Goal: Task Accomplishment & Management: Complete application form

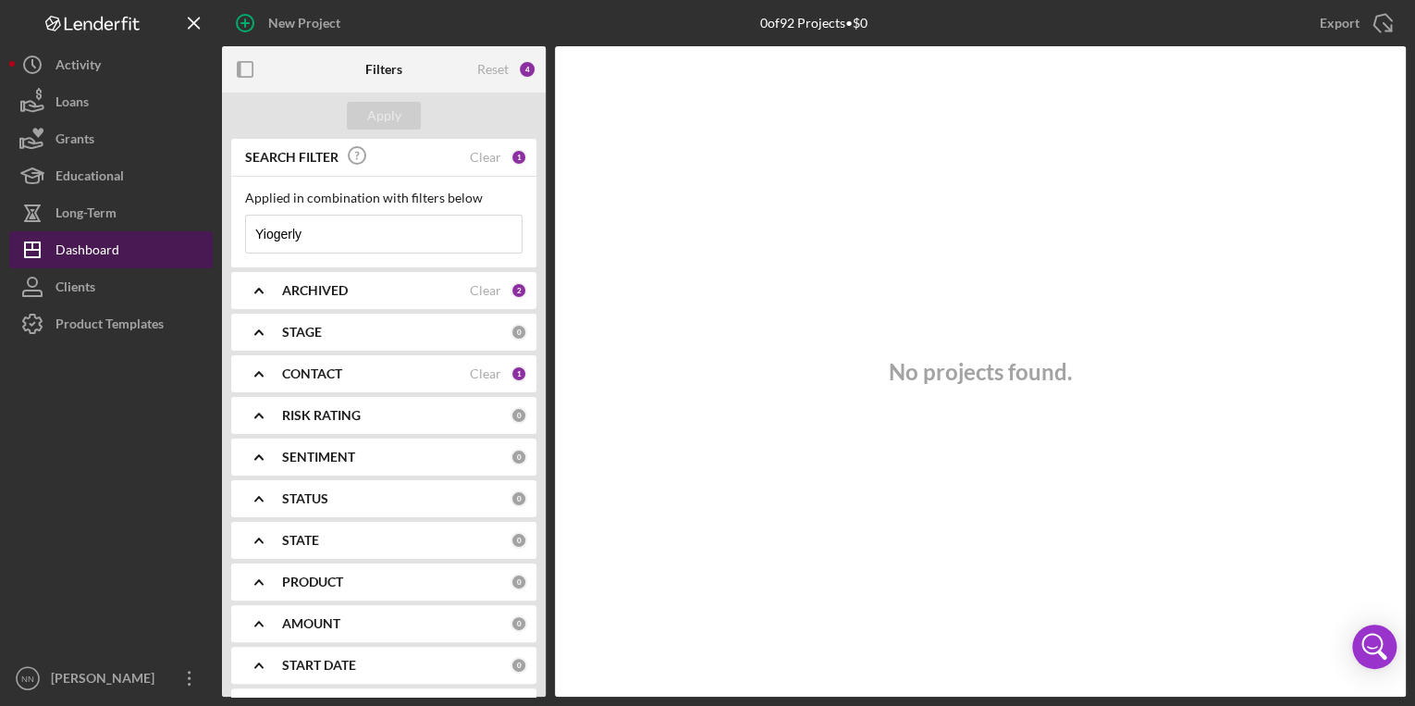
drag, startPoint x: 350, startPoint y: 229, endPoint x: 191, endPoint y: 235, distance: 159.2
click at [191, 235] on div "New Project 0 of 92 Projects • $0 Yiogerly Export Icon/Export Filters Reset 4 A…" at bounding box center [707, 348] width 1396 height 696
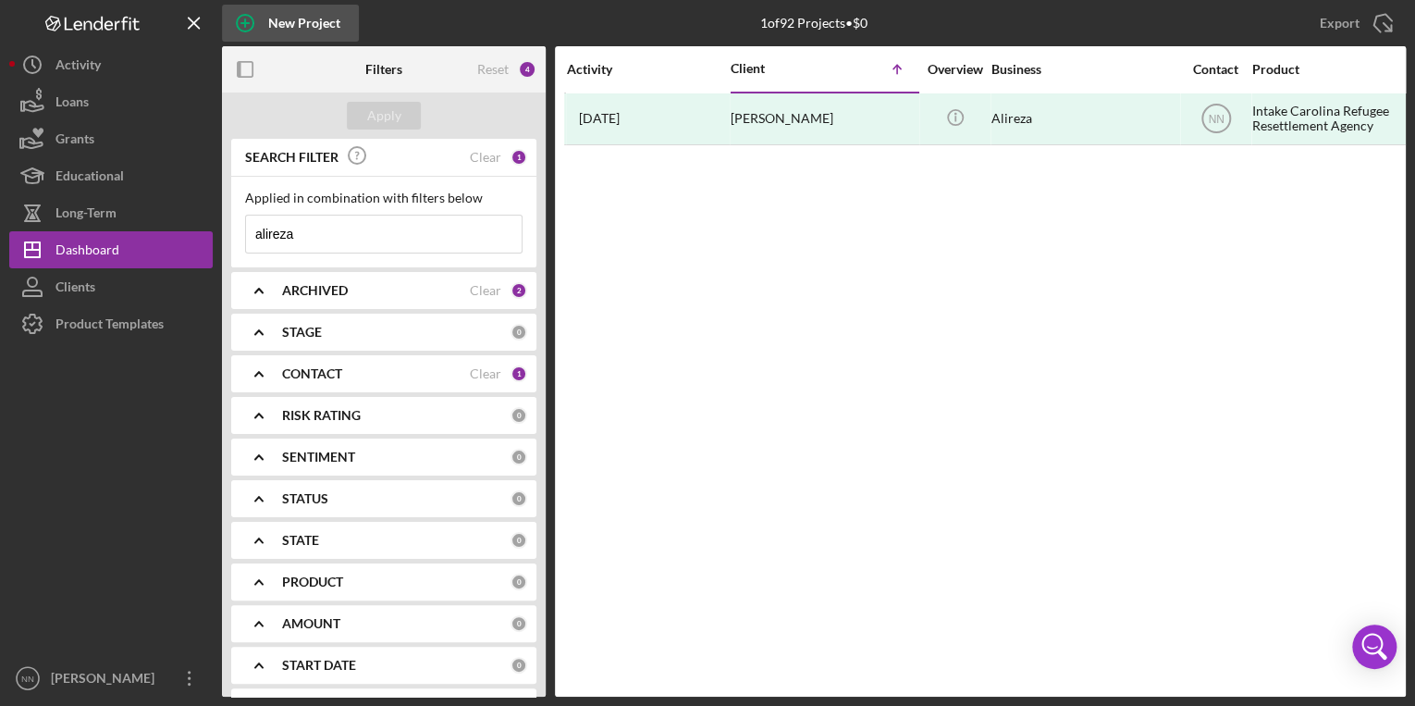
type input "alireza"
click at [326, 26] on div "New Project" at bounding box center [304, 23] width 72 height 37
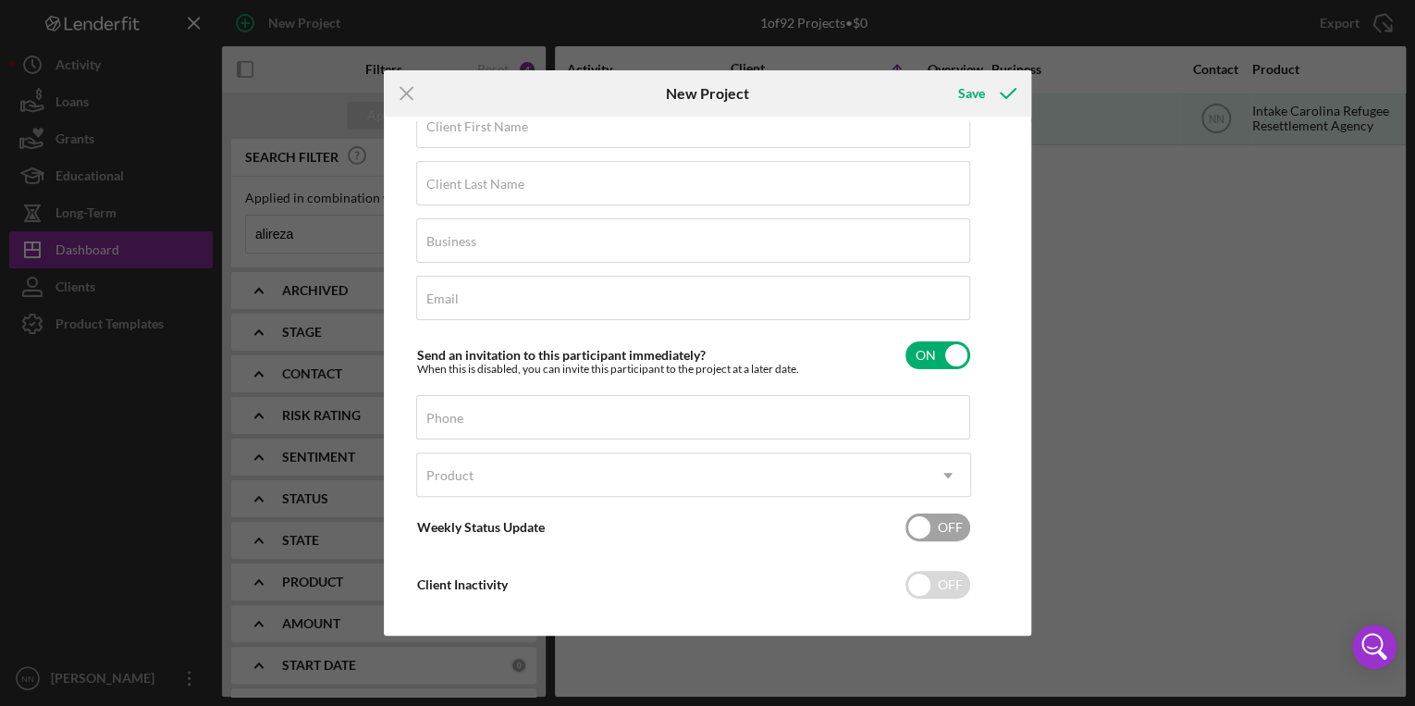
scroll to position [64, 0]
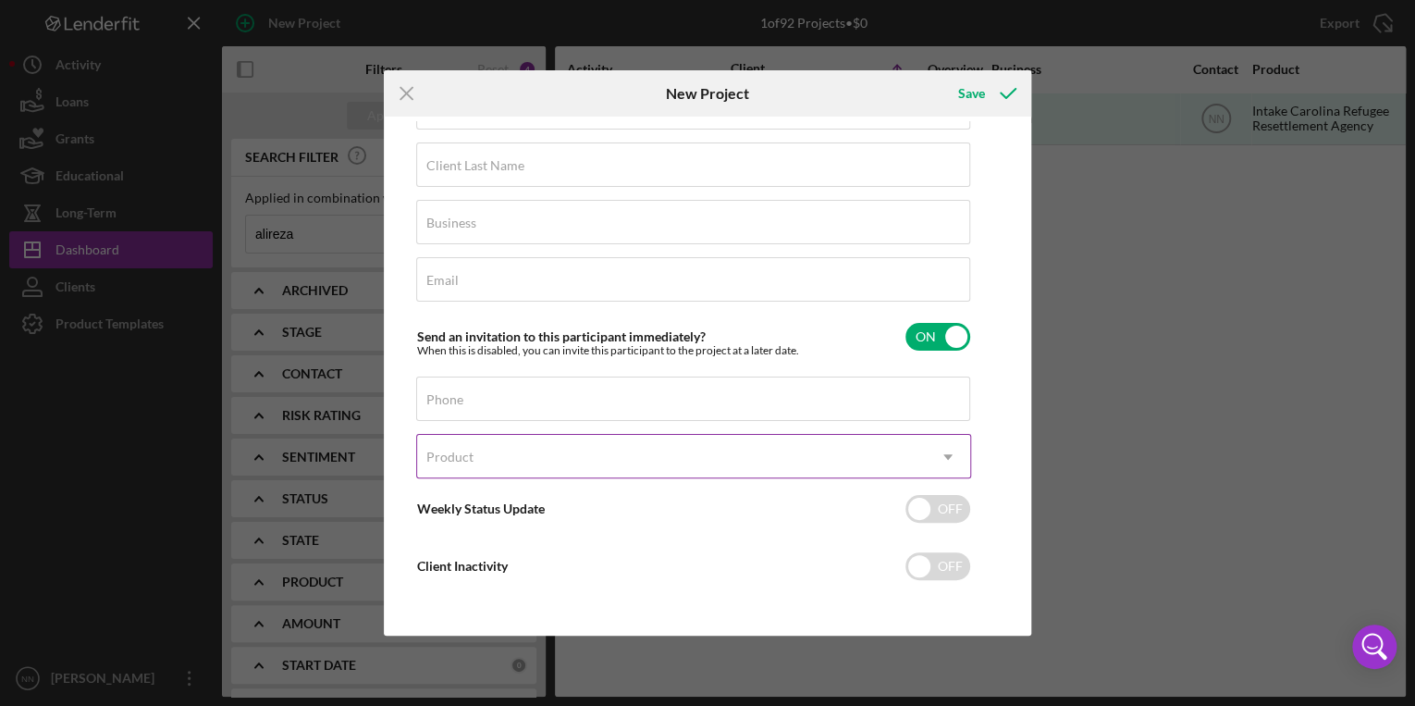
click at [673, 448] on div "Product" at bounding box center [671, 457] width 509 height 43
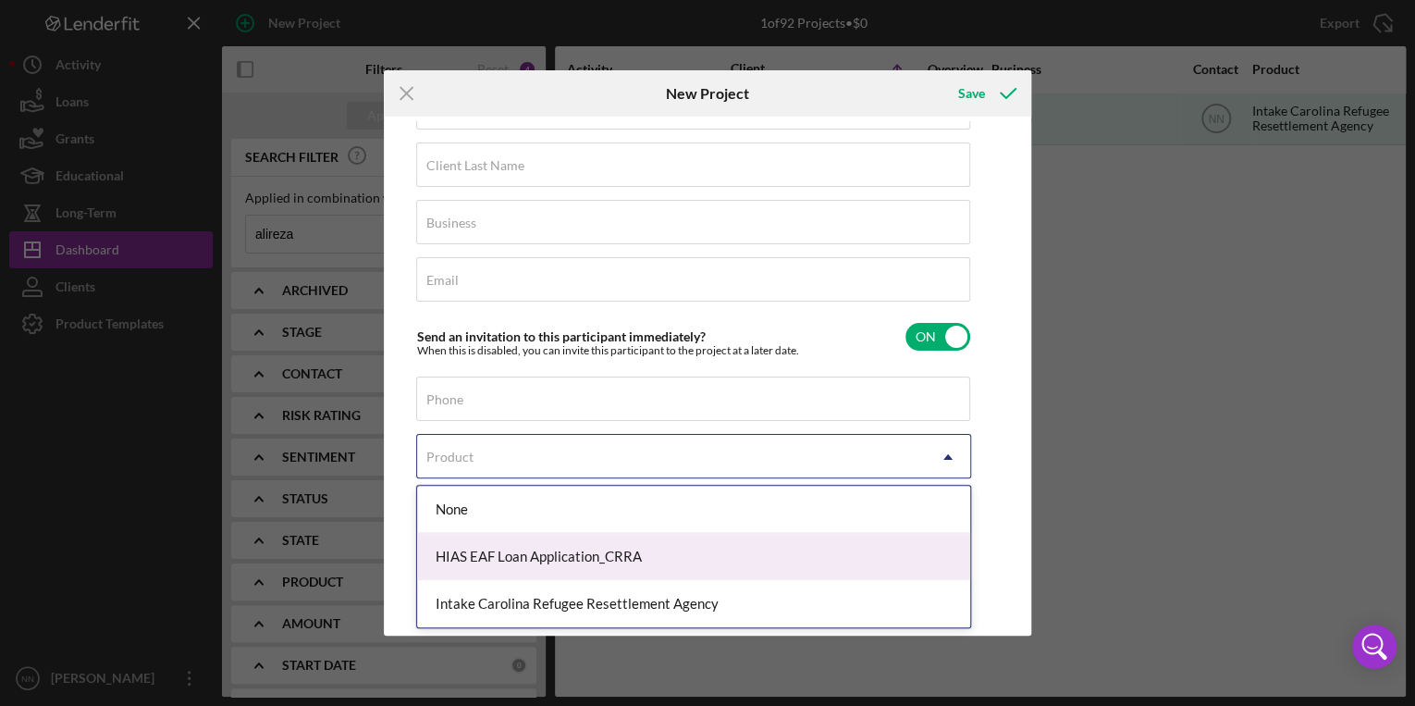
click at [633, 558] on div "HIAS EAF Loan Application_CRRA" at bounding box center [693, 556] width 553 height 47
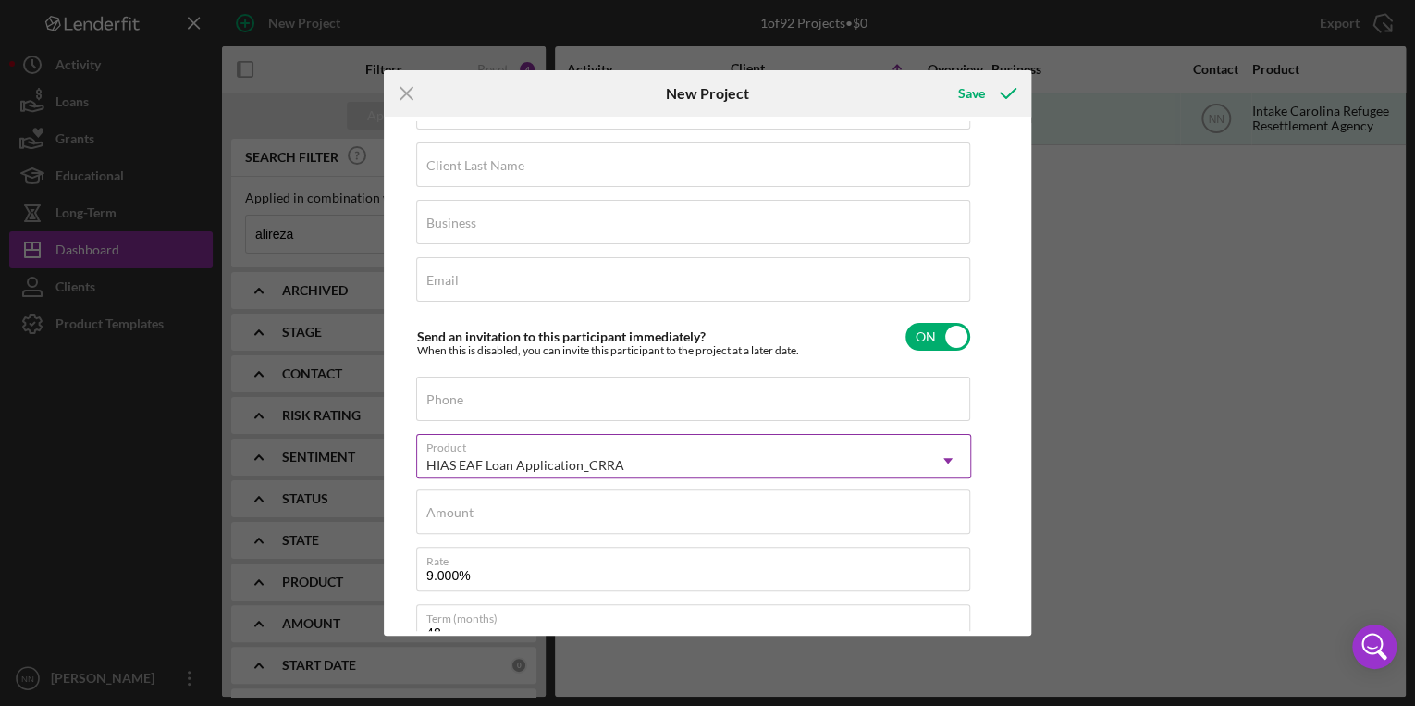
scroll to position [0, 0]
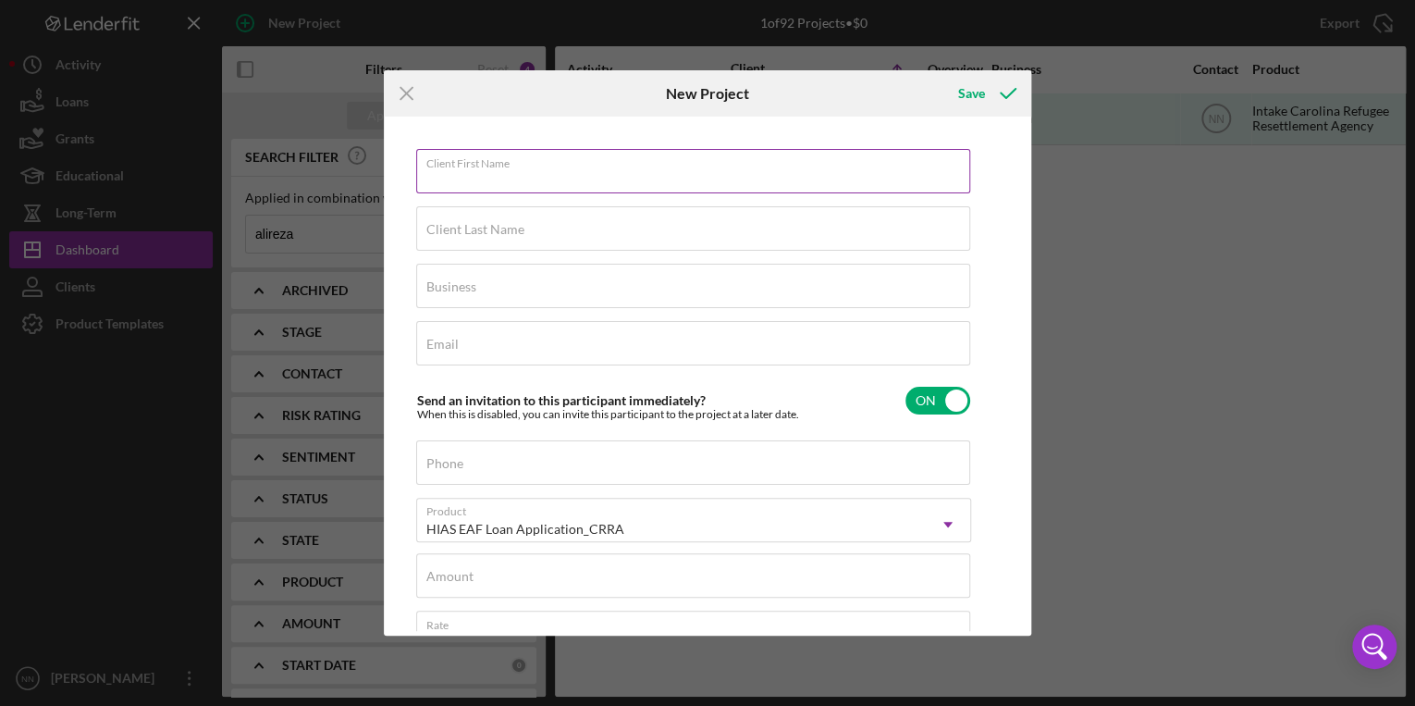
click at [530, 169] on div "Client First Name Required" at bounding box center [693, 172] width 555 height 46
type input "Ali"
type input "Mehdian"
type input "Mehdian Rideshare"
type input "mahdian2025@gmail.com"
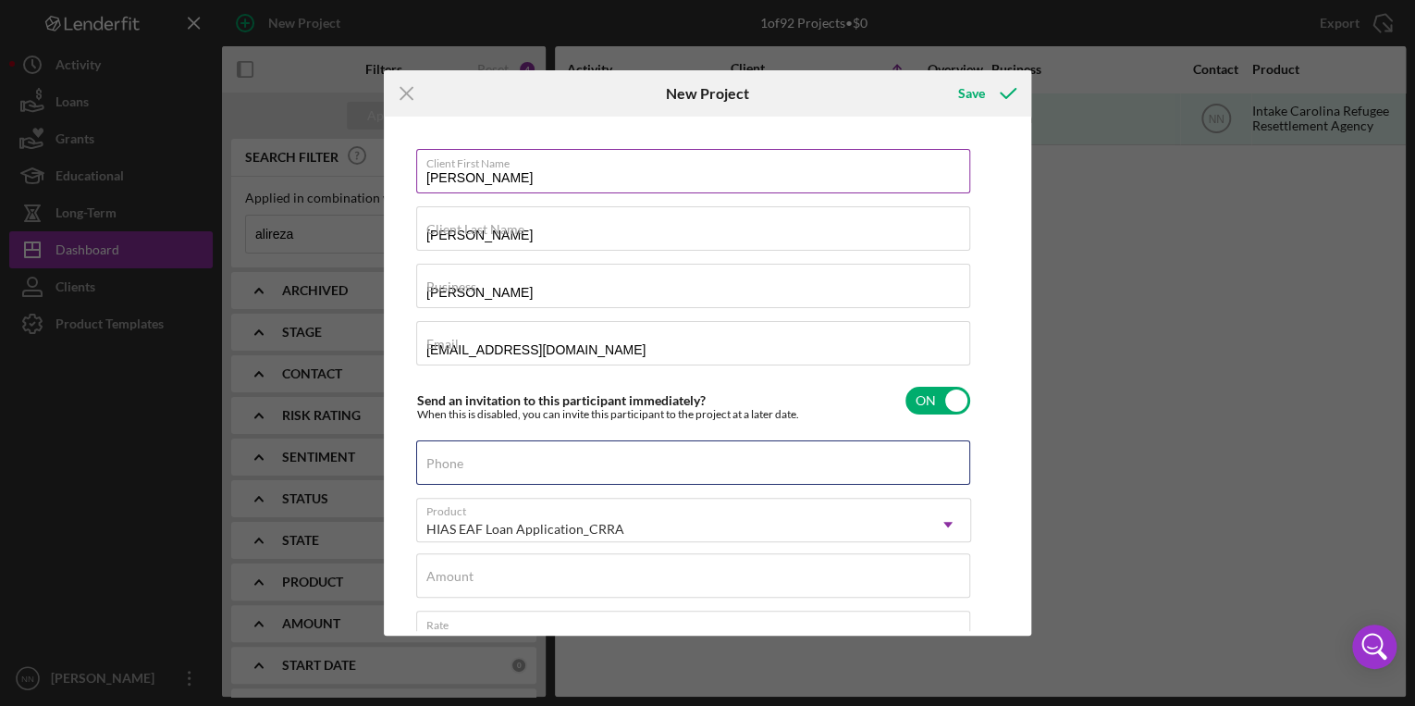
type input "(704) 525-6649"
click at [510, 174] on input "Ali" at bounding box center [693, 171] width 554 height 44
click at [518, 180] on input "Ali" at bounding box center [693, 171] width 554 height 44
click at [416, 97] on icon "Icon/Menu Close" at bounding box center [407, 93] width 46 height 46
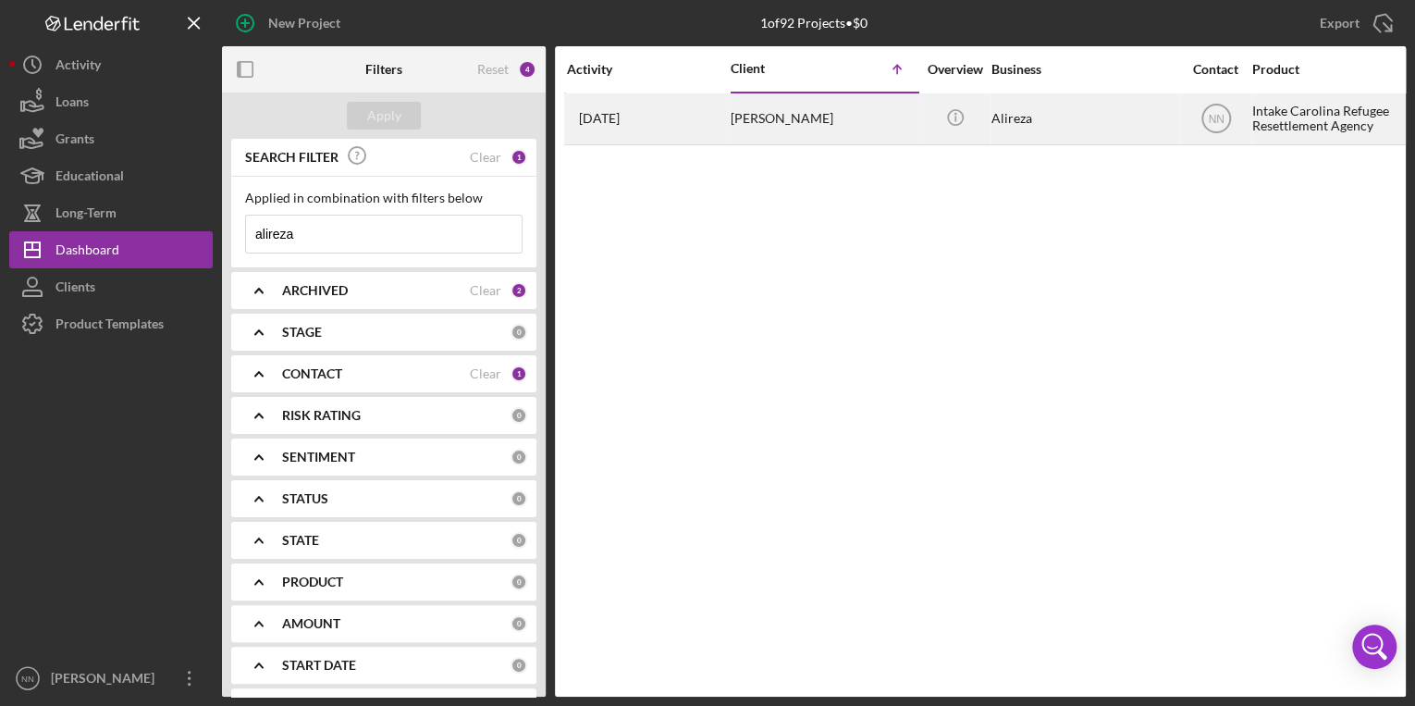
click at [761, 134] on div "Ali Reza Mahdian" at bounding box center [823, 118] width 185 height 49
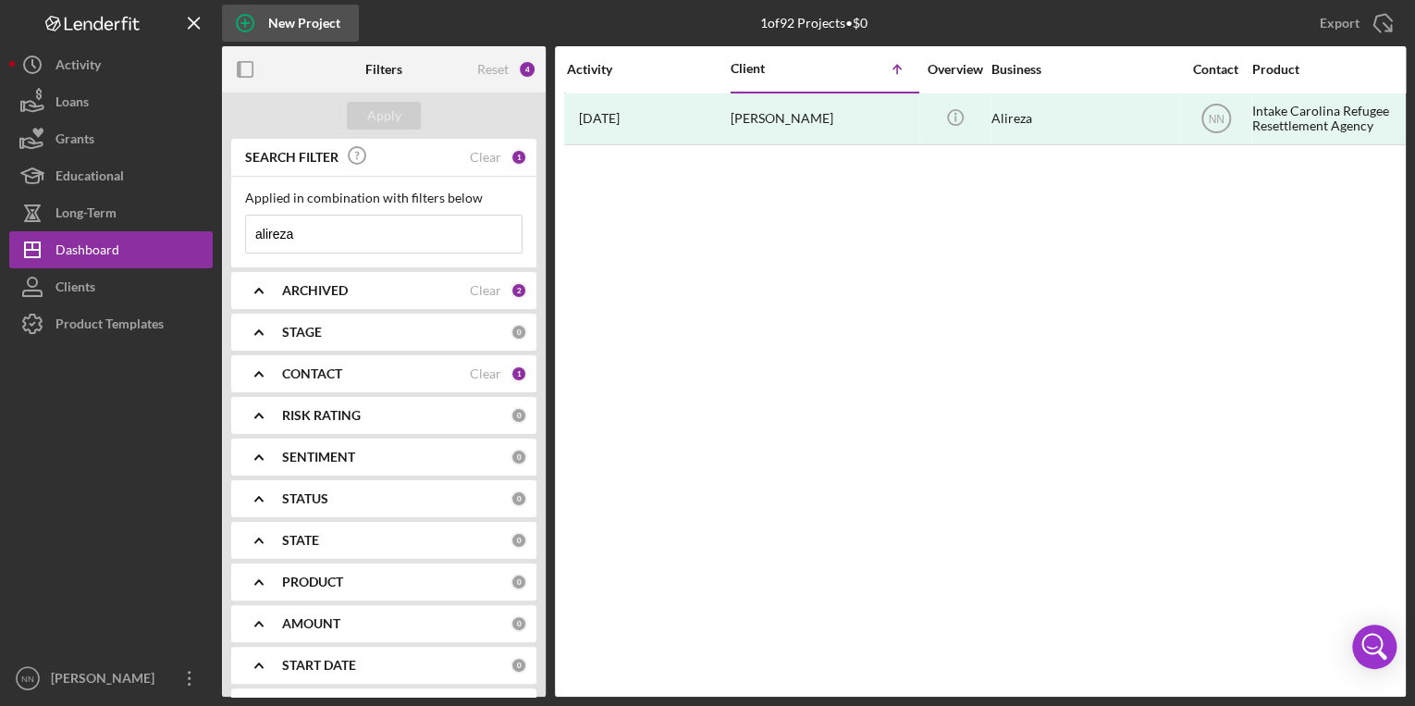
click at [289, 11] on div "New Project" at bounding box center [304, 23] width 72 height 37
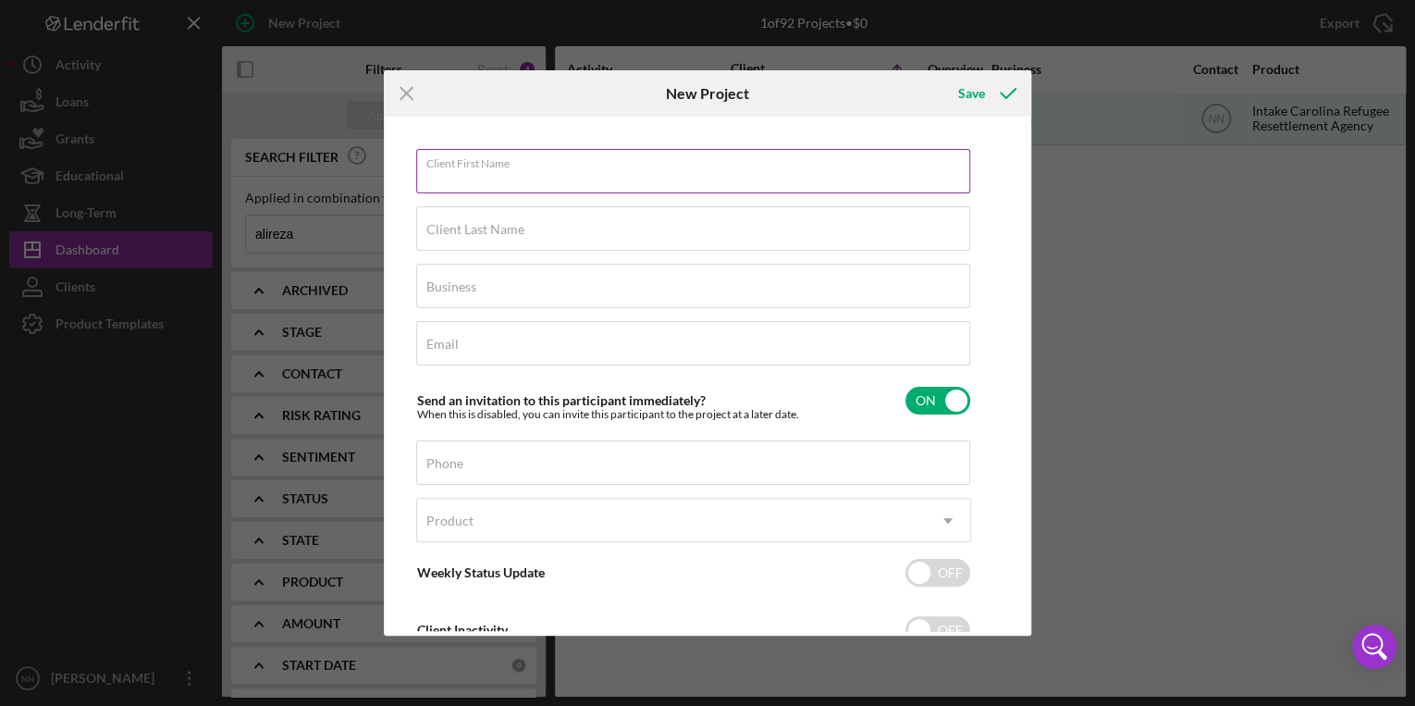
click at [561, 181] on input "Client First Name" at bounding box center [693, 171] width 554 height 44
type input "Ali"
type input "Mehdian"
type input "Mehdian Rideshare"
type input "mahdian2025@gmail.com"
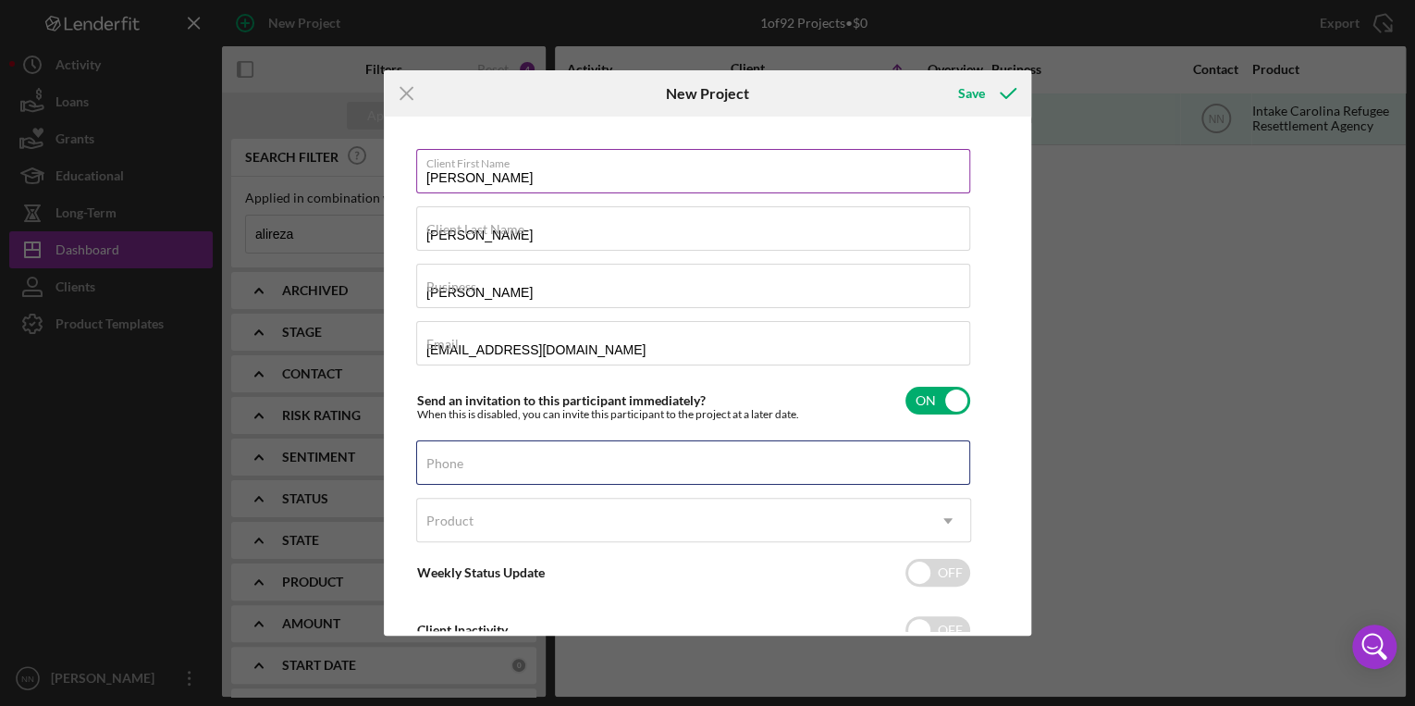
type input "(704) 525-6649"
type input "Ali Reza"
click at [1014, 296] on div "Client First Name Ali Reza Client Last Name Mehdian Business Mehdian Rideshare …" at bounding box center [707, 375] width 638 height 509
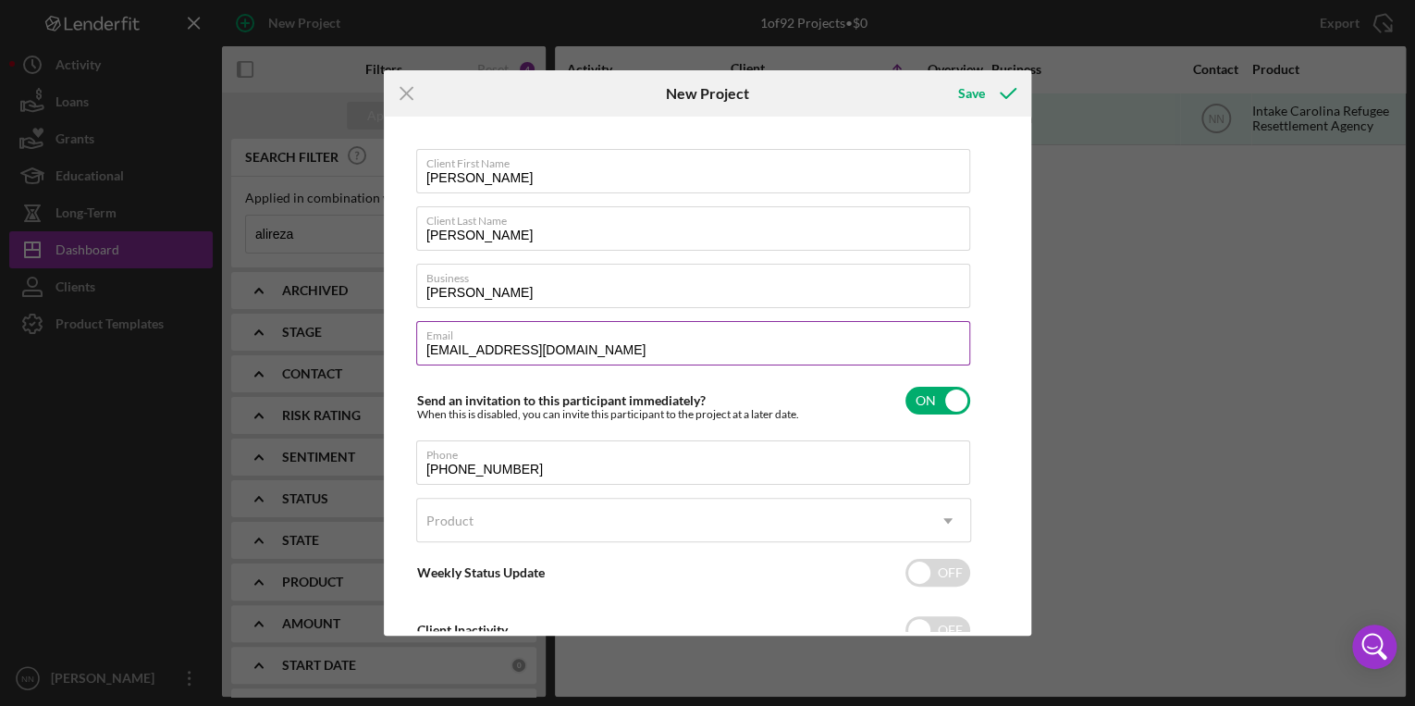
scroll to position [64, 0]
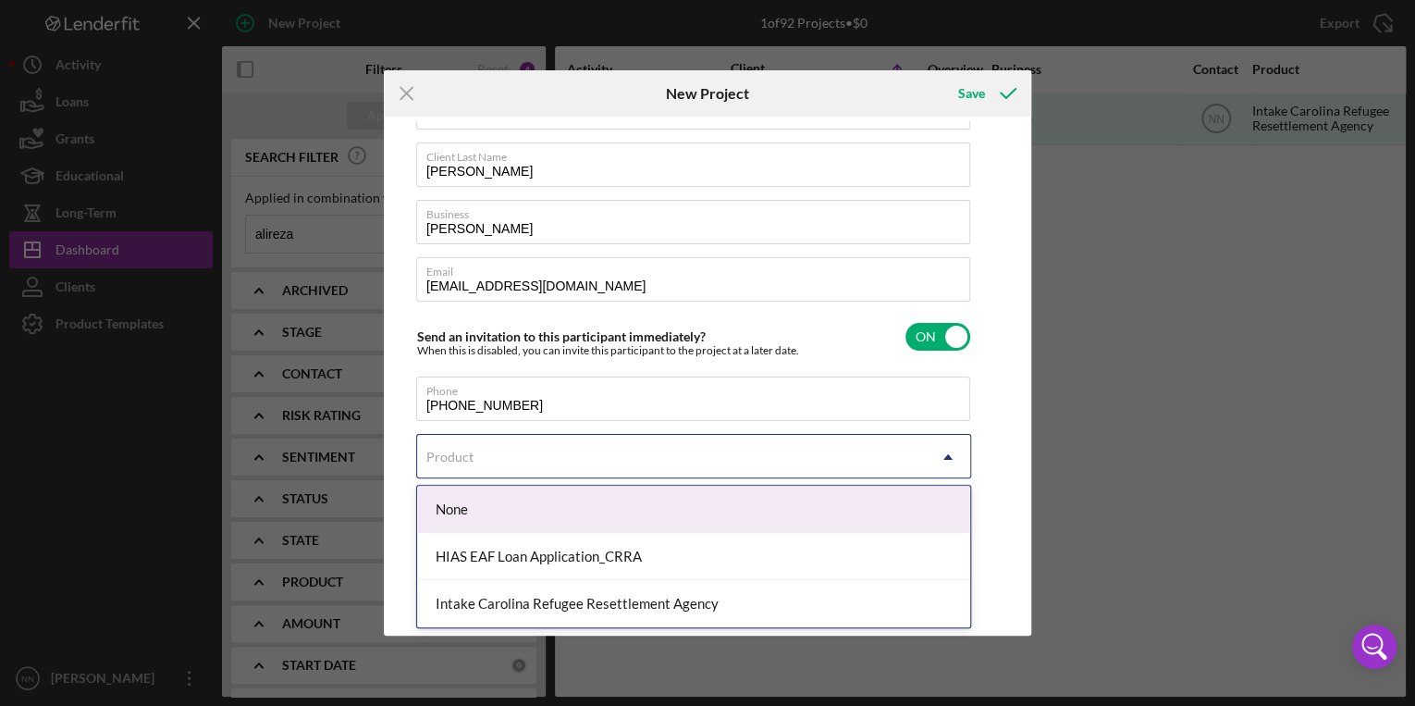
click at [819, 475] on div "Product" at bounding box center [671, 457] width 509 height 43
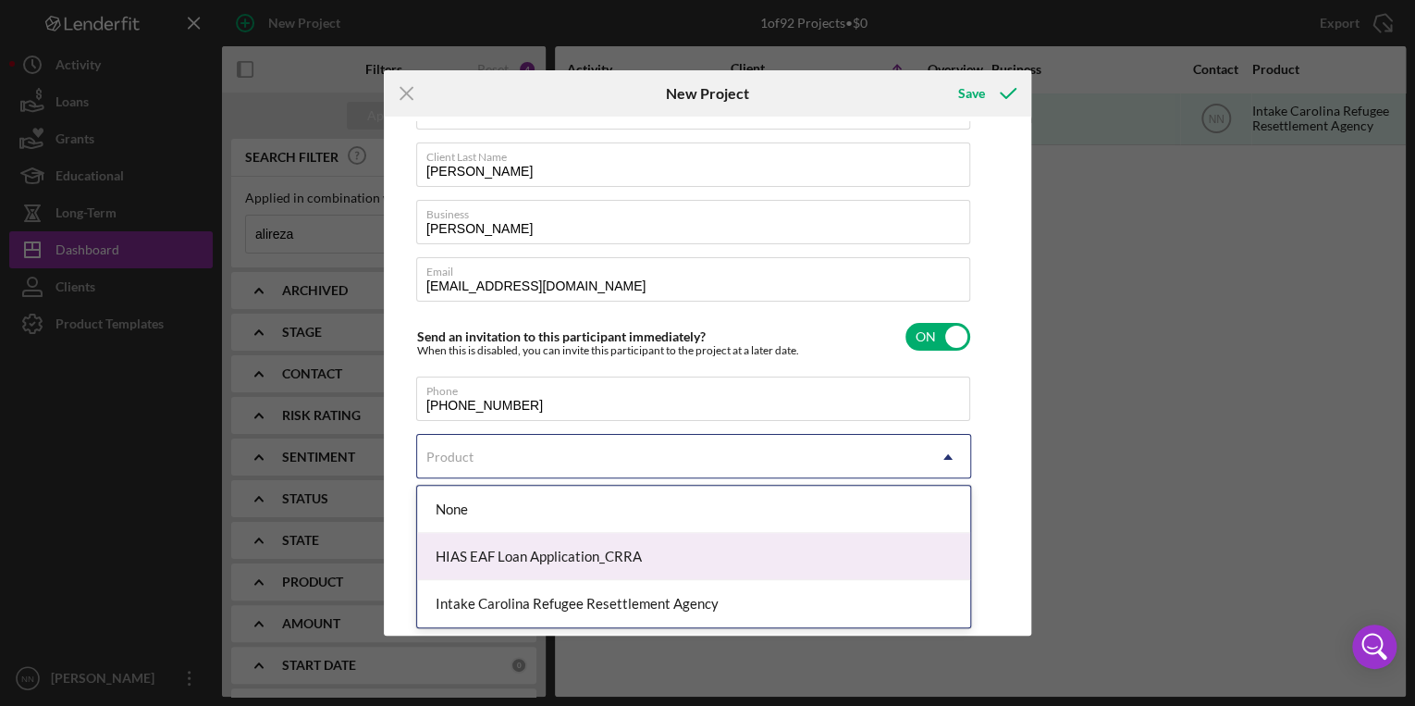
click at [596, 555] on div "HIAS EAF Loan Application_CRRA" at bounding box center [693, 556] width 553 height 47
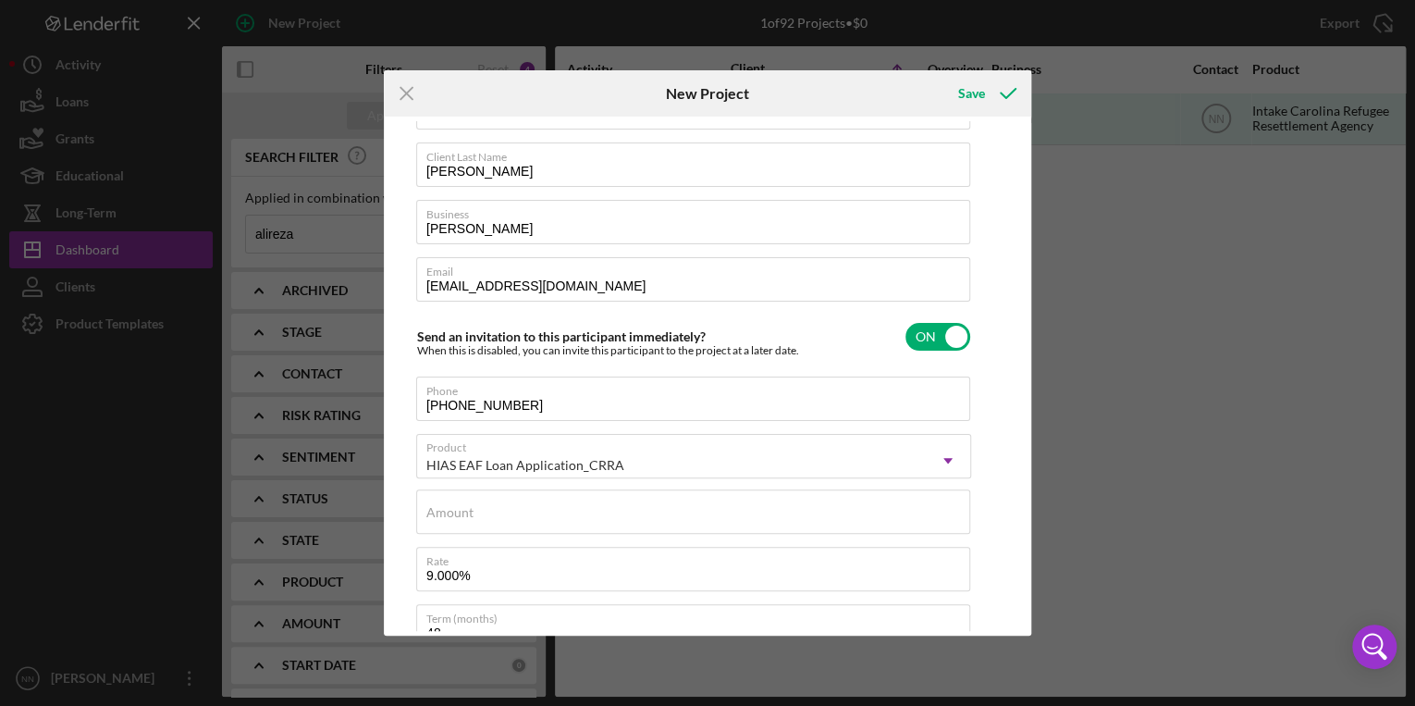
scroll to position [236, 0]
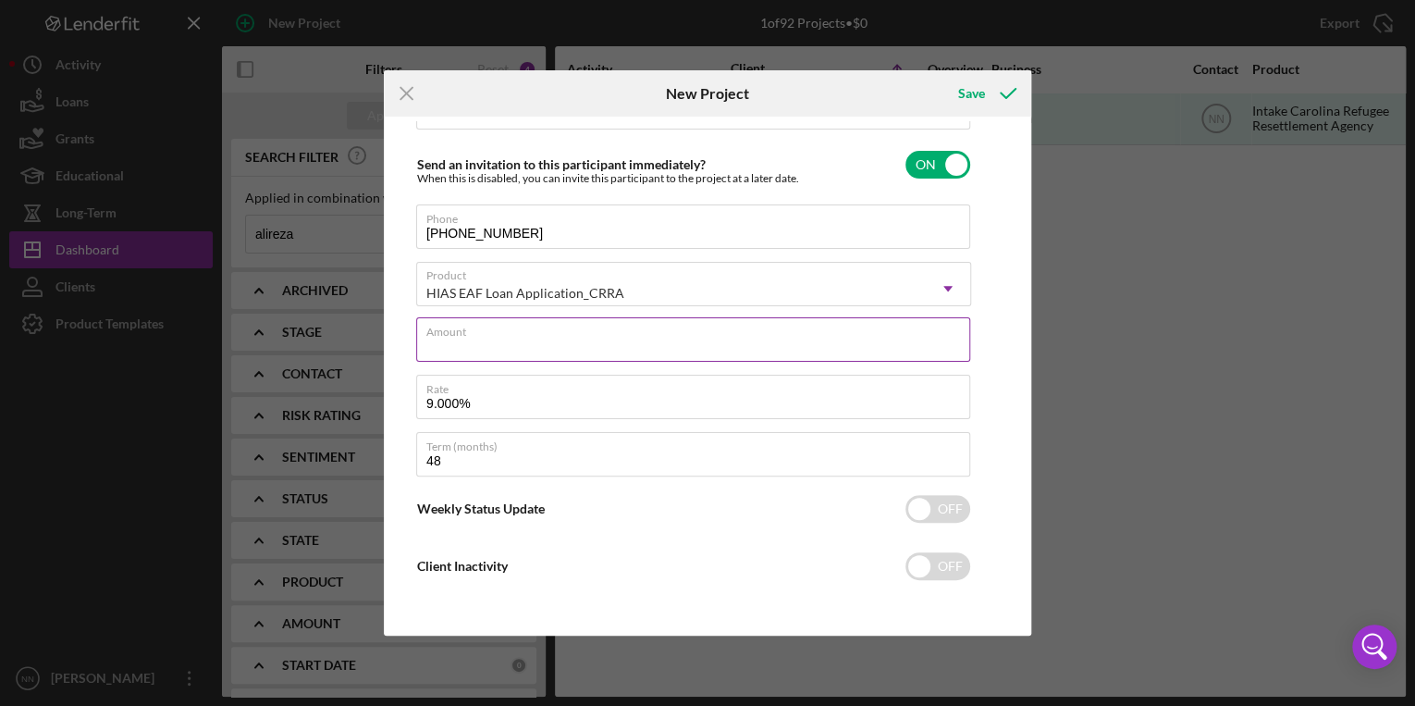
click at [475, 356] on input "Amount" at bounding box center [693, 339] width 554 height 44
type input "$1"
type input "$15,000"
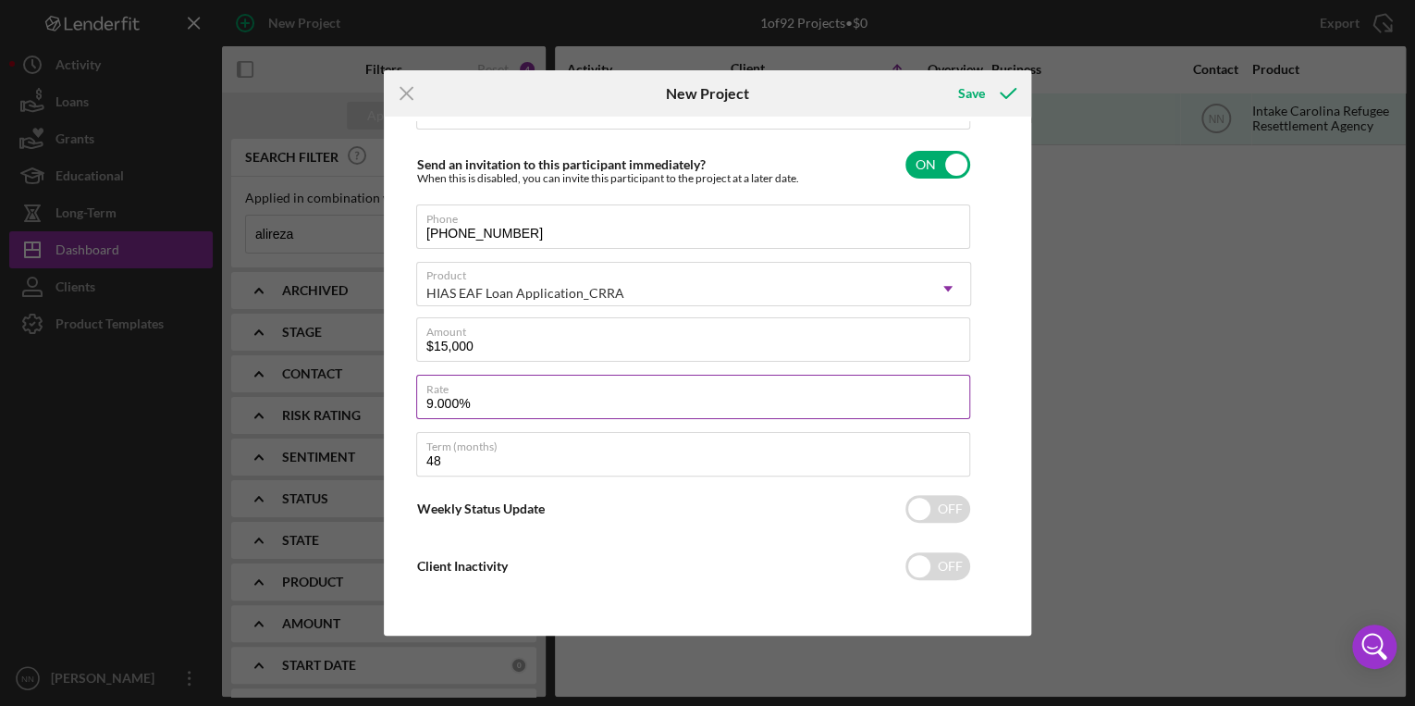
drag, startPoint x: 571, startPoint y: 400, endPoint x: 421, endPoint y: 400, distance: 149.8
click at [421, 400] on input "9.000%" at bounding box center [693, 397] width 554 height 44
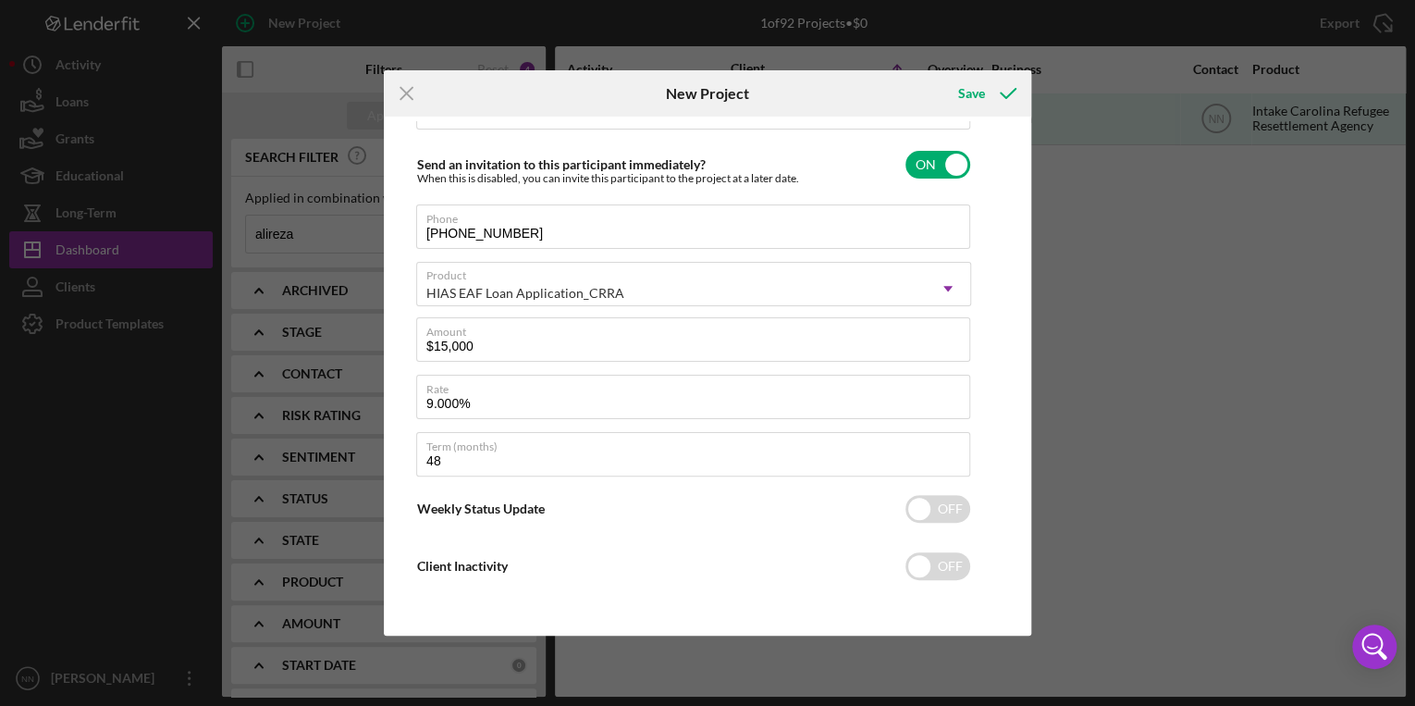
click at [988, 333] on div "Client First Name Ali Reza Client Last Name Mehdian Business Mehdian Rideshare …" at bounding box center [707, 375] width 638 height 509
click at [952, 499] on input "checkbox" at bounding box center [937, 509] width 65 height 28
checkbox input "true"
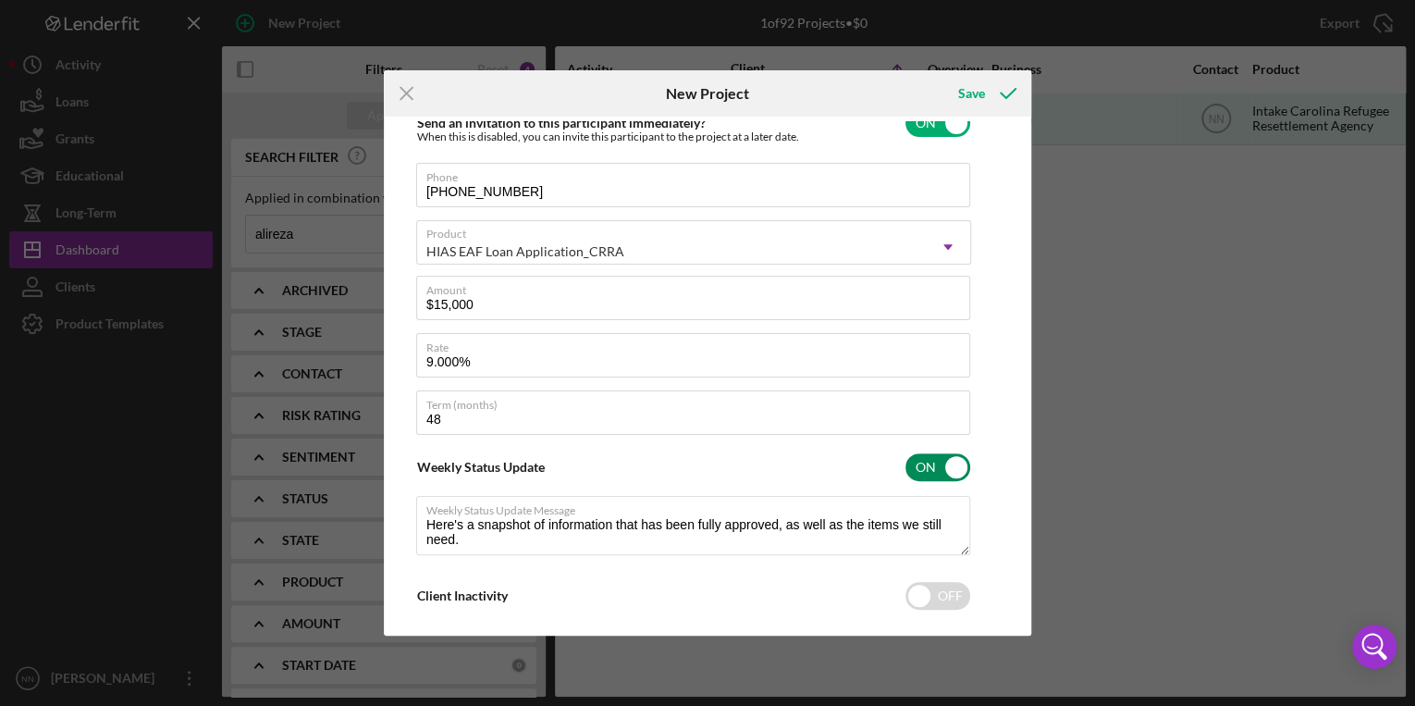
scroll to position [298, 0]
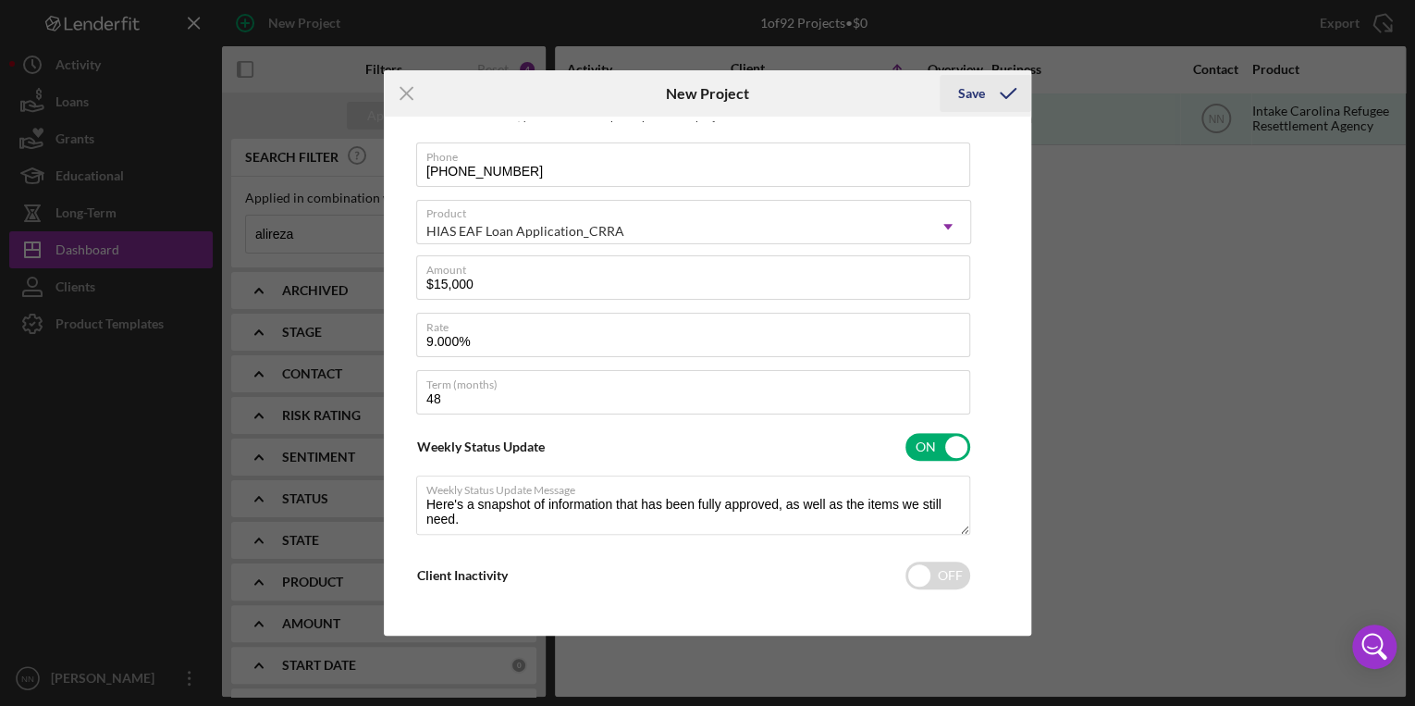
click at [974, 104] on div "Save" at bounding box center [971, 93] width 27 height 37
type textarea "Here's a snapshot of information that has been fully approved, as well as the i…"
checkbox input "false"
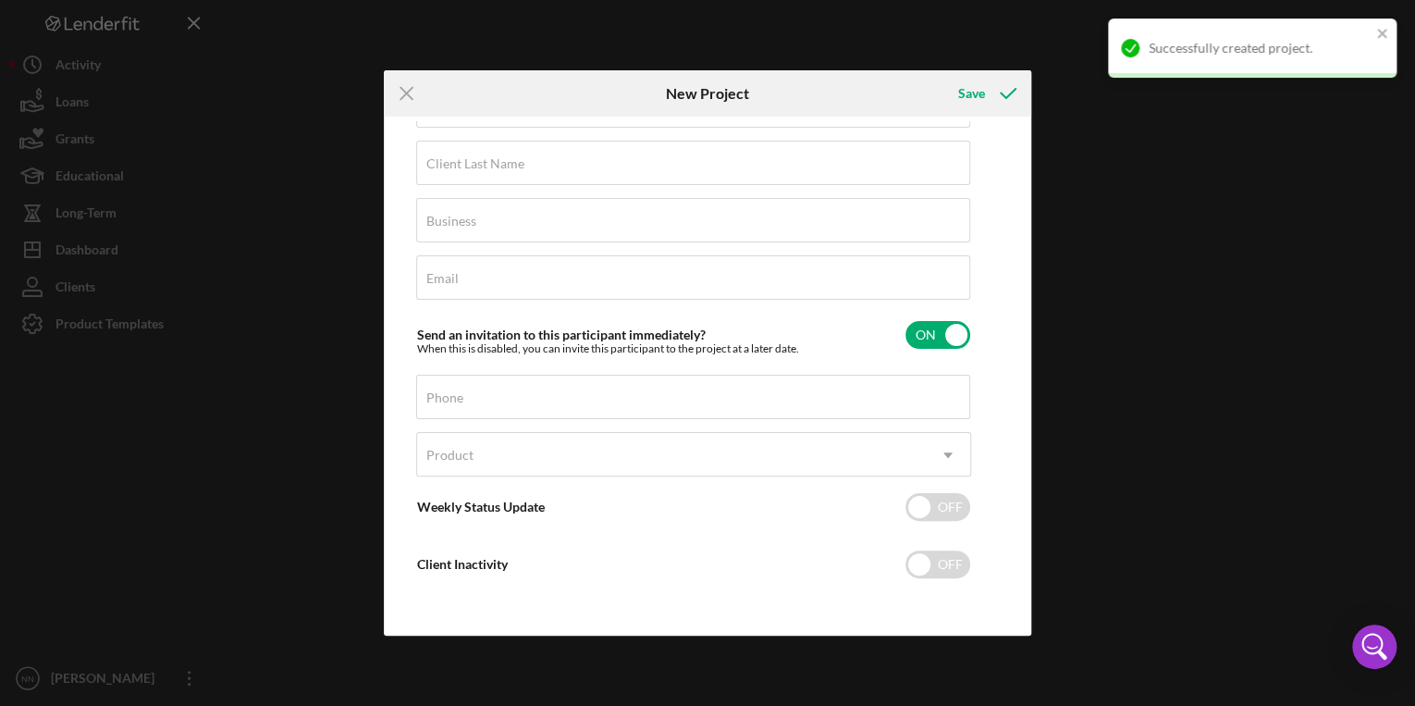
scroll to position [64, 0]
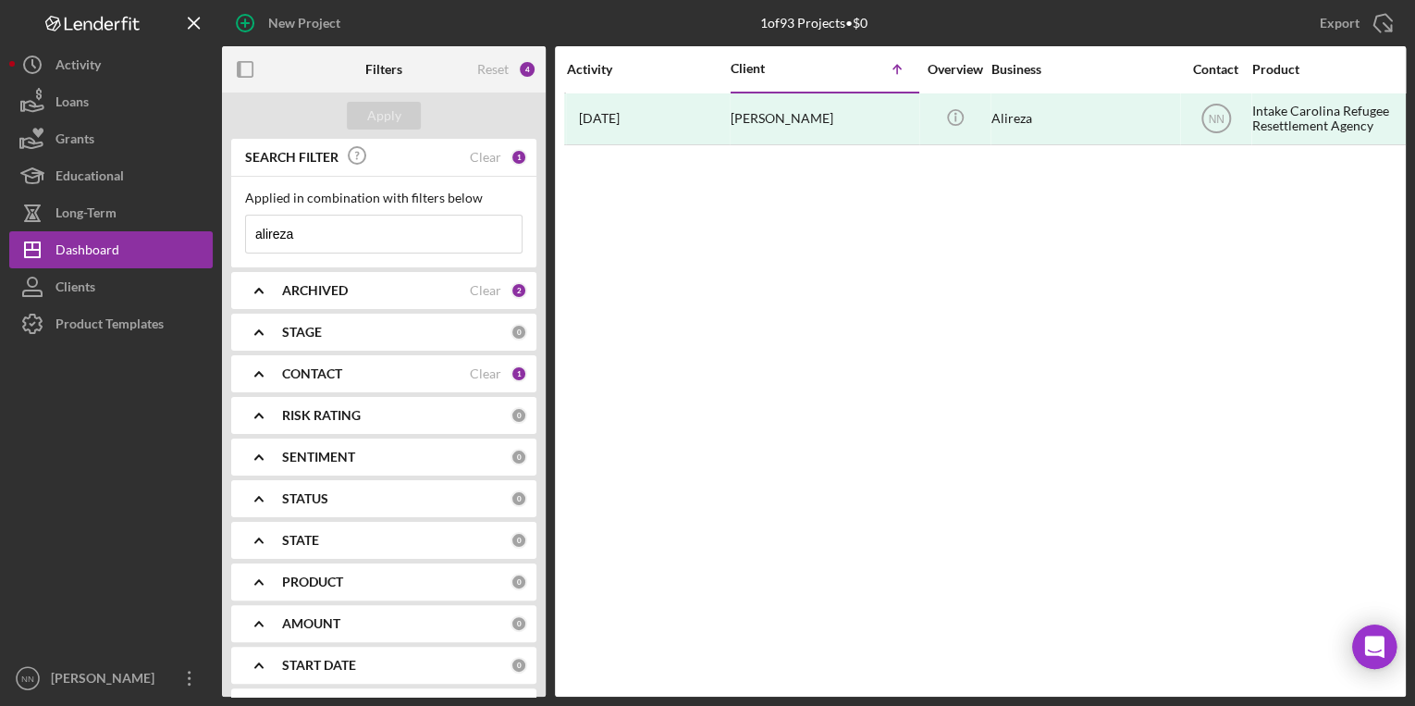
click at [392, 234] on input "alireza" at bounding box center [384, 233] width 276 height 37
drag, startPoint x: 392, startPoint y: 234, endPoint x: 292, endPoint y: 243, distance: 100.3
click at [212, 240] on div "New Project 1 of 93 Projects • $0 alireza Export Icon/Export Filters Reset 4 Ap…" at bounding box center [707, 348] width 1396 height 696
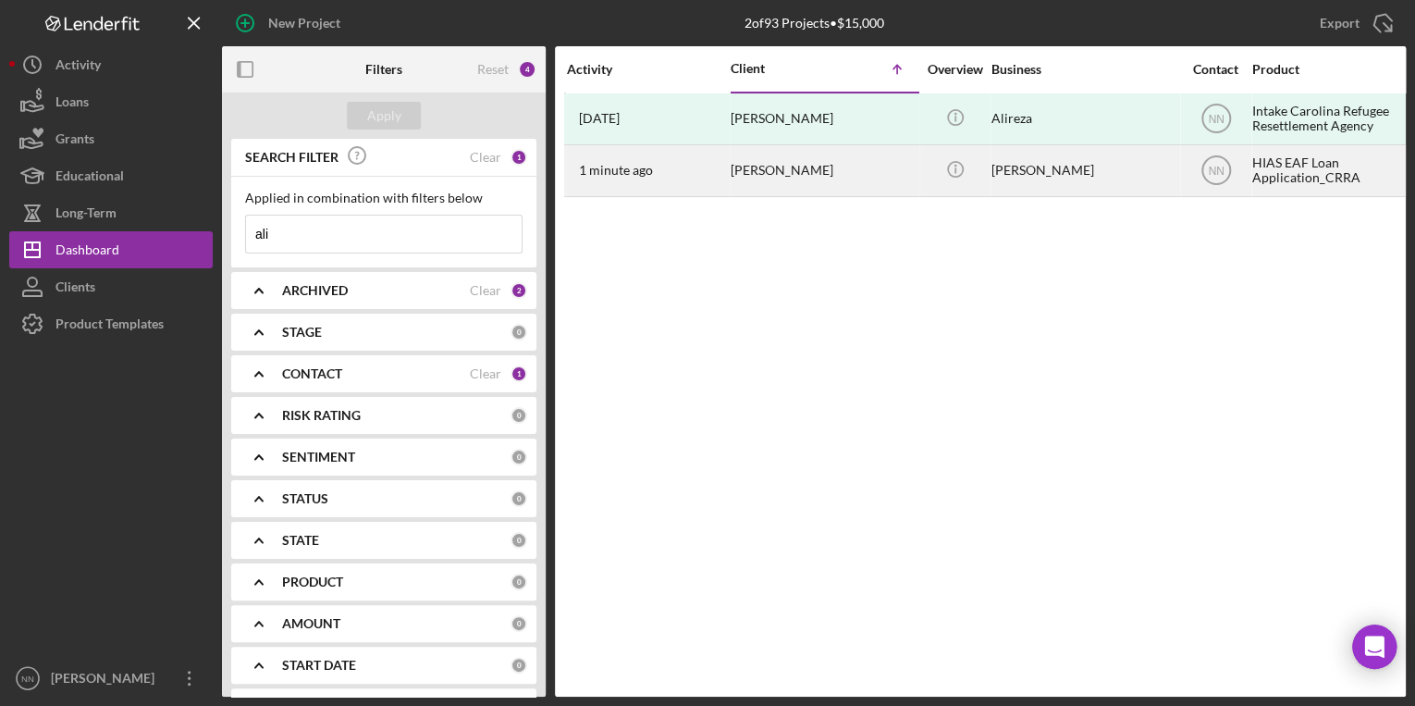
type input "ali"
click at [913, 182] on div "[PERSON_NAME]" at bounding box center [823, 170] width 185 height 49
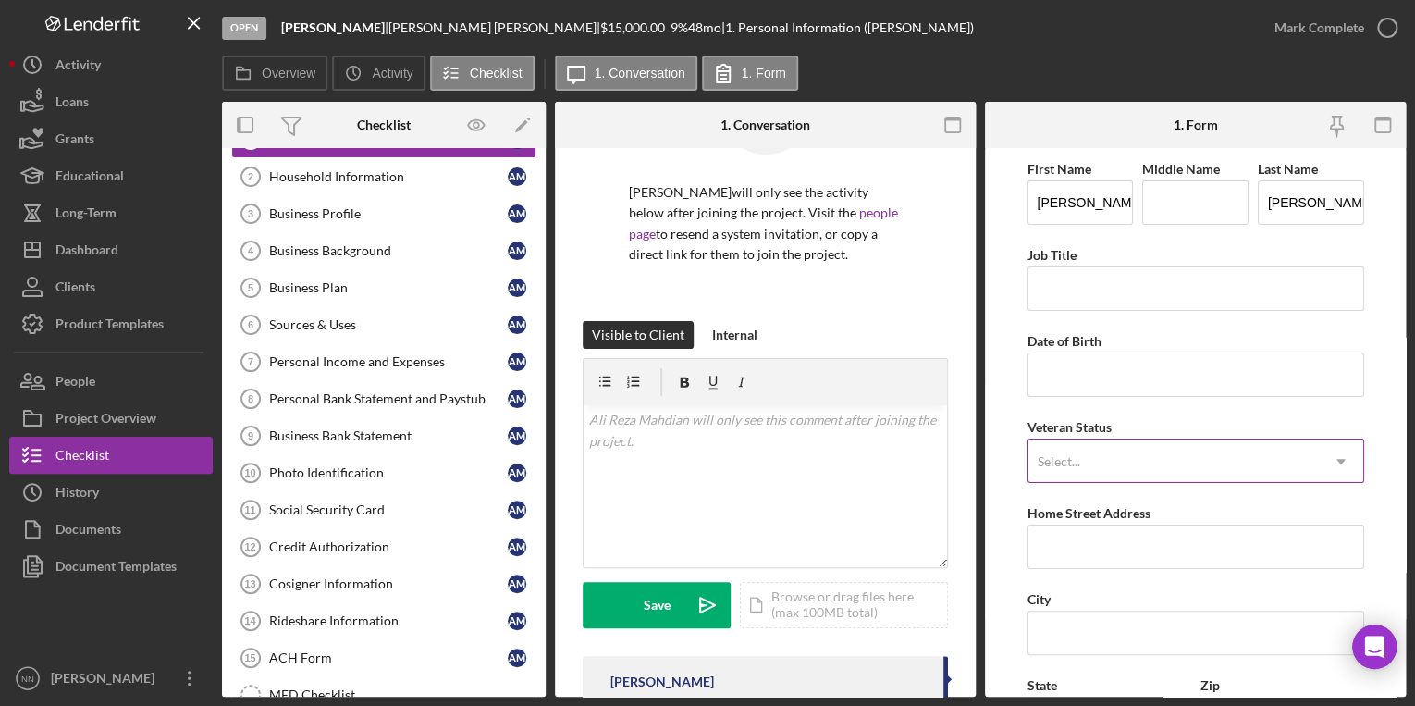
scroll to position [296, 0]
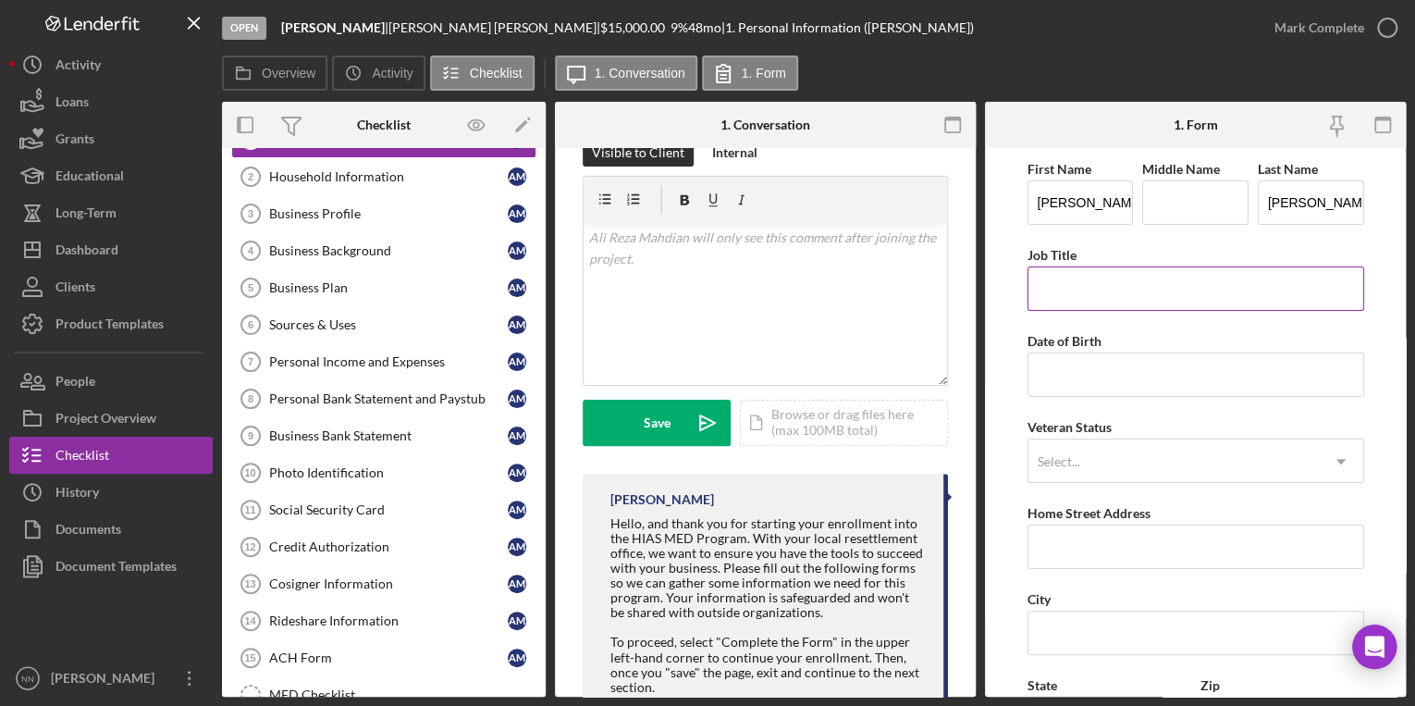
paste input "Warehouse Associate"
type input "Warehouse Associate"
click at [1143, 344] on div "Date of Birth" at bounding box center [1195, 340] width 337 height 23
paste input "[DATE]"
type input "[DATE]"
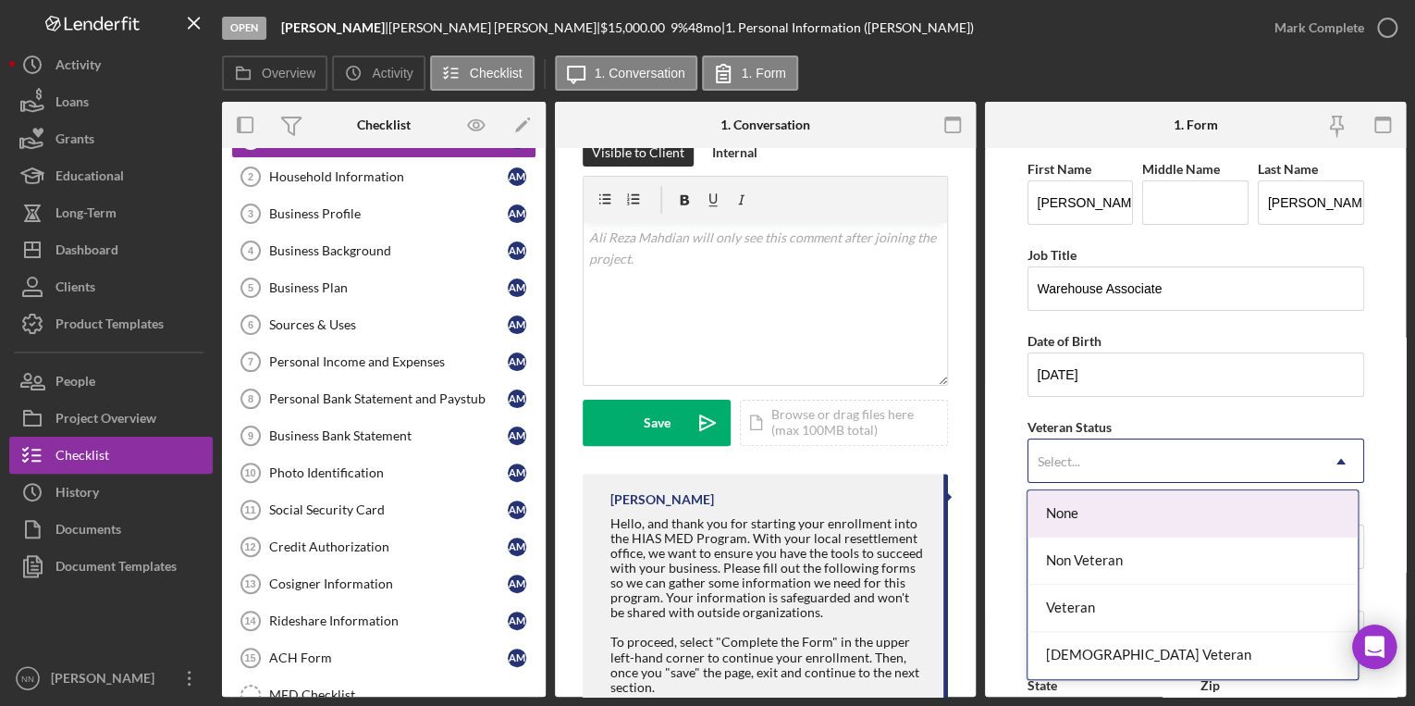
click at [1121, 448] on div "Select..." at bounding box center [1173, 461] width 290 height 43
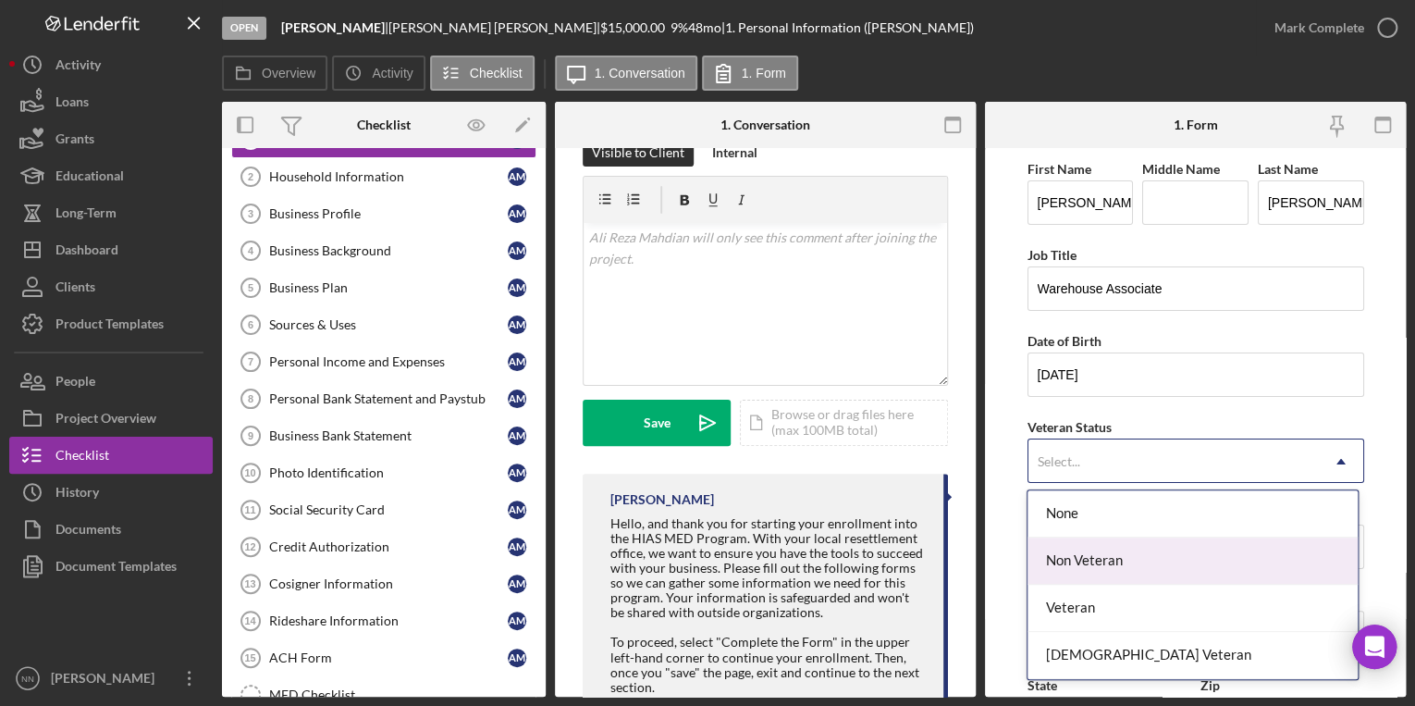
click at [1114, 559] on div "Non Veteran" at bounding box center [1192, 560] width 330 height 47
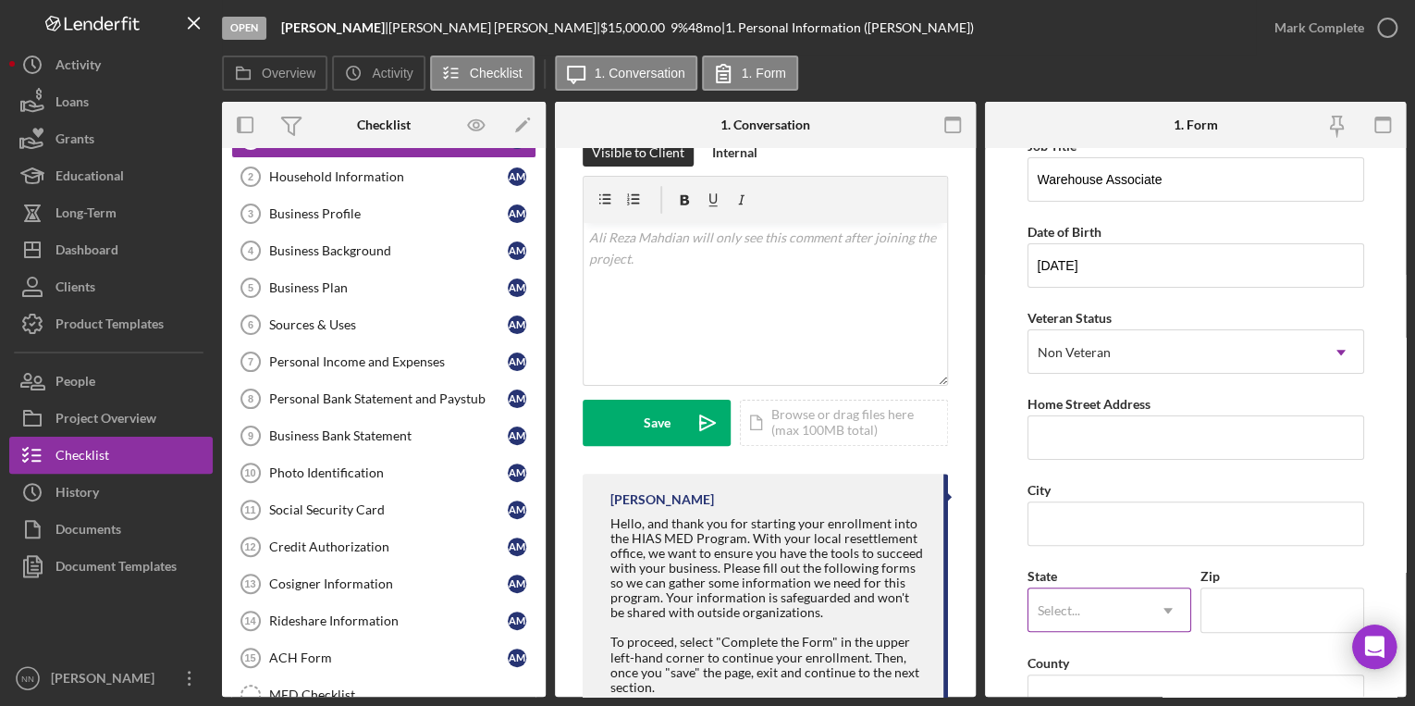
scroll to position [222, 0]
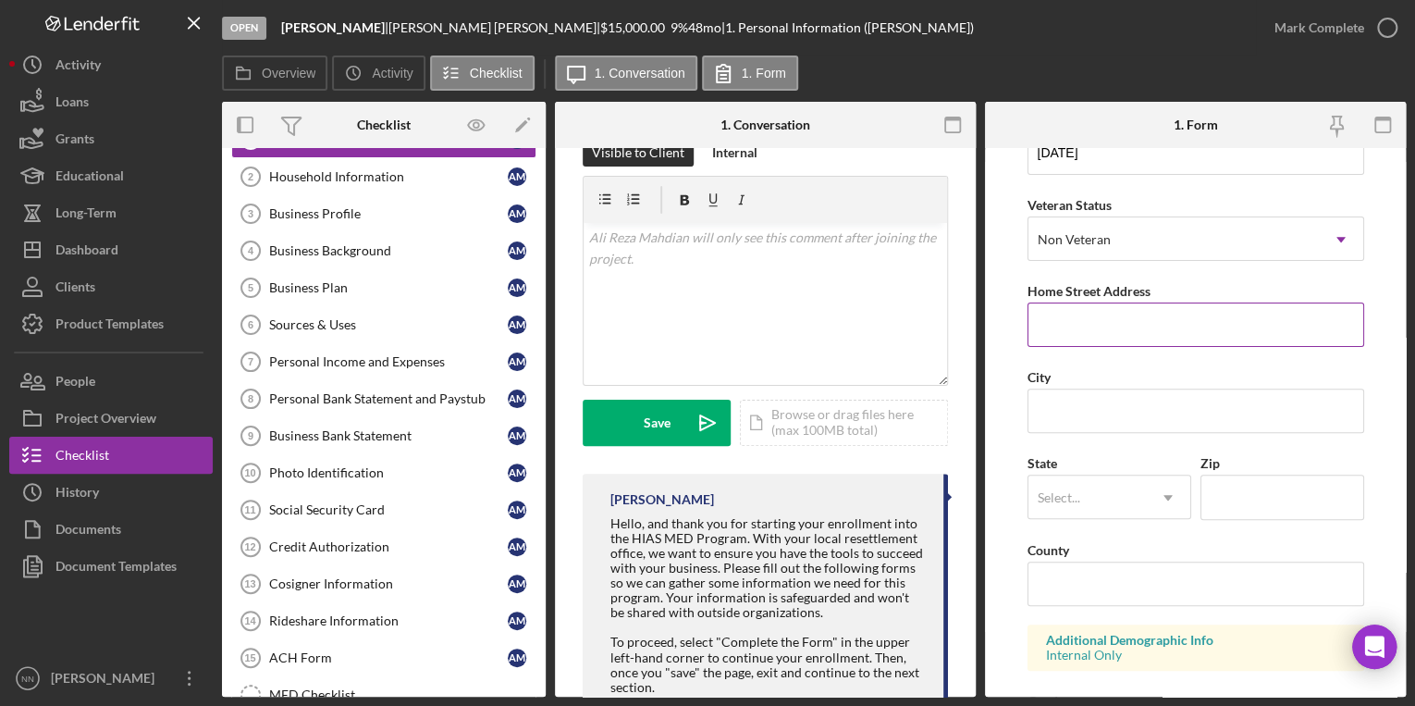
click at [1073, 311] on input "Home Street Address" at bounding box center [1195, 324] width 337 height 44
paste input "1112 Scaleybark"
type input "1112 Scaleybark"
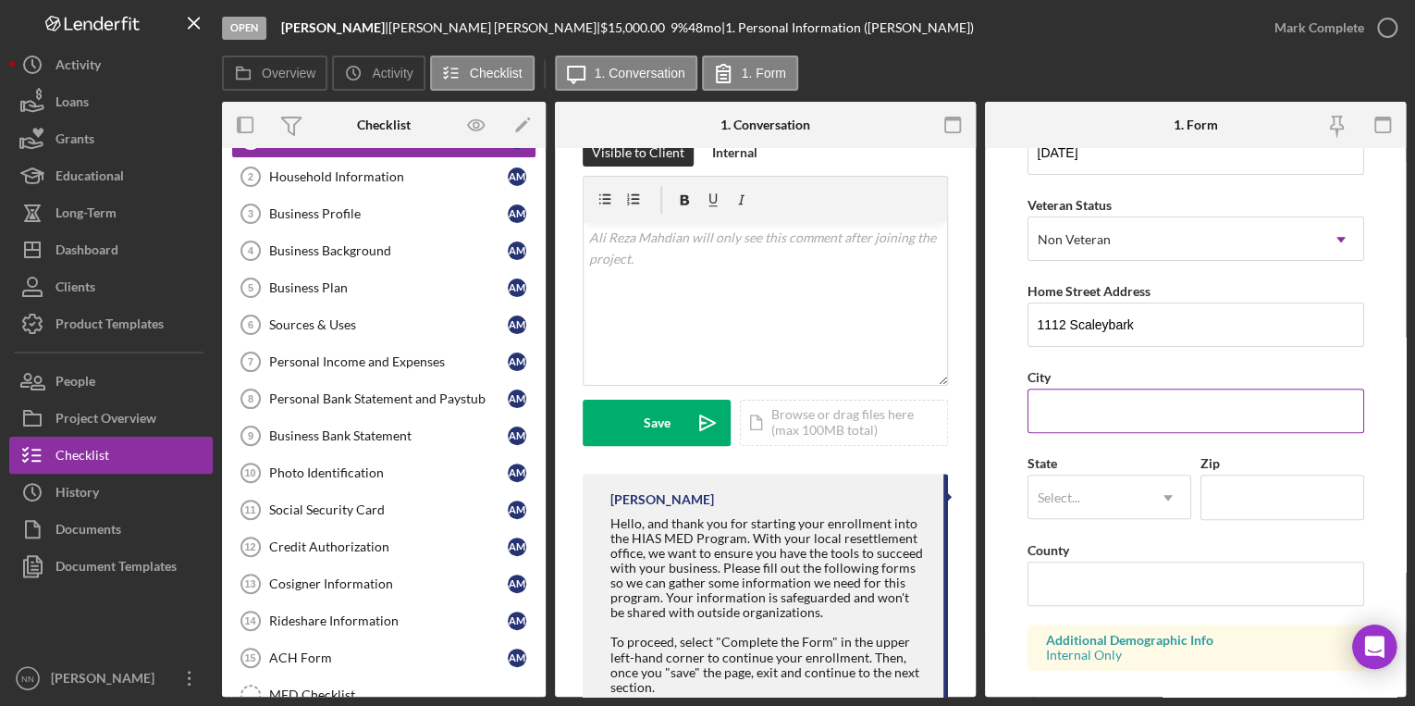
click at [1045, 424] on input "City" at bounding box center [1195, 410] width 337 height 44
type input "Apt 108-A"
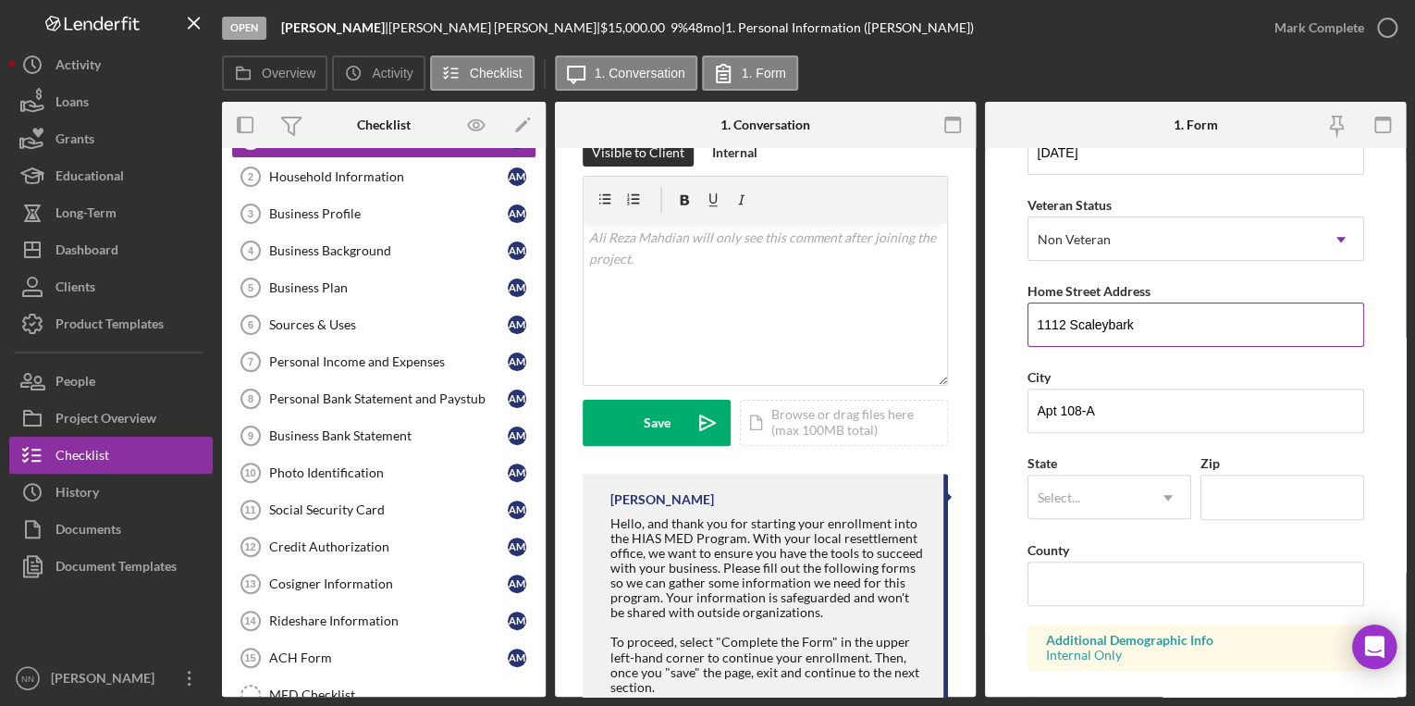
click at [1166, 318] on input "1112 Scaleybark" at bounding box center [1195, 324] width 337 height 44
click at [1239, 337] on input "1112 Scaleybark" at bounding box center [1195, 324] width 337 height 44
click at [1235, 325] on input "1112 Scaleybark" at bounding box center [1195, 324] width 337 height 44
click at [1125, 346] on div "First Name Ali Reza Middle Name Last Name Mahdian Job Title Warehouse Associate…" at bounding box center [1195, 523] width 337 height 1176
type input "1112 Scaleybark Rd"
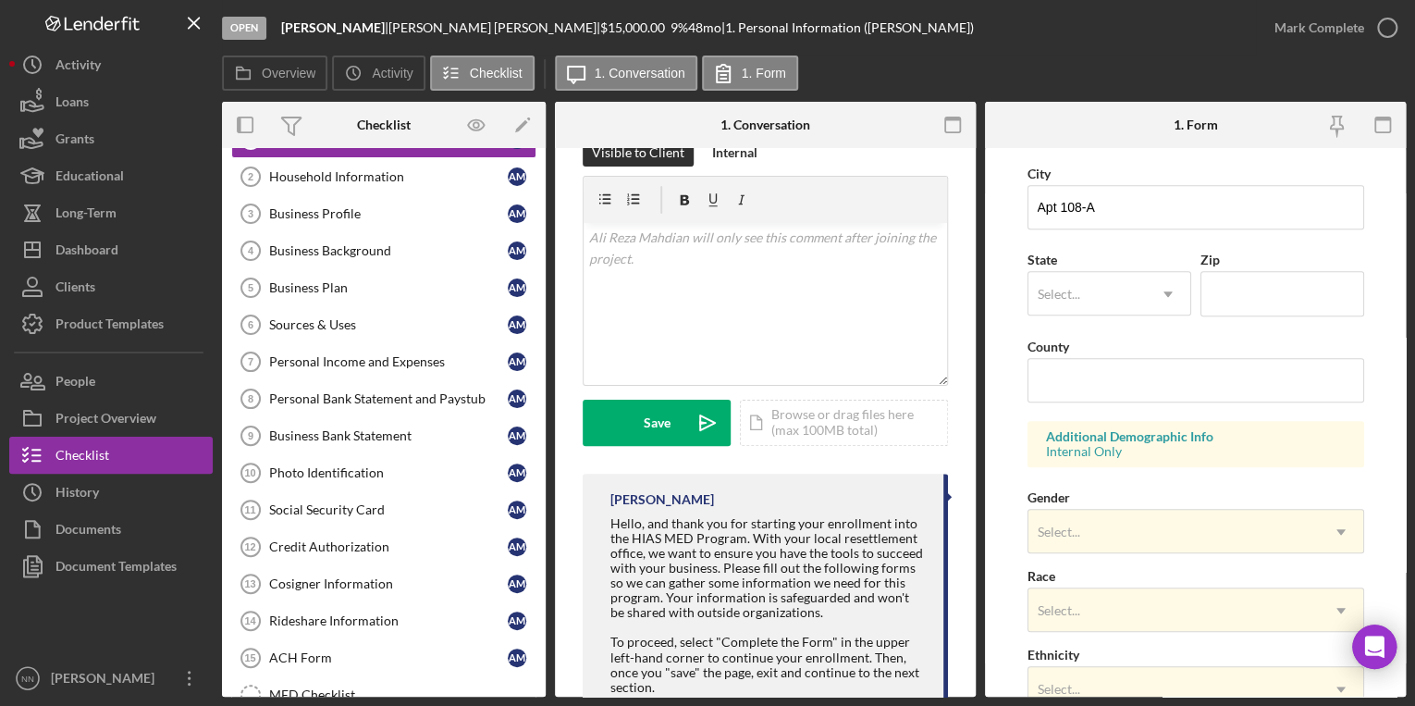
scroll to position [444, 0]
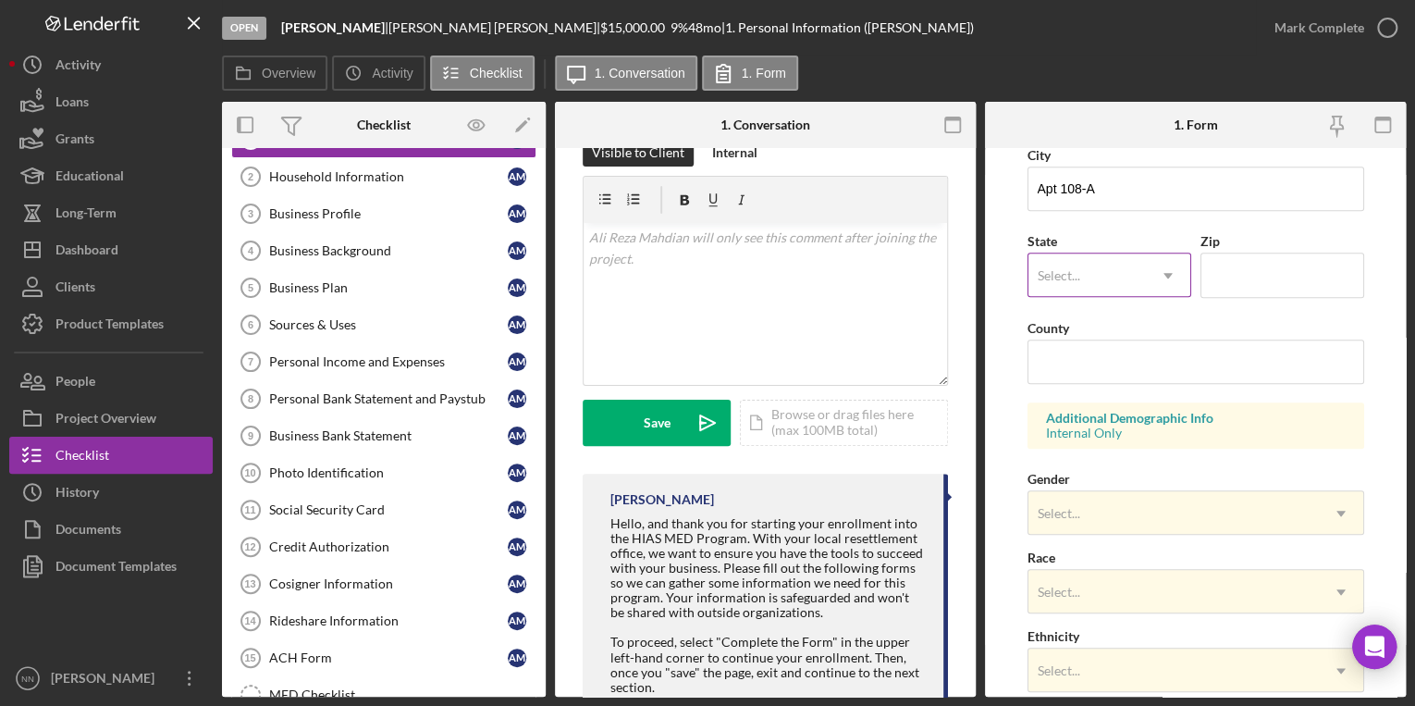
click at [1084, 263] on div "Select..." at bounding box center [1086, 275] width 117 height 43
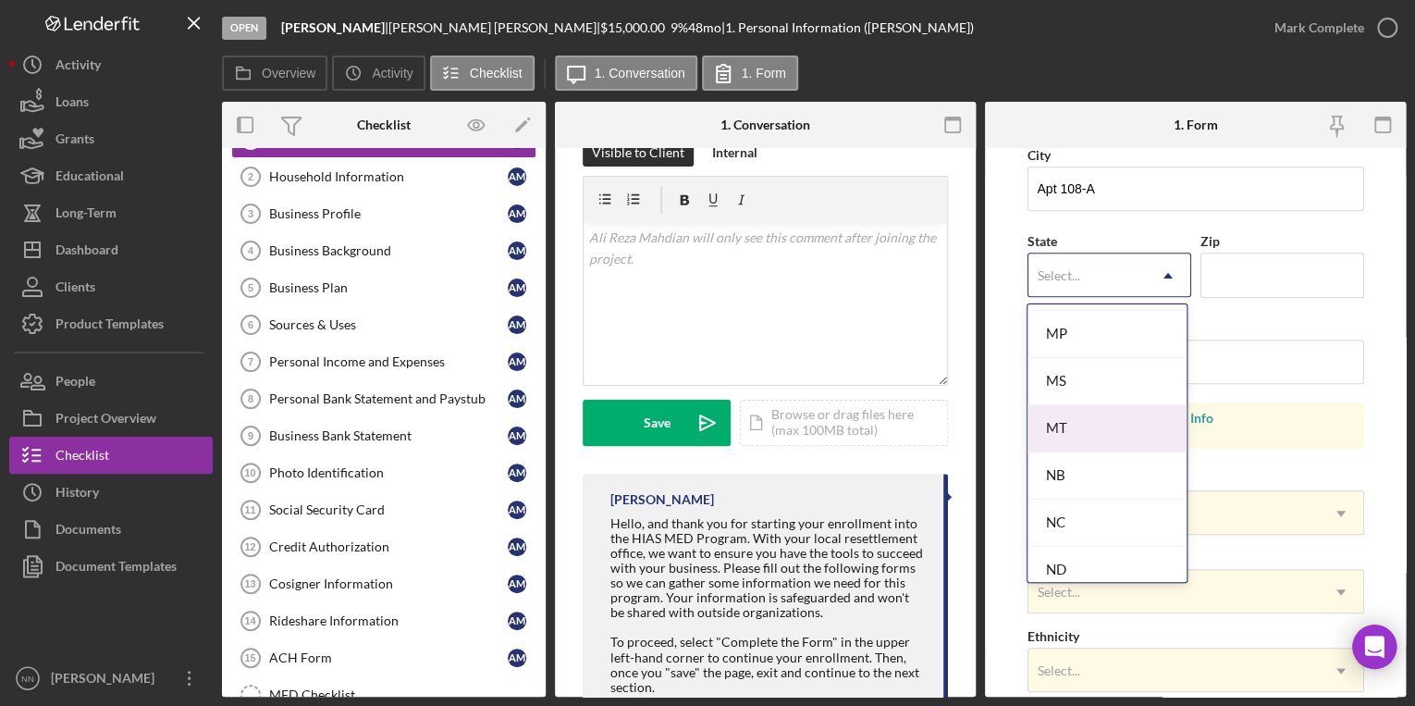
scroll to position [1776, 0]
click at [1091, 438] on div "NC" at bounding box center [1107, 438] width 160 height 47
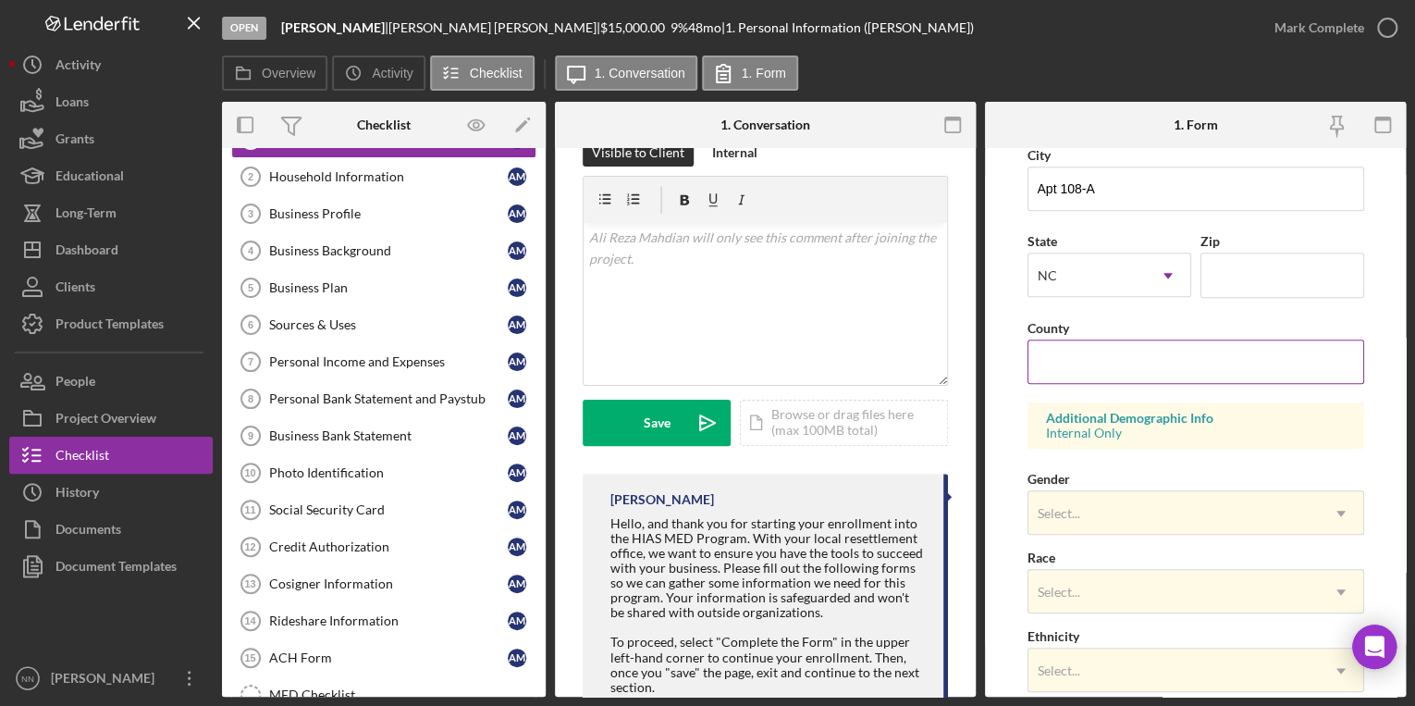
click at [1190, 358] on input "County" at bounding box center [1195, 361] width 337 height 44
type input "Mecklenburg"
click at [1163, 501] on div "Select..." at bounding box center [1173, 513] width 290 height 43
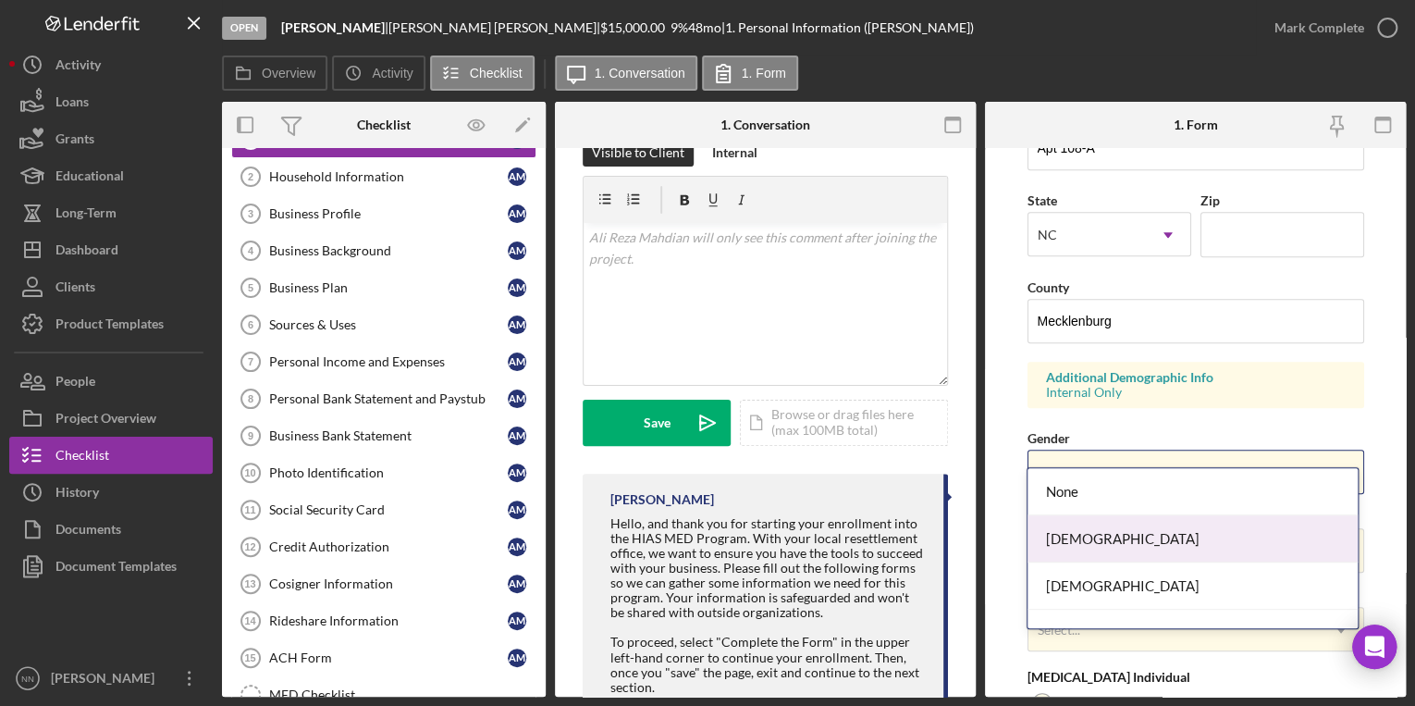
scroll to position [518, 0]
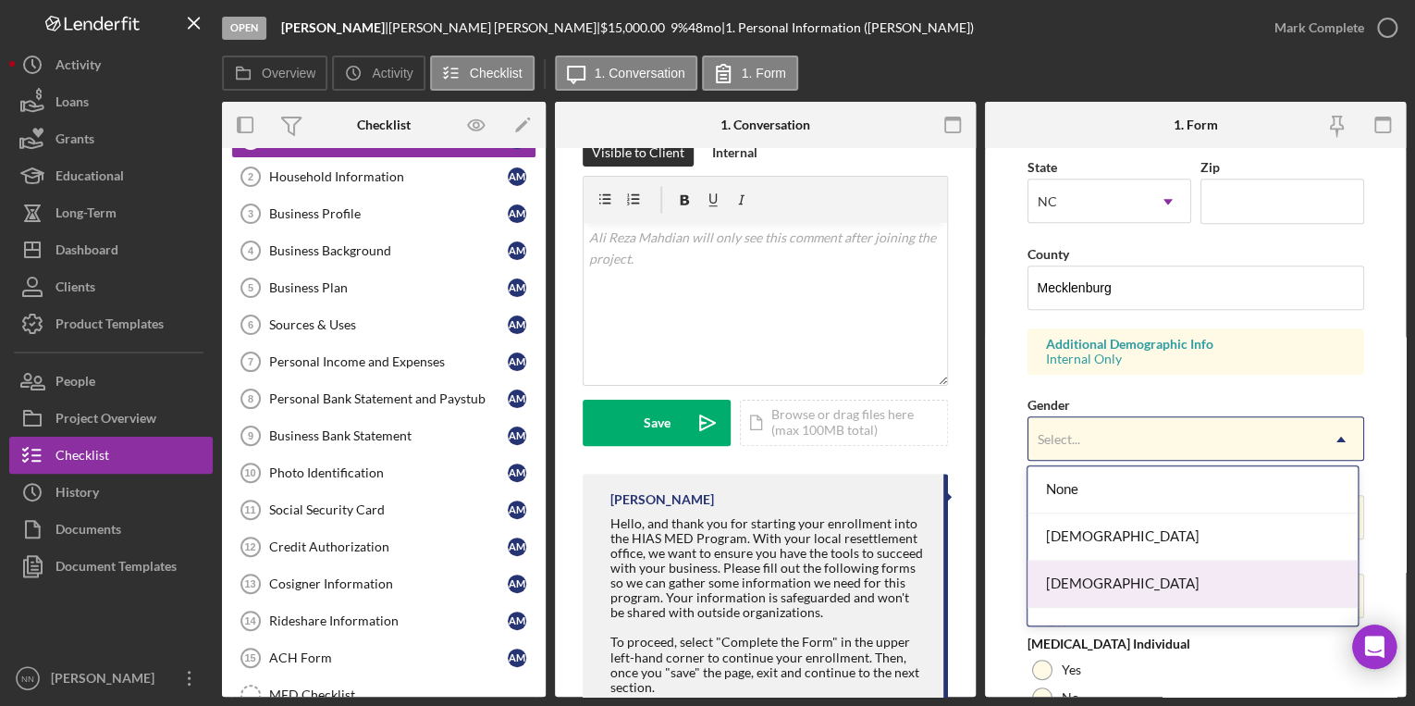
click at [1099, 591] on div "Male" at bounding box center [1192, 583] width 330 height 47
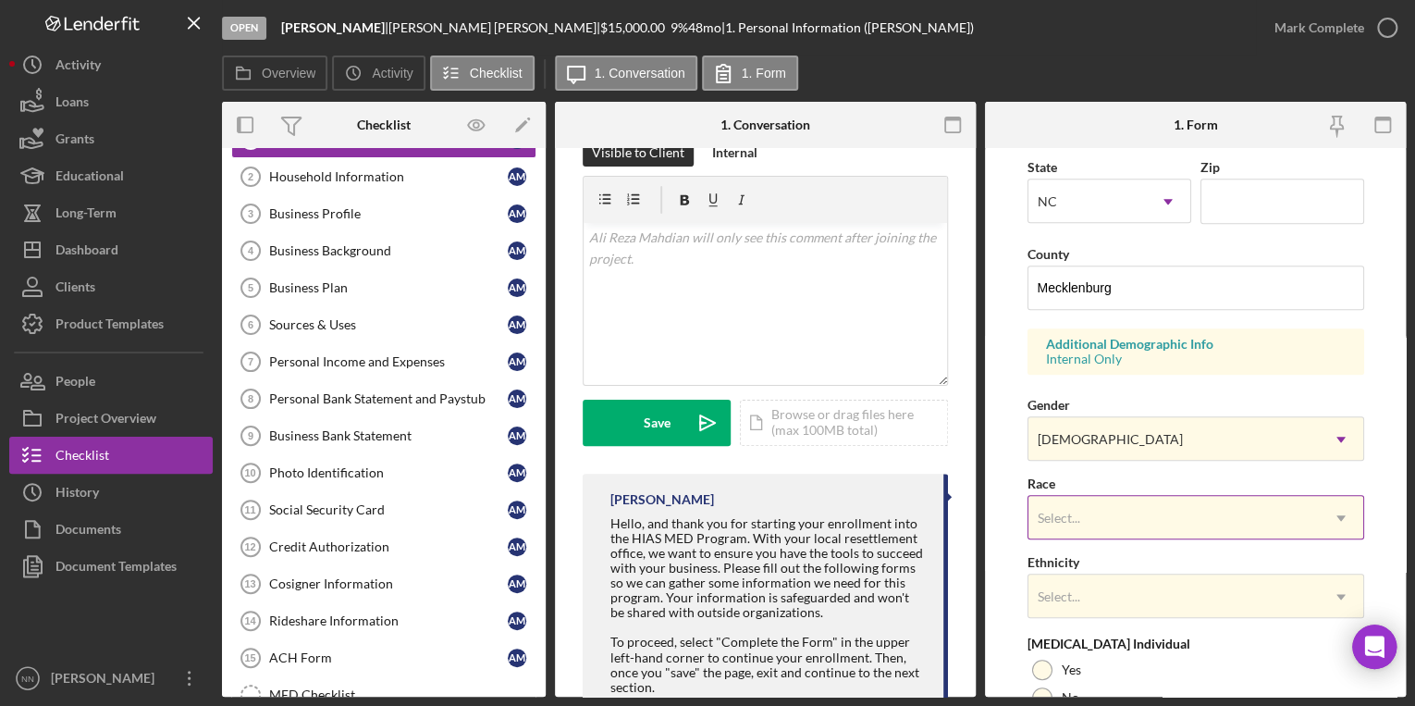
click at [1107, 522] on div "Select..." at bounding box center [1173, 518] width 290 height 43
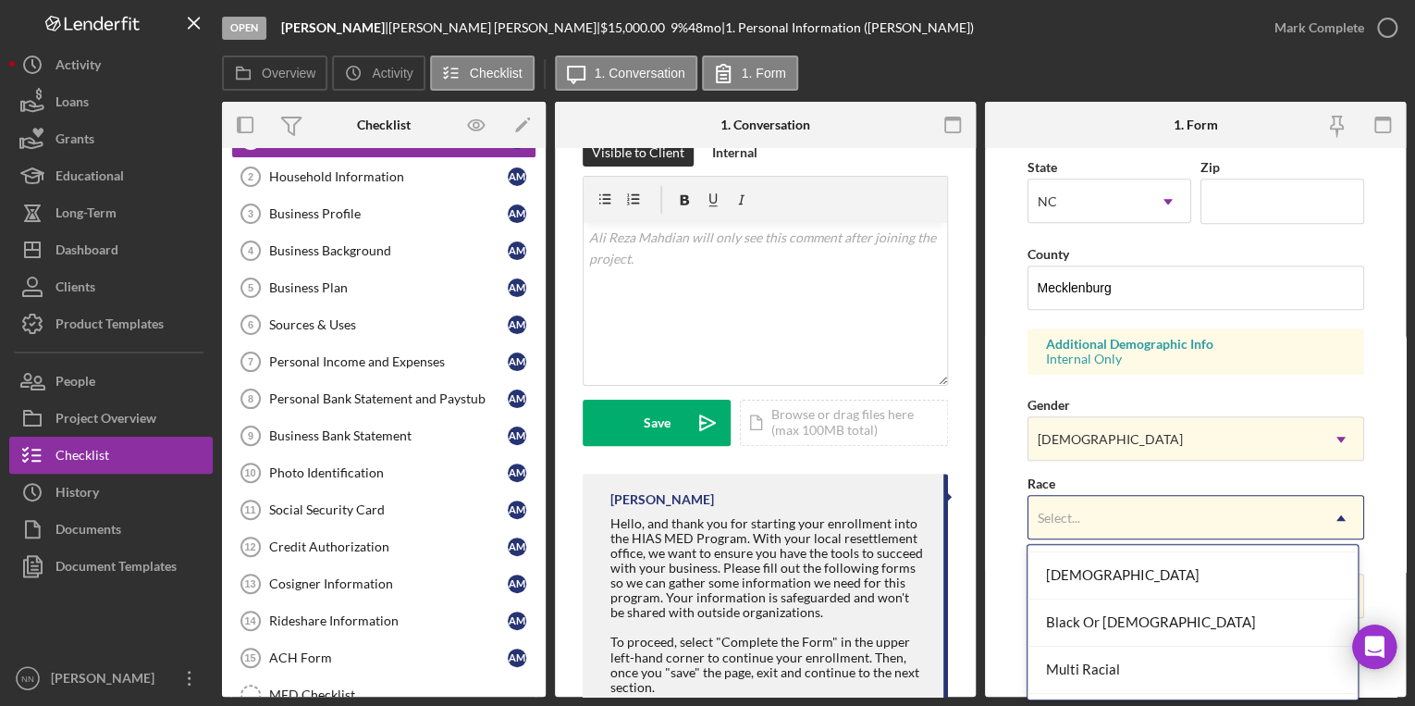
scroll to position [221, 0]
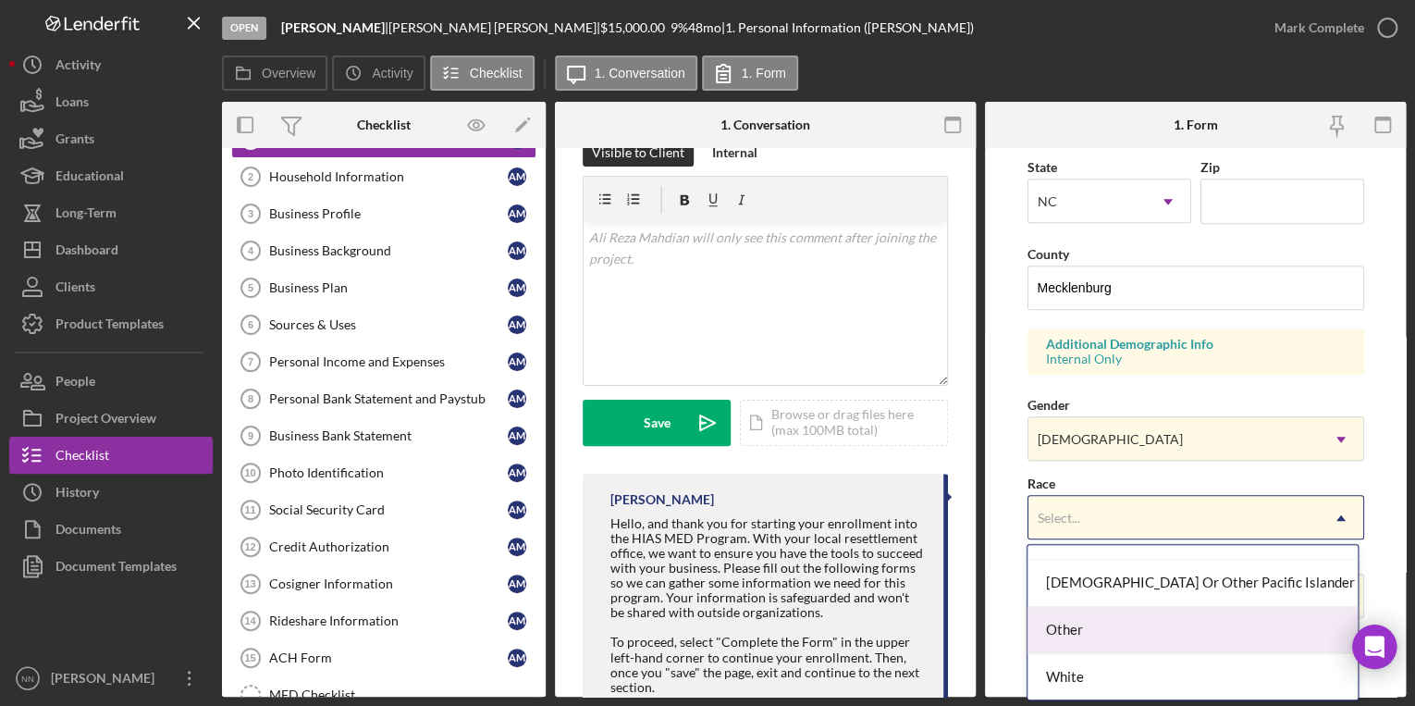
click at [1094, 634] on div "Other" at bounding box center [1192, 630] width 330 height 47
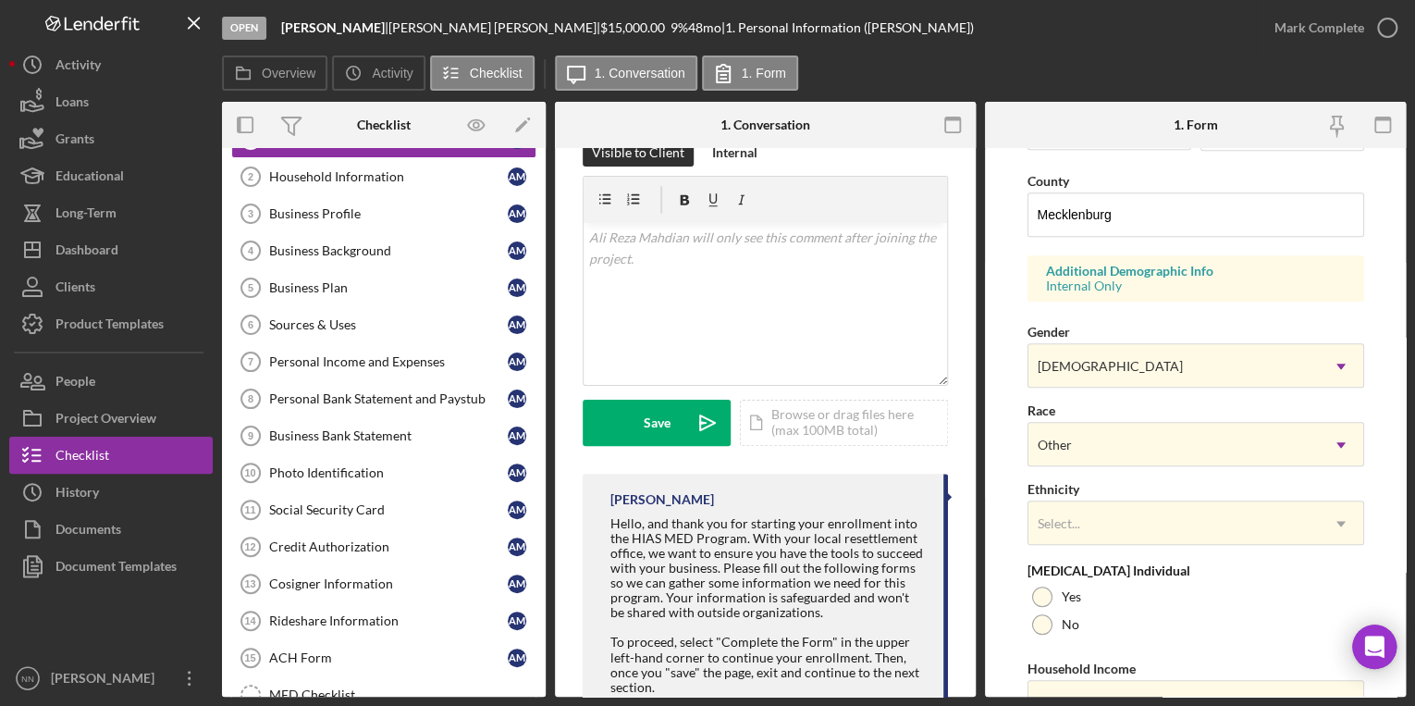
scroll to position [683, 0]
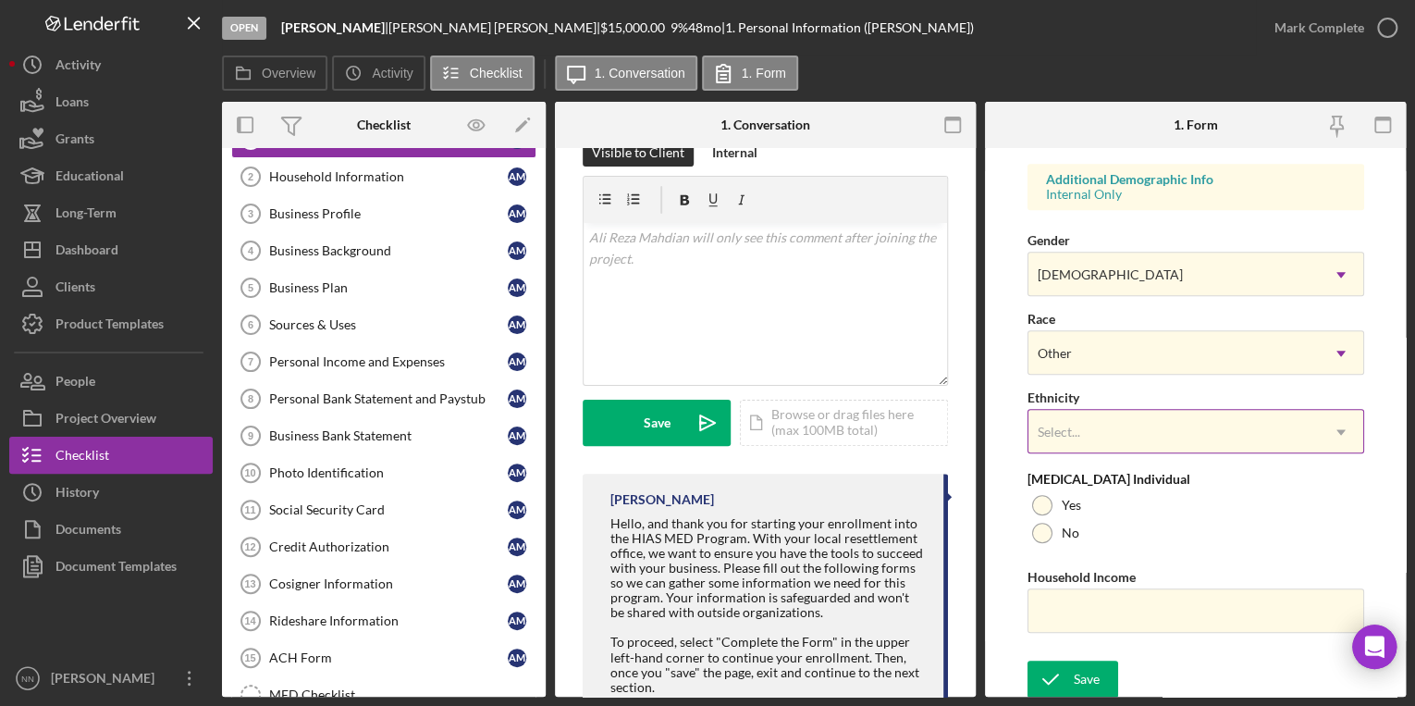
click at [1120, 424] on div "Select..." at bounding box center [1173, 432] width 290 height 43
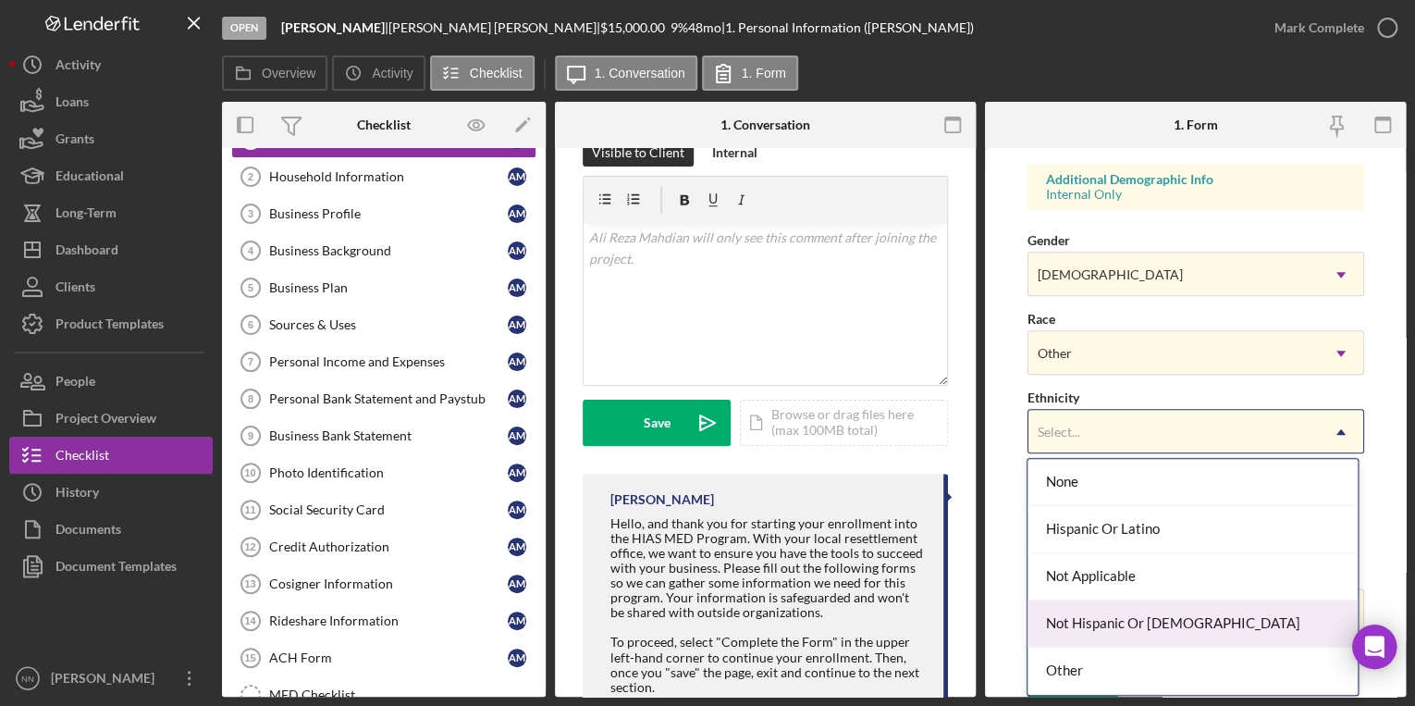
click at [1113, 617] on div "Not Hispanic Or Latino" at bounding box center [1192, 623] width 330 height 47
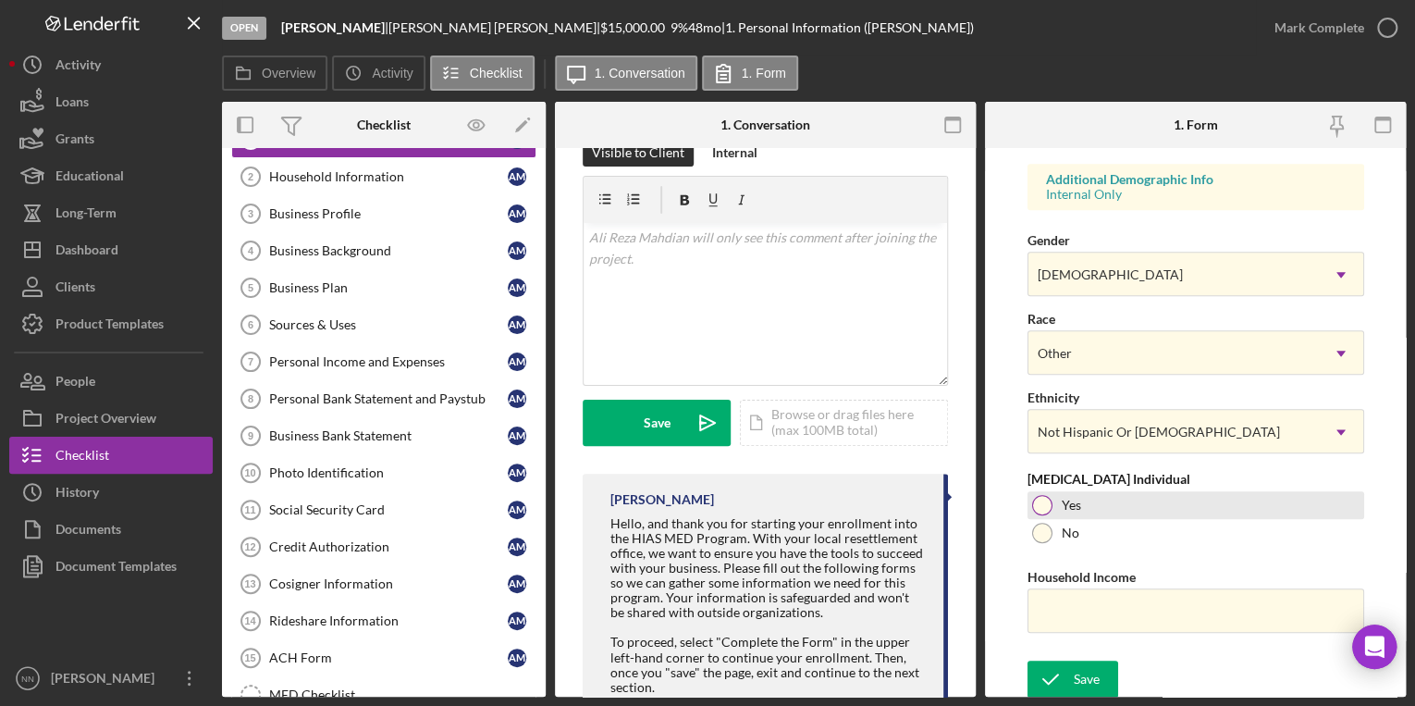
click at [1046, 500] on div at bounding box center [1042, 505] width 20 height 20
paste input "$40,000"
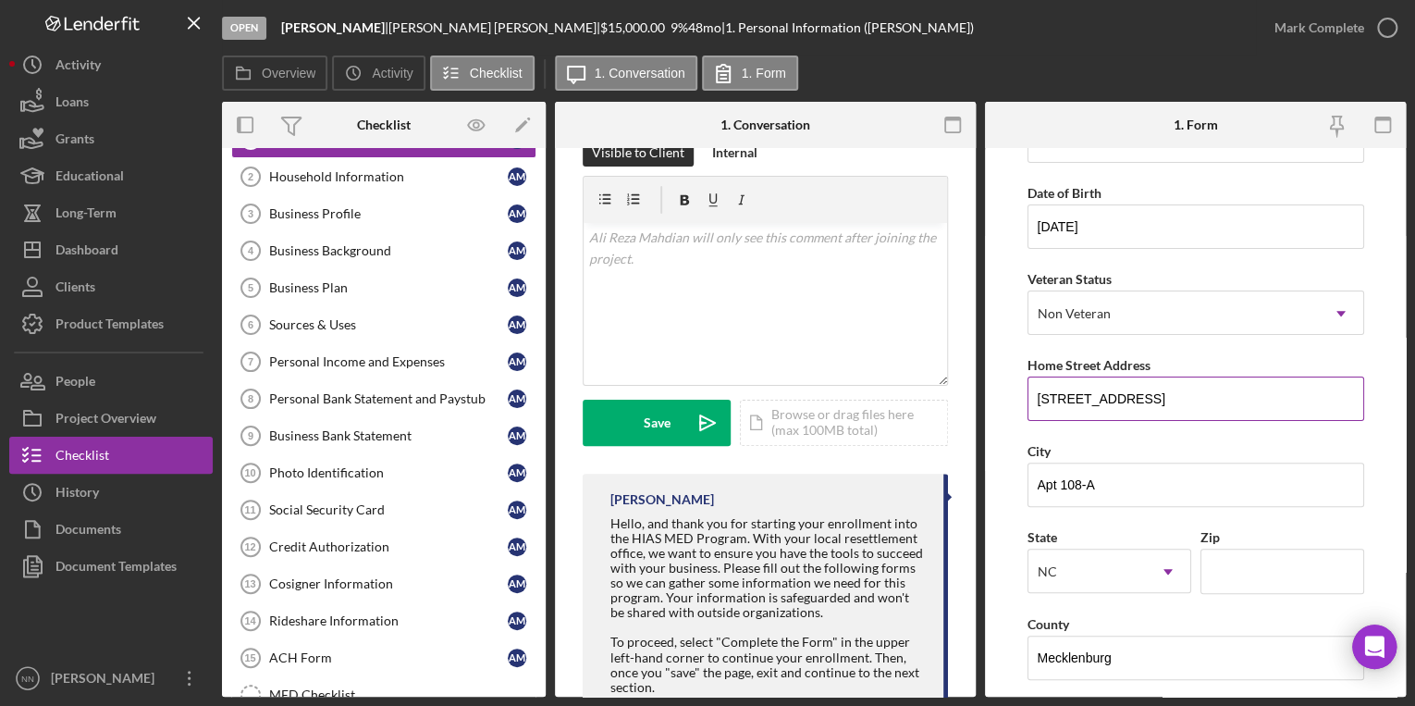
scroll to position [296, 0]
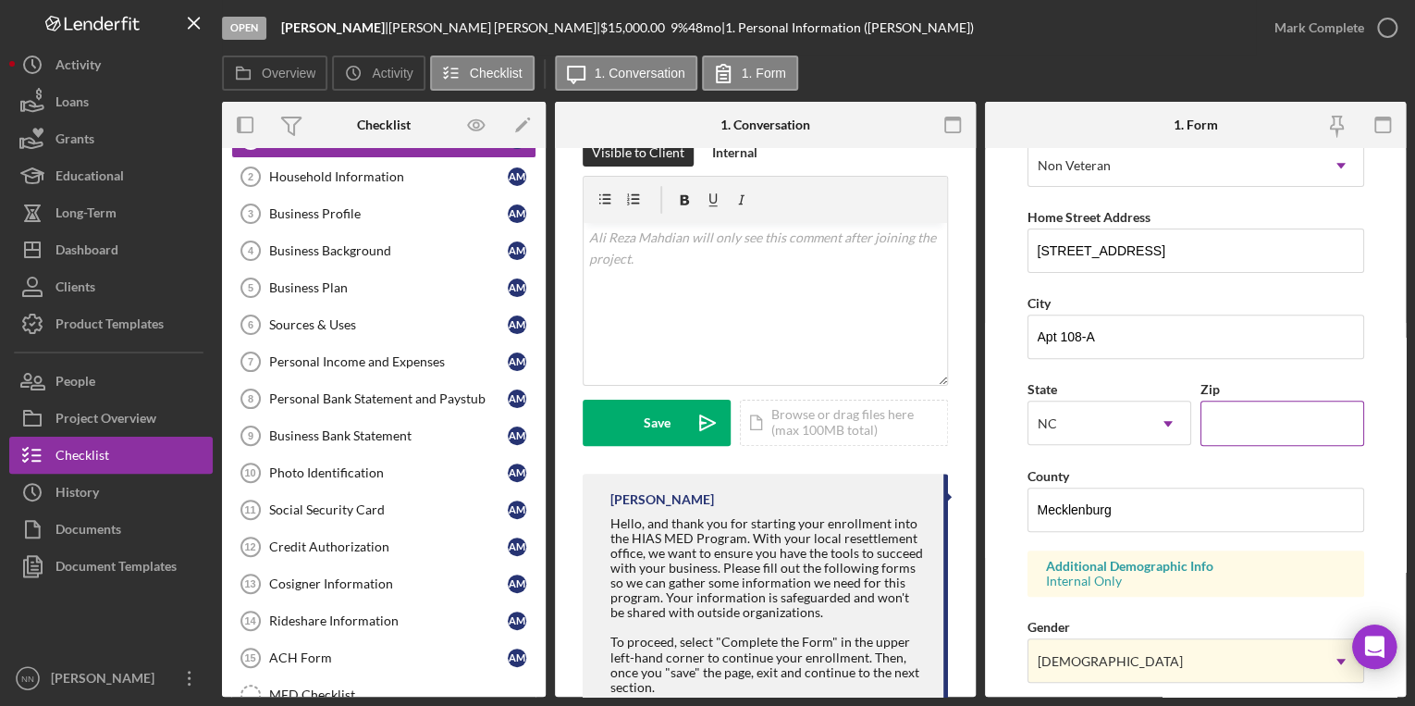
type input "$40,000"
drag, startPoint x: 1271, startPoint y: 426, endPoint x: 870, endPoint y: 49, distance: 550.2
click at [1271, 426] on input "Zip" at bounding box center [1282, 422] width 164 height 44
paste input "28209"
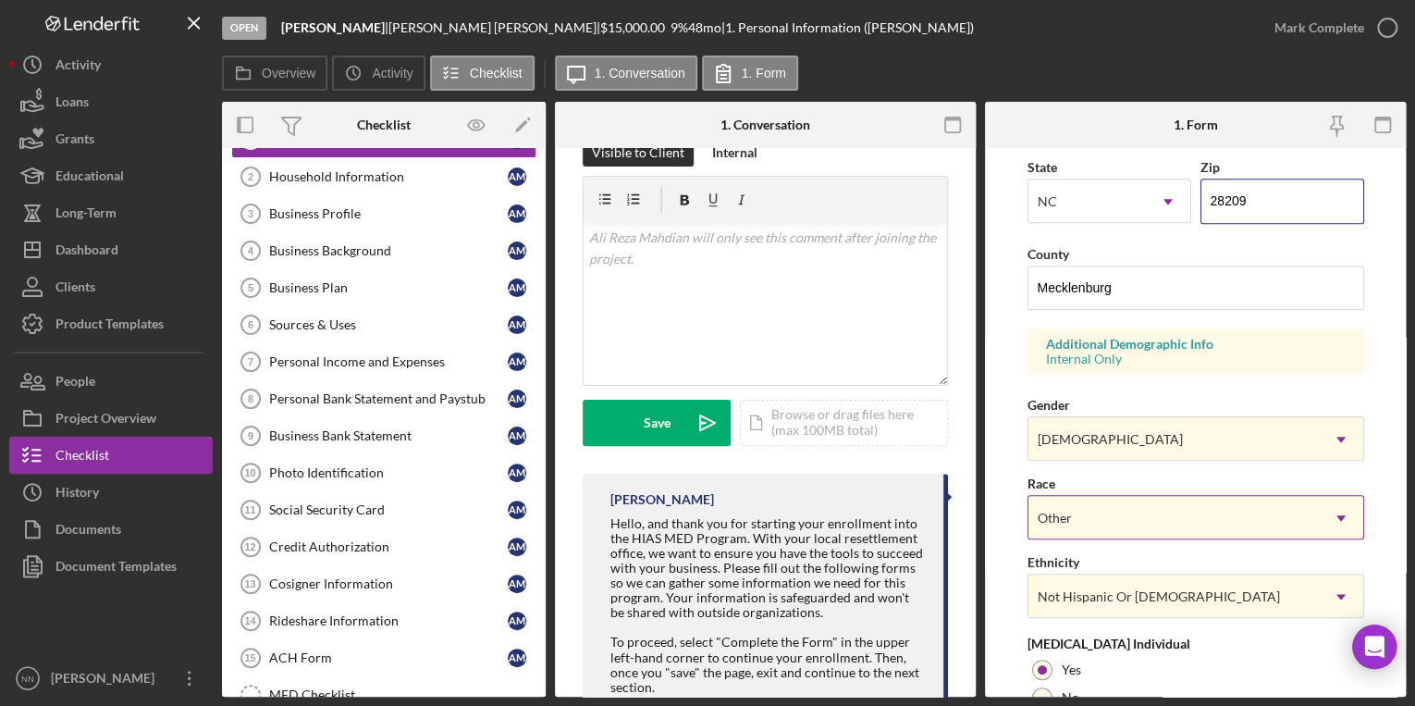
scroll to position [683, 0]
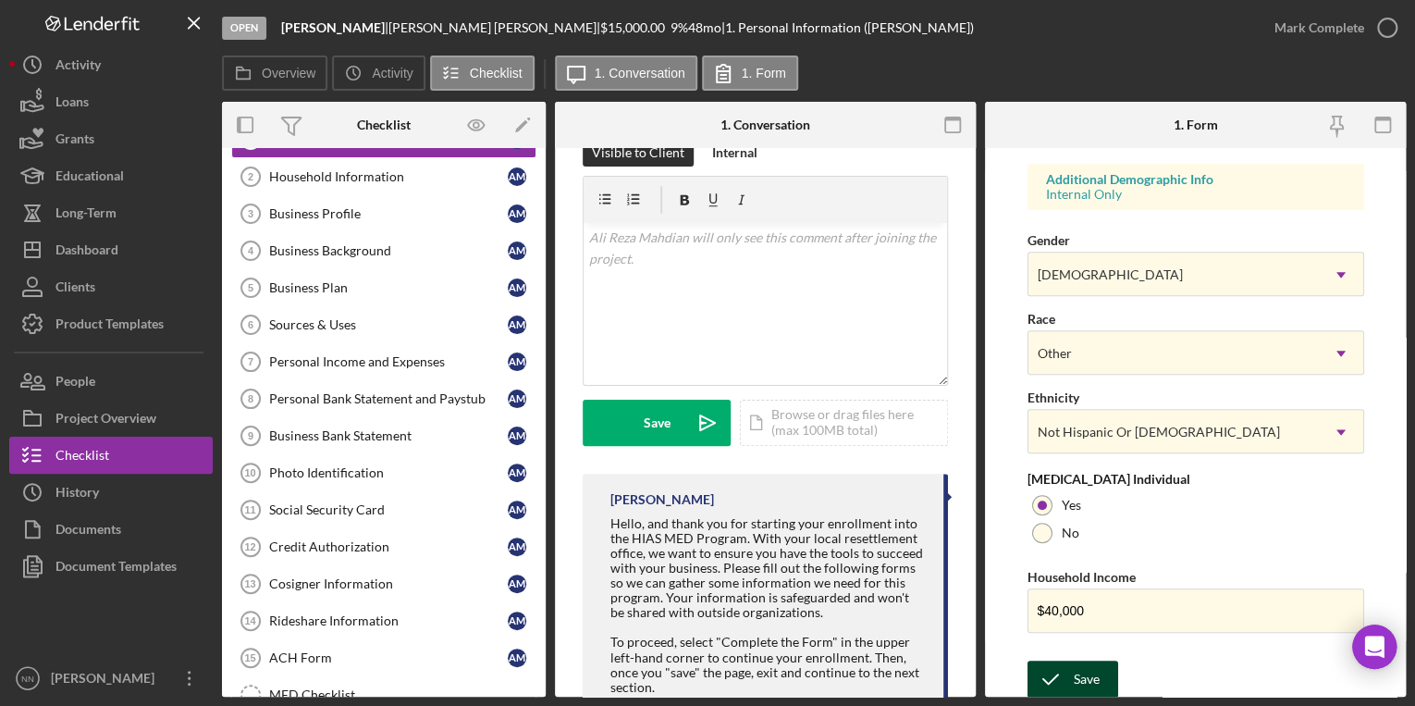
type input "28209"
click at [1103, 666] on button "Save" at bounding box center [1072, 678] width 91 height 37
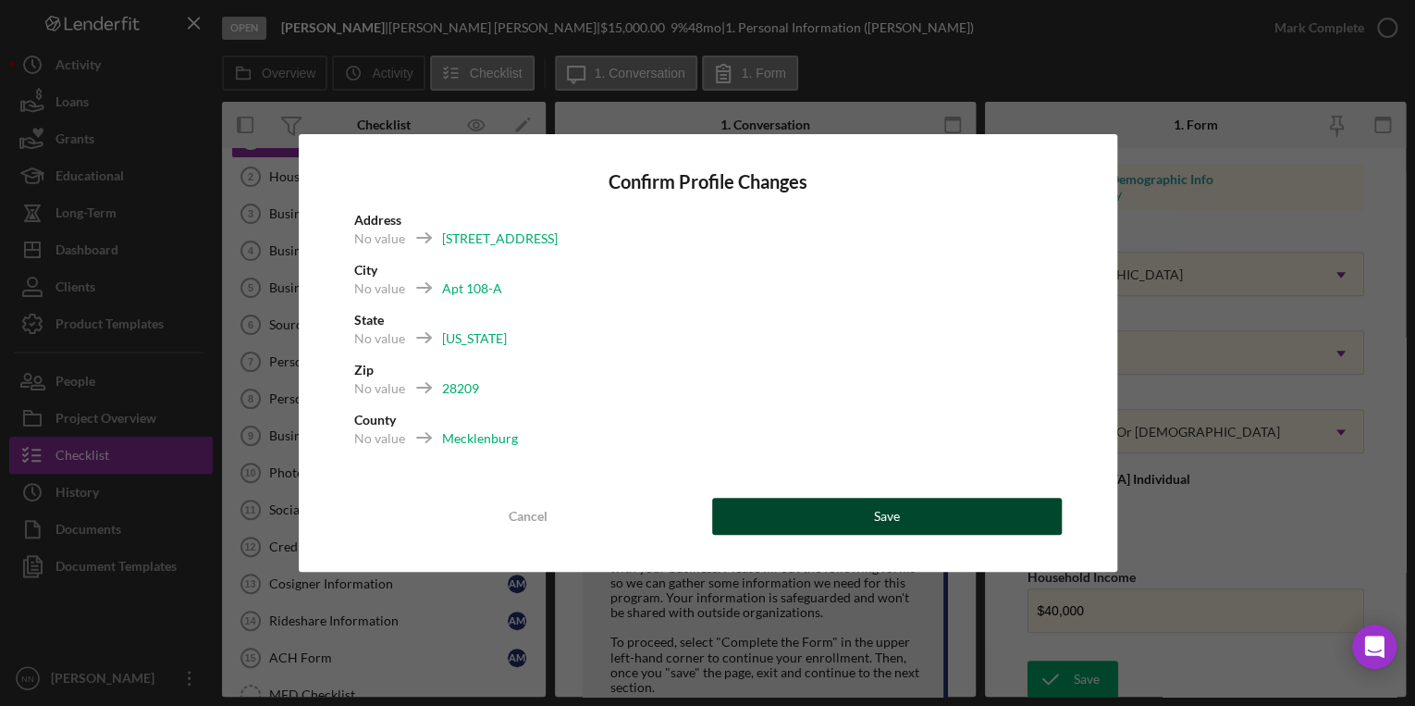
click at [872, 529] on button "Save" at bounding box center [887, 516] width 350 height 37
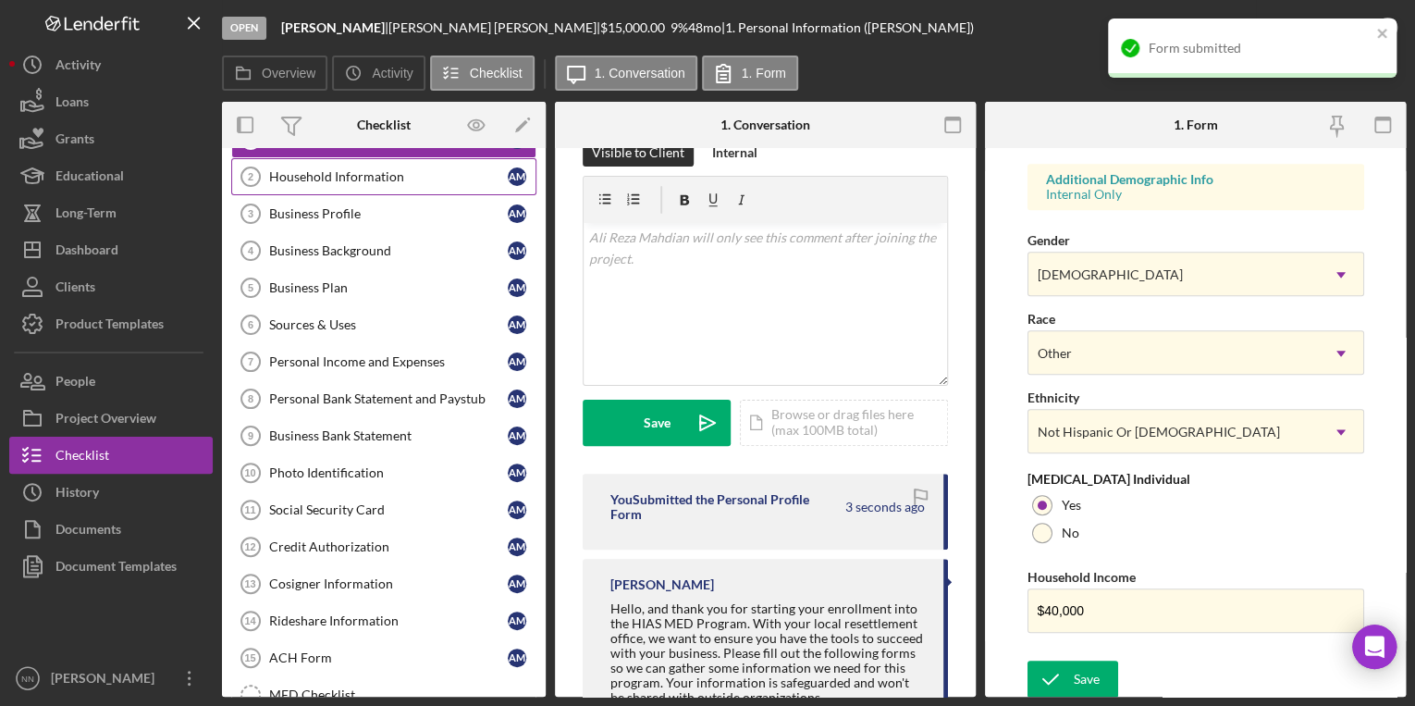
click at [382, 178] on div "Household Information" at bounding box center [388, 176] width 239 height 15
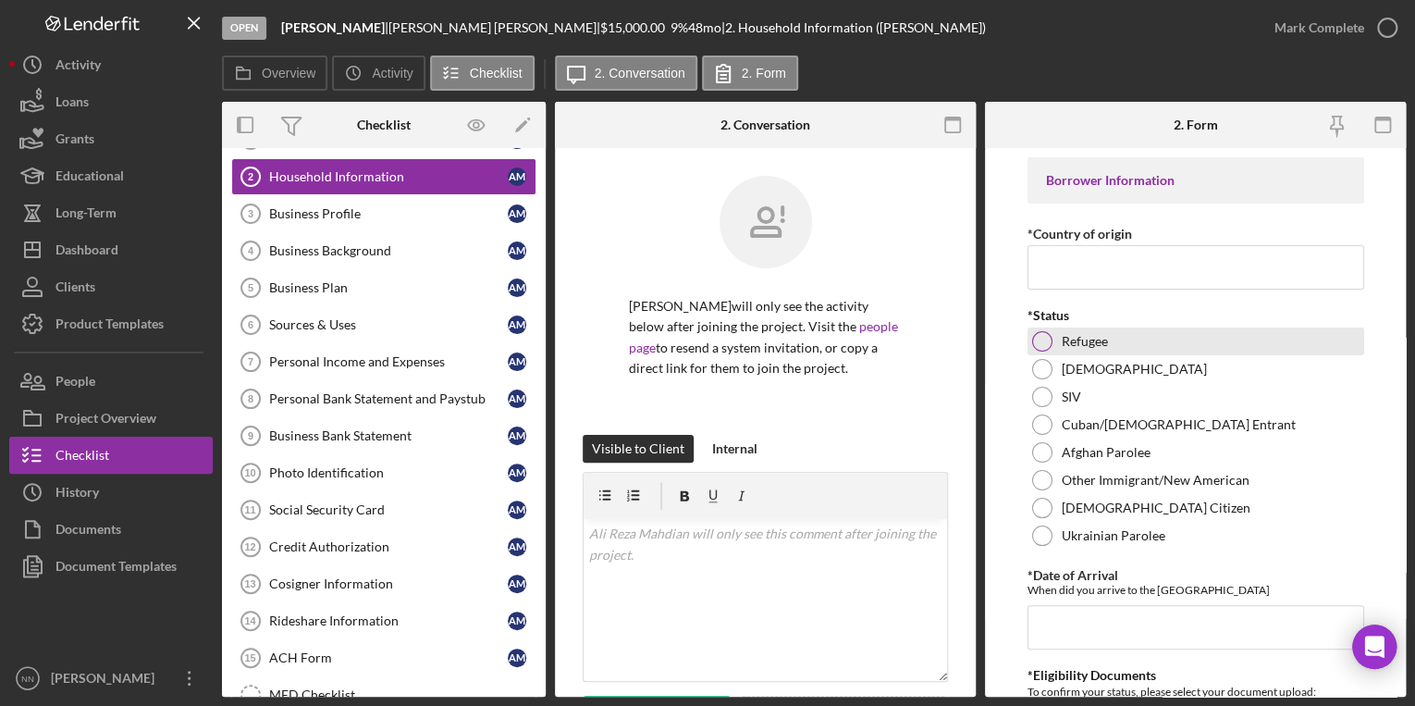
click at [1039, 342] on div at bounding box center [1042, 341] width 20 height 20
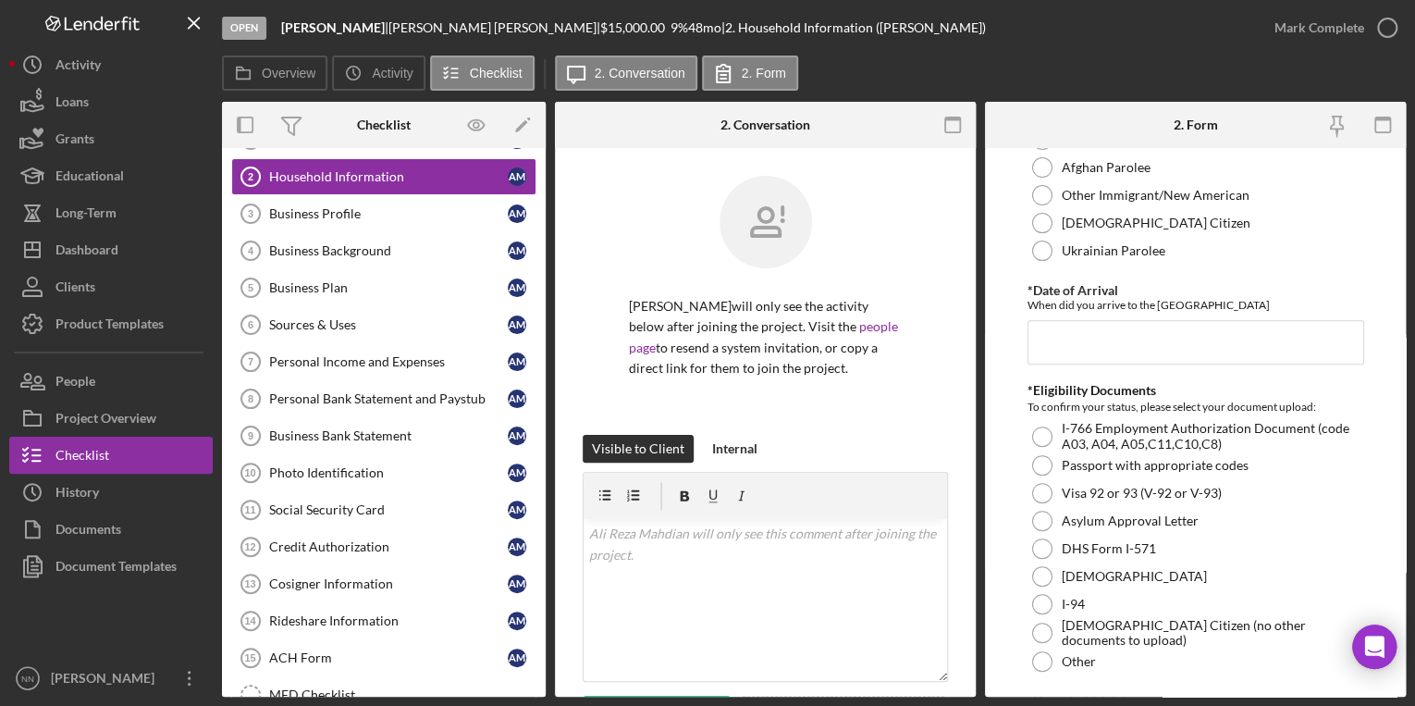
scroll to position [296, 0]
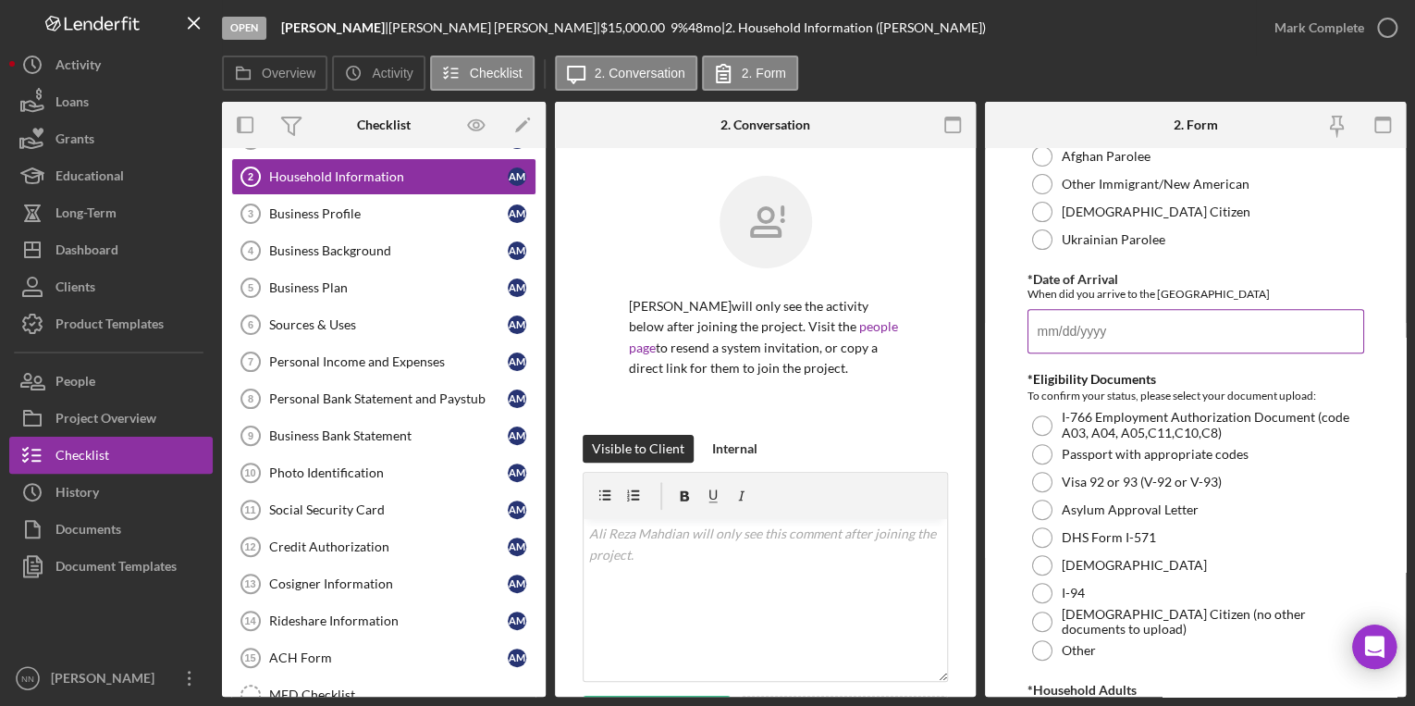
paste input "10/15/2024"
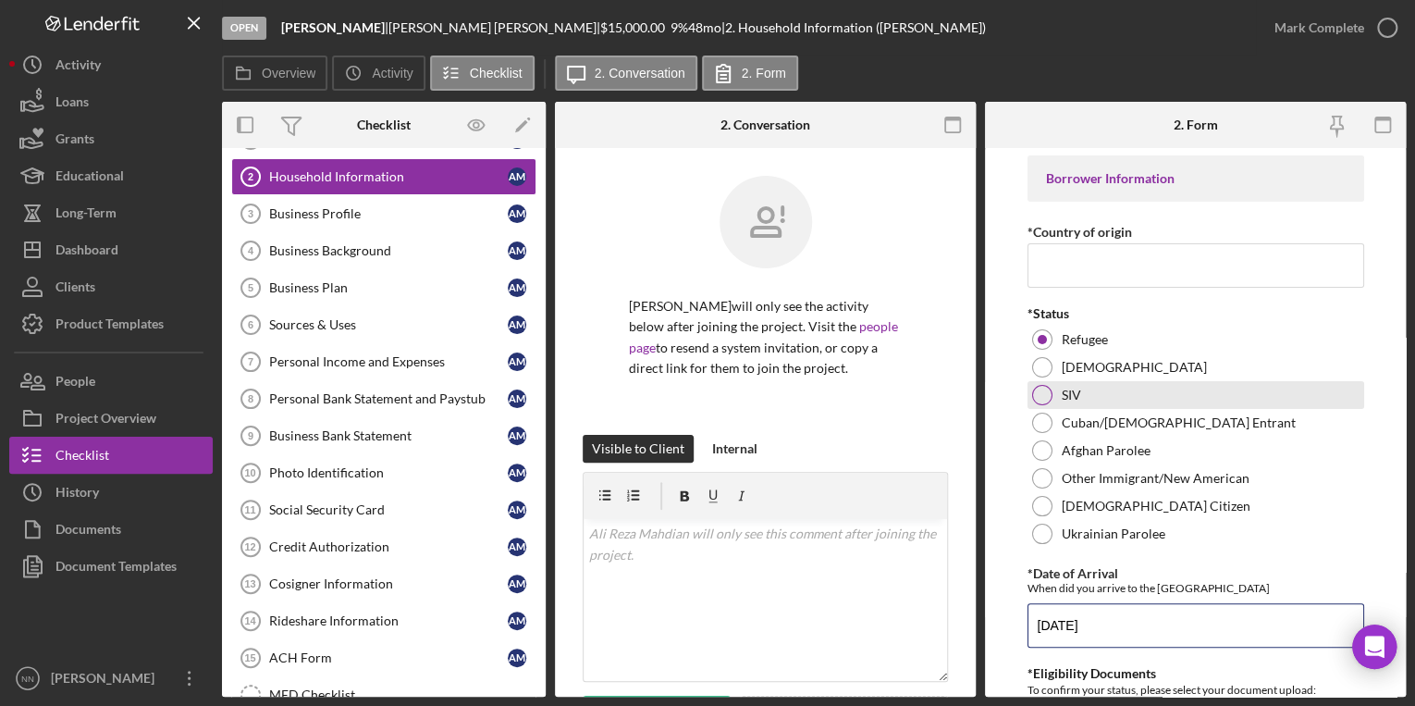
scroll to position [0, 0]
type input "10/15/2024"
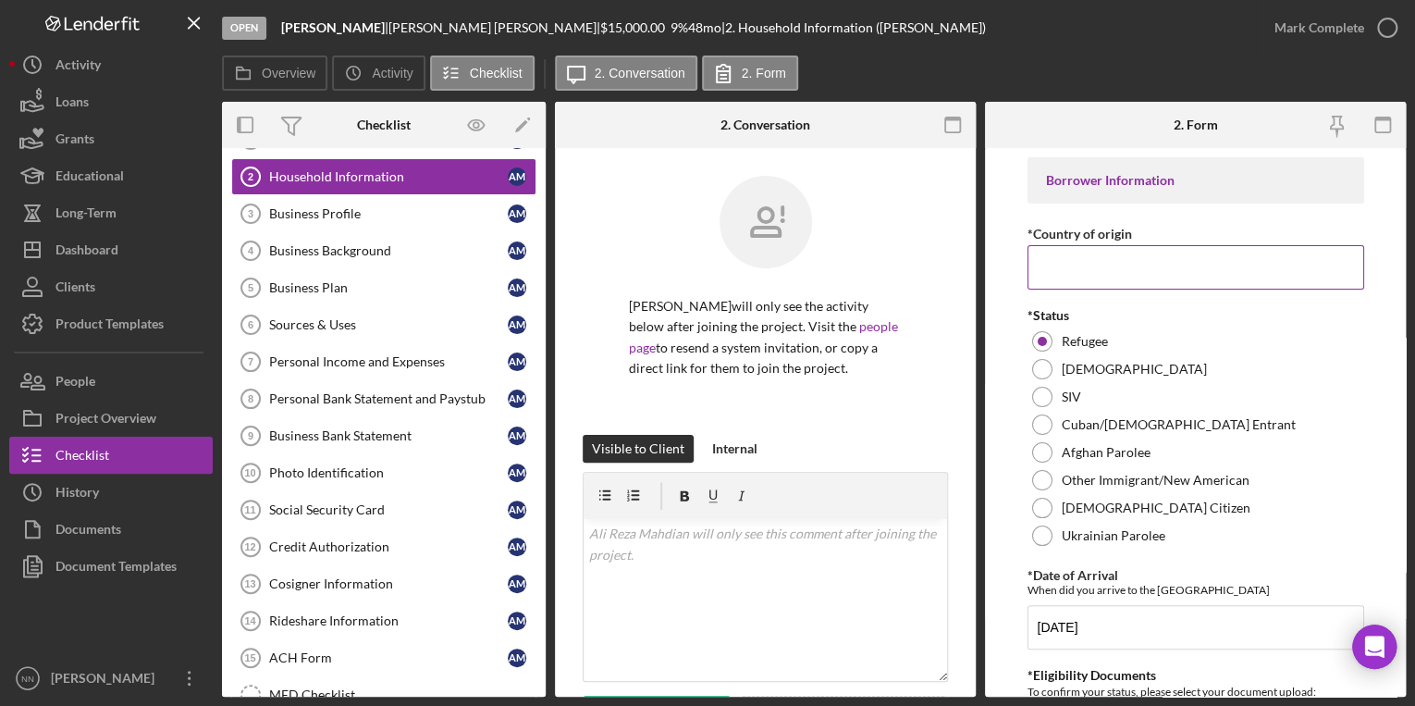
paste input "Afghanistan"
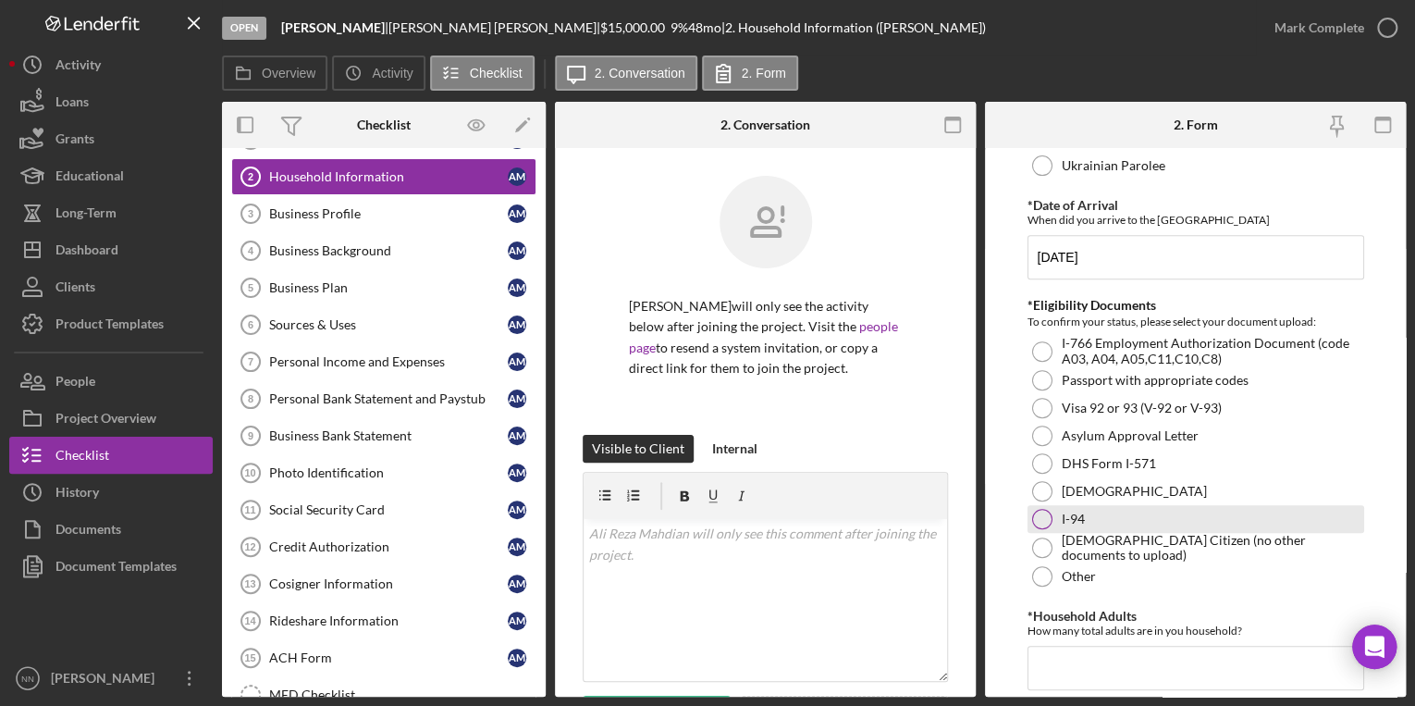
scroll to position [444, 0]
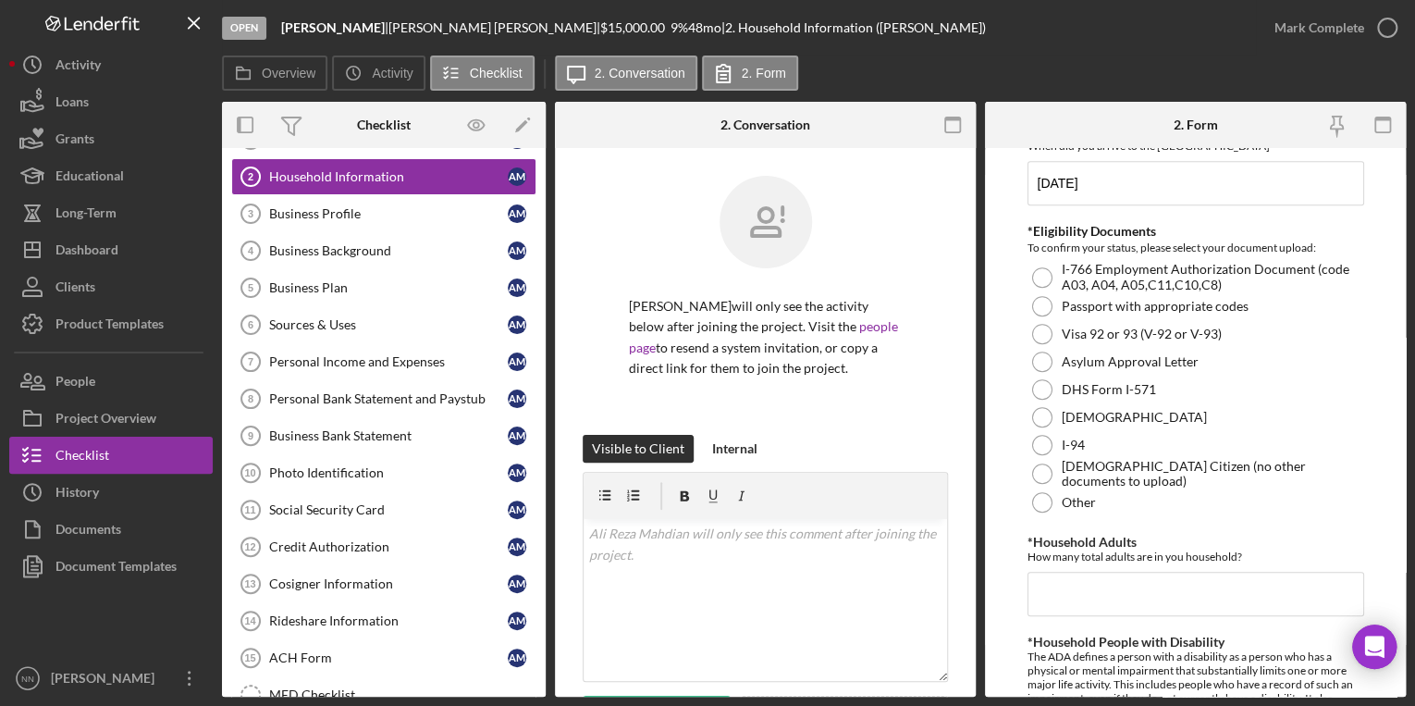
type input "Afghanistan"
click at [1085, 577] on input "*Household Adults" at bounding box center [1195, 594] width 337 height 44
type input "2"
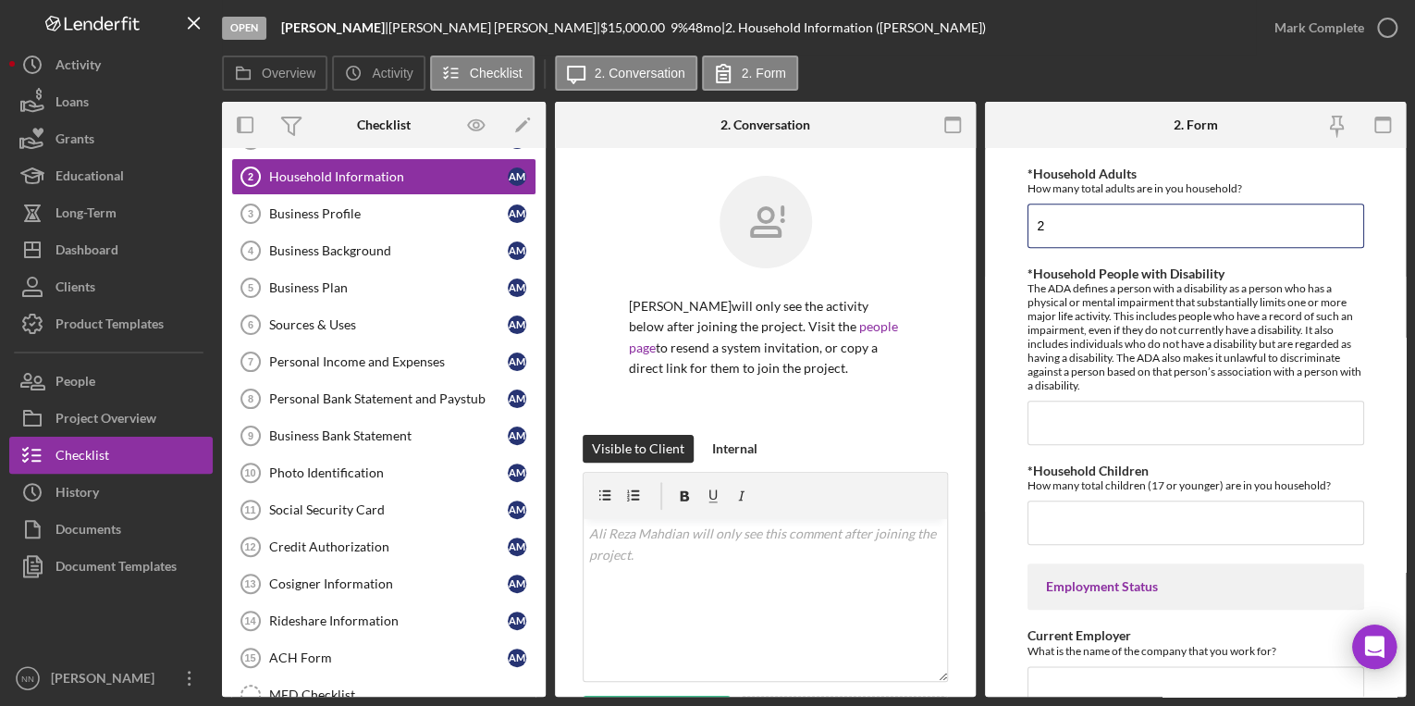
scroll to position [814, 0]
click at [1076, 506] on input "*Household Children" at bounding box center [1195, 520] width 337 height 44
type input "2"
click at [1085, 407] on input "*Household People with Disability" at bounding box center [1195, 421] width 337 height 44
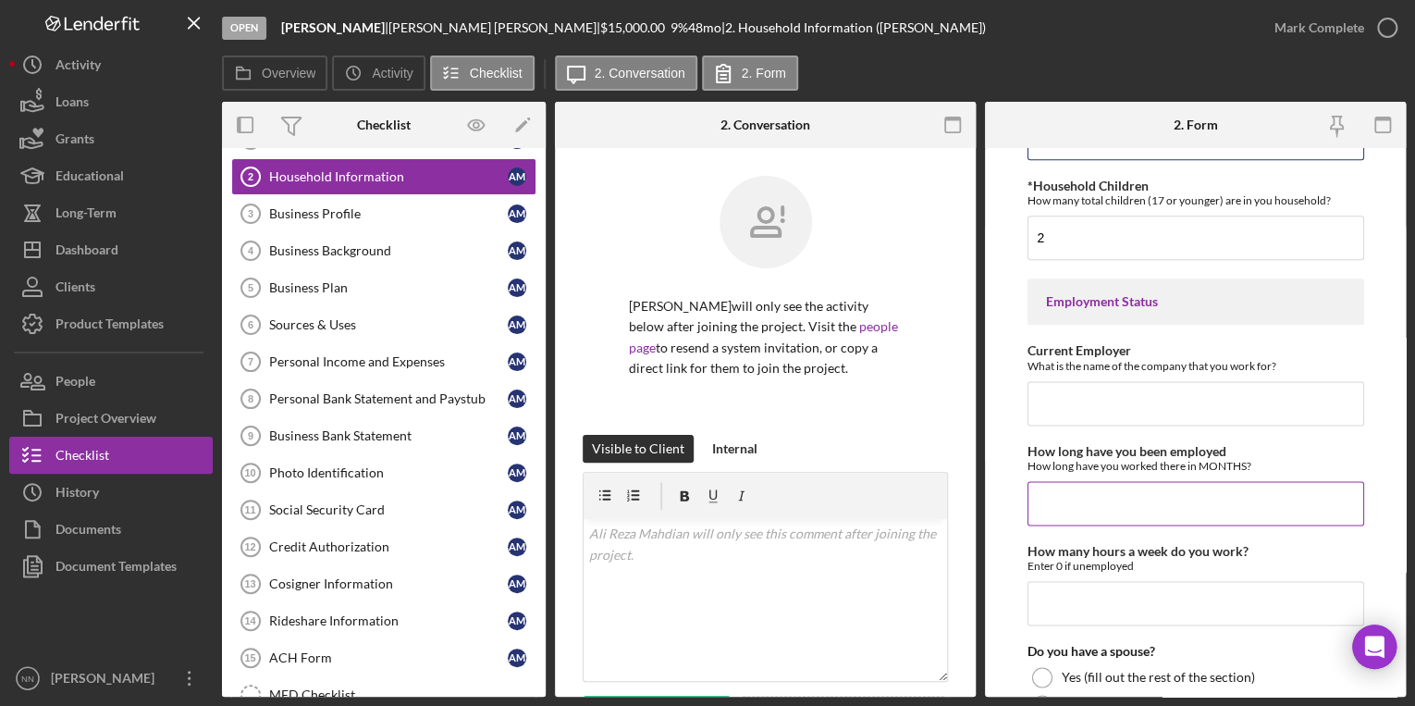
scroll to position [1110, 0]
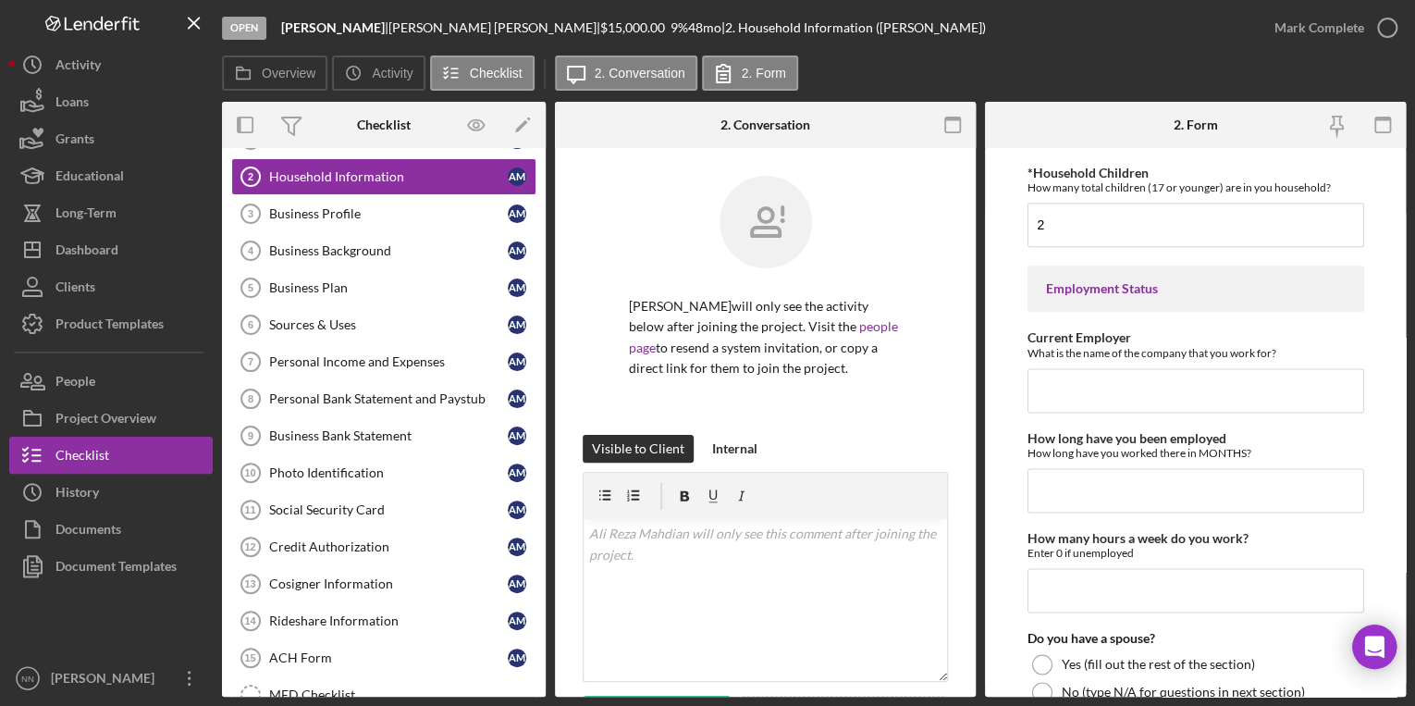
type input "0"
click at [1051, 388] on input "Current Employer" at bounding box center [1195, 390] width 337 height 44
type input "Johnson Brothers"
click at [1172, 497] on input "How long have you been employed" at bounding box center [1195, 490] width 337 height 44
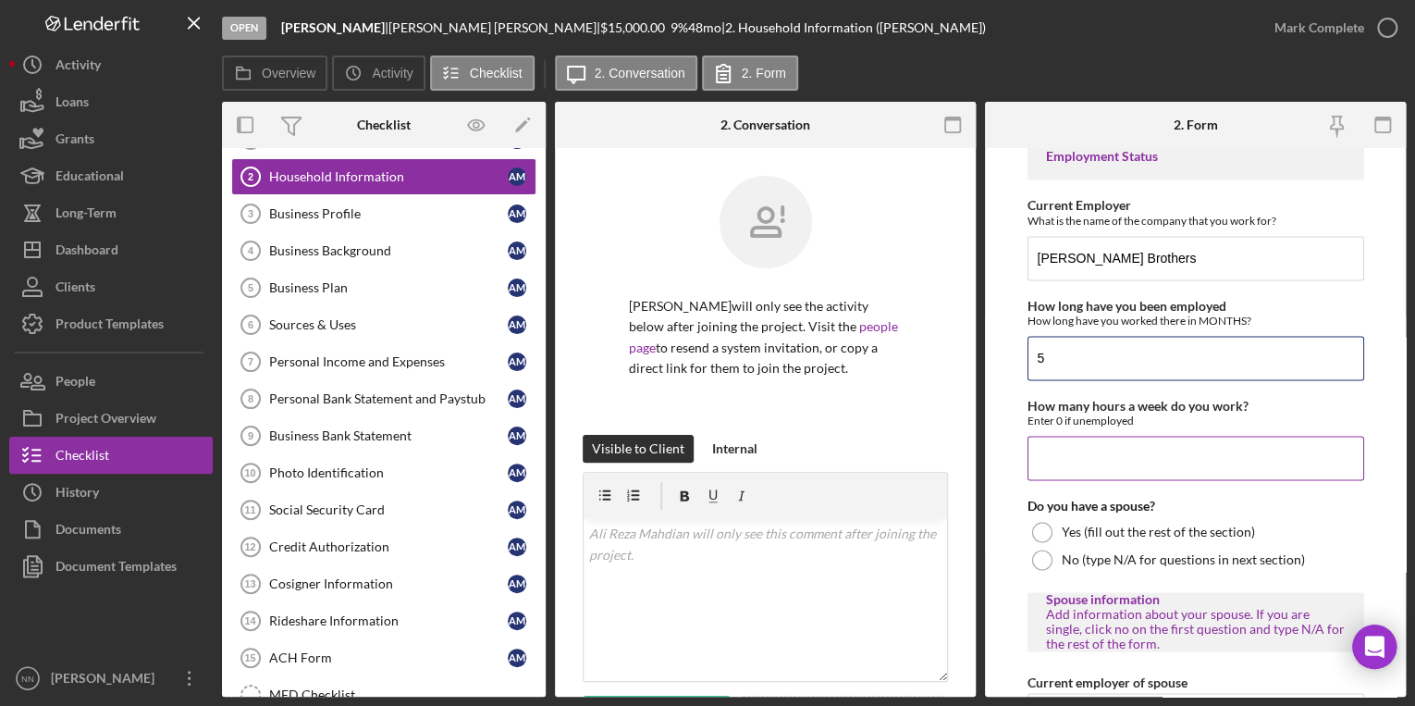
scroll to position [1258, 0]
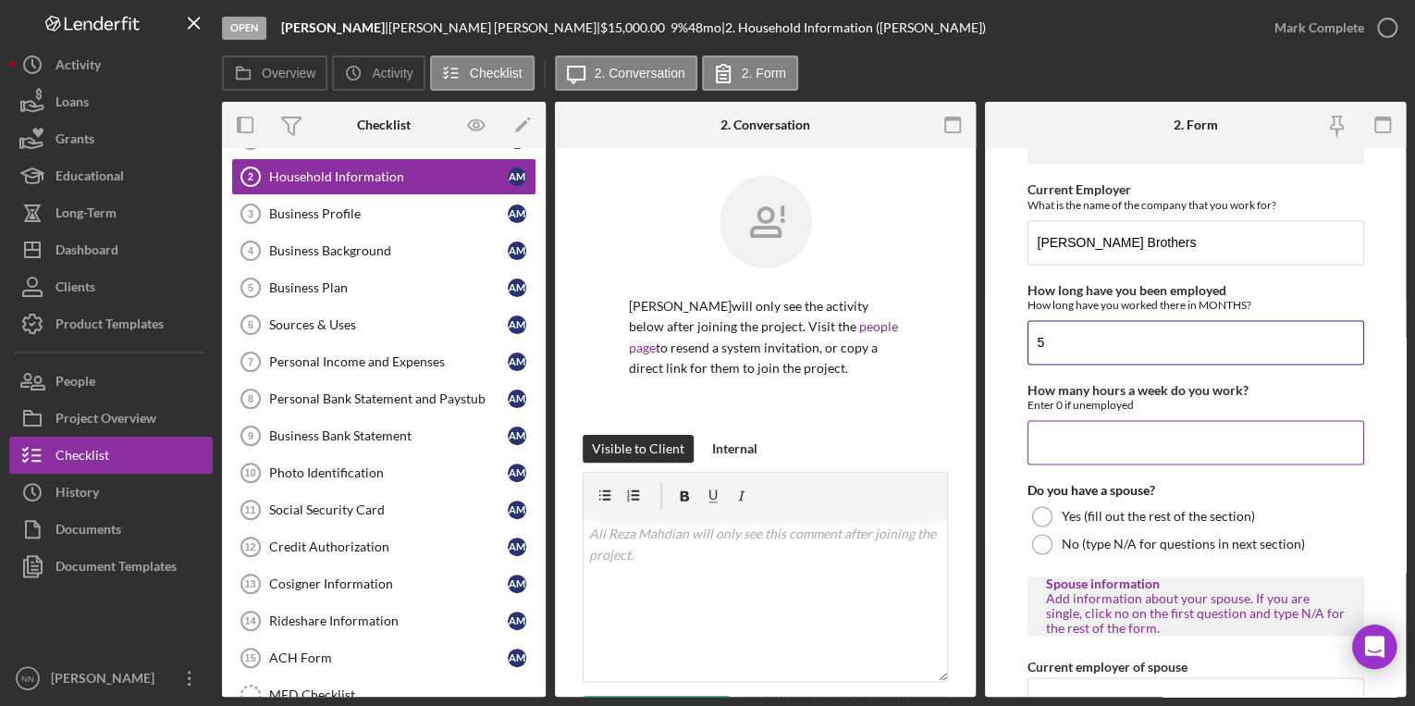
type input "5"
click at [1173, 442] on input "How many hours a week do you work?" at bounding box center [1195, 442] width 337 height 44
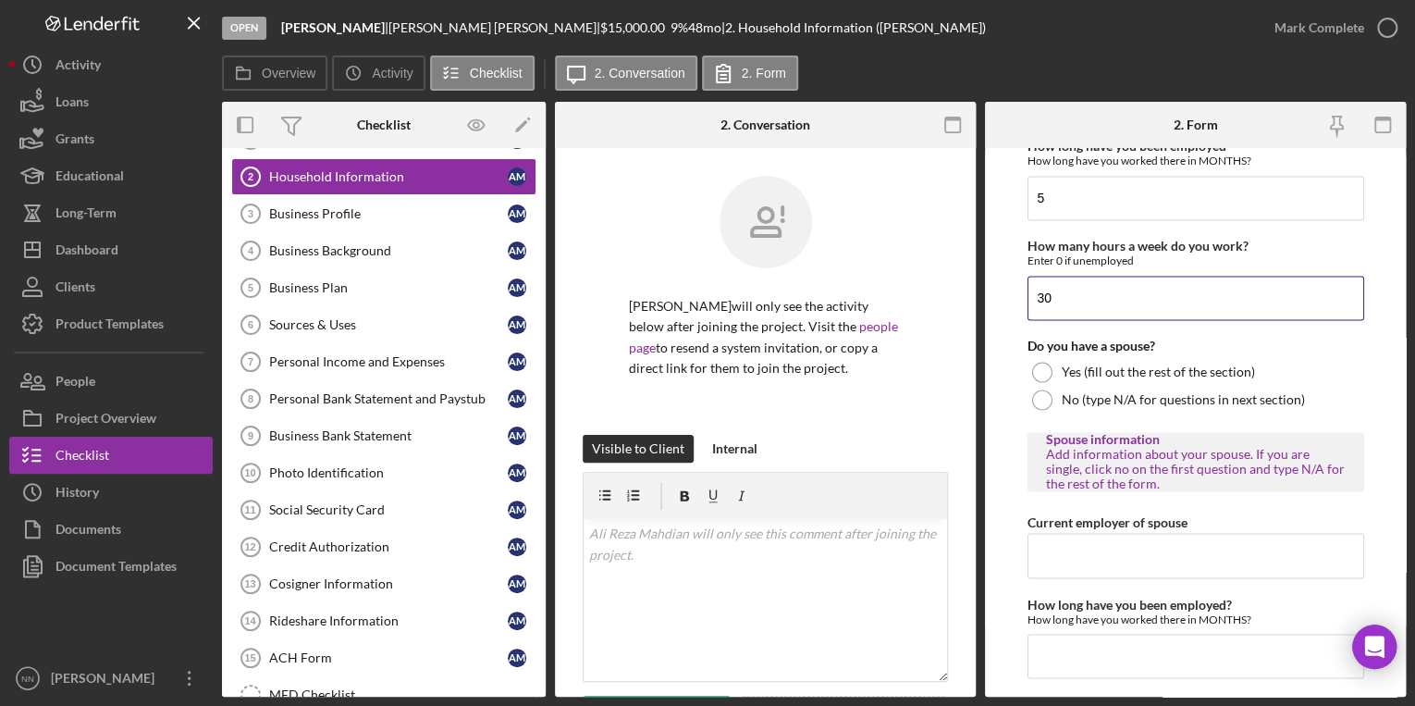
scroll to position [1406, 0]
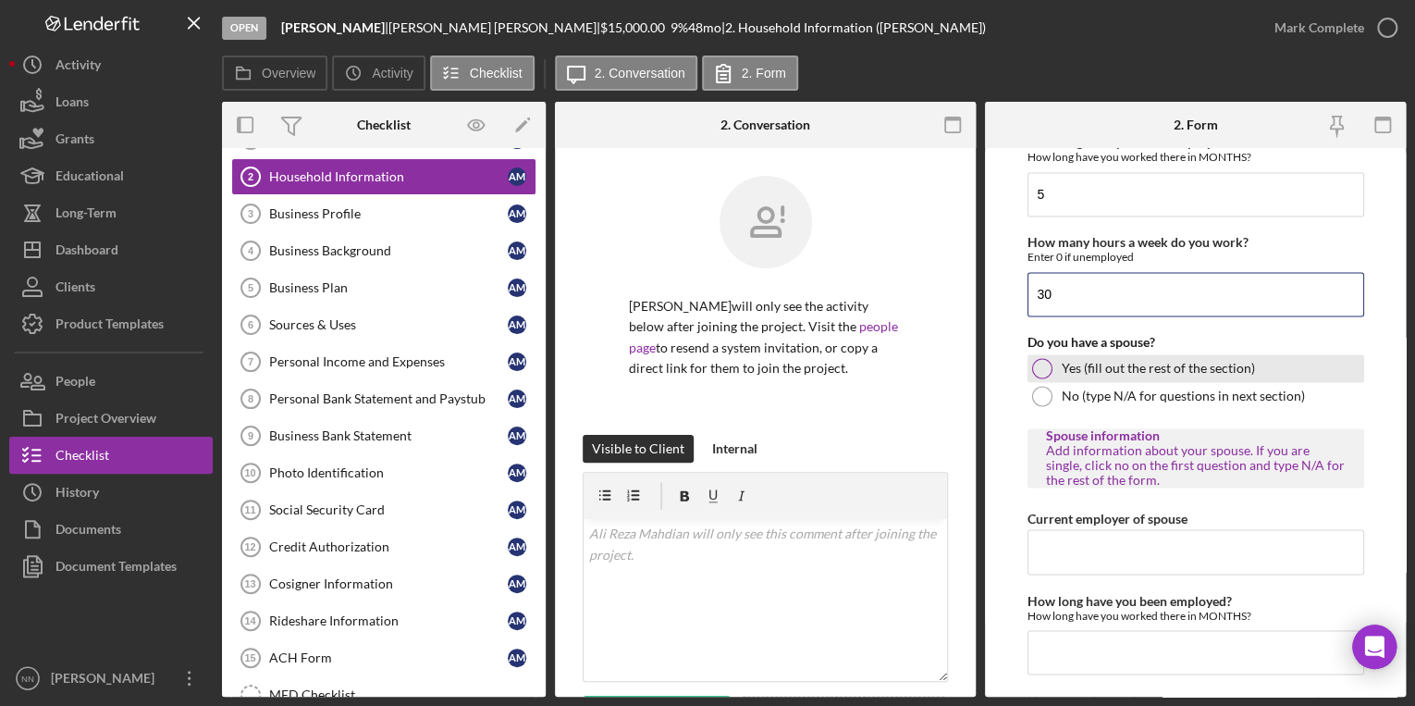
type input "30"
click at [1042, 368] on div at bounding box center [1042, 368] width 20 height 20
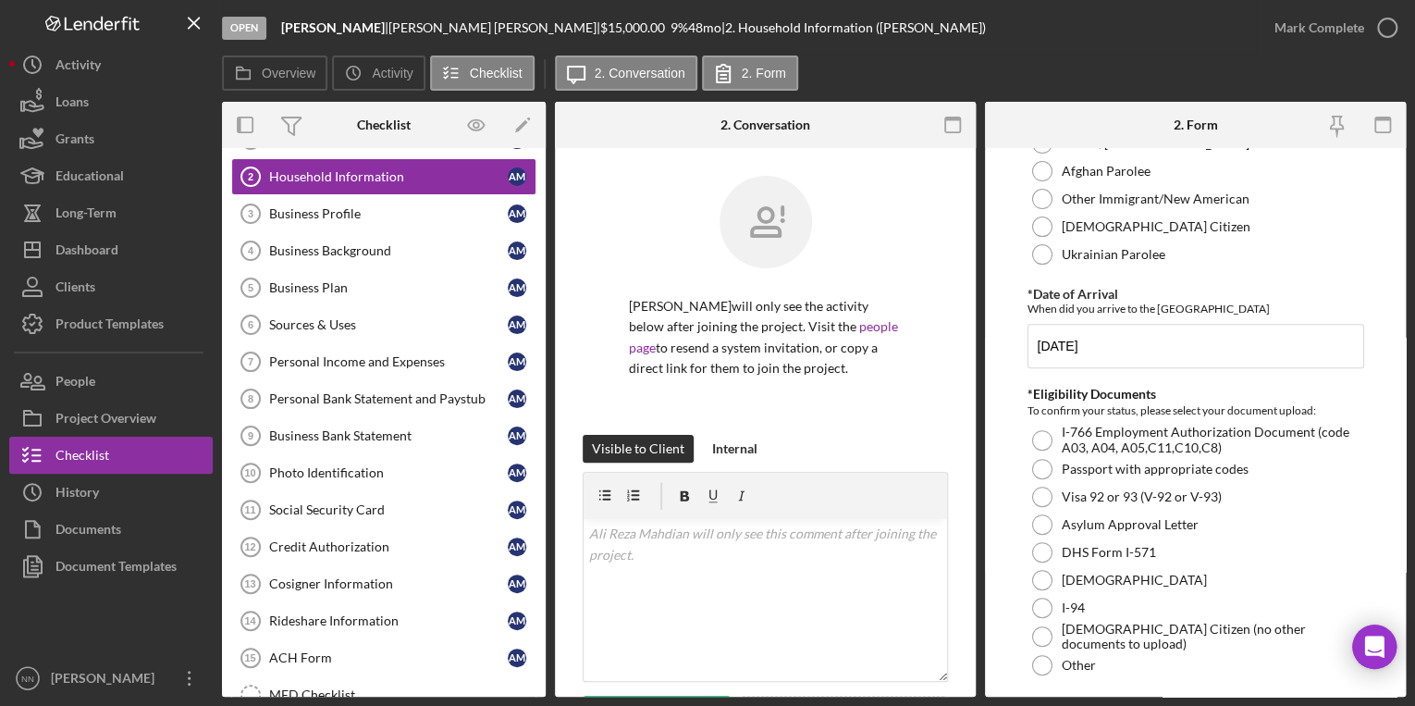
scroll to position [444, 0]
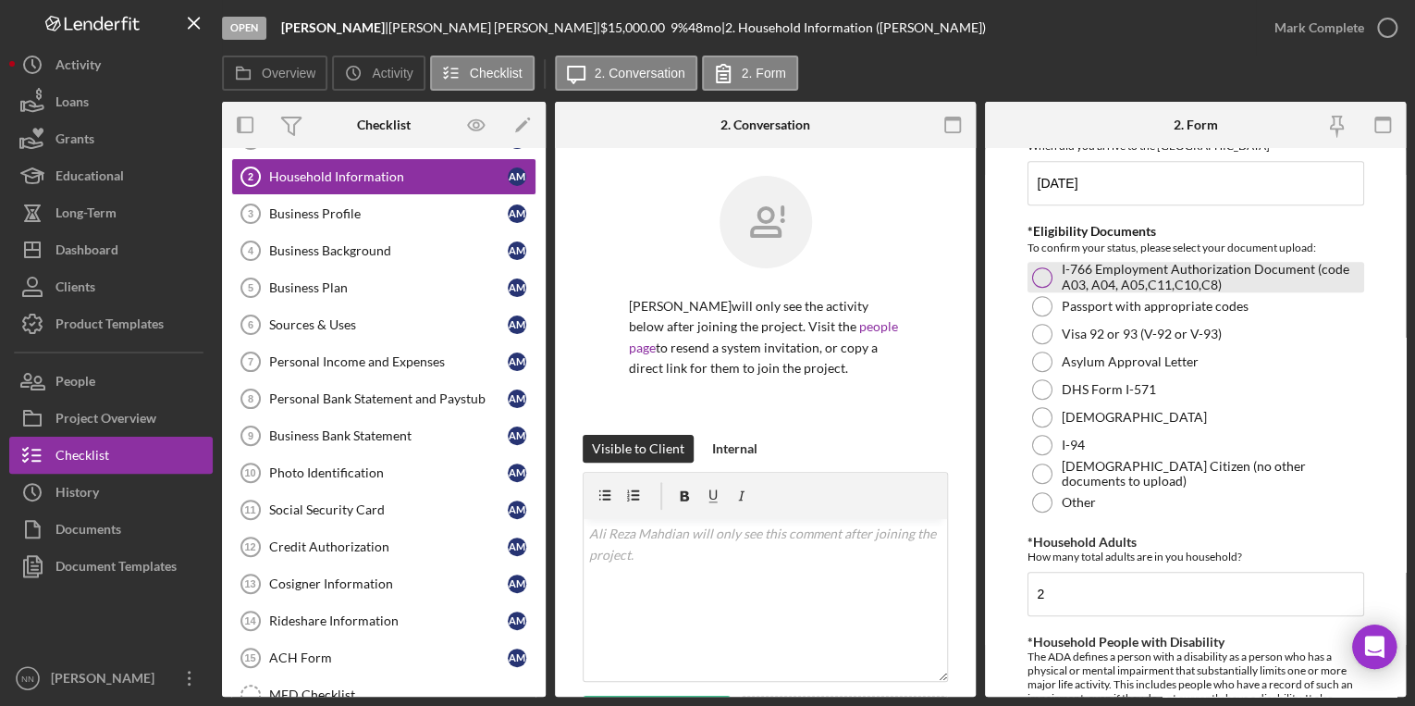
click at [1039, 276] on div at bounding box center [1042, 277] width 20 height 20
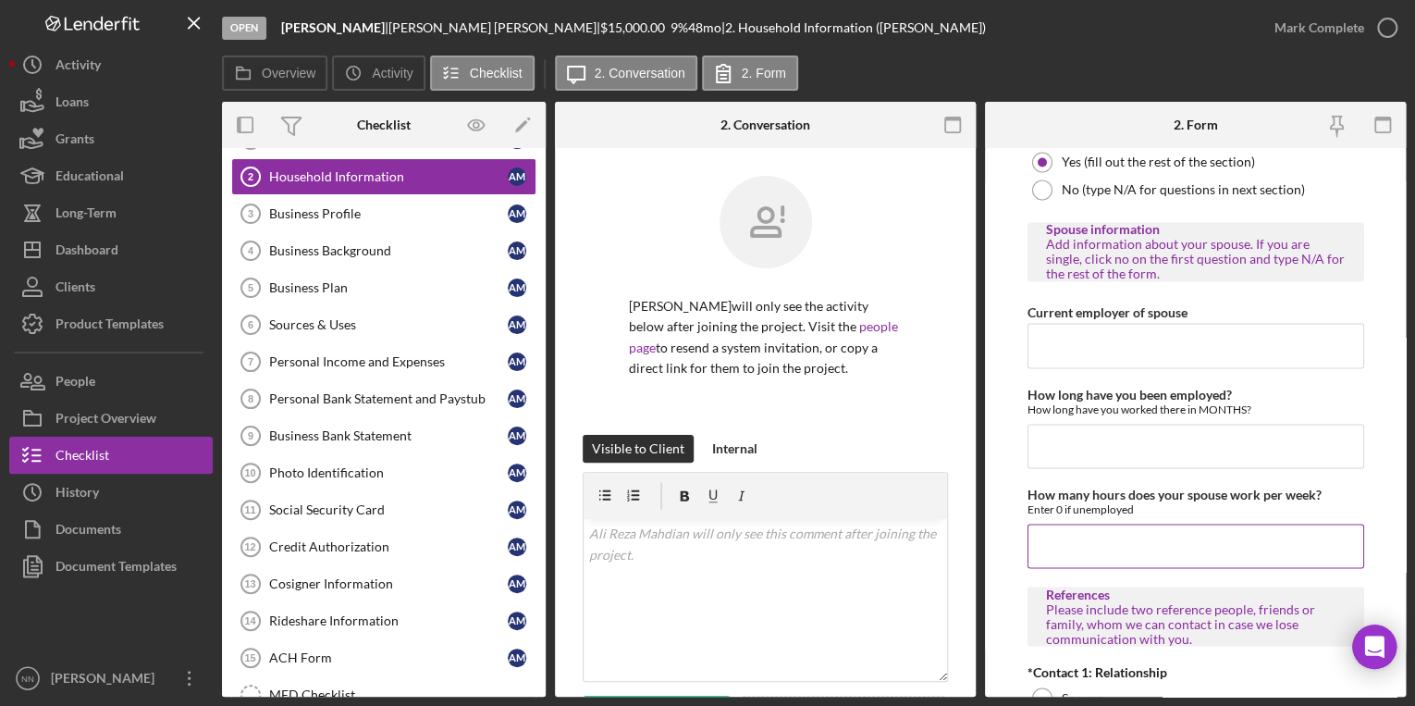
scroll to position [1628, 0]
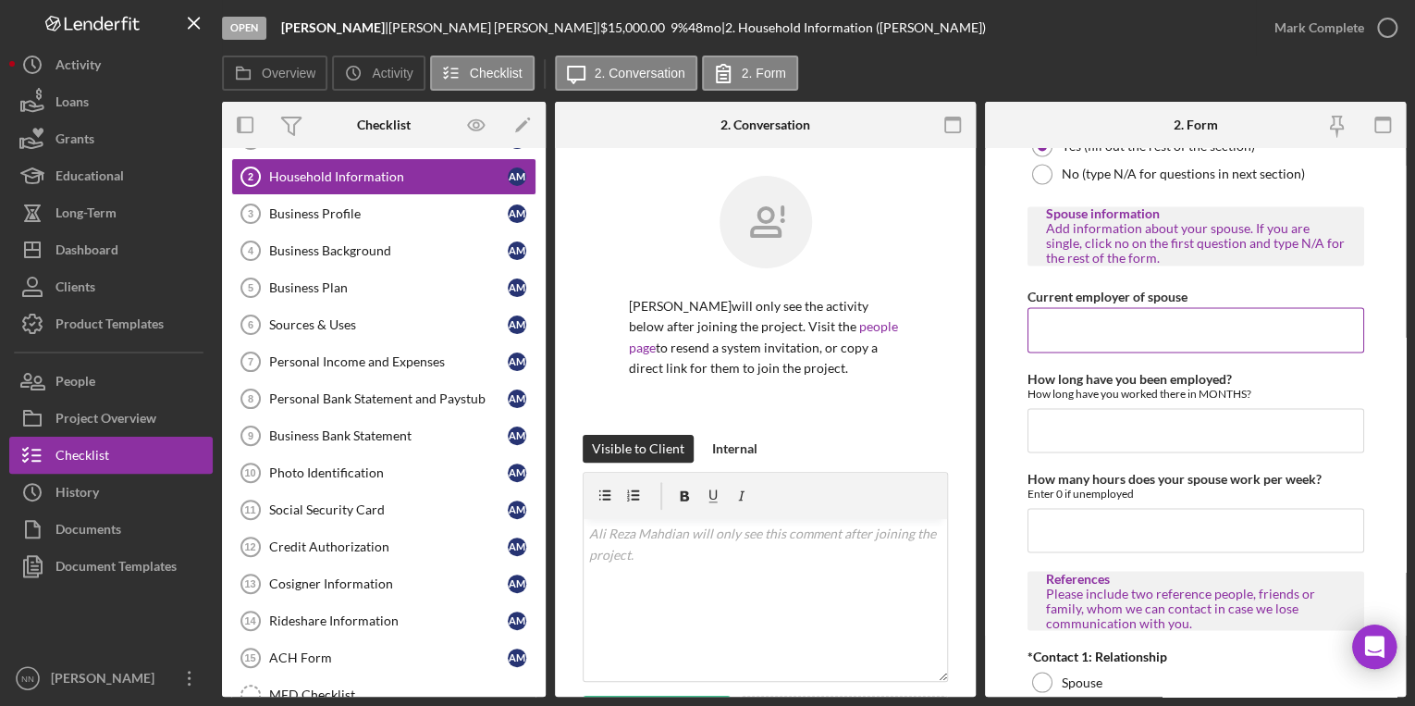
click at [1116, 338] on input "Current employer of spouse" at bounding box center [1195, 329] width 337 height 44
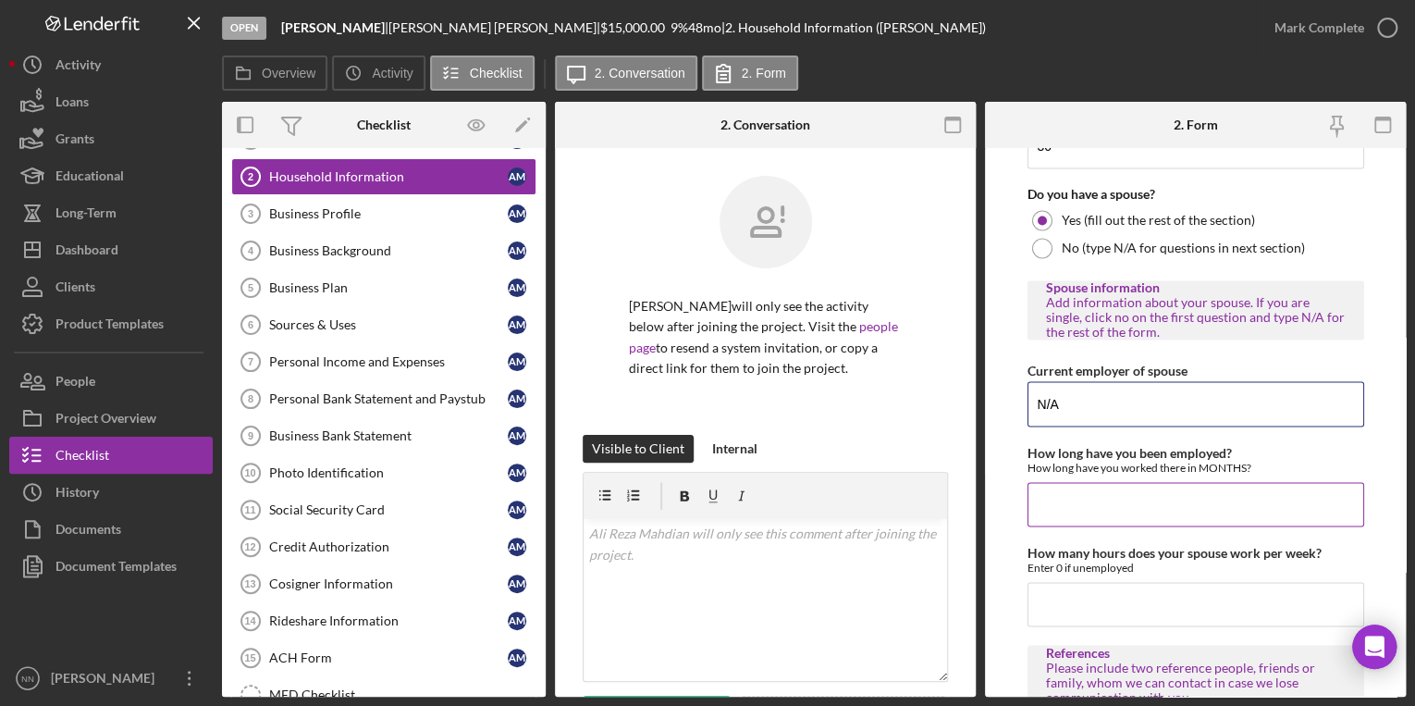
type input "N/A"
click at [1247, 497] on input "How long have you been employed?" at bounding box center [1195, 504] width 337 height 44
click at [1186, 503] on input "How long have you been employed?" at bounding box center [1195, 504] width 337 height 44
click at [1148, 594] on input "How many hours does your spouse work per week?" at bounding box center [1195, 604] width 337 height 44
type input "0"
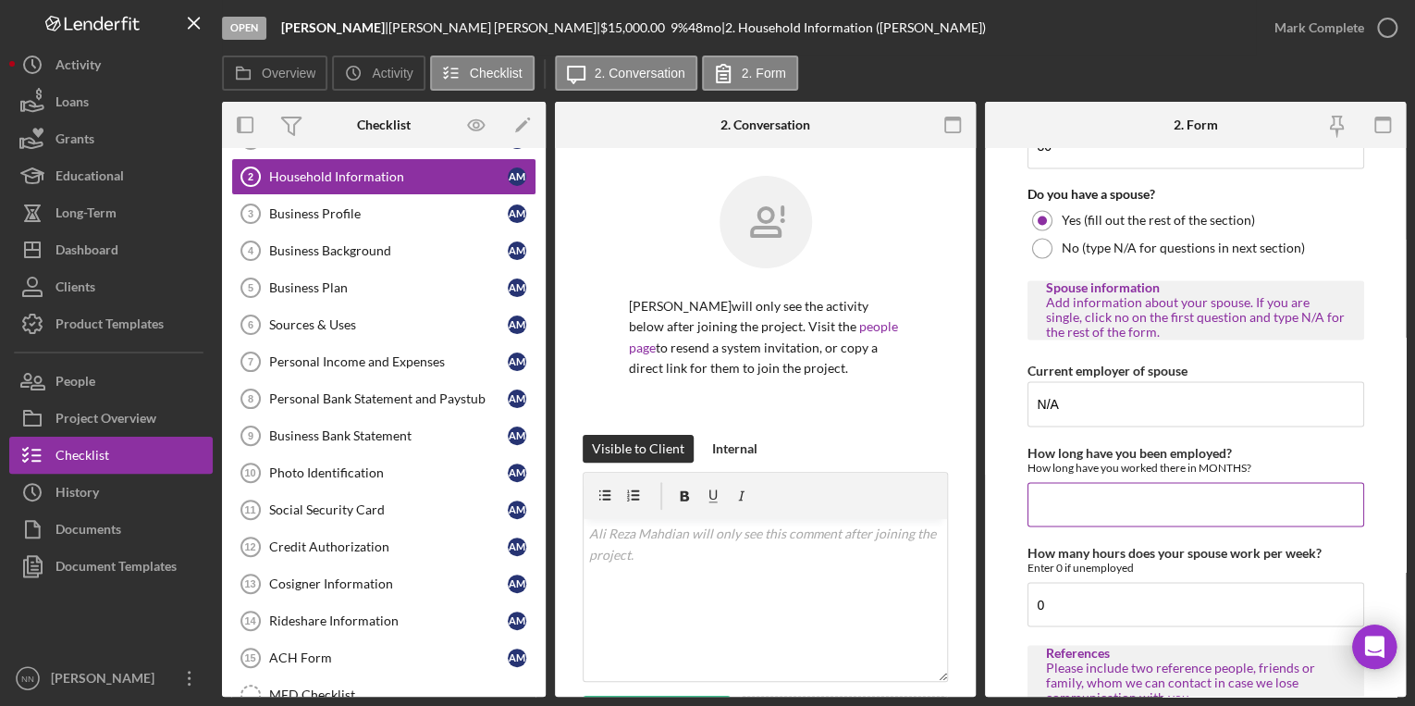
click at [1117, 501] on input "How long have you been employed?" at bounding box center [1195, 504] width 337 height 44
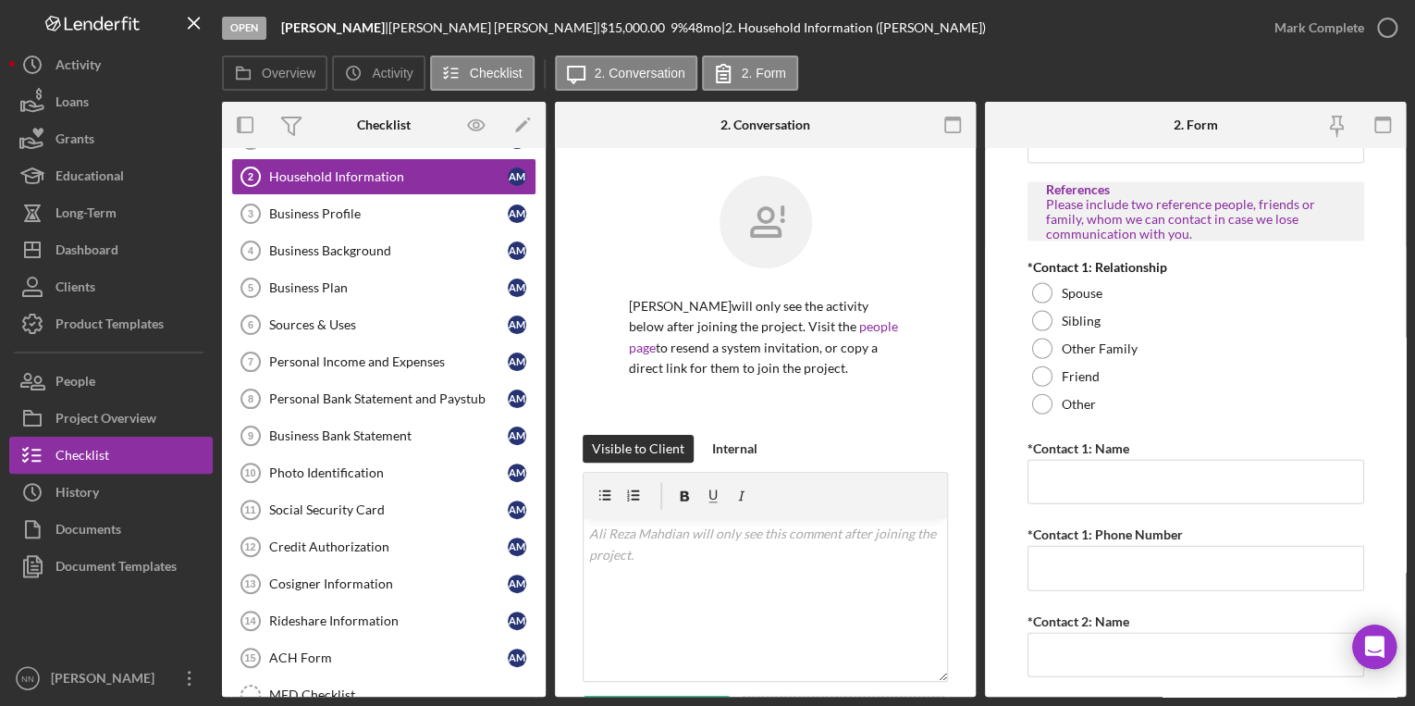
scroll to position [1998, 0]
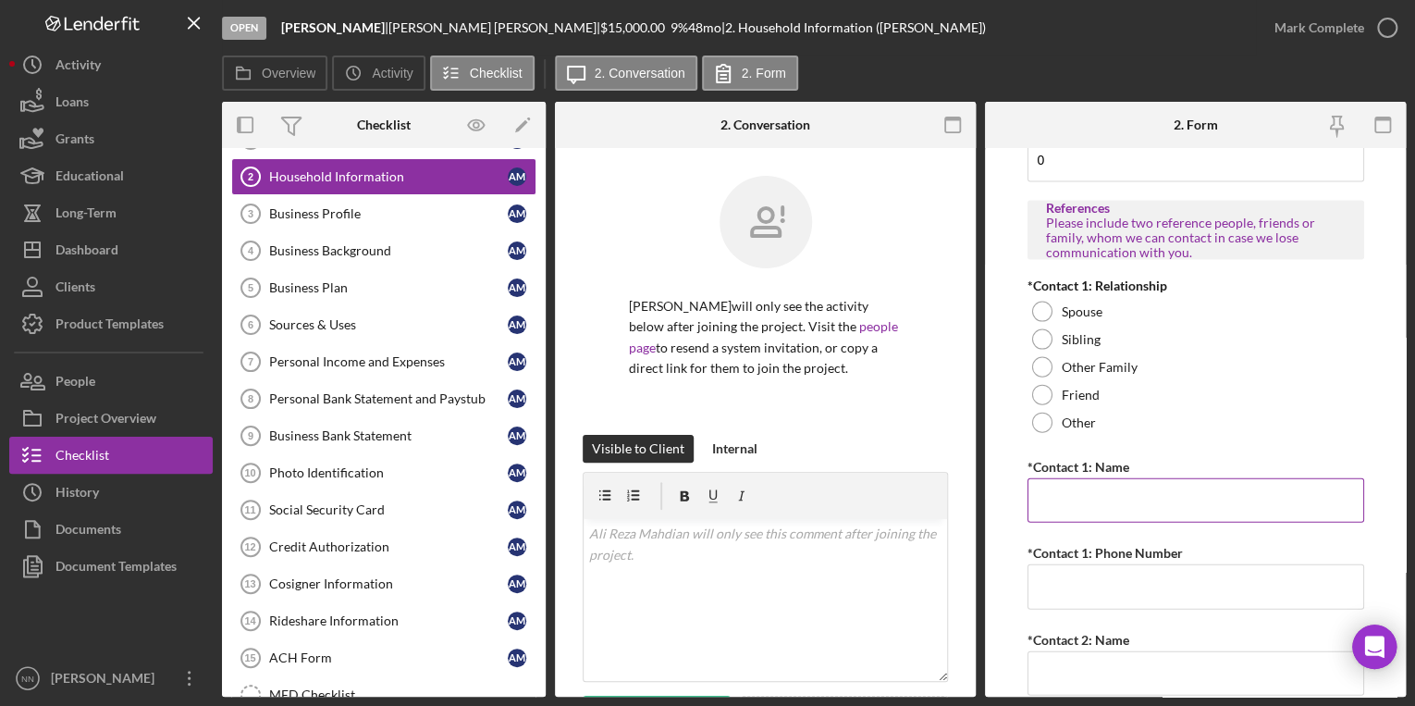
type input "0"
click at [1166, 485] on input "*Contact 1: Name" at bounding box center [1195, 500] width 337 height 44
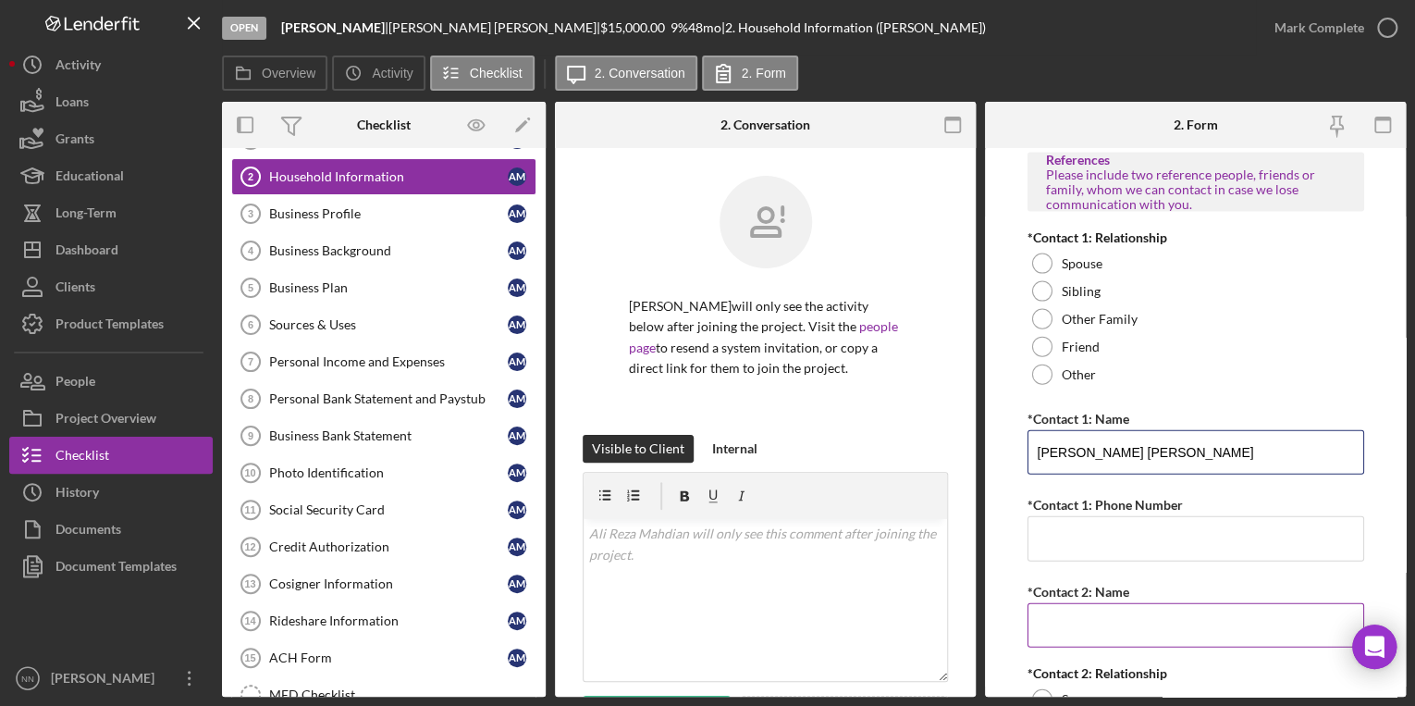
scroll to position [2072, 0]
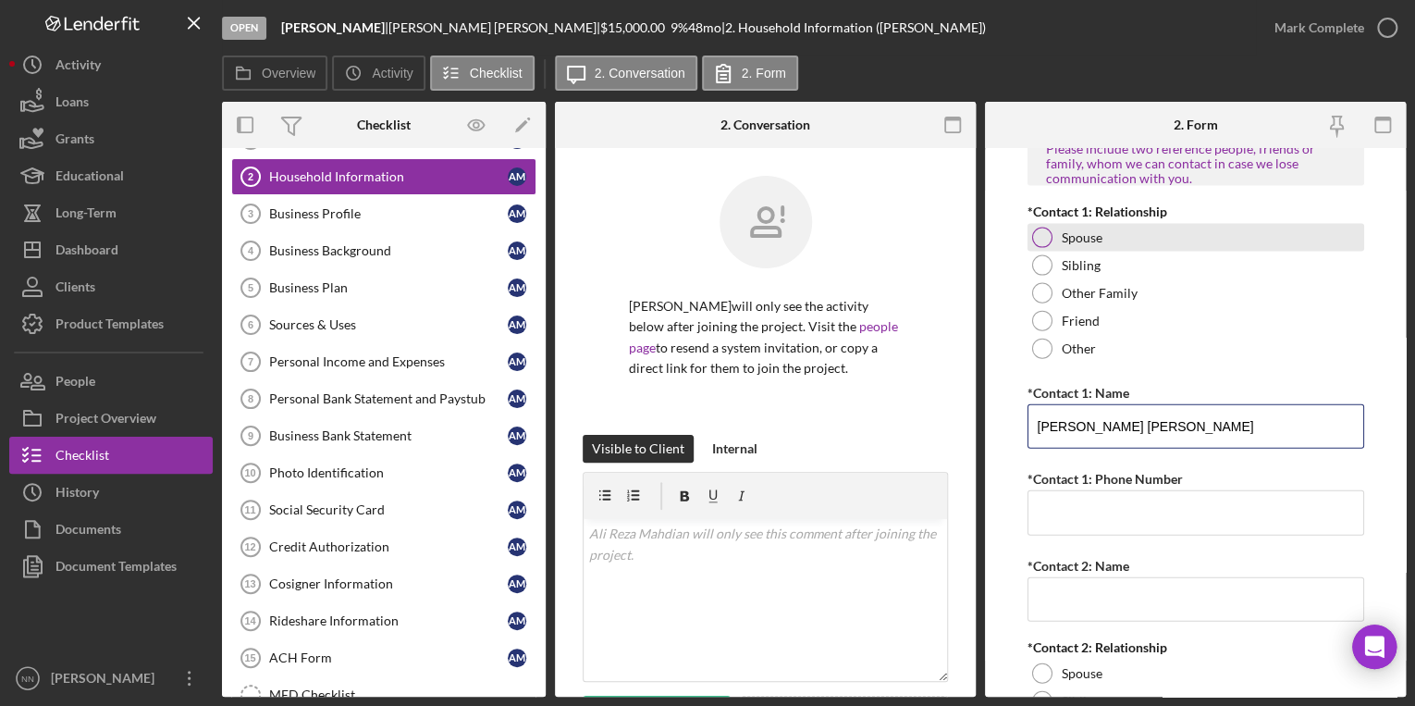
type input "Bibi Zhara Hussaini"
click at [1042, 237] on div at bounding box center [1042, 238] width 20 height 20
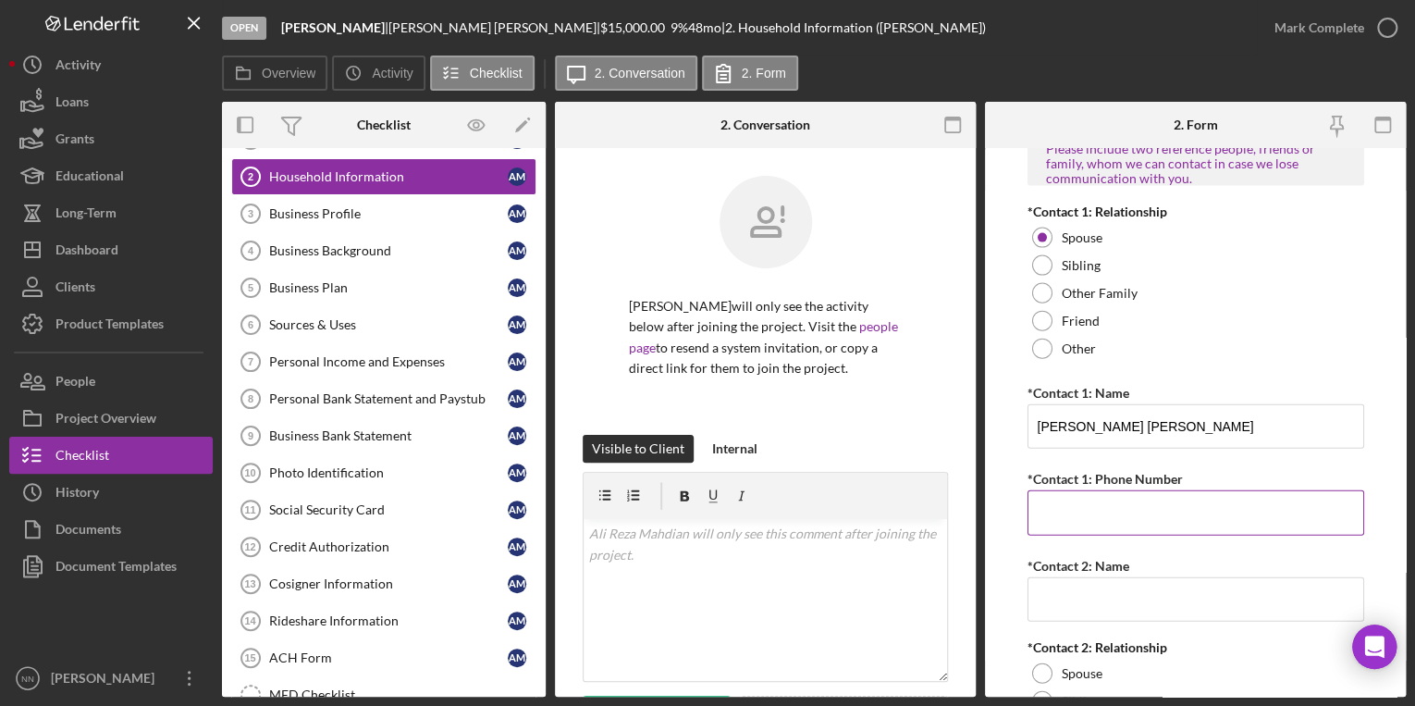
click at [1121, 509] on input "*Contact 1: Phone Number" at bounding box center [1195, 512] width 337 height 44
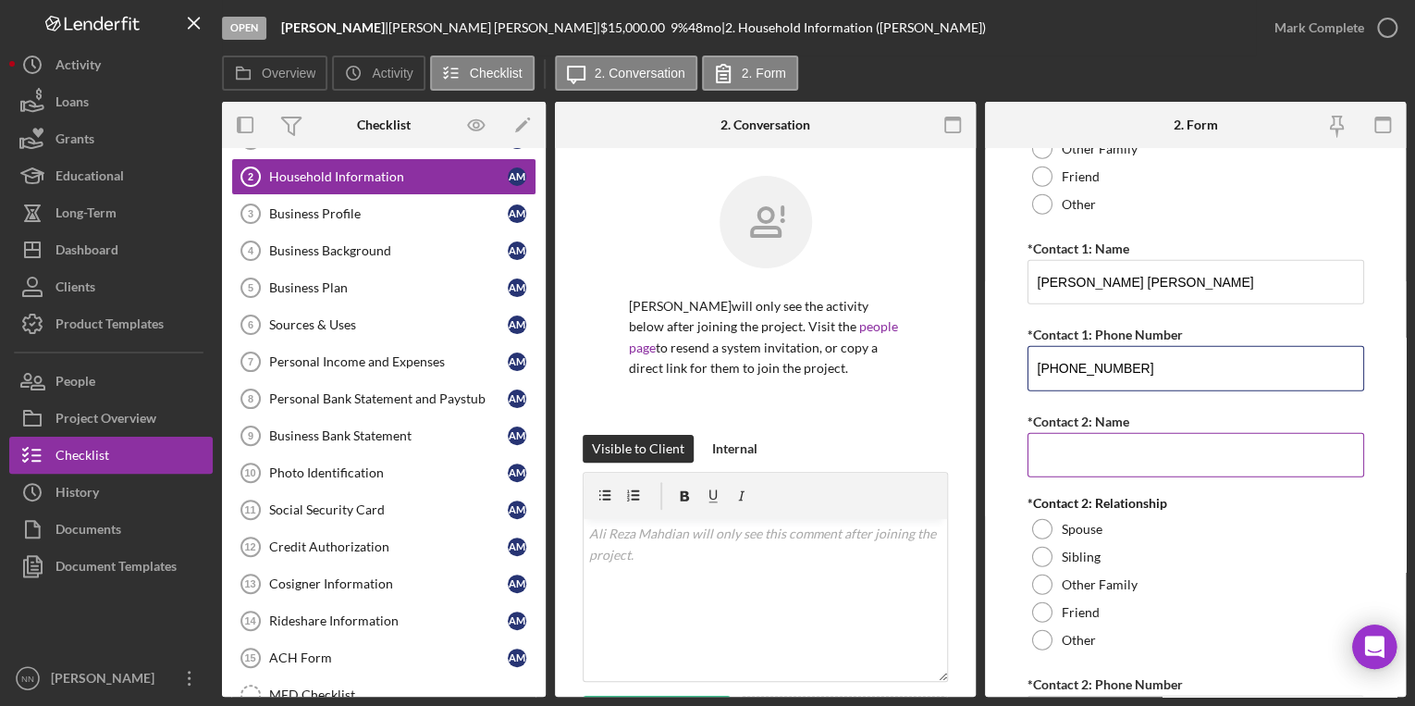
scroll to position [2220, 0]
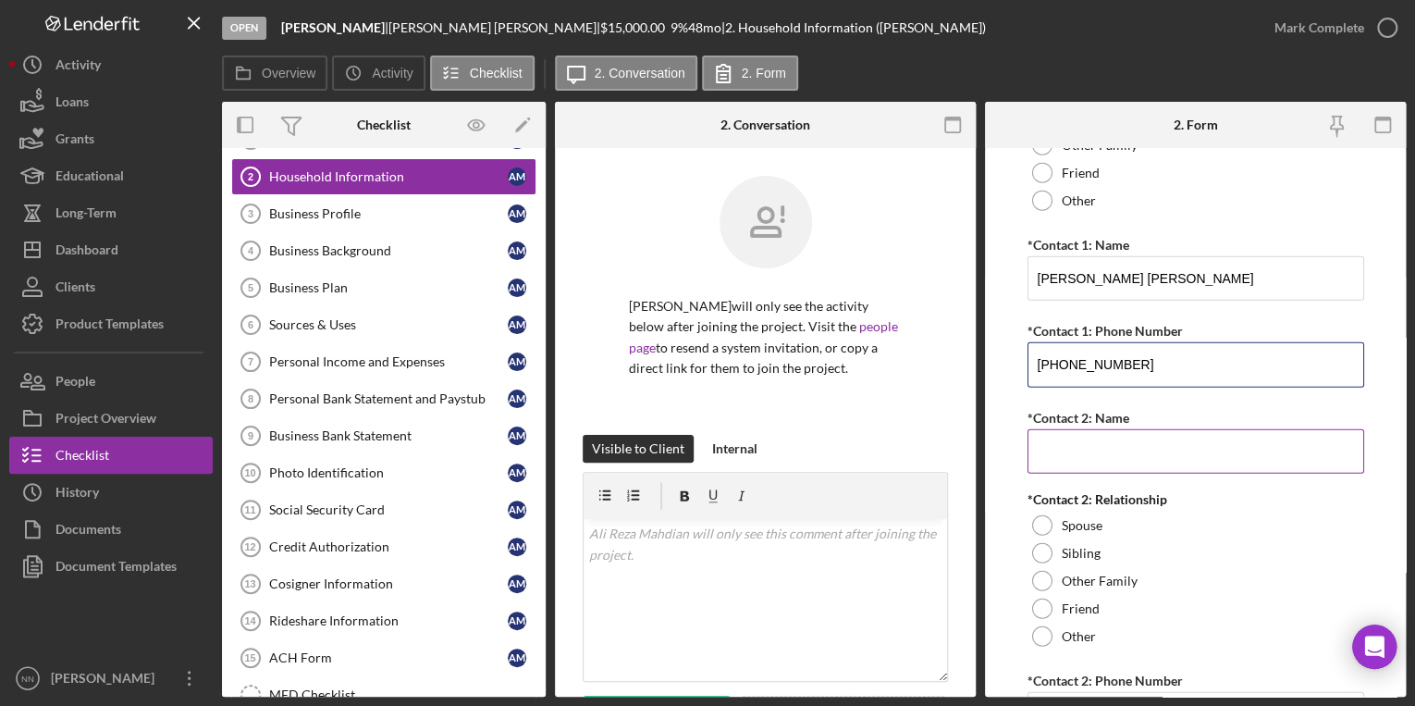
type input "(704) 293-6017"
click at [1101, 437] on input "*Contact 2: Name" at bounding box center [1195, 451] width 337 height 44
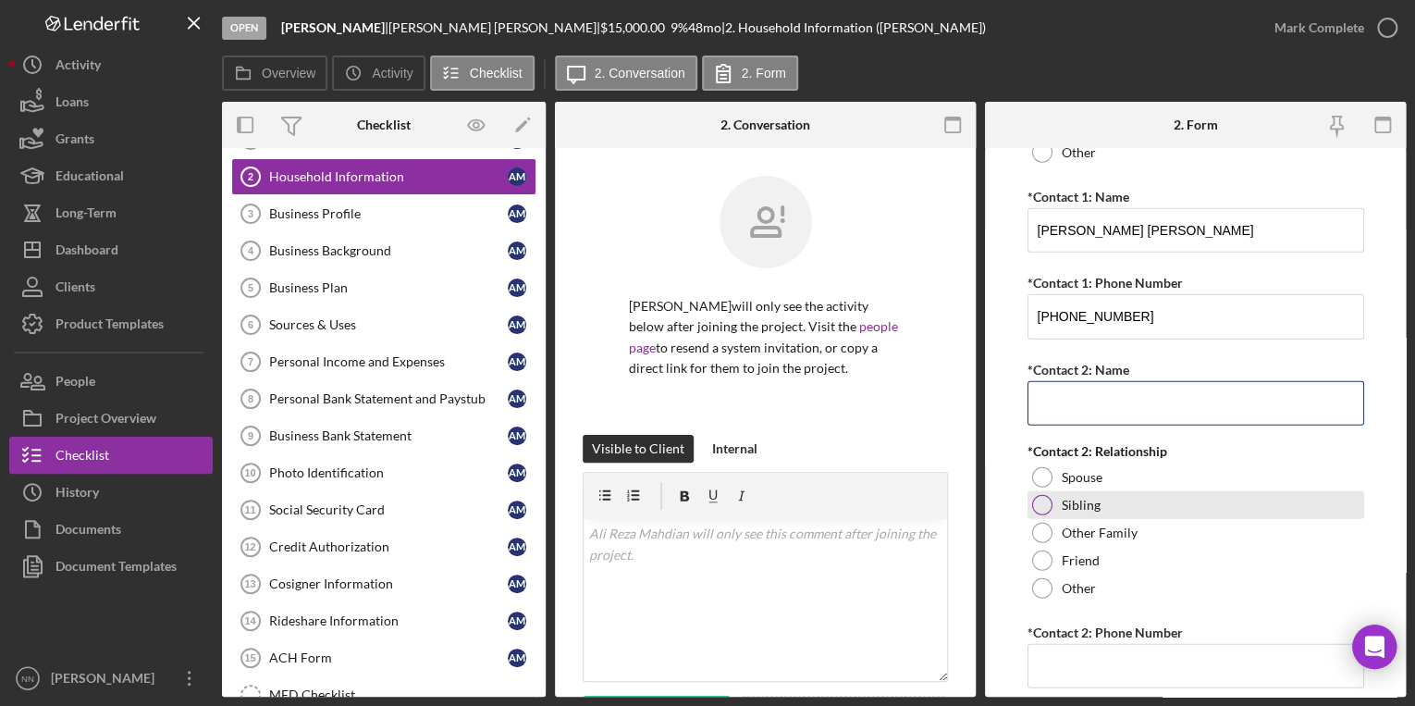
scroll to position [2294, 0]
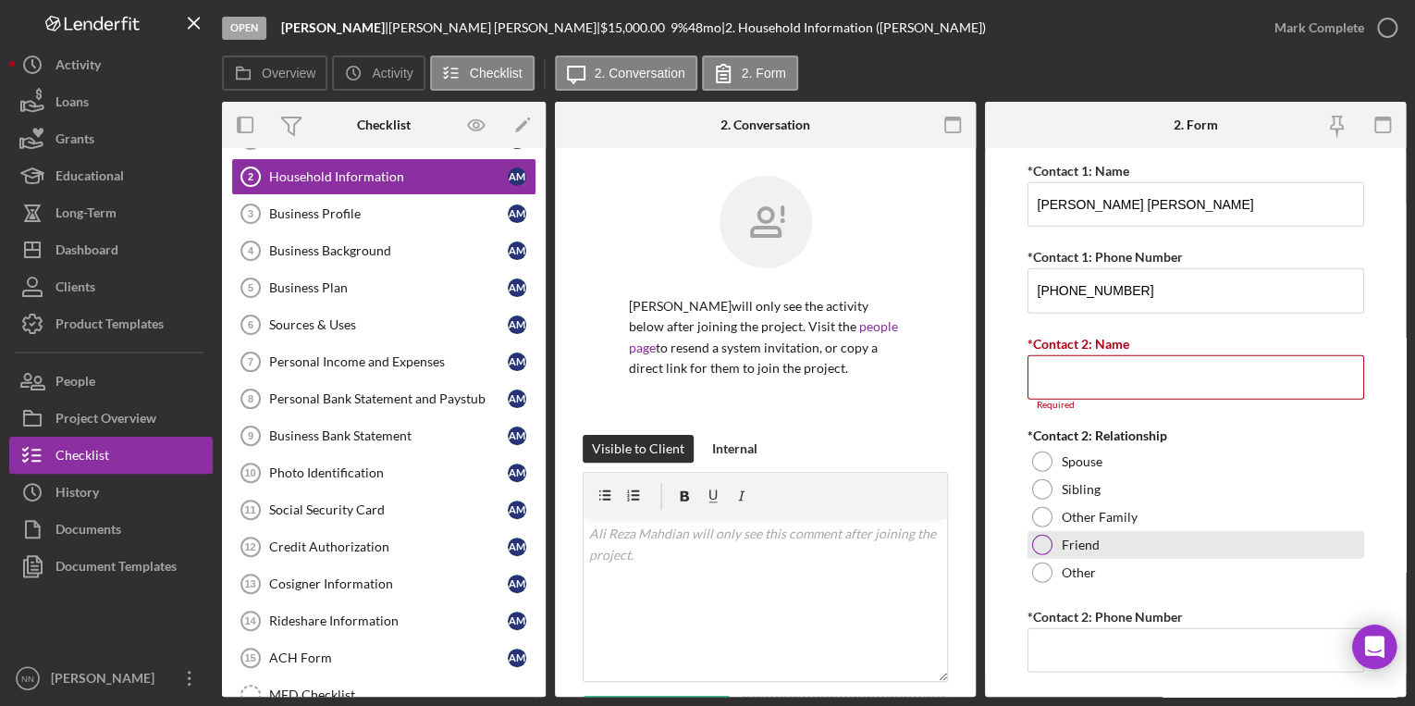
click at [1122, 531] on div "Friend" at bounding box center [1195, 545] width 337 height 28
click at [1110, 385] on input "*Contact 2: Name" at bounding box center [1195, 377] width 337 height 44
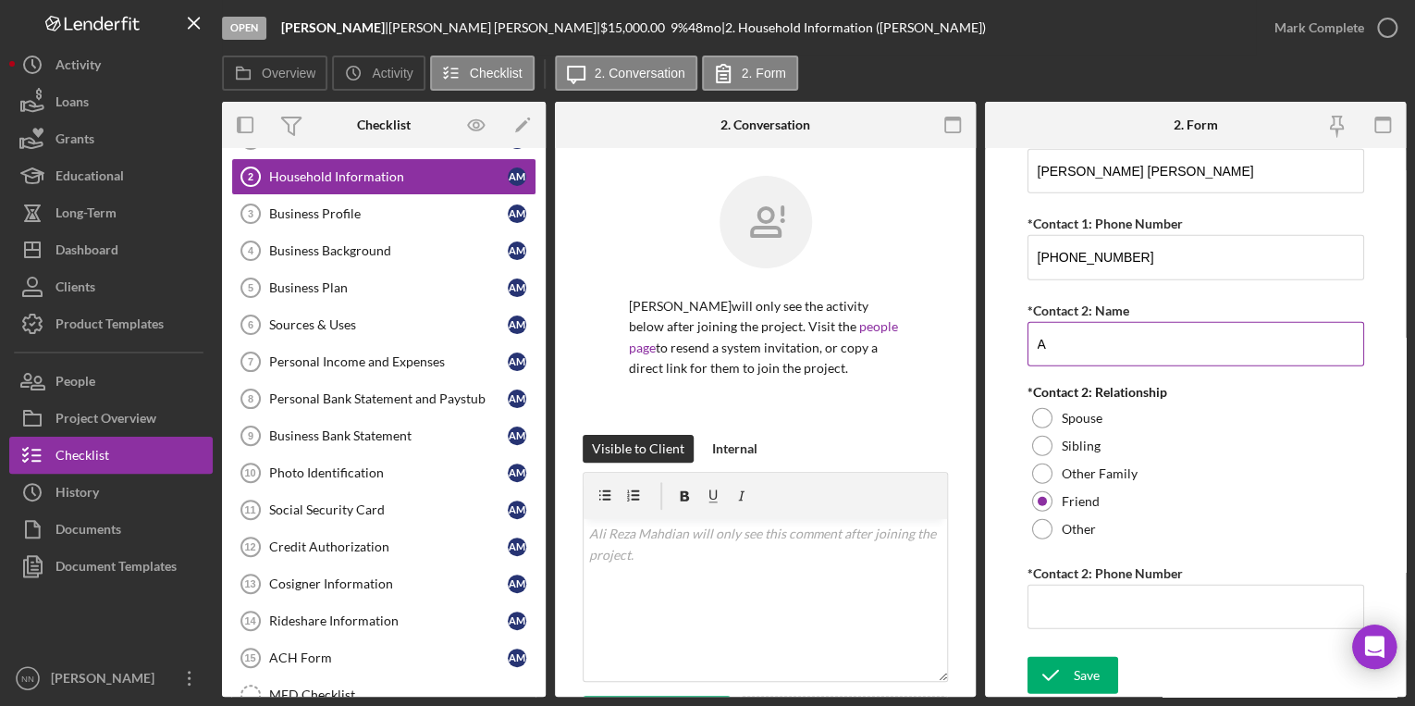
scroll to position [2319, 0]
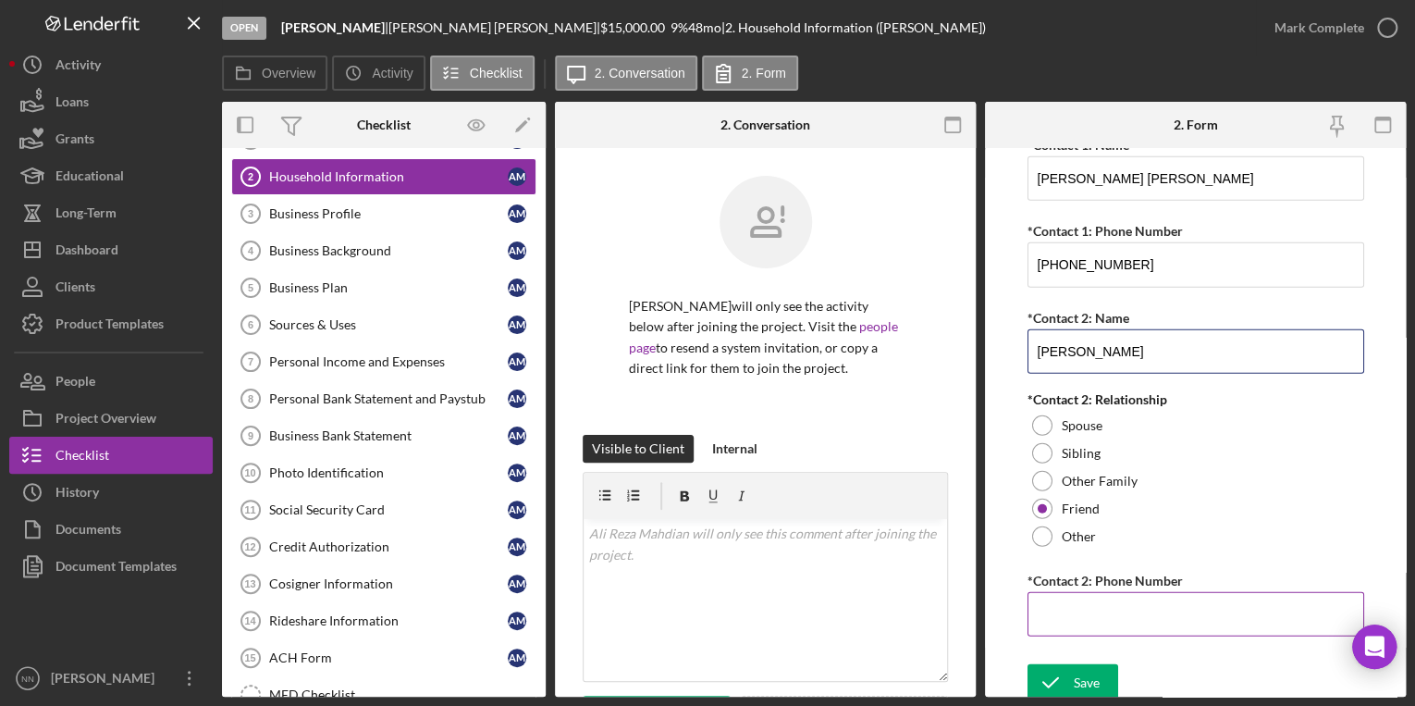
type input "Ali Ahmadi"
click at [1155, 613] on input "*Contact 2: Phone Number" at bounding box center [1195, 614] width 337 height 44
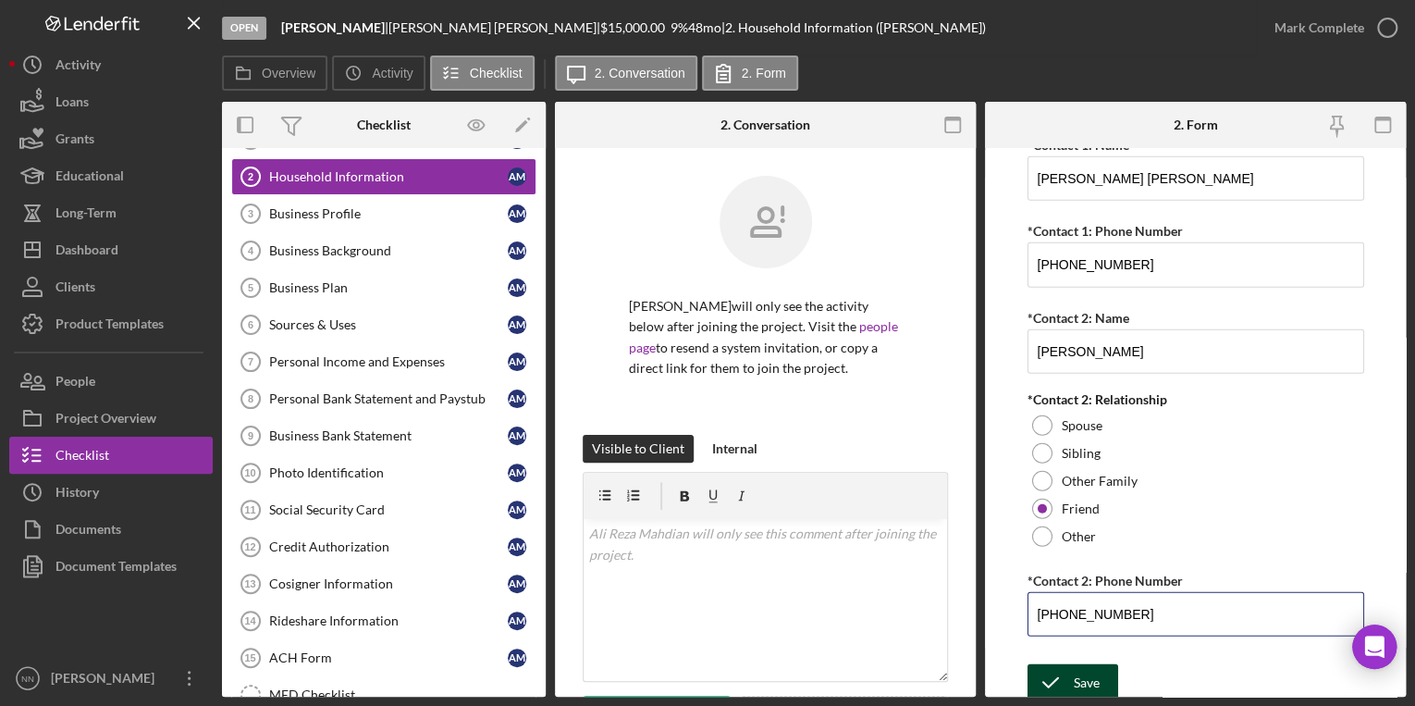
type input "(240) 618-7635"
click at [1080, 675] on div "Save" at bounding box center [1087, 682] width 26 height 37
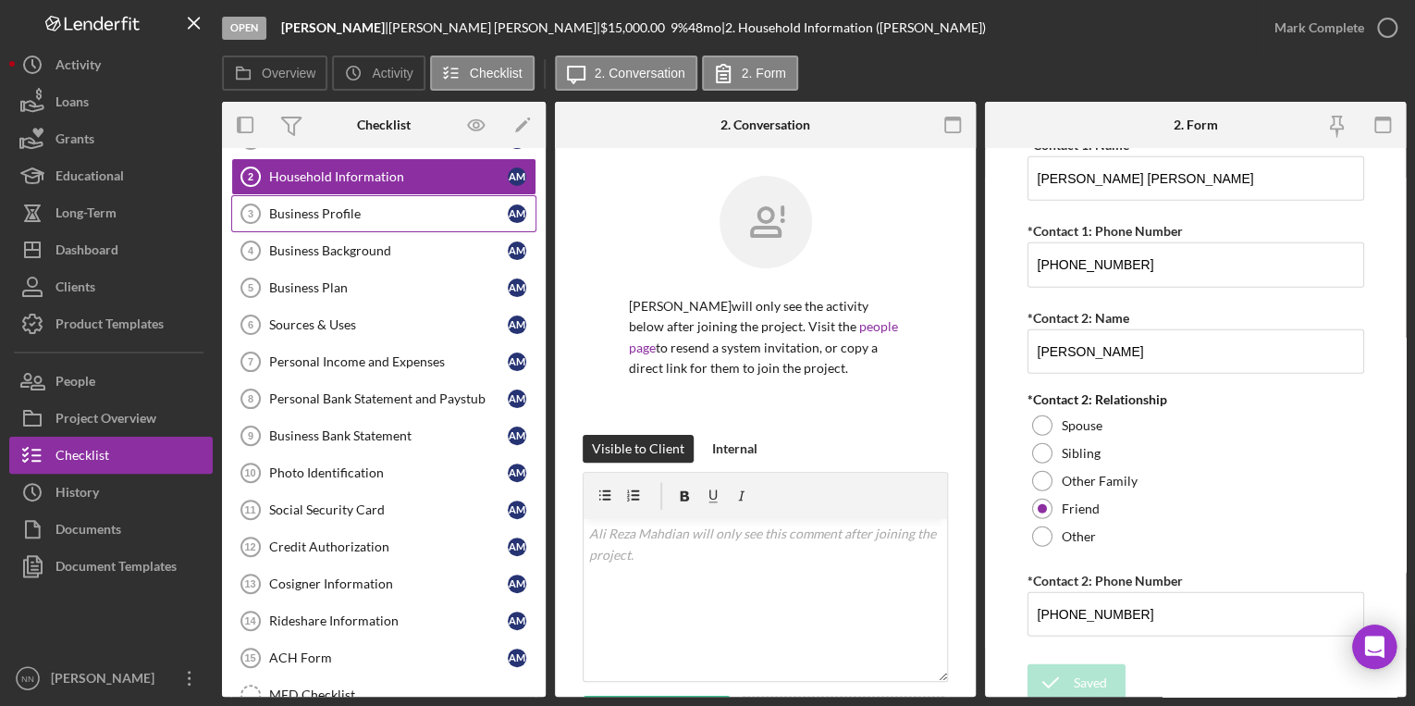
click at [296, 209] on div "Business Profile" at bounding box center [388, 213] width 239 height 15
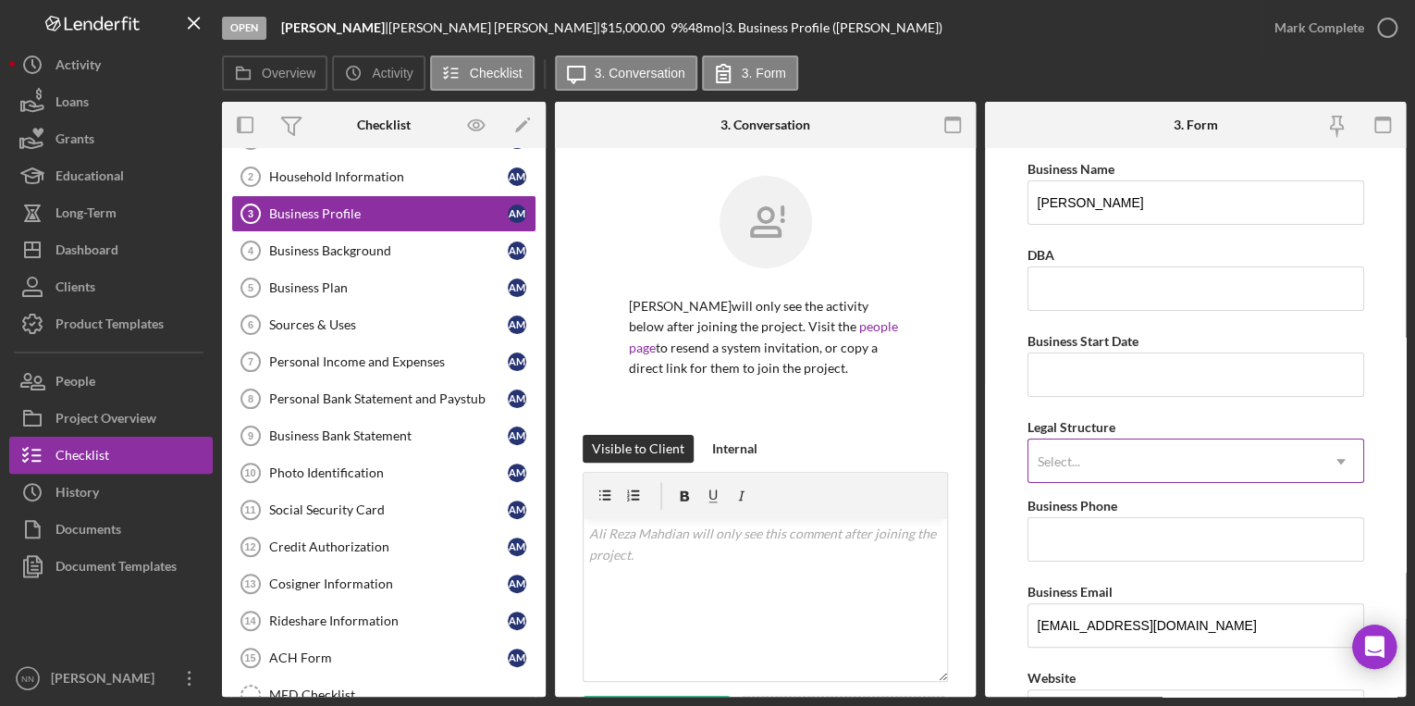
click at [1131, 453] on div "Select..." at bounding box center [1173, 461] width 290 height 43
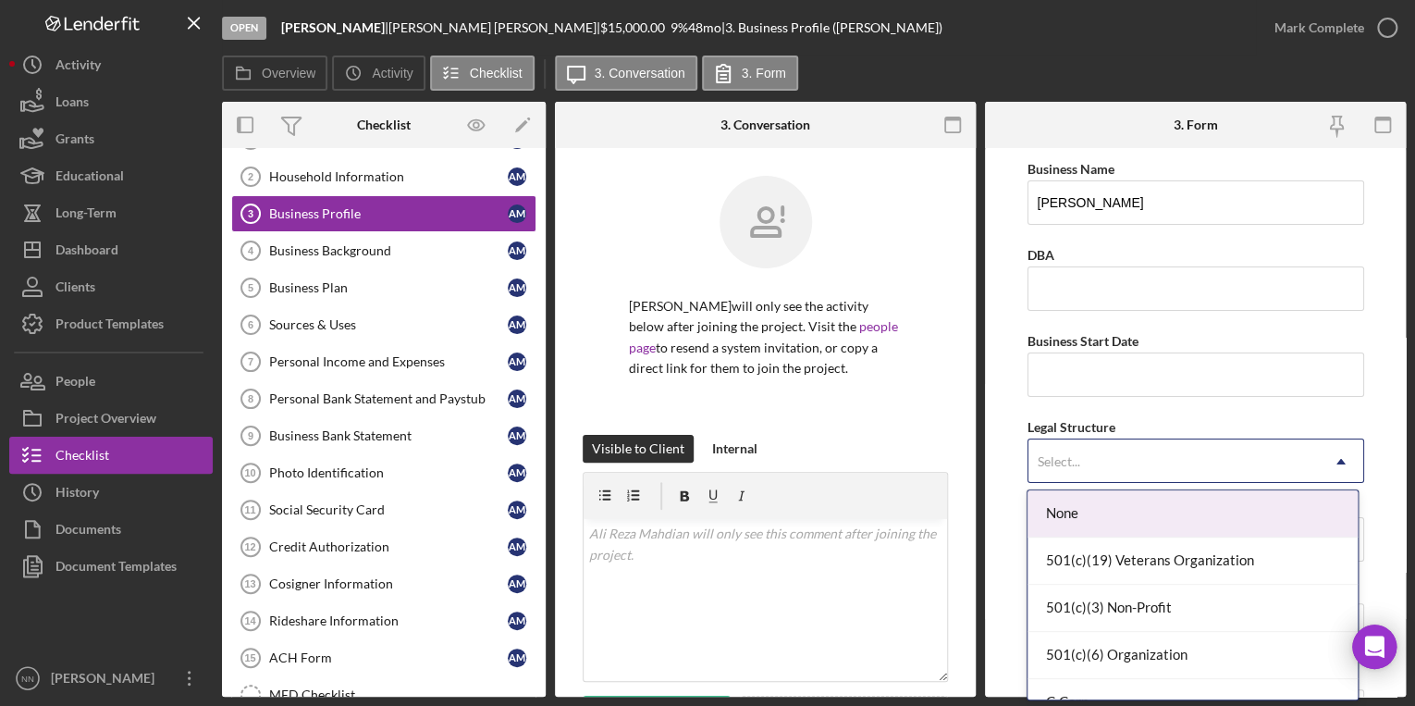
click at [1362, 337] on form "Business Name Ali Reza Rideshare DBA Business Start Date Legal Structure 15 res…" at bounding box center [1195, 422] width 421 height 548
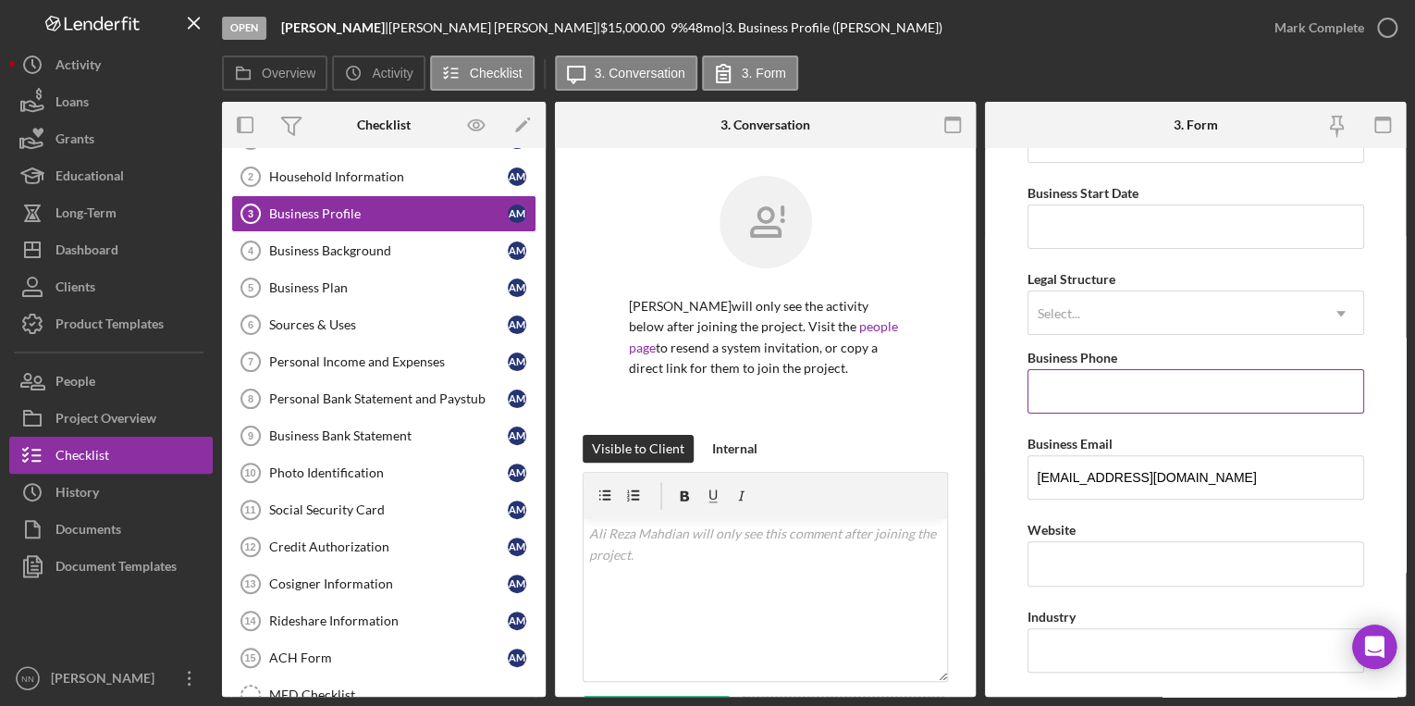
scroll to position [222, 0]
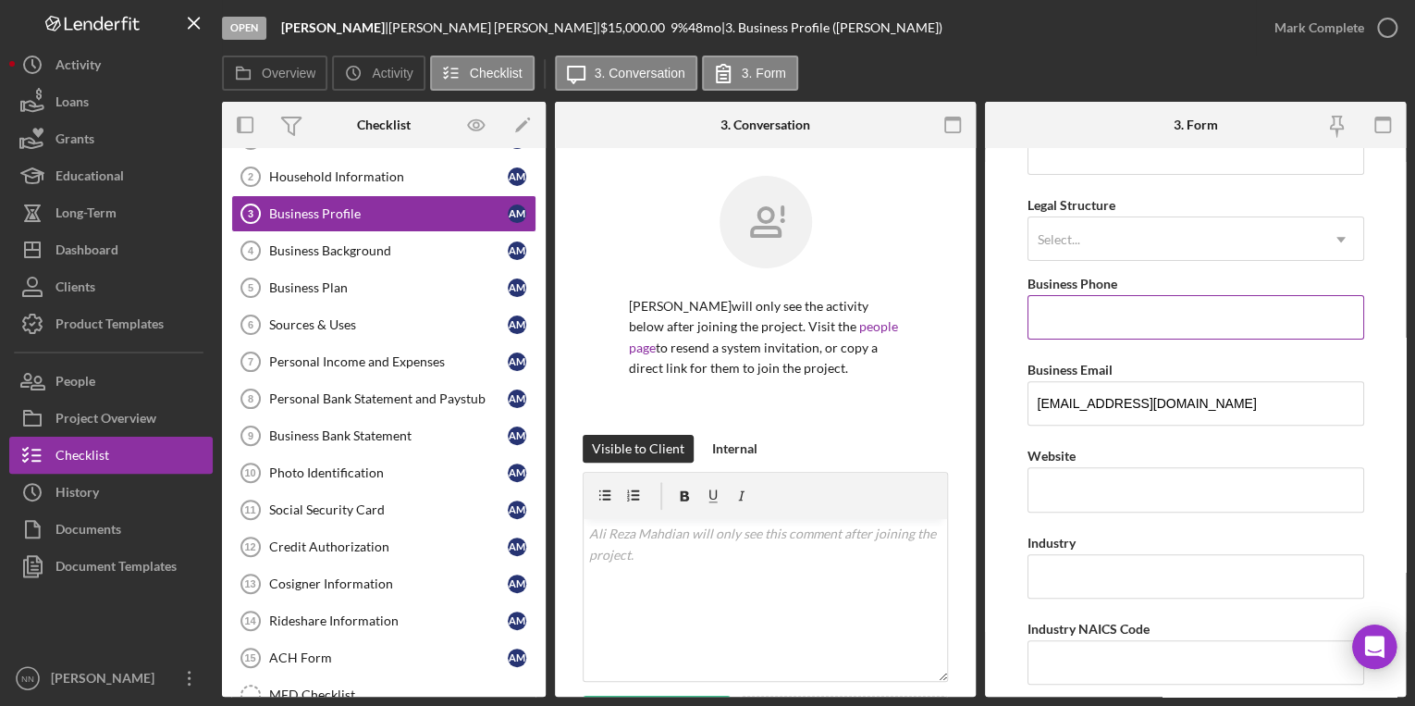
click at [1131, 319] on input "Business Phone" at bounding box center [1195, 317] width 337 height 44
click at [1370, 266] on form "Business Name Ali Reza Rideshare DBA Business Start Date Legal Structure Select…" at bounding box center [1195, 422] width 421 height 548
click at [1122, 307] on input "Business Phone" at bounding box center [1195, 317] width 337 height 44
click at [1188, 305] on input "Business Phone" at bounding box center [1195, 317] width 337 height 44
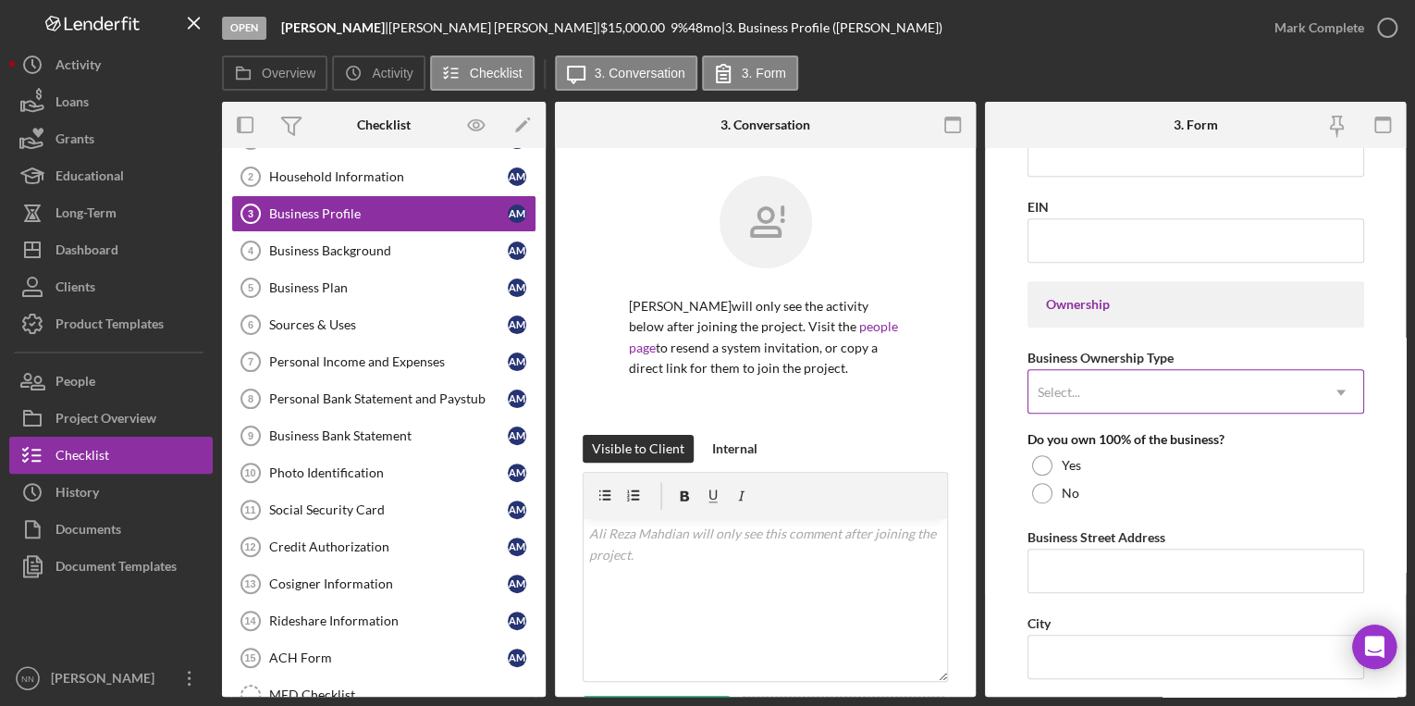
scroll to position [814, 0]
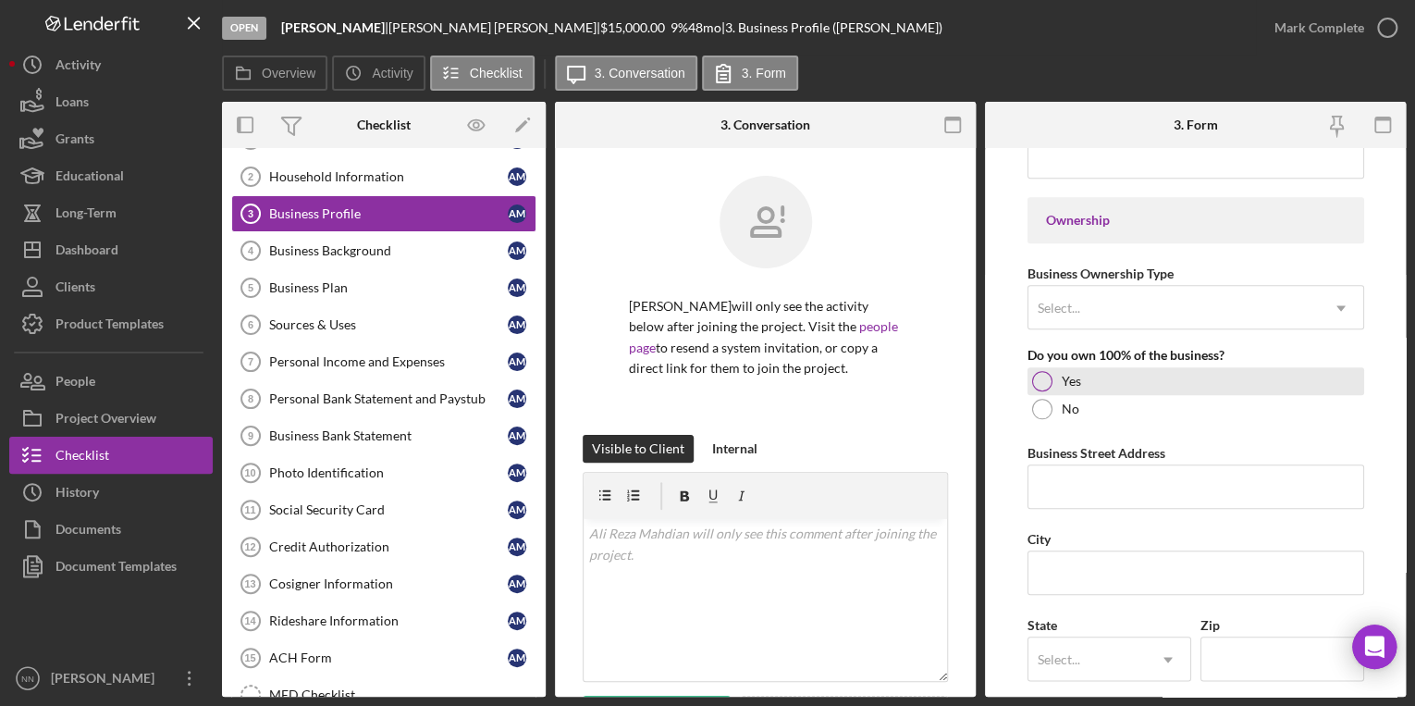
type input "(704) 526-6649"
click at [1062, 383] on label "Yes" at bounding box center [1071, 381] width 19 height 15
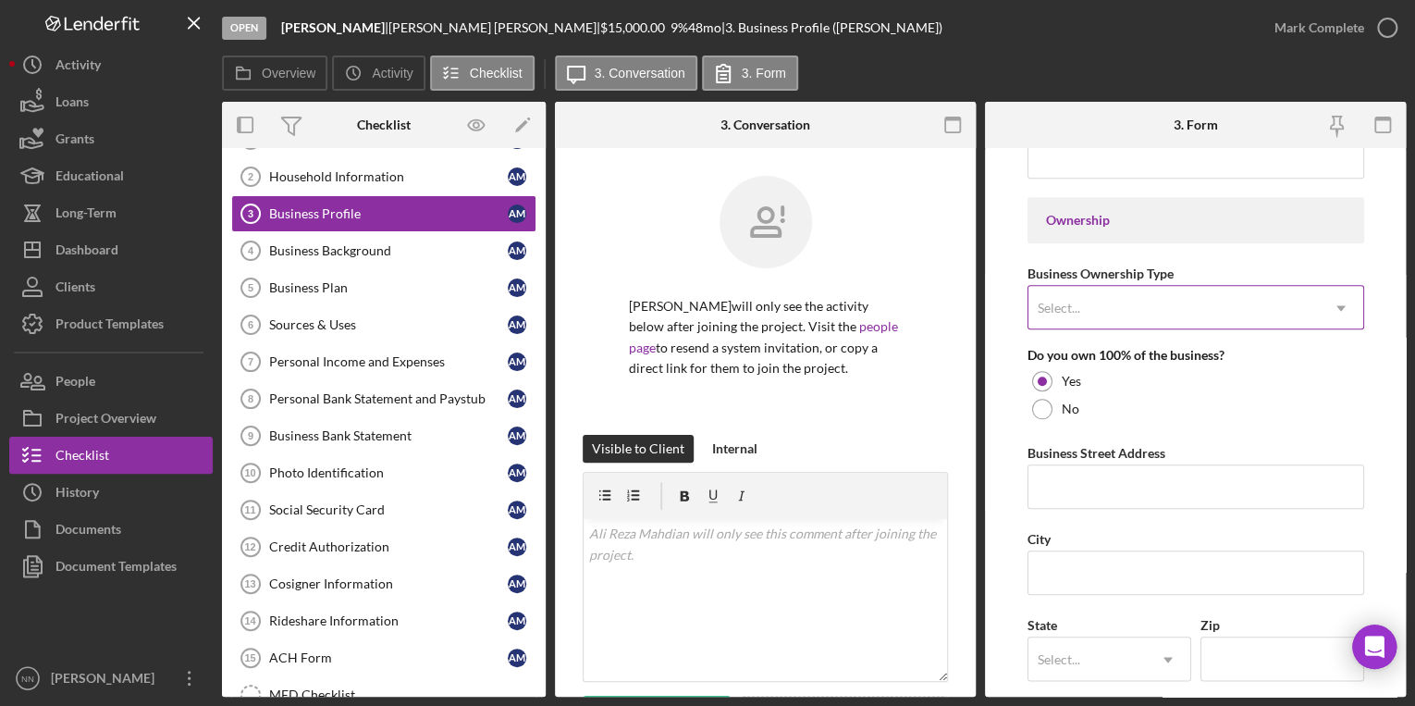
click at [1090, 312] on div "Select..." at bounding box center [1173, 308] width 290 height 43
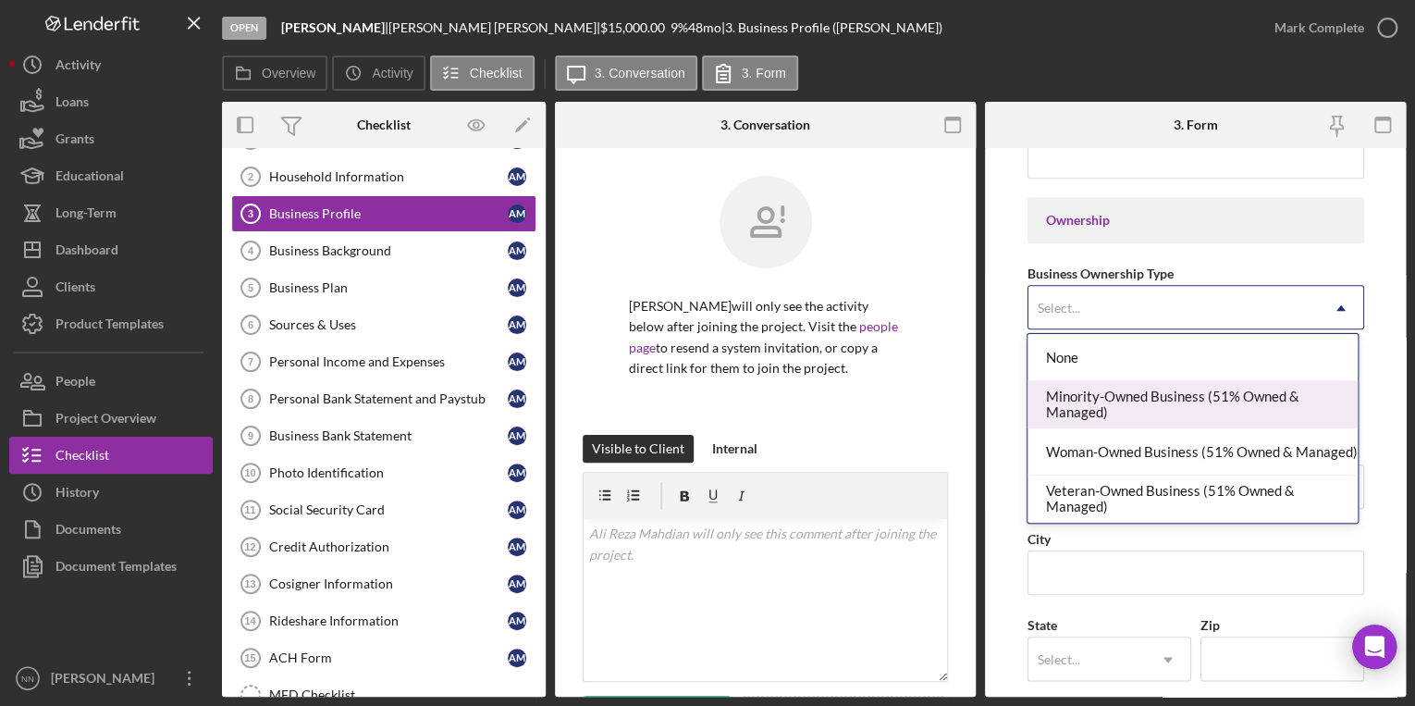
click at [1094, 406] on div "Minority-Owned Business (51% Owned & Managed)" at bounding box center [1192, 404] width 330 height 47
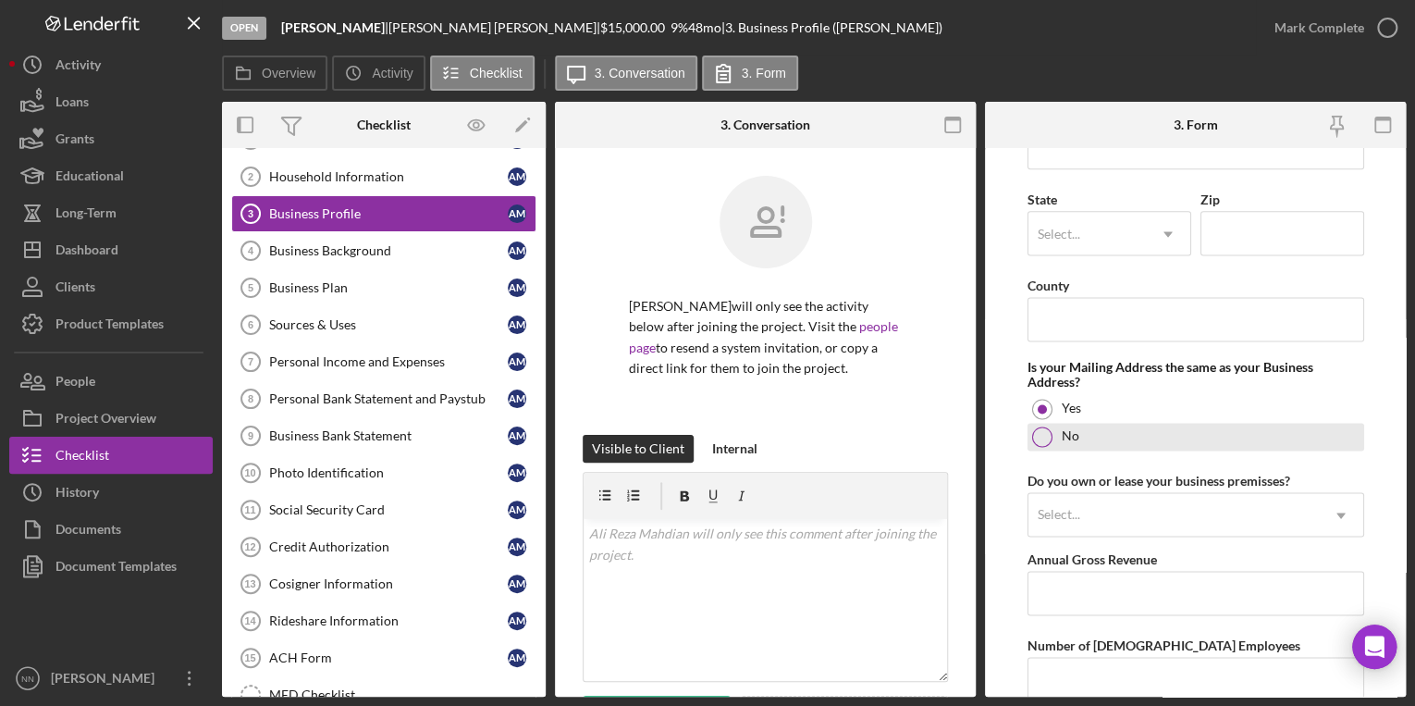
scroll to position [1332, 0]
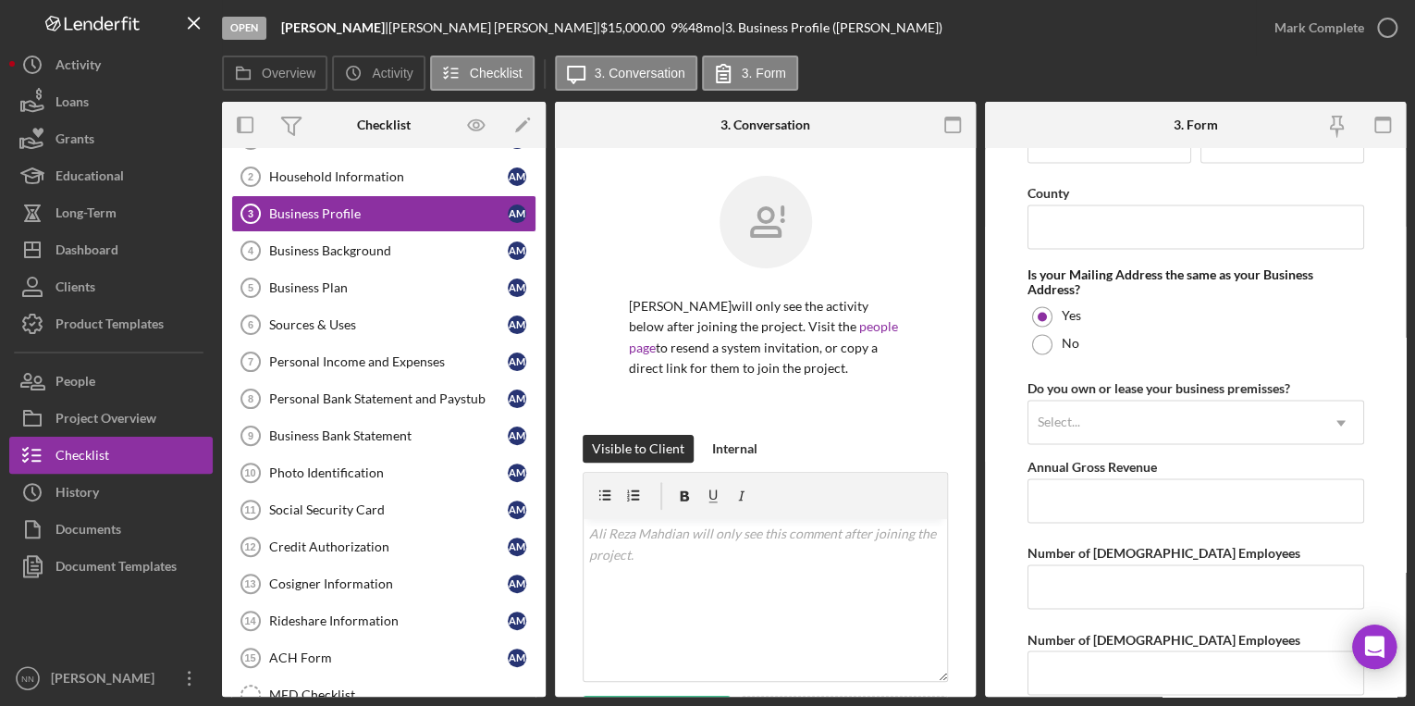
click at [1162, 419] on div "Select..." at bounding box center [1173, 422] width 290 height 43
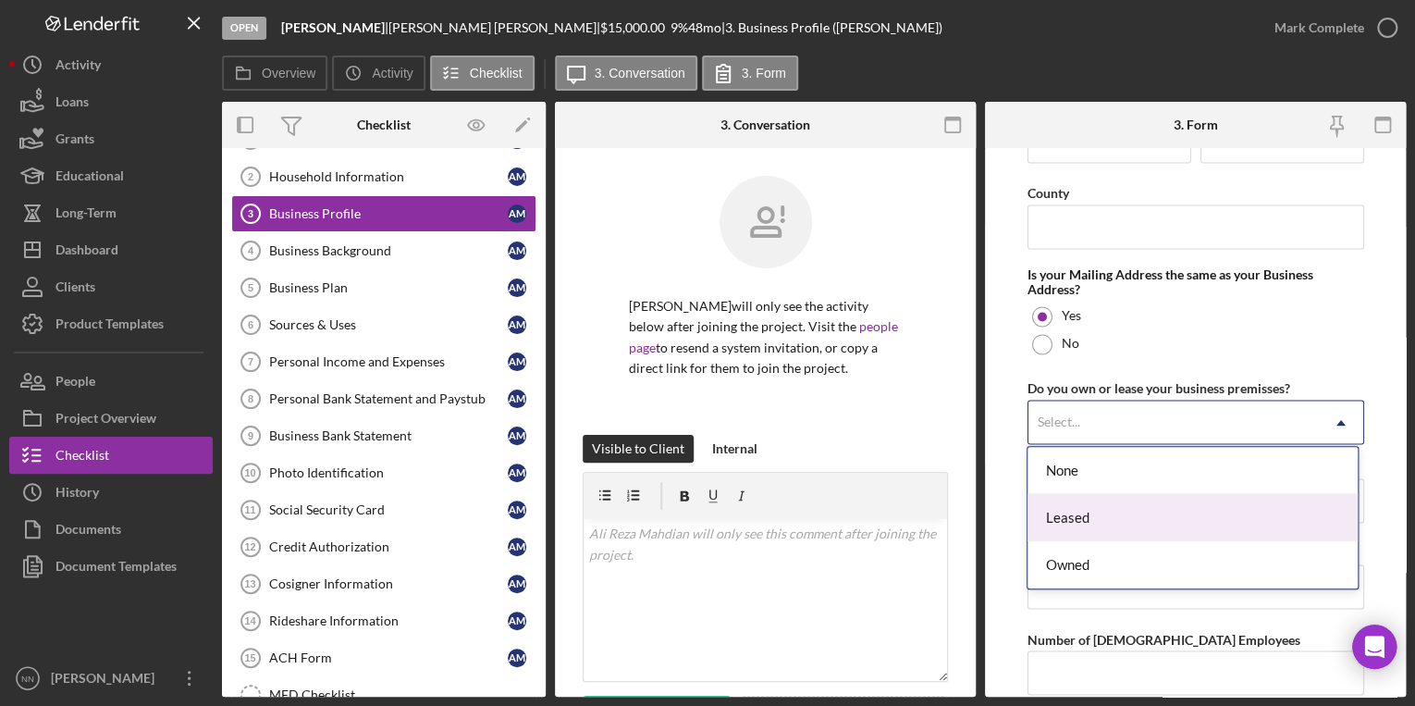
click at [1113, 522] on div "Leased" at bounding box center [1192, 517] width 330 height 47
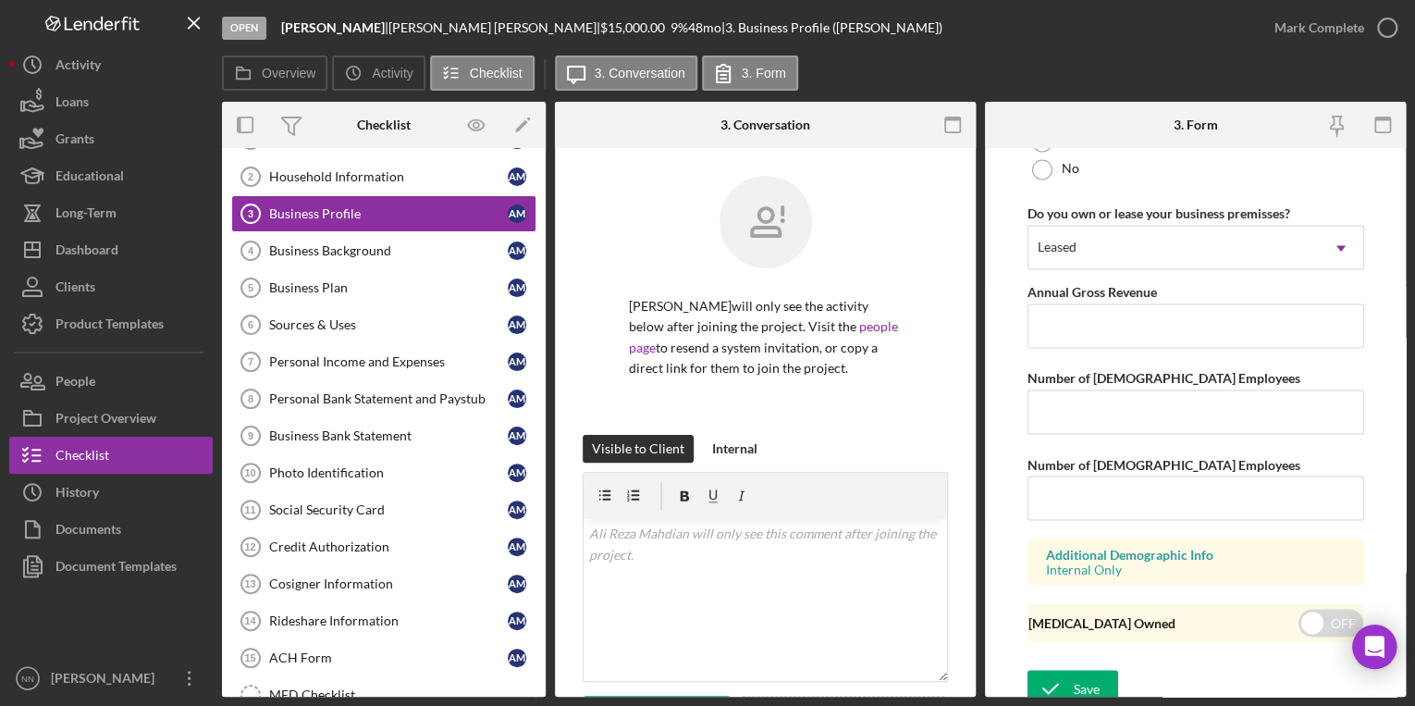
scroll to position [1513, 0]
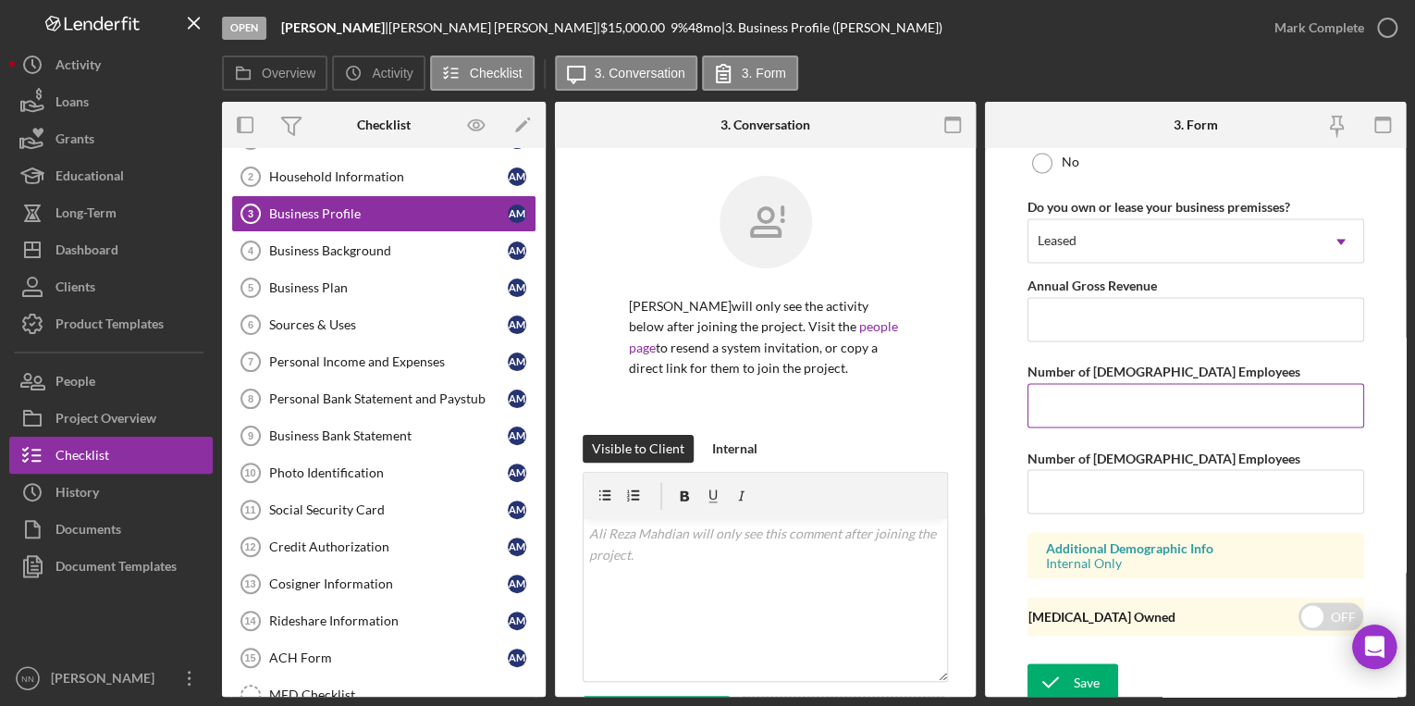
click at [1075, 394] on input "Number of Full-Time Employees" at bounding box center [1195, 405] width 337 height 44
type input "1"
click at [1066, 677] on icon "submit" at bounding box center [1050, 681] width 46 height 46
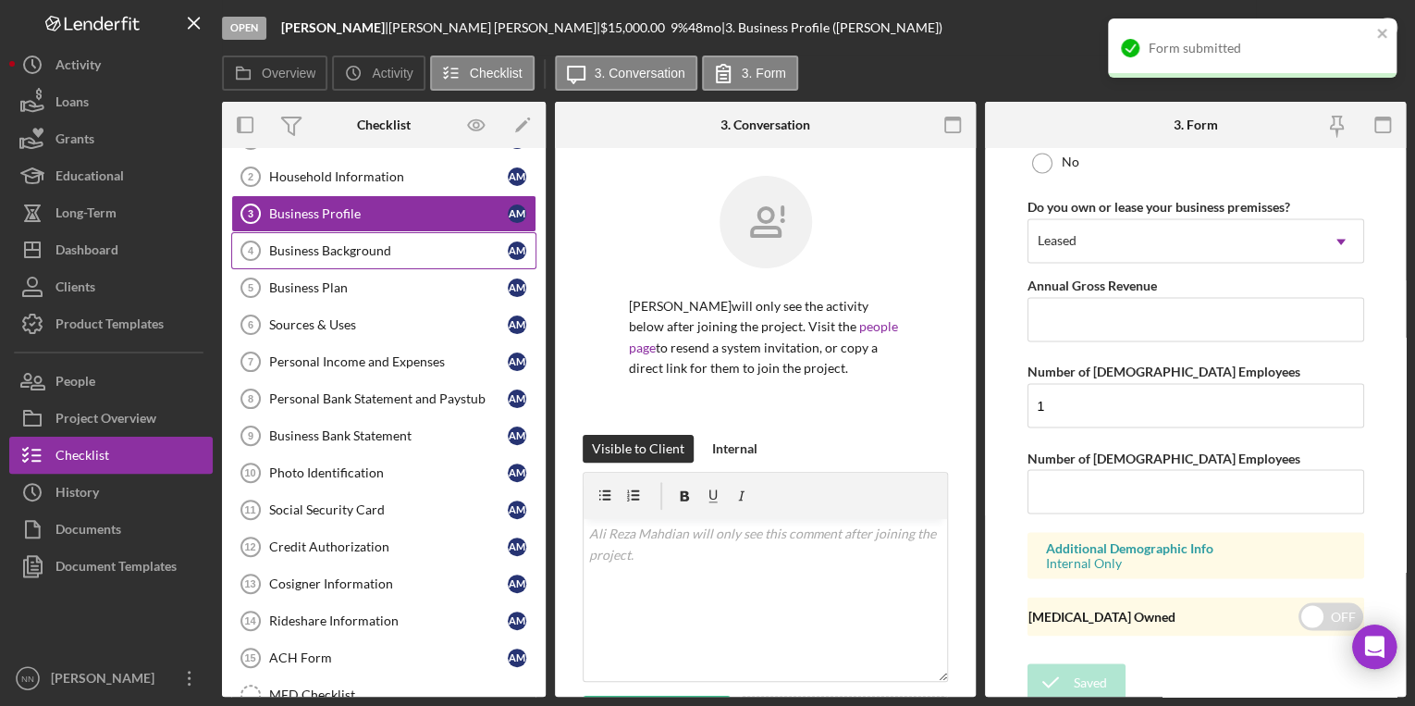
click at [354, 259] on link "Business Background 4 Business Background A M" at bounding box center [383, 250] width 305 height 37
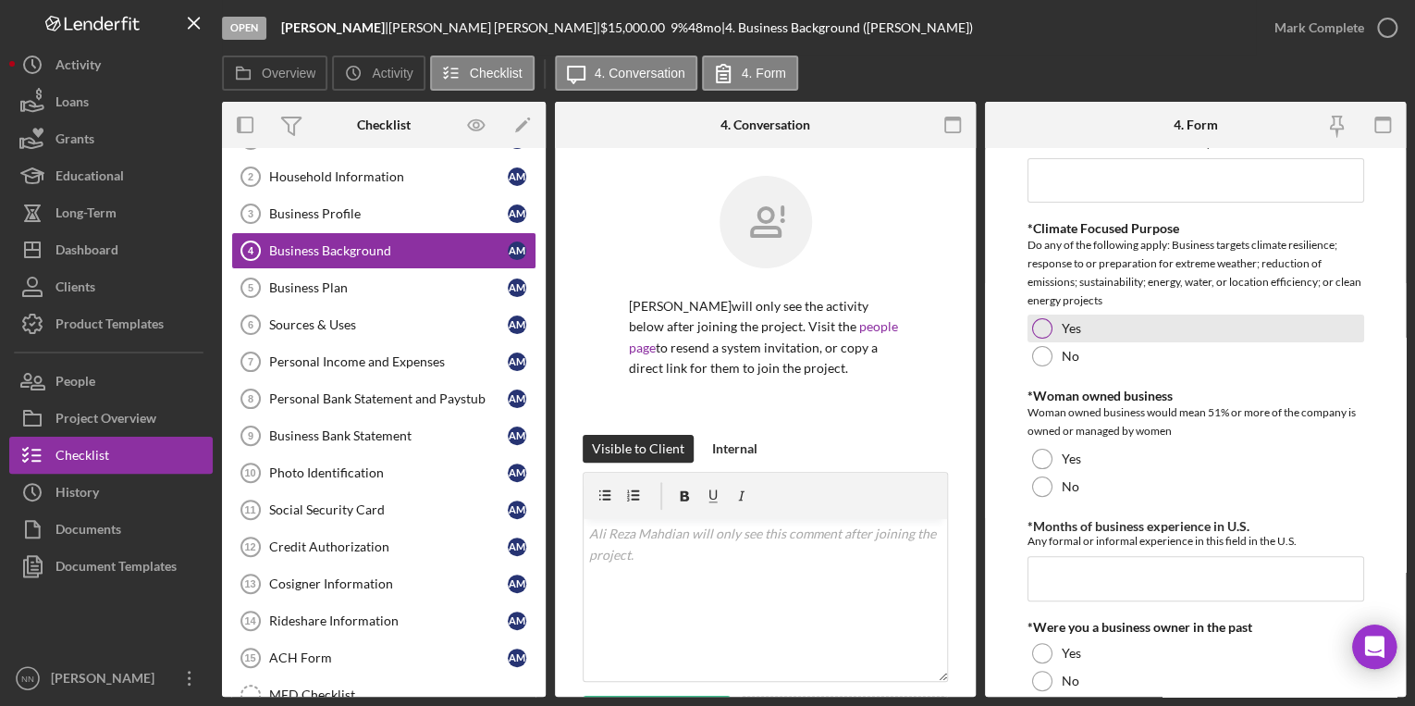
scroll to position [148, 0]
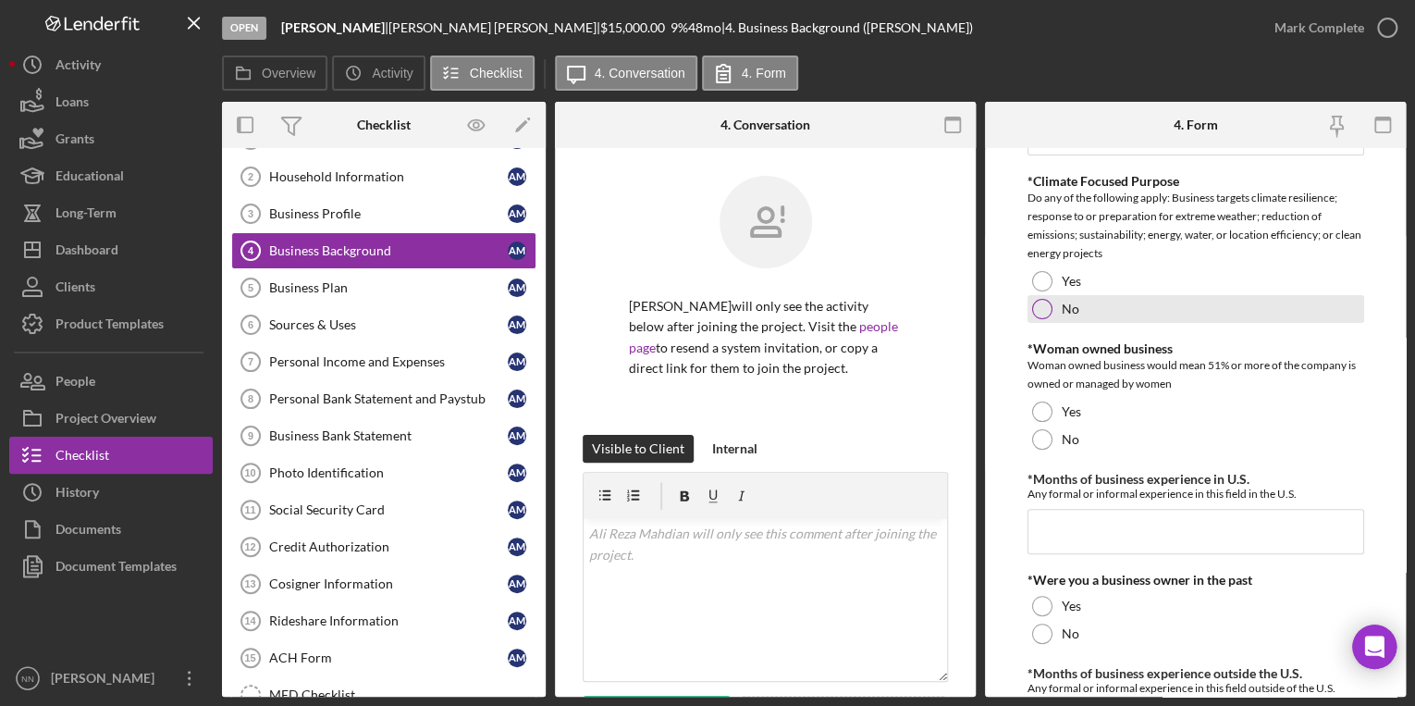
click at [1084, 318] on div "No" at bounding box center [1195, 309] width 337 height 28
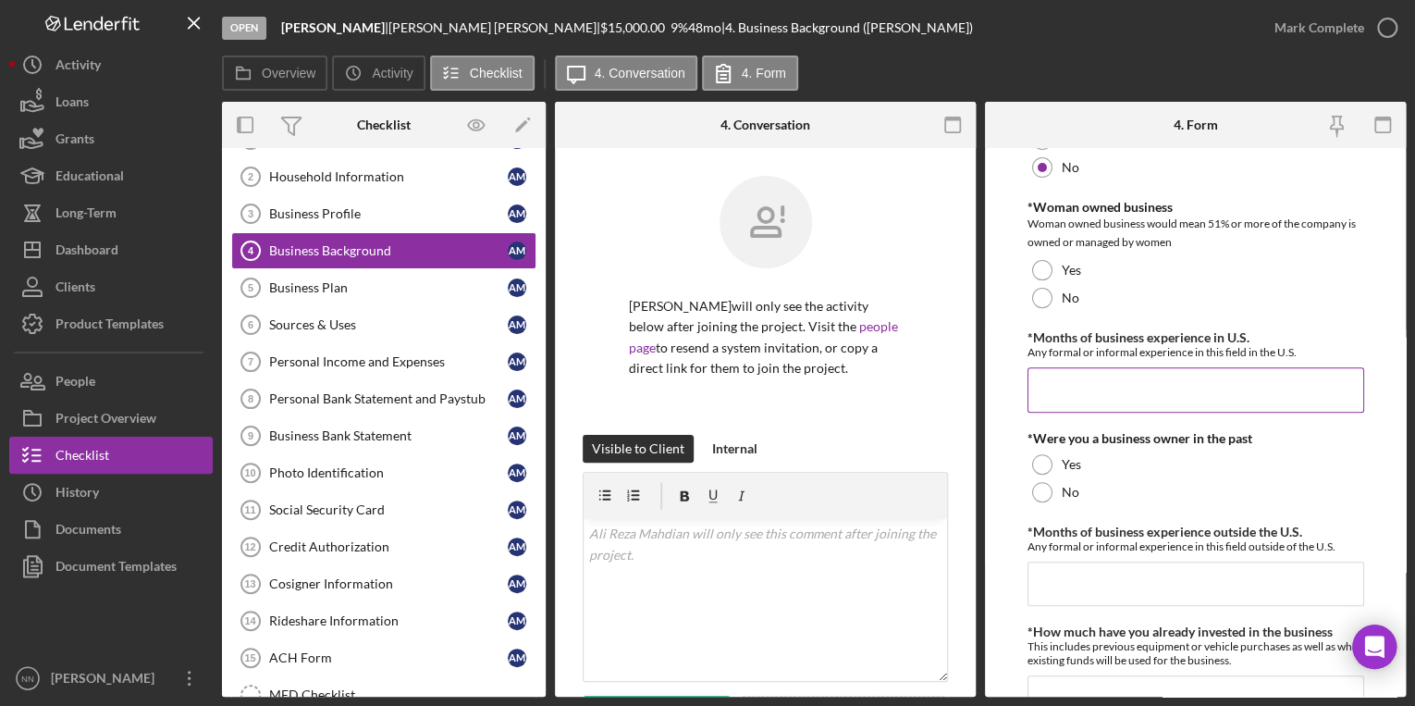
scroll to position [296, 0]
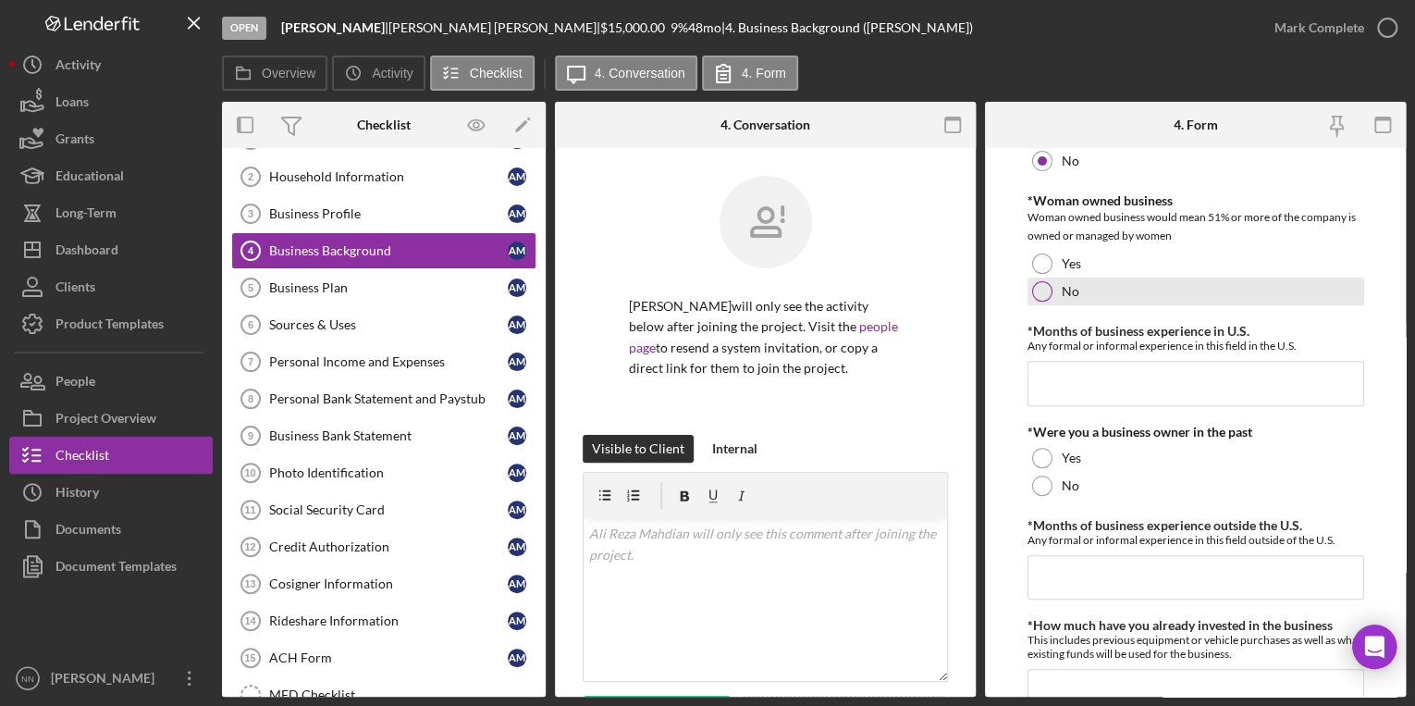
click at [1065, 300] on div "No" at bounding box center [1195, 291] width 337 height 28
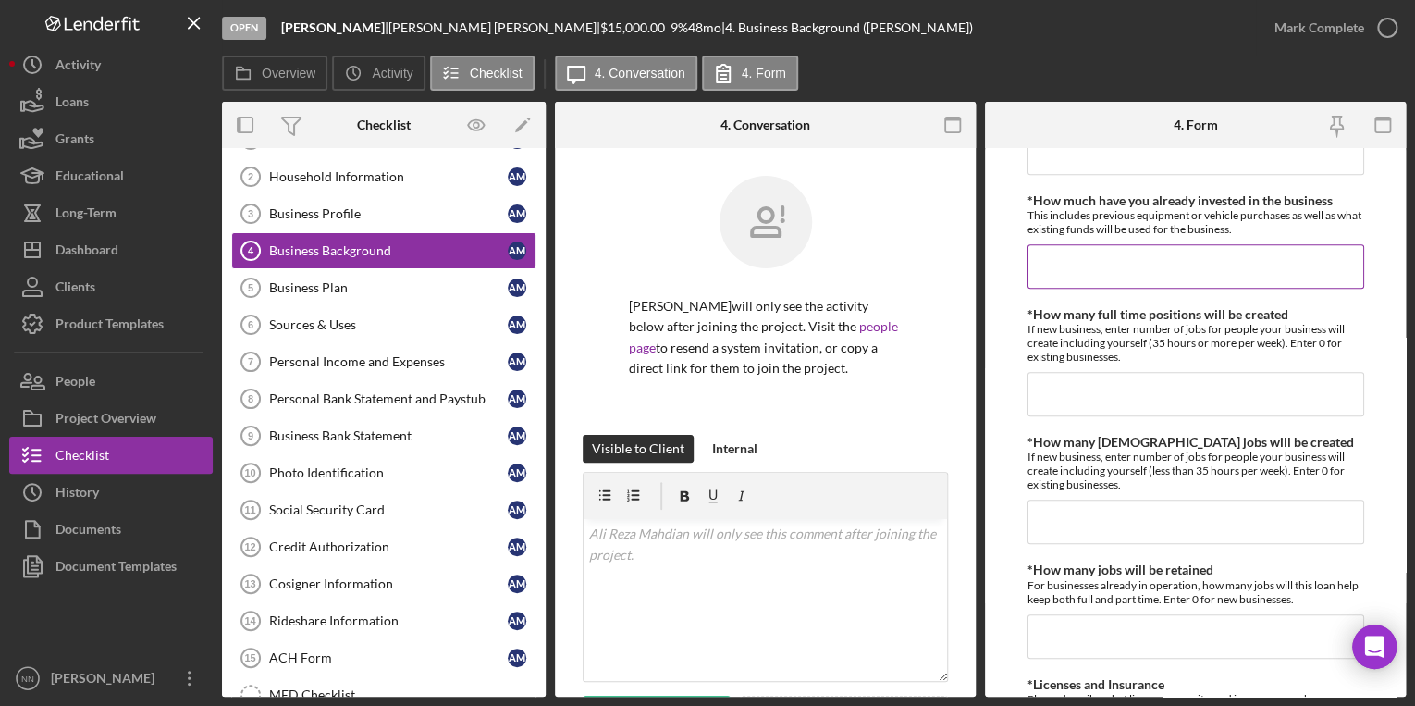
scroll to position [740, 0]
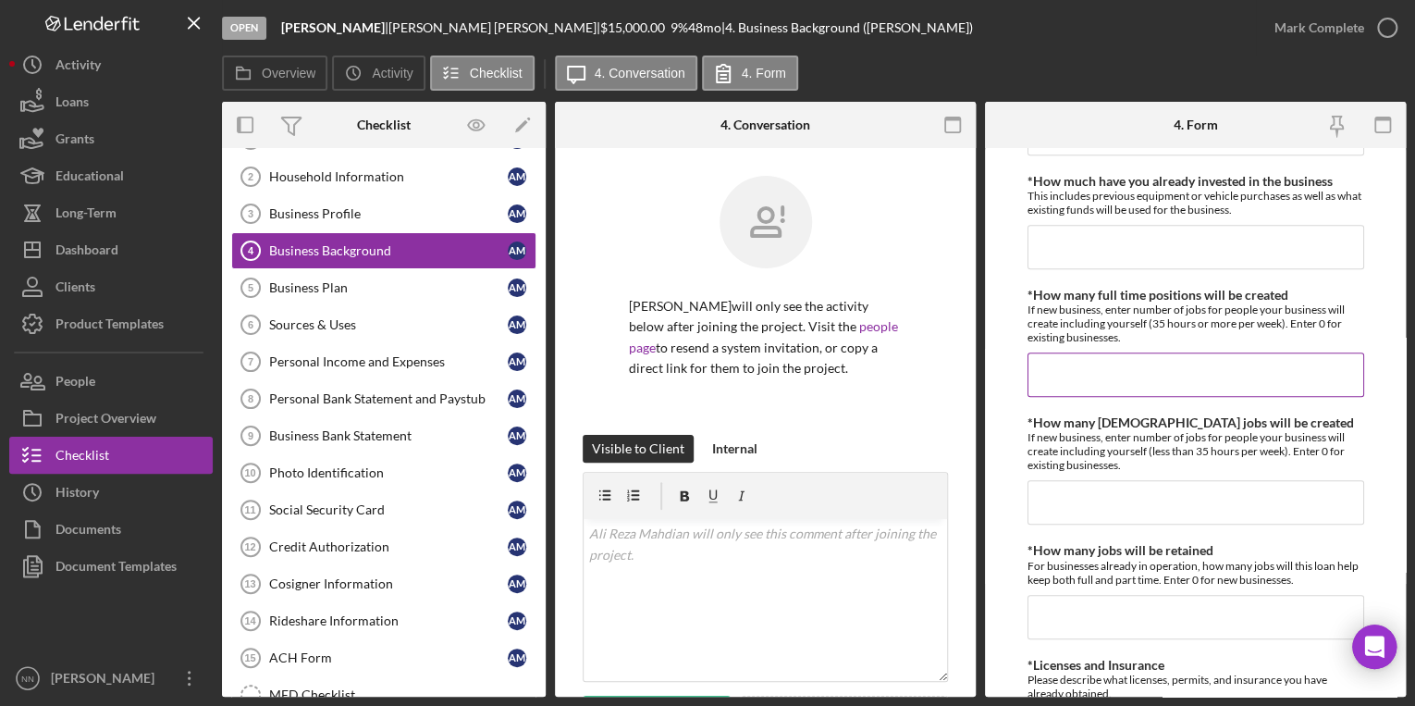
click at [1062, 385] on input "*How many full time positions will be created" at bounding box center [1195, 374] width 337 height 44
type input "1"
click at [1117, 492] on input "*How many part time jobs will be created" at bounding box center [1195, 502] width 337 height 44
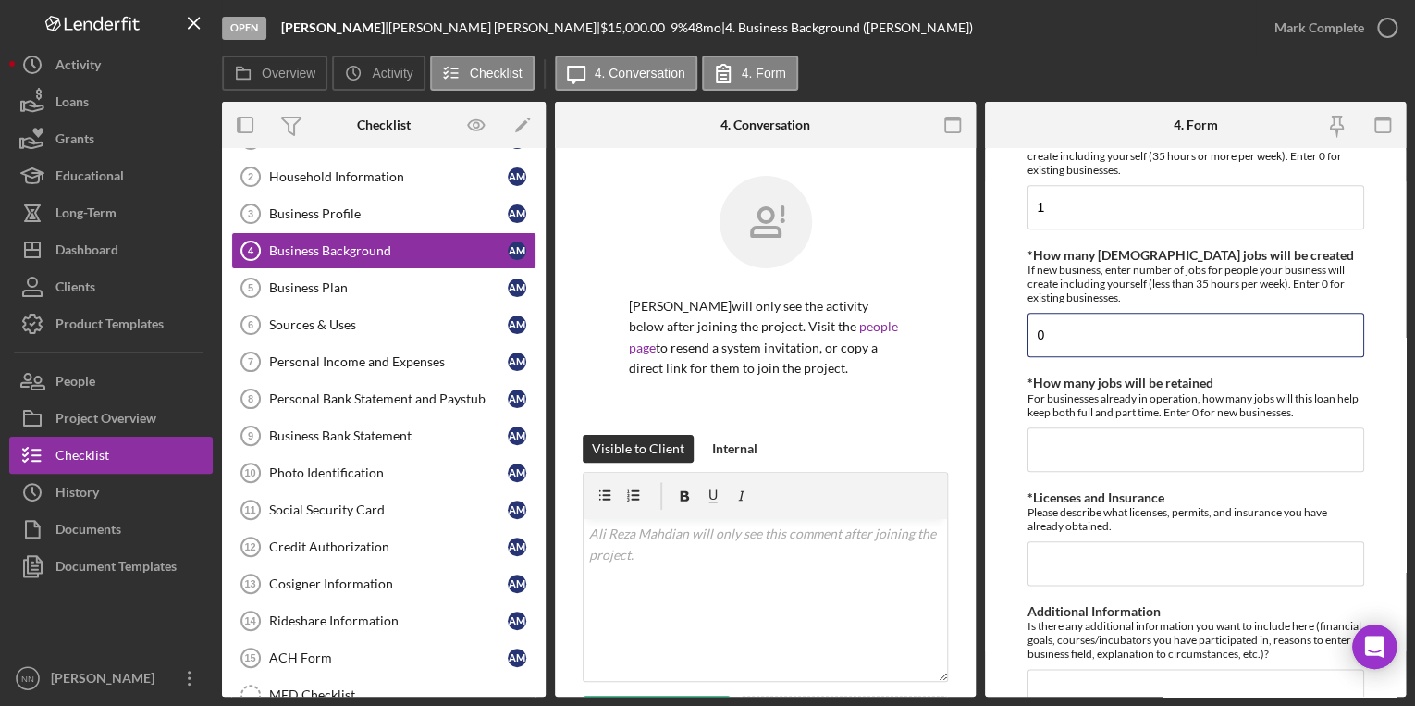
scroll to position [962, 0]
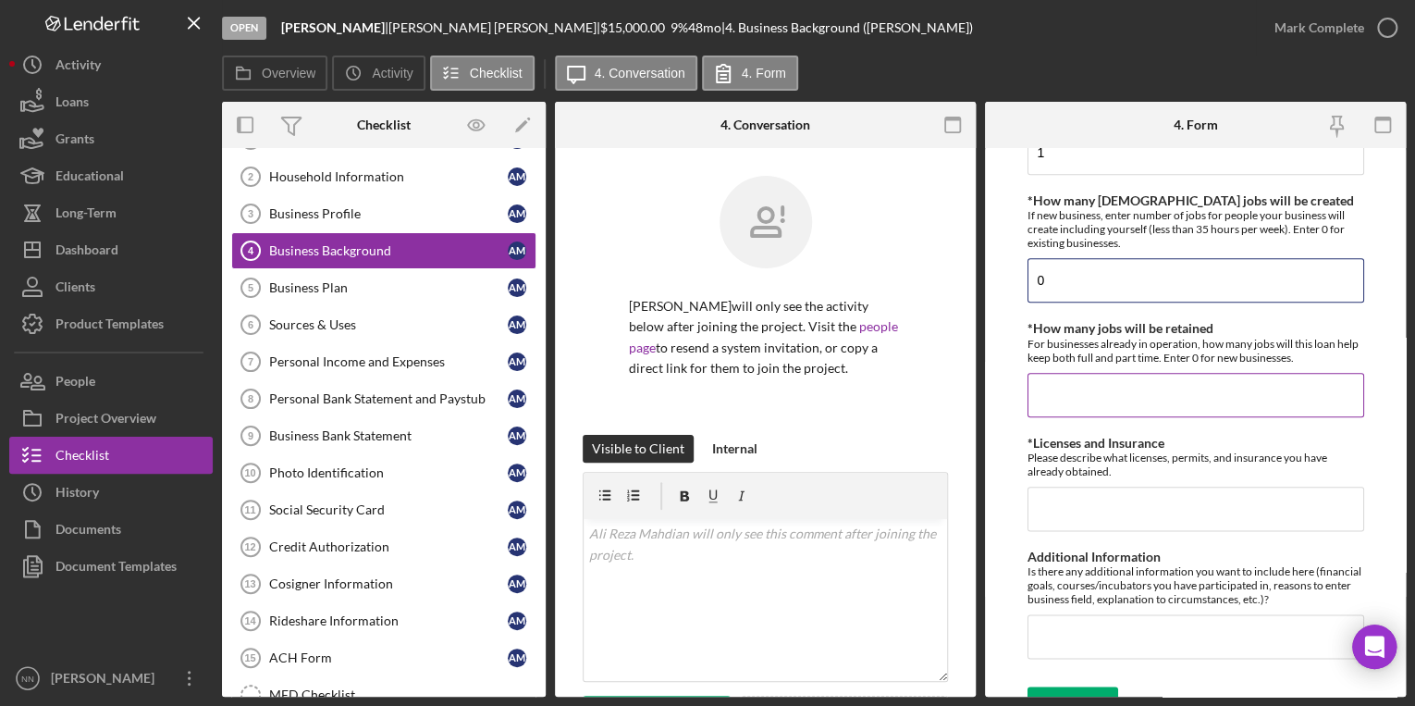
type input "0"
click at [1113, 389] on input "*How many jobs will be retained" at bounding box center [1195, 395] width 337 height 44
type input "0"
drag, startPoint x: 1067, startPoint y: 390, endPoint x: 1040, endPoint y: 393, distance: 27.0
click at [1040, 393] on input "0" at bounding box center [1195, 395] width 337 height 44
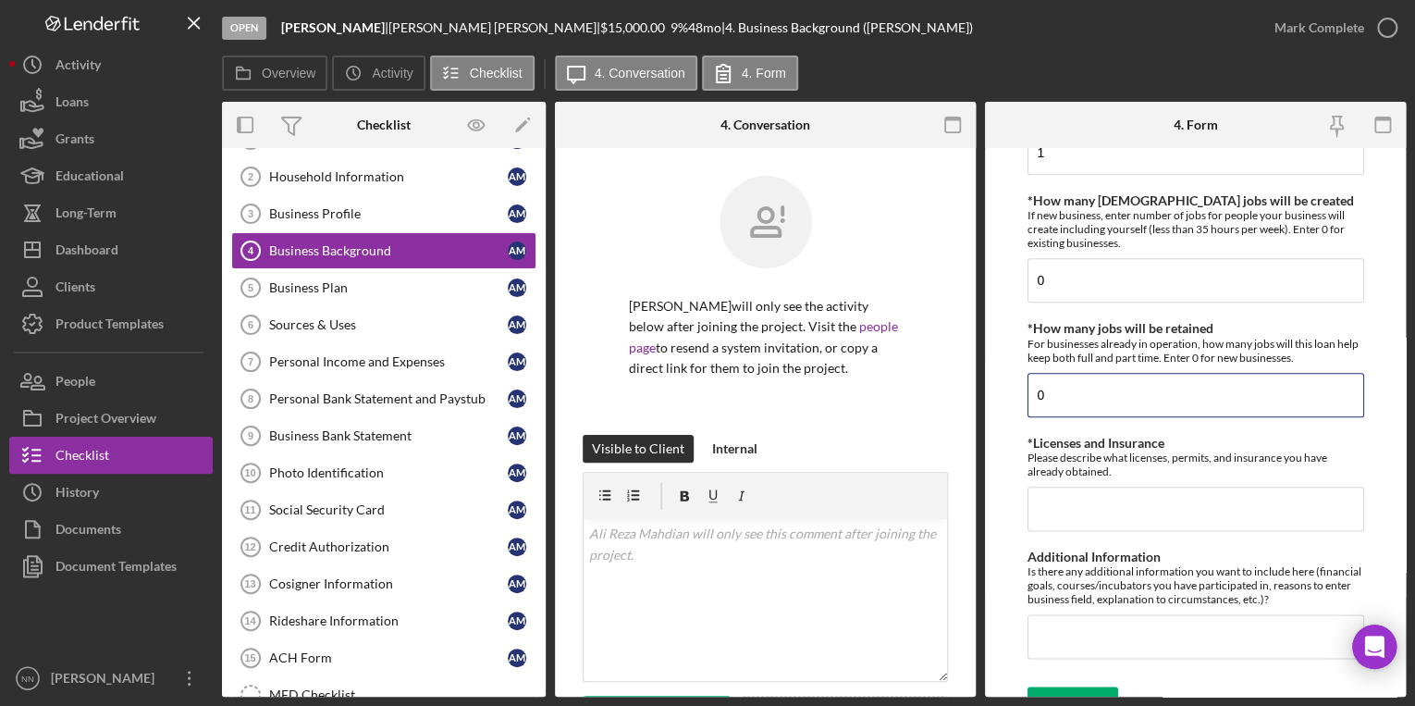
drag, startPoint x: 1051, startPoint y: 393, endPoint x: 1021, endPoint y: 392, distance: 29.6
click at [1021, 392] on form "Business Background *Overview of the business Give a brief 2-3 sentence overvie…" at bounding box center [1195, 422] width 421 height 548
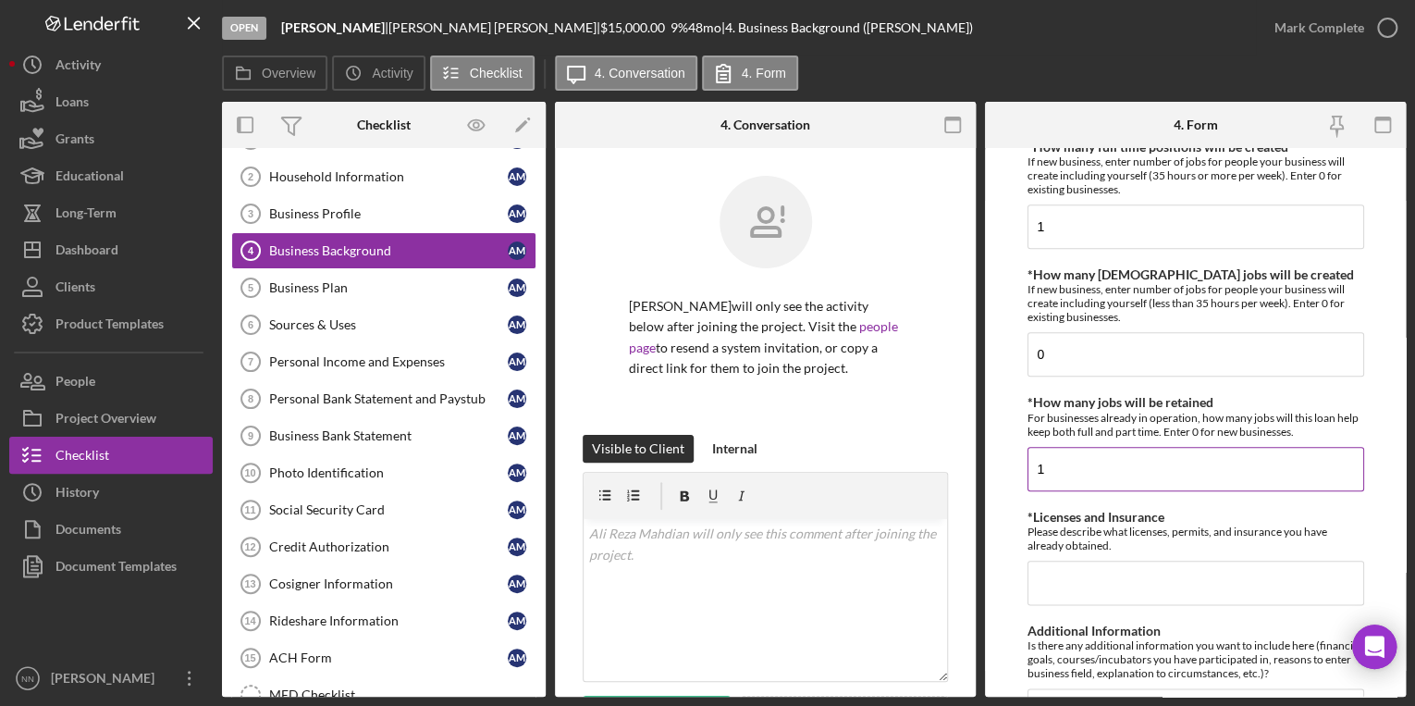
scroll to position [814, 0]
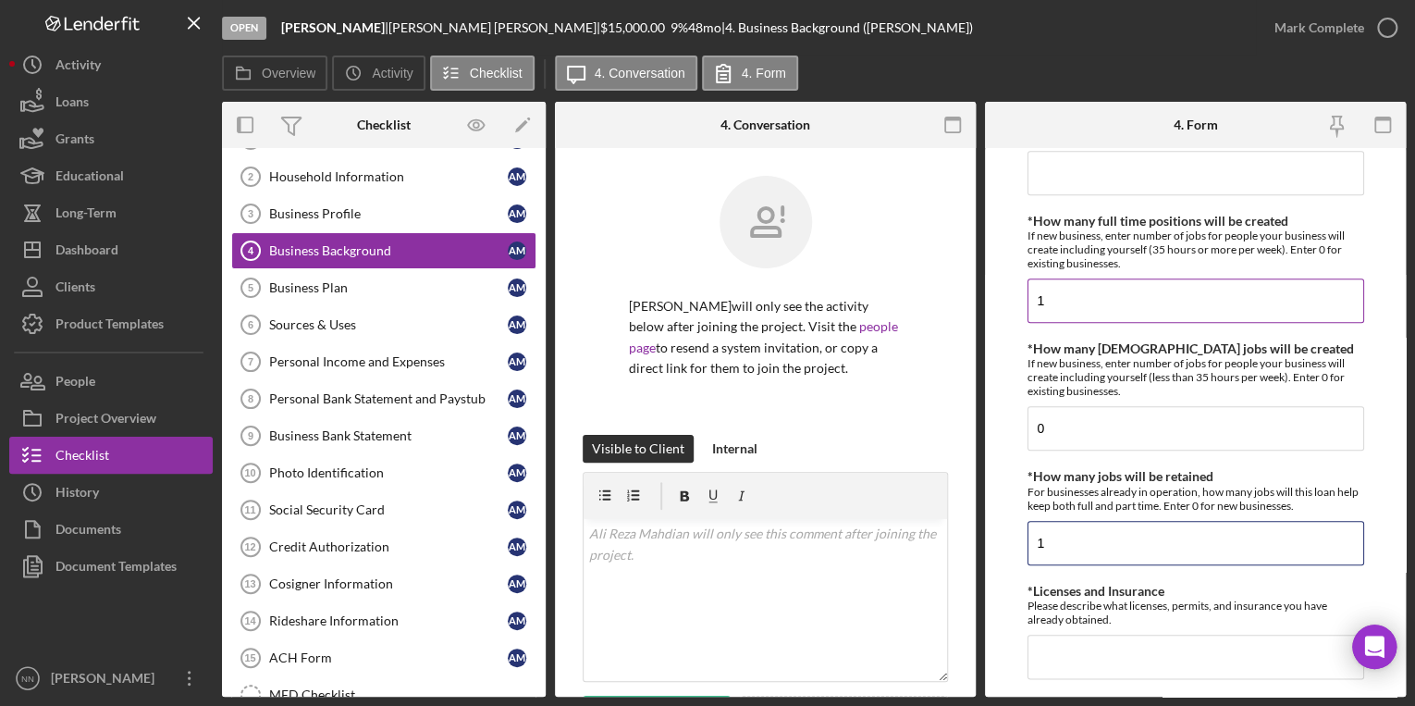
type input "1"
drag, startPoint x: 1069, startPoint y: 299, endPoint x: 1042, endPoint y: 299, distance: 26.8
click at [1042, 299] on input "1" at bounding box center [1195, 300] width 337 height 44
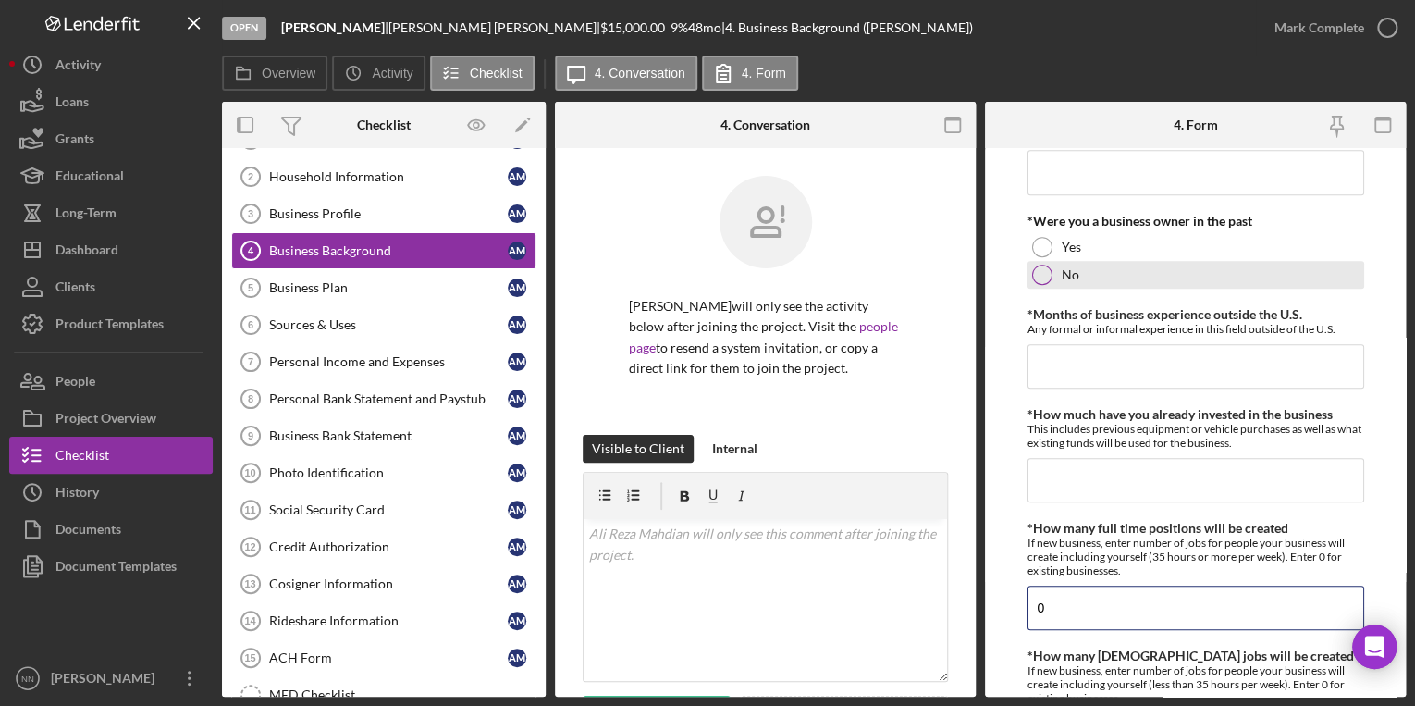
scroll to position [470, 0]
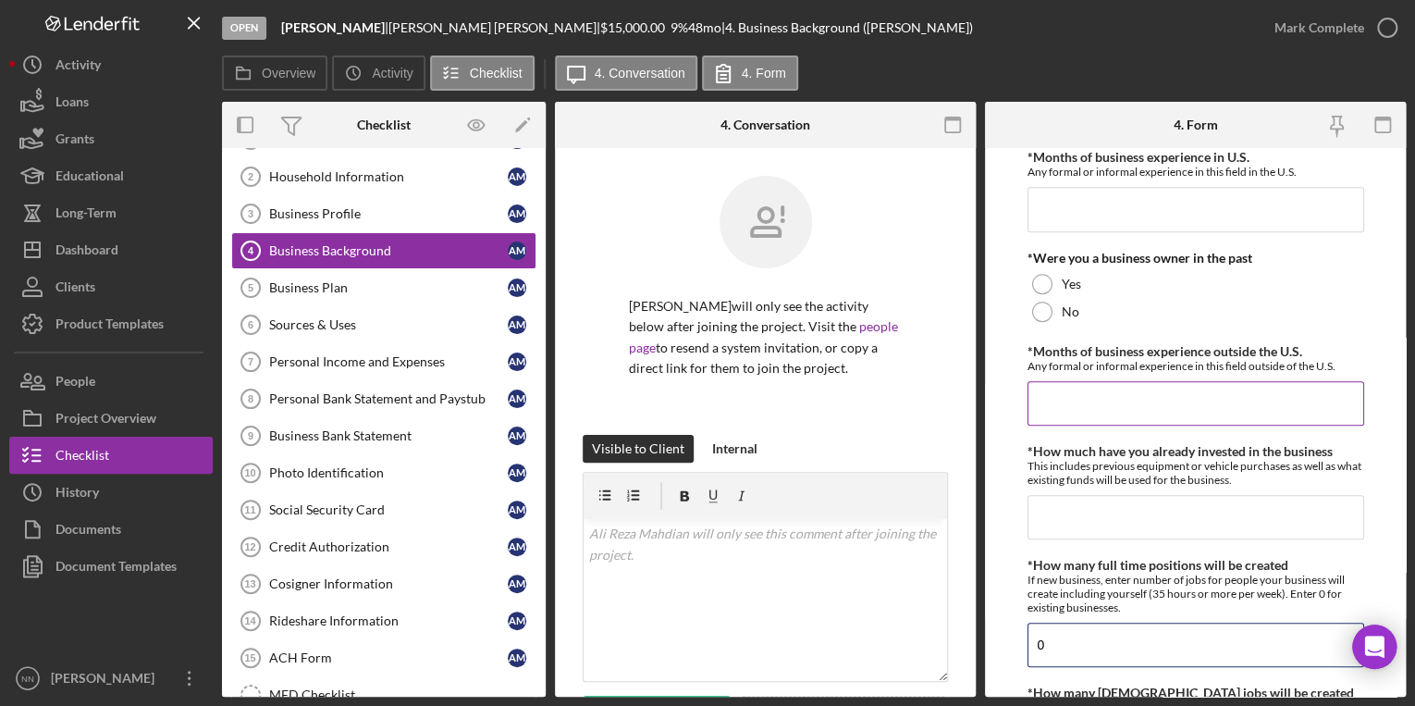
type input "0"
click at [1075, 401] on input "*Months of business experience outside the U.S." at bounding box center [1195, 403] width 337 height 44
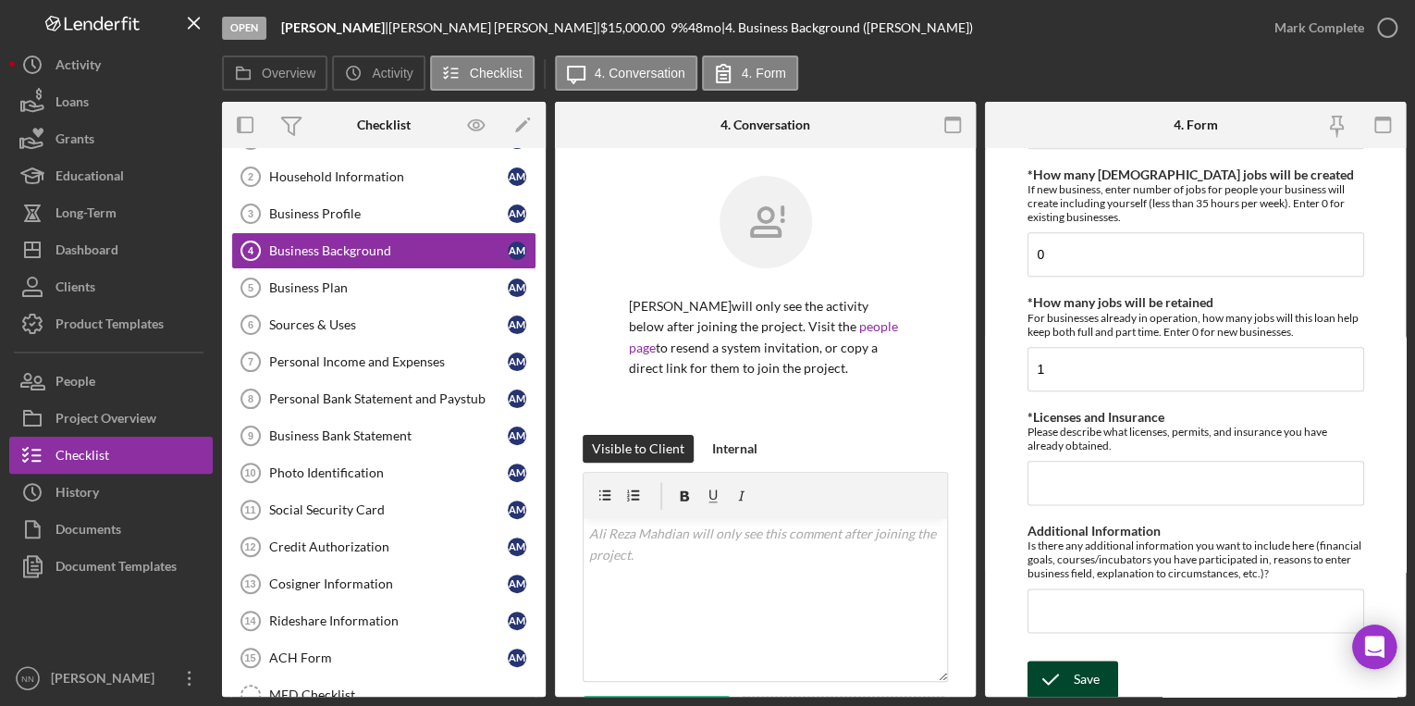
type input "5"
click at [1102, 670] on button "Save" at bounding box center [1072, 678] width 91 height 37
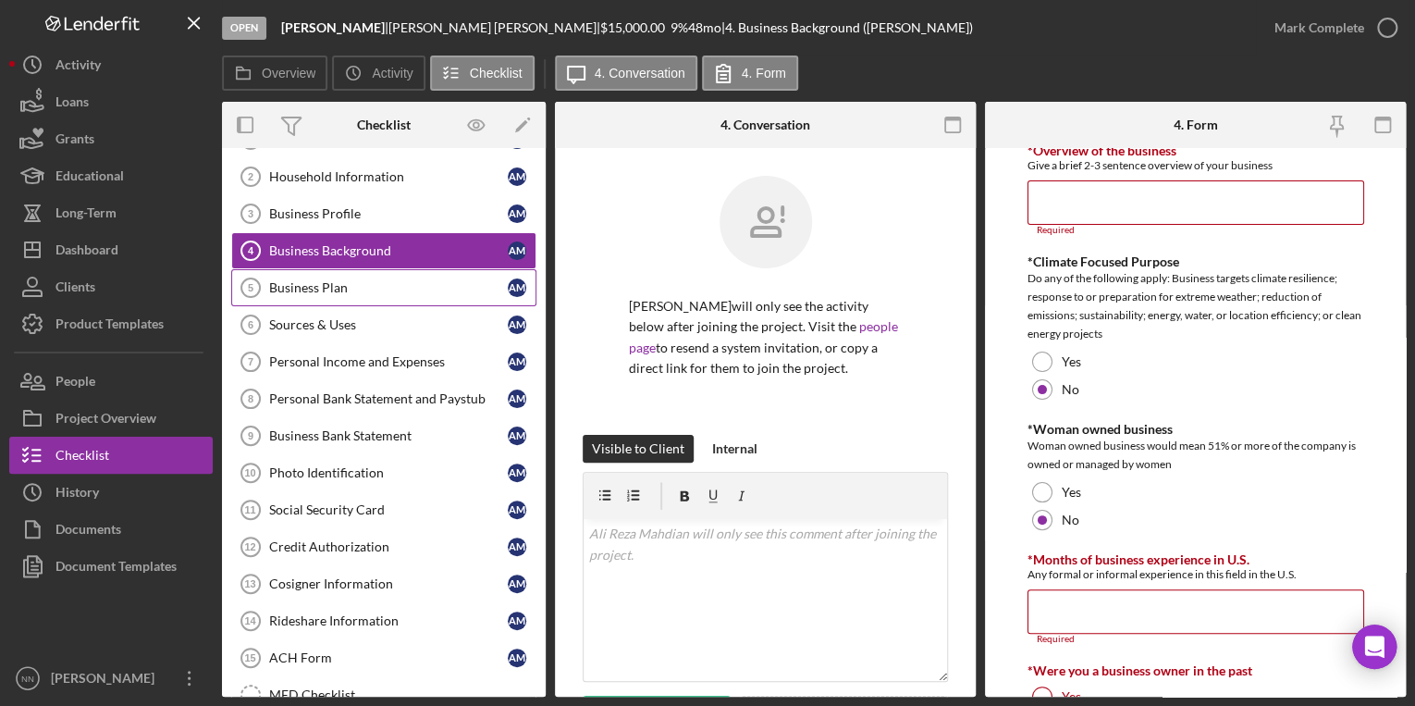
scroll to position [74, 0]
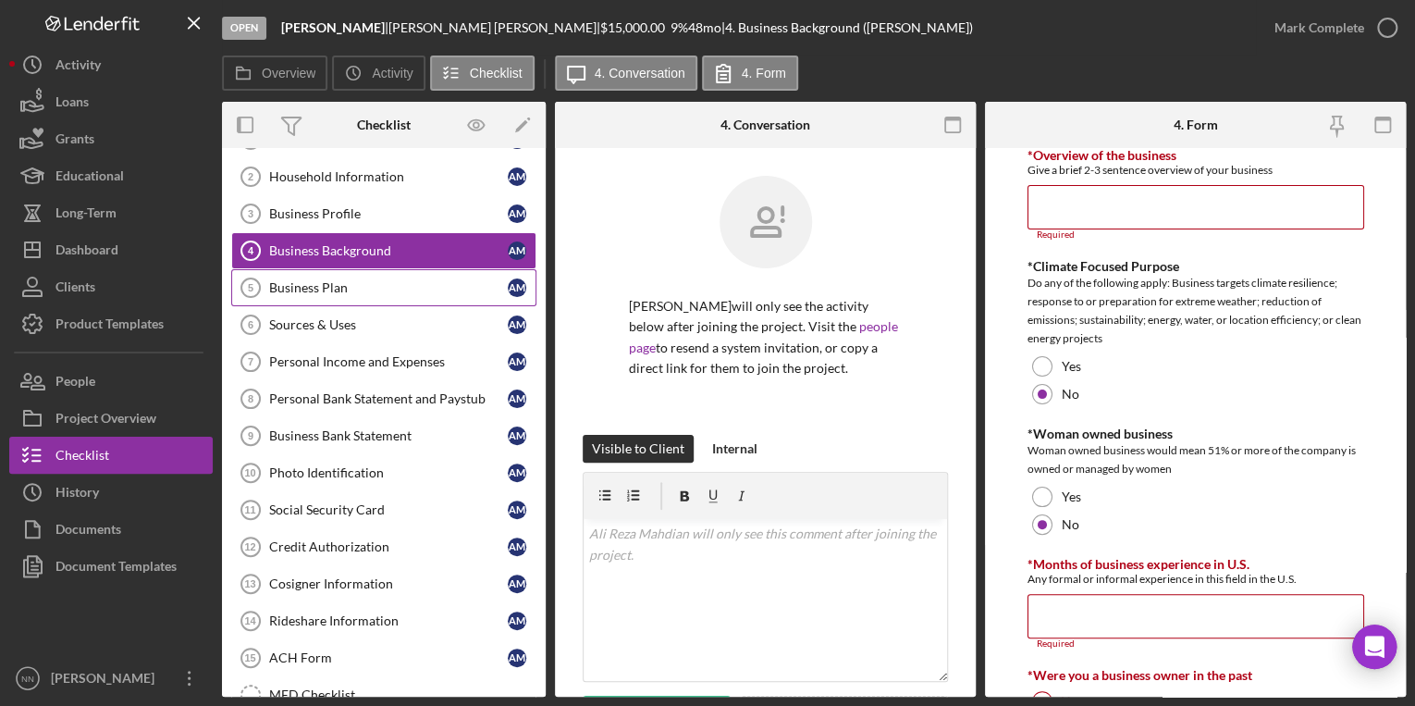
click at [410, 293] on link "Business Plan 5 Business Plan A M" at bounding box center [383, 287] width 305 height 37
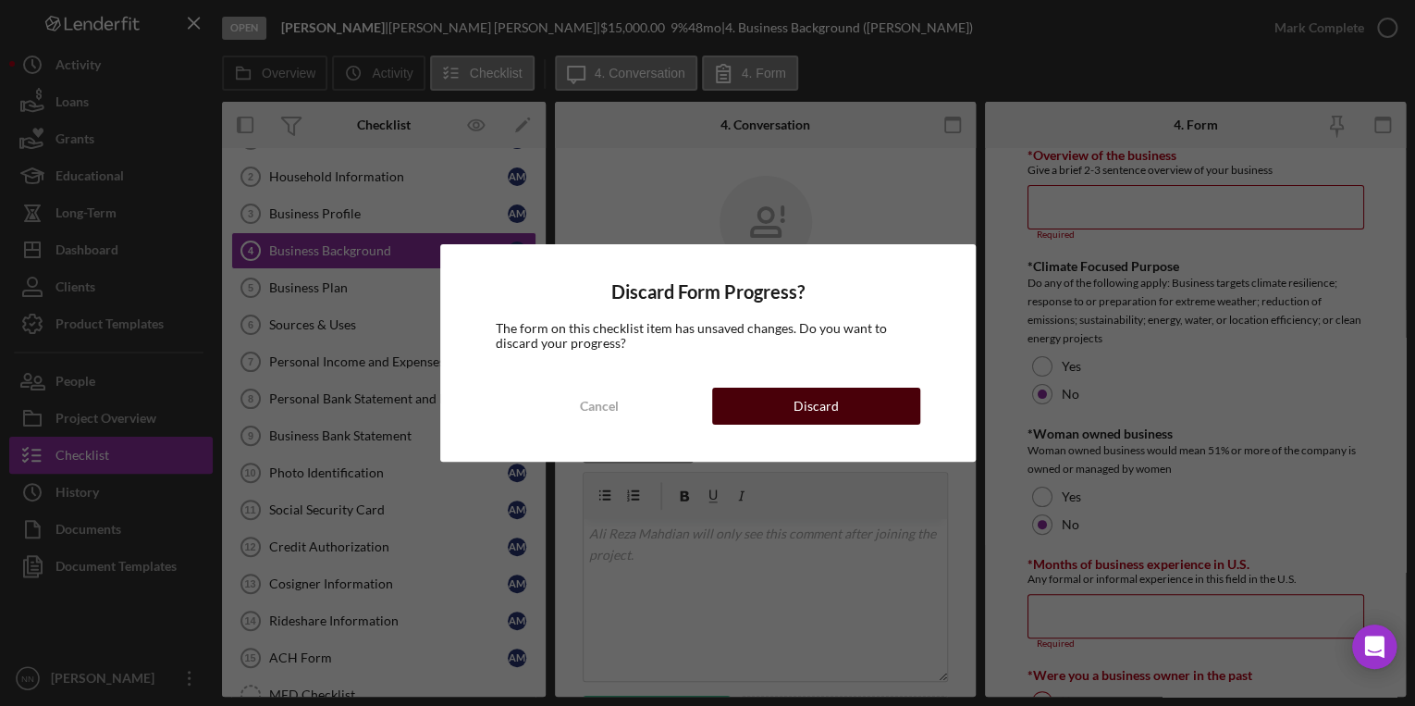
click at [747, 403] on button "Discard" at bounding box center [816, 405] width 208 height 37
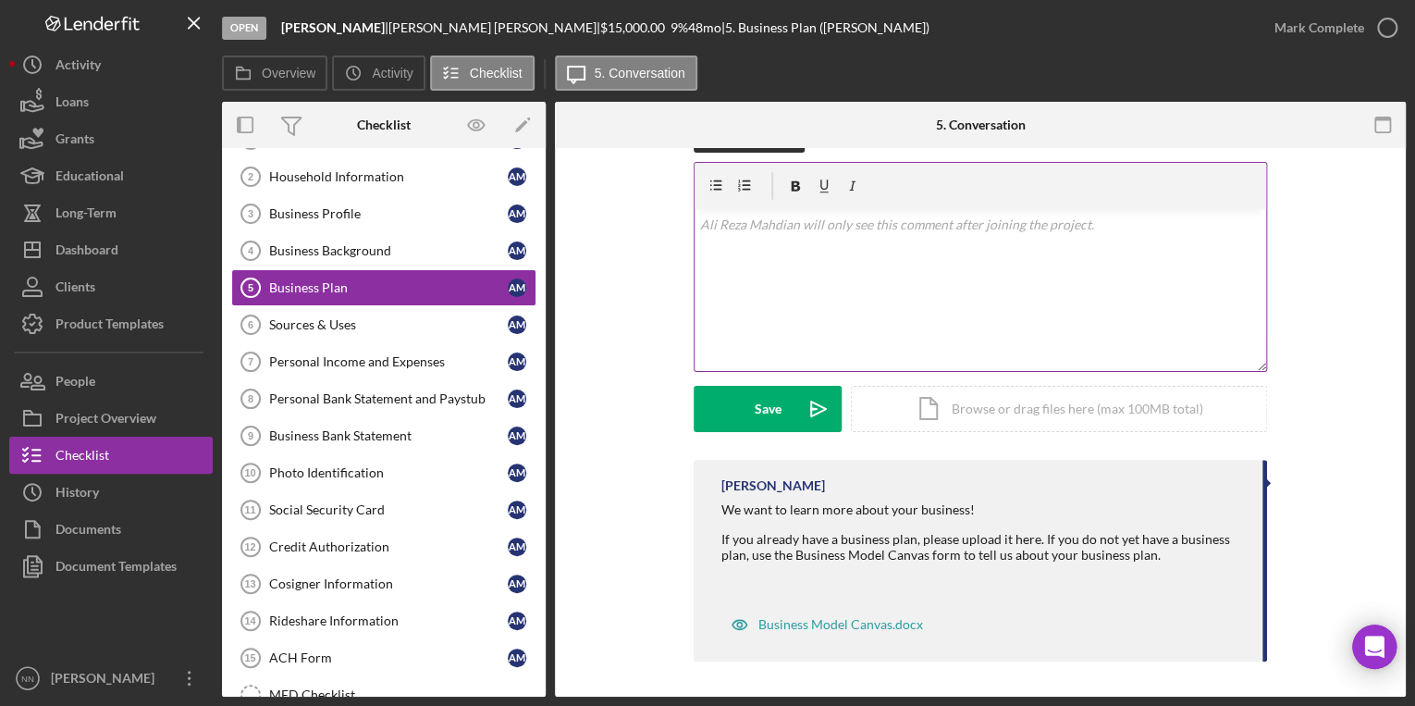
scroll to position [289, 0]
click at [774, 623] on div "Business Model Canvas.docx" at bounding box center [840, 624] width 165 height 15
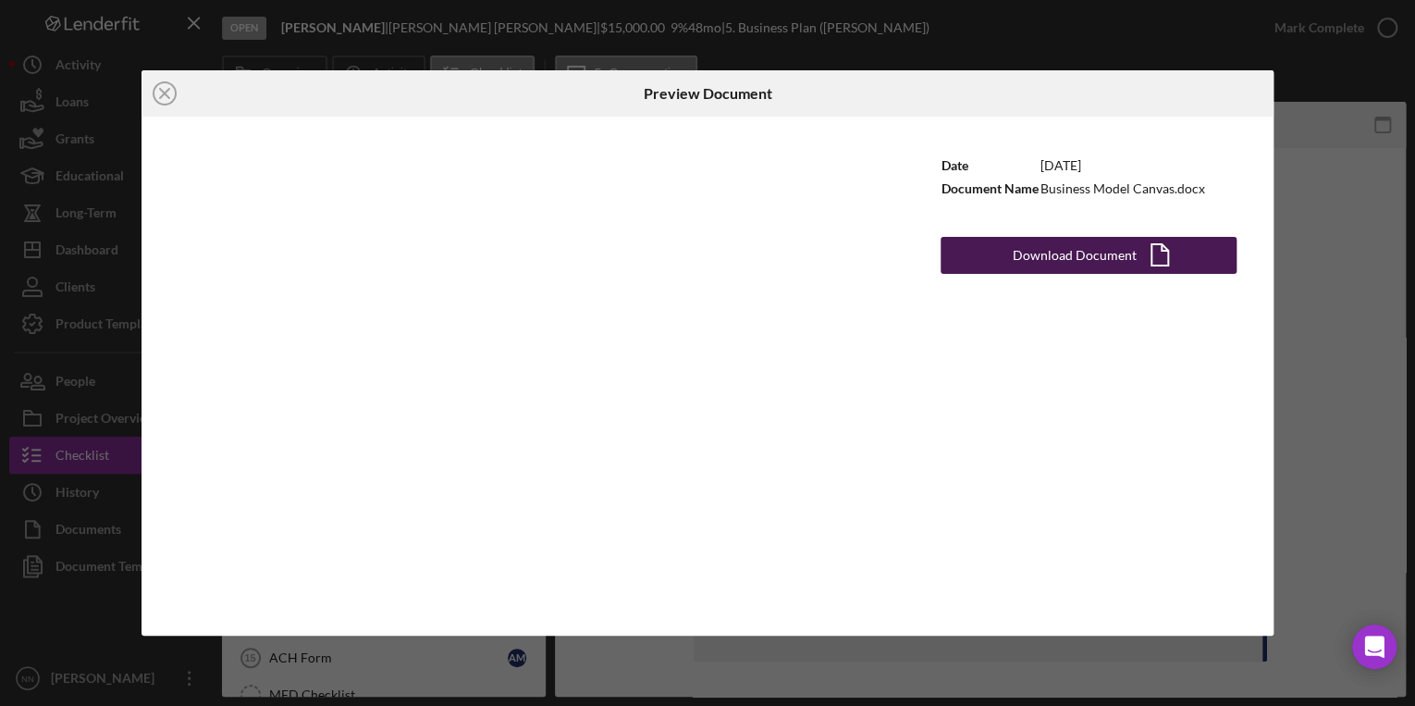
click at [1123, 255] on div "Download Document" at bounding box center [1075, 255] width 124 height 37
click at [1339, 256] on div "Icon/Close Preview Document Date 11/11/2024 Document Name Business Model Canvas…" at bounding box center [707, 353] width 1415 height 706
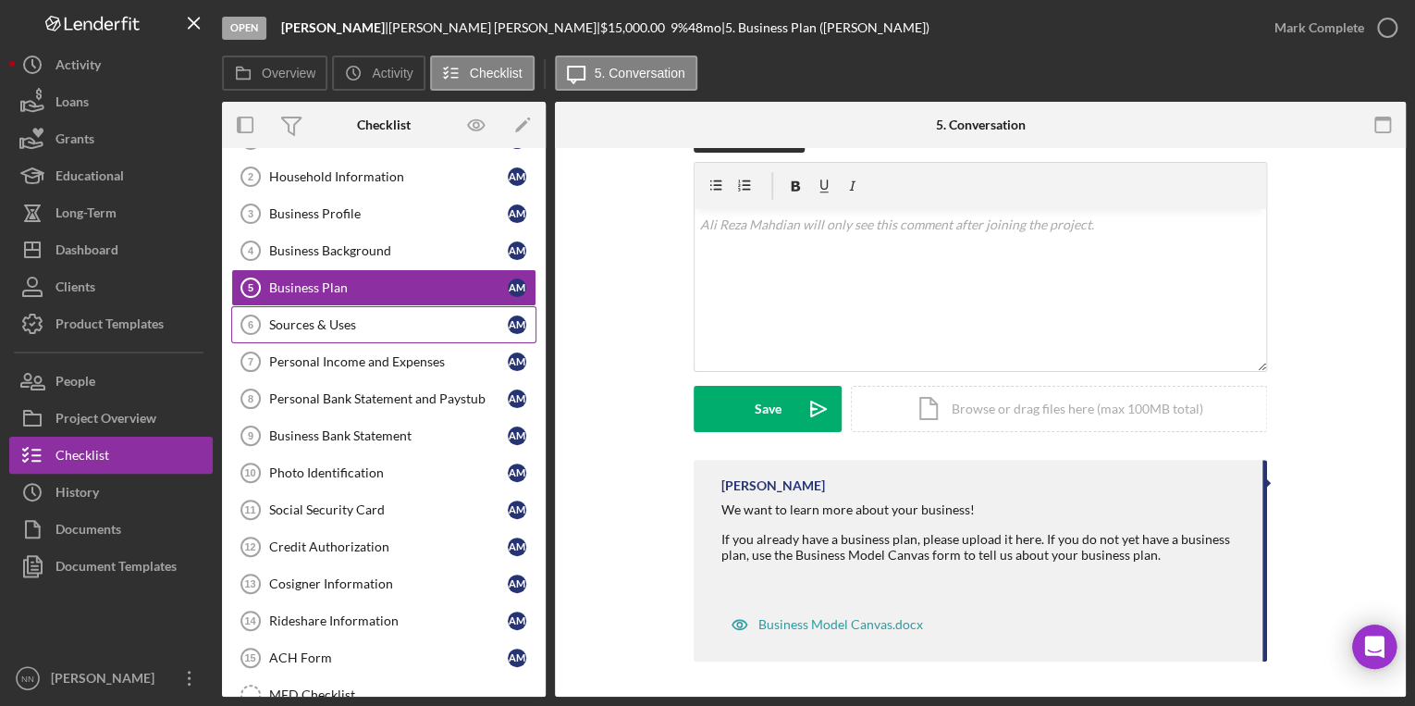
click at [359, 317] on div "Sources & Uses" at bounding box center [388, 324] width 239 height 15
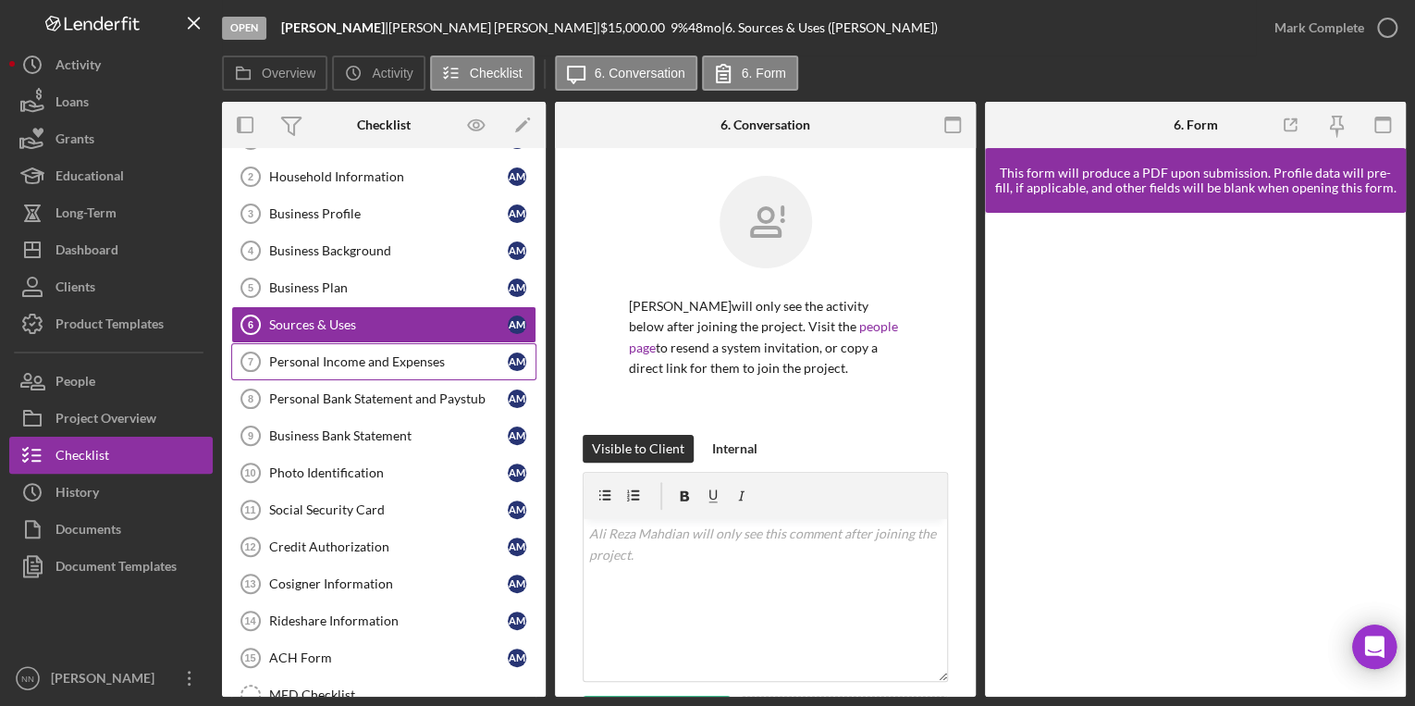
click at [320, 344] on link "Personal Income and Expenses 7 Personal Income and Expenses A M" at bounding box center [383, 361] width 305 height 37
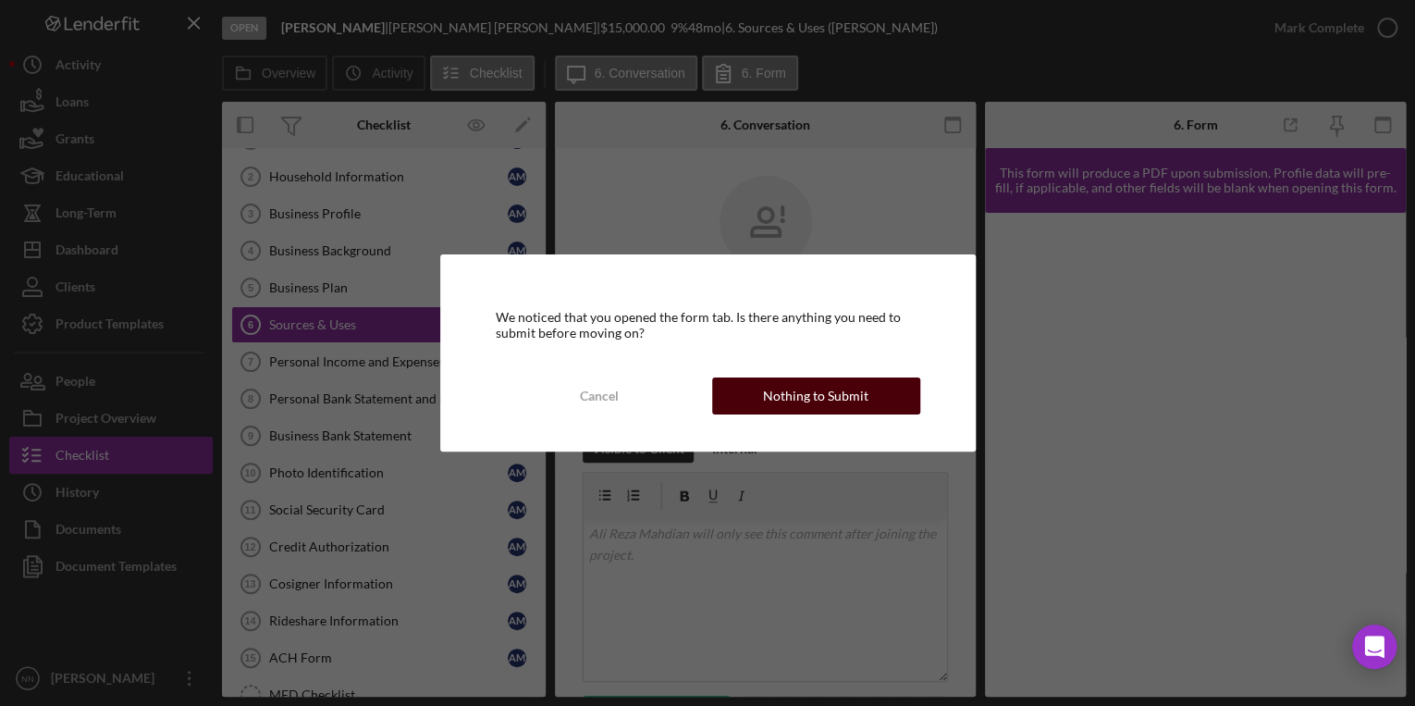
click at [772, 396] on div "Nothing to Submit" at bounding box center [815, 395] width 105 height 37
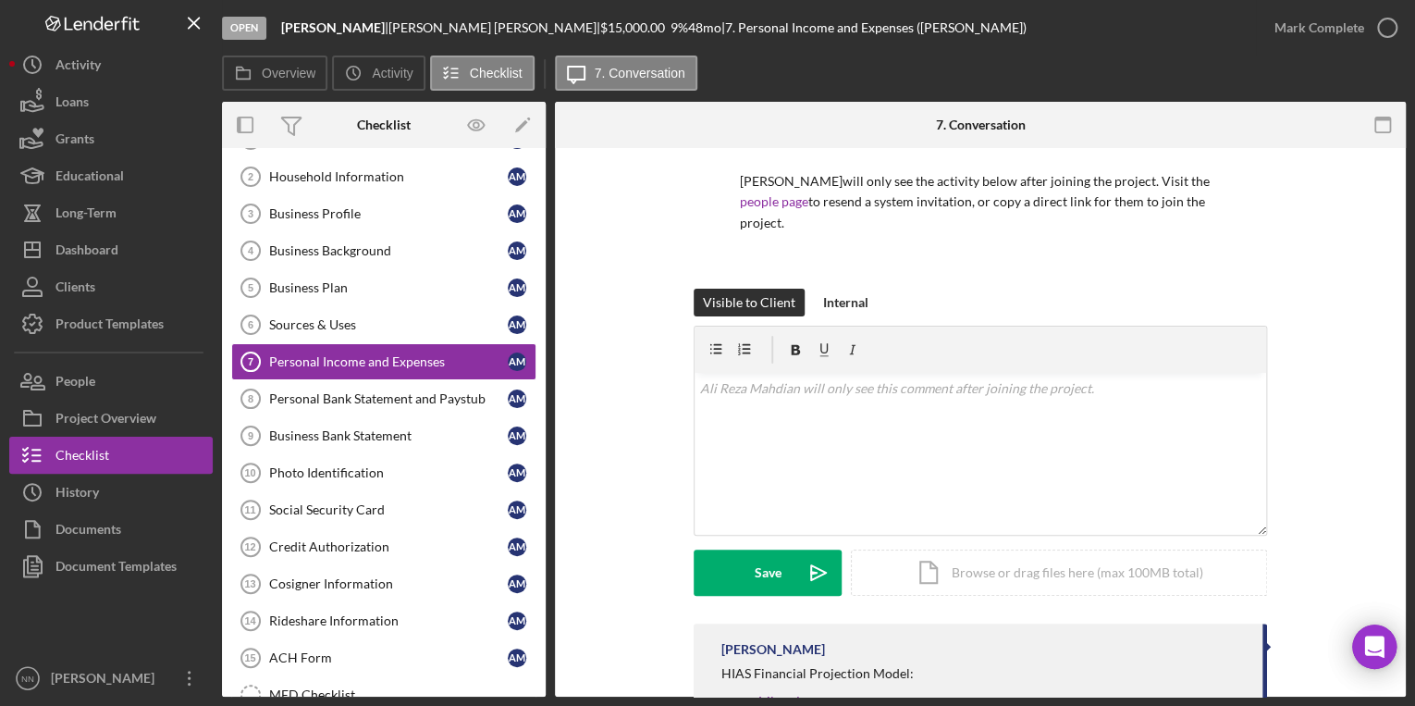
scroll to position [299, 0]
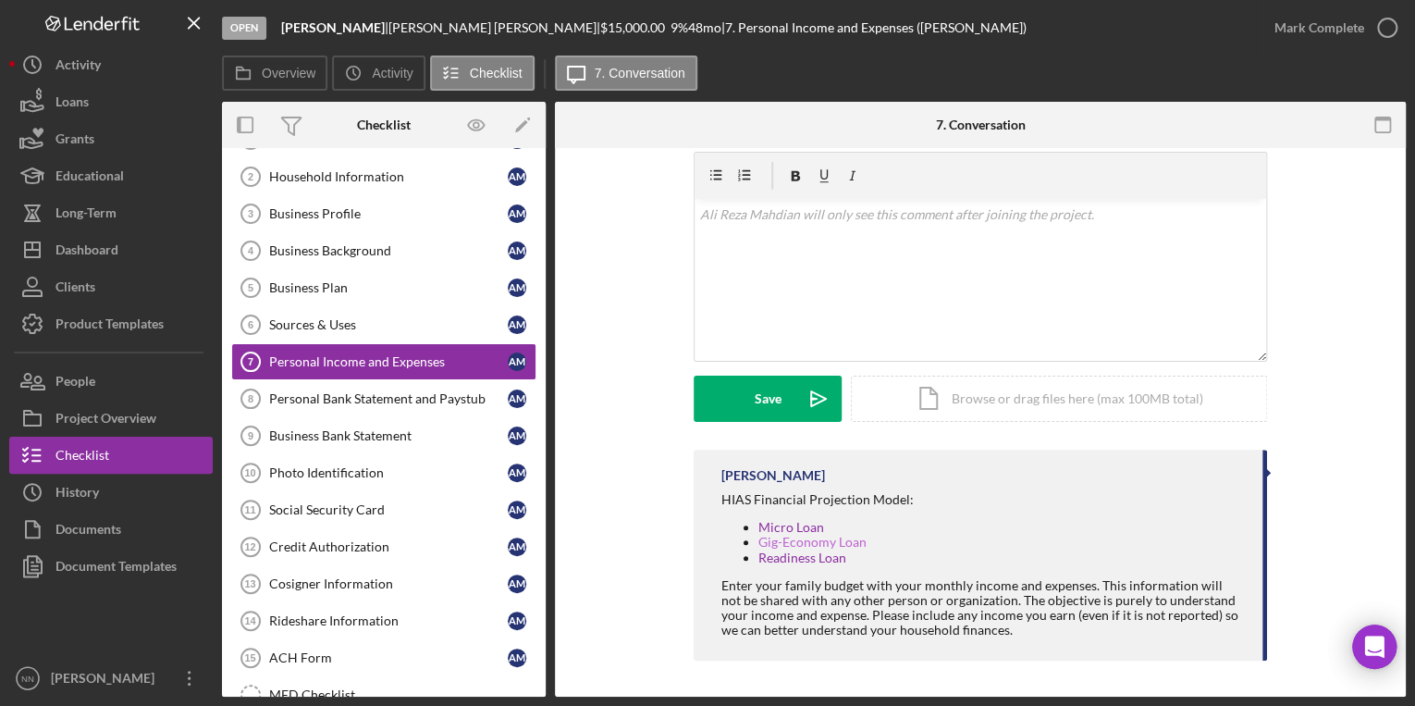
click at [821, 543] on link "Gig-Economy Loan" at bounding box center [812, 542] width 108 height 16
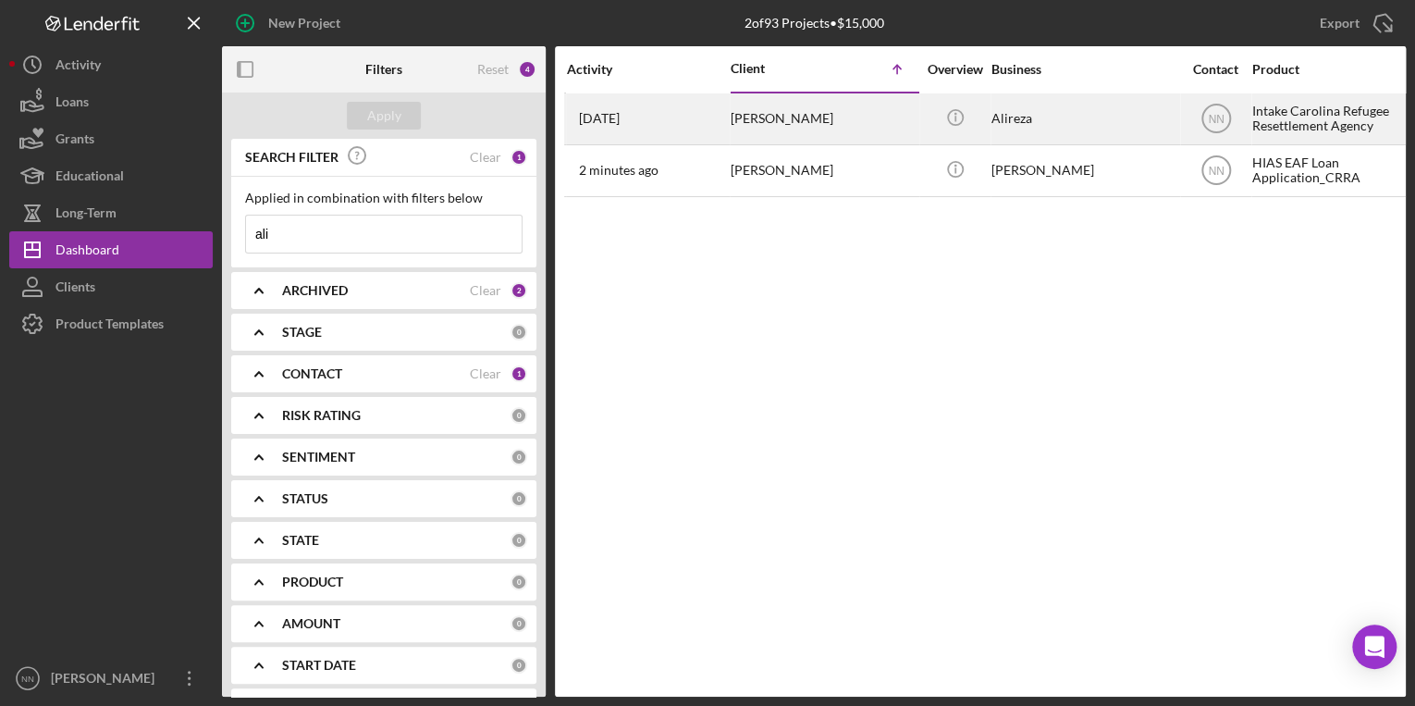
click at [830, 106] on div "[PERSON_NAME]" at bounding box center [823, 118] width 185 height 49
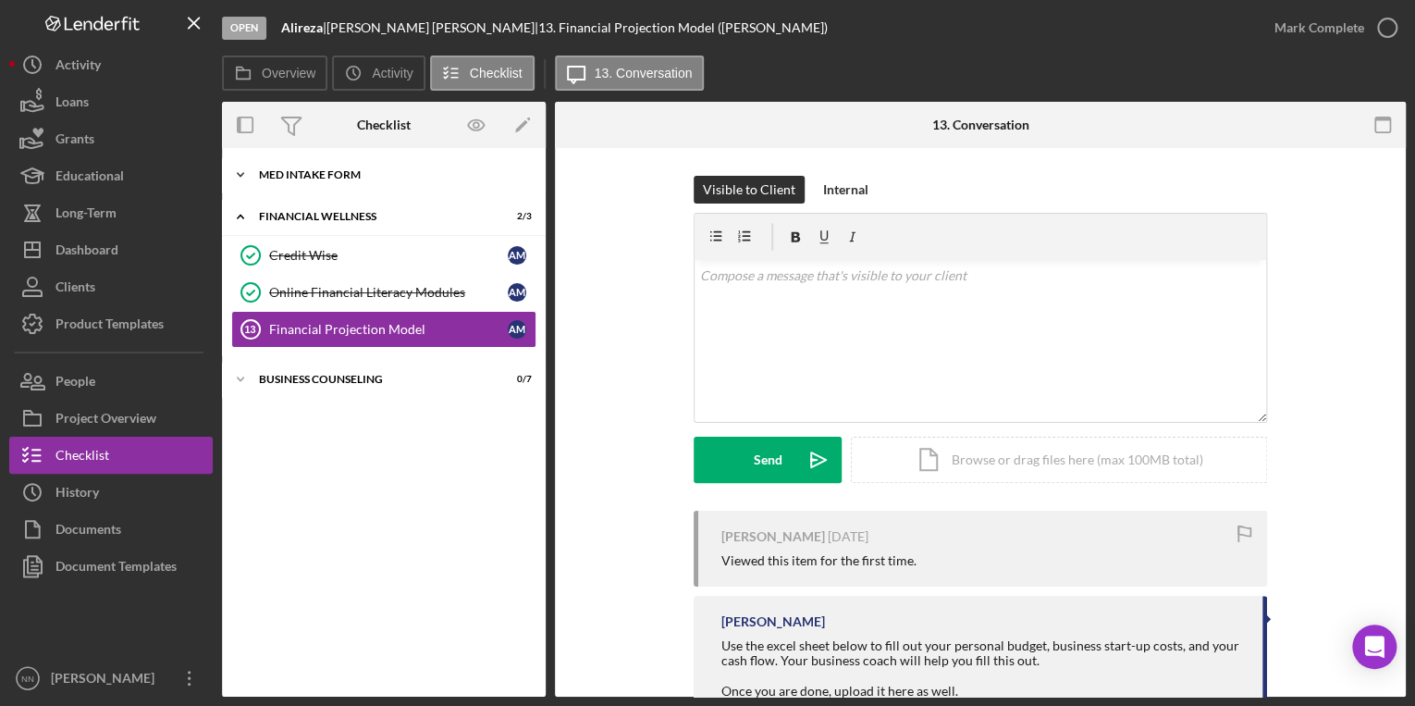
click at [377, 174] on div "MED Intake Form" at bounding box center [391, 174] width 264 height 11
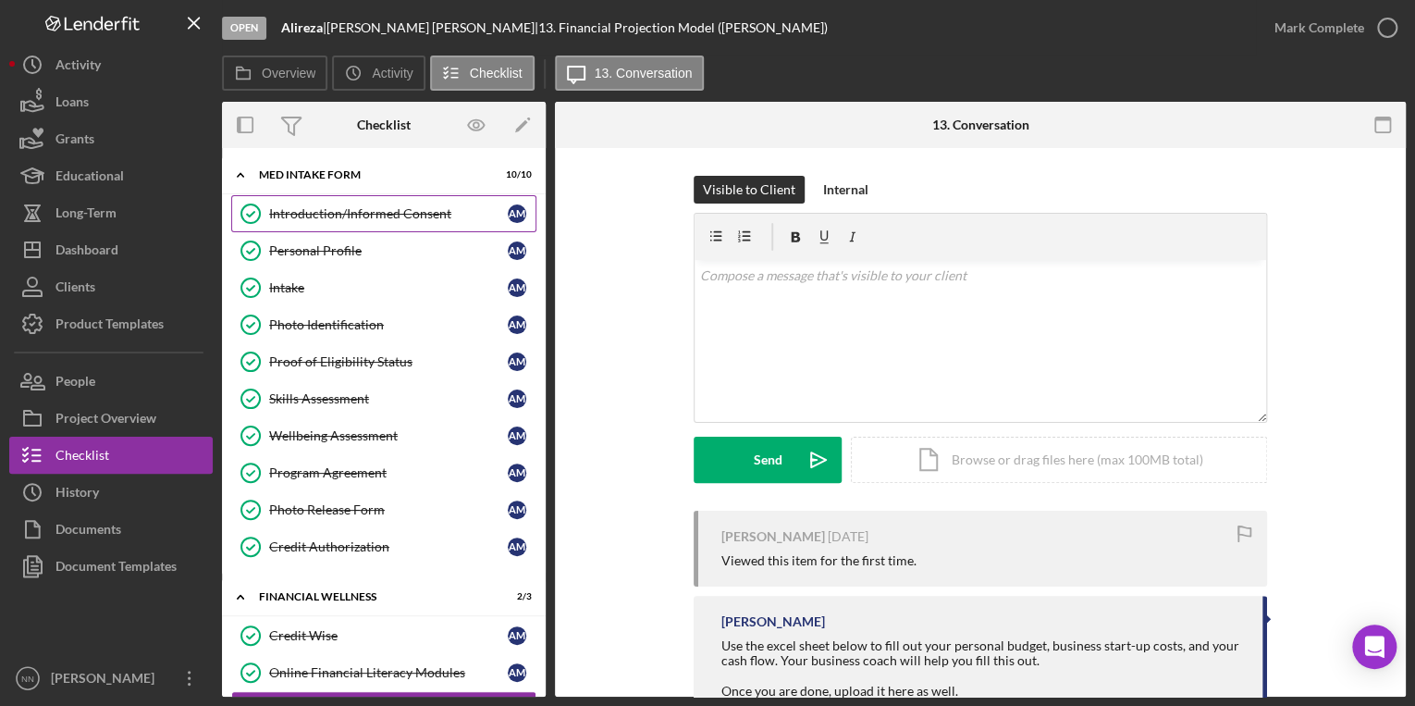
click at [413, 208] on div "Introduction/Informed Consent" at bounding box center [388, 213] width 239 height 15
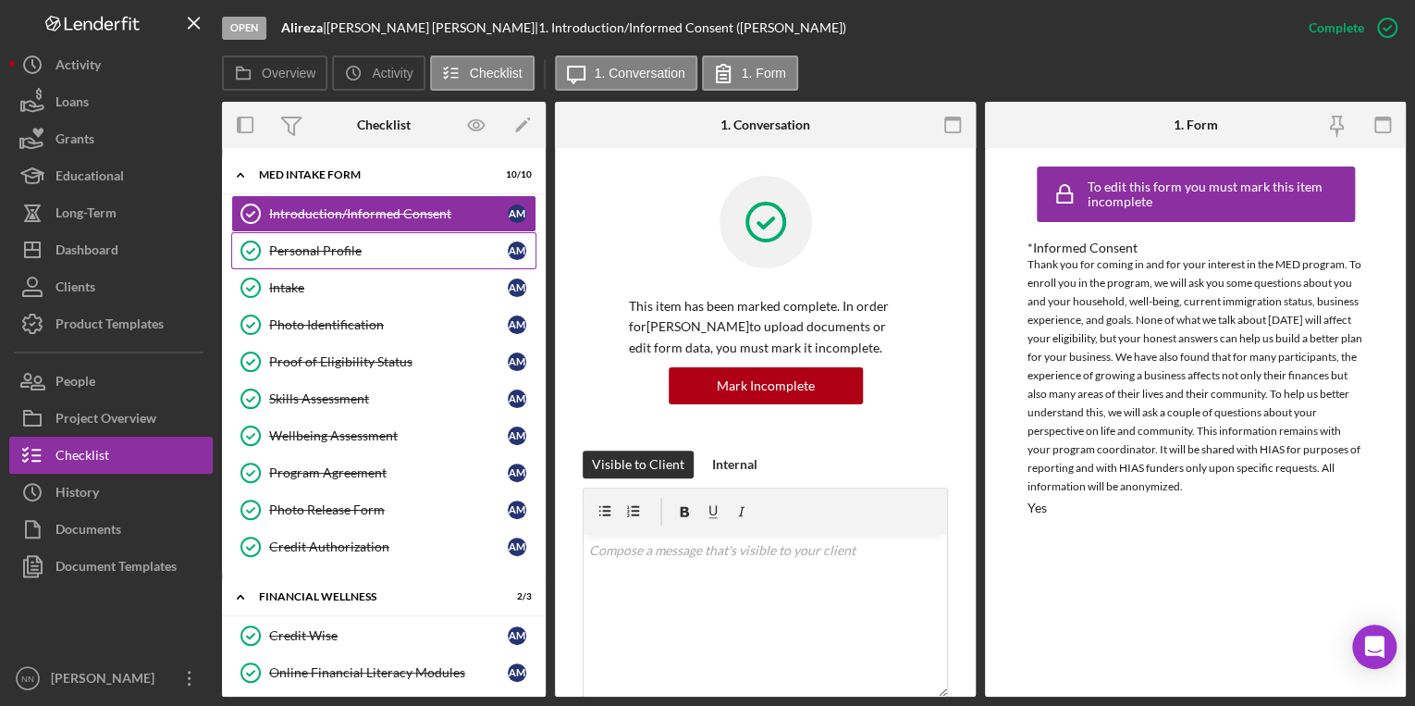
click at [447, 261] on link "Personal Profile Personal Profile A M" at bounding box center [383, 250] width 305 height 37
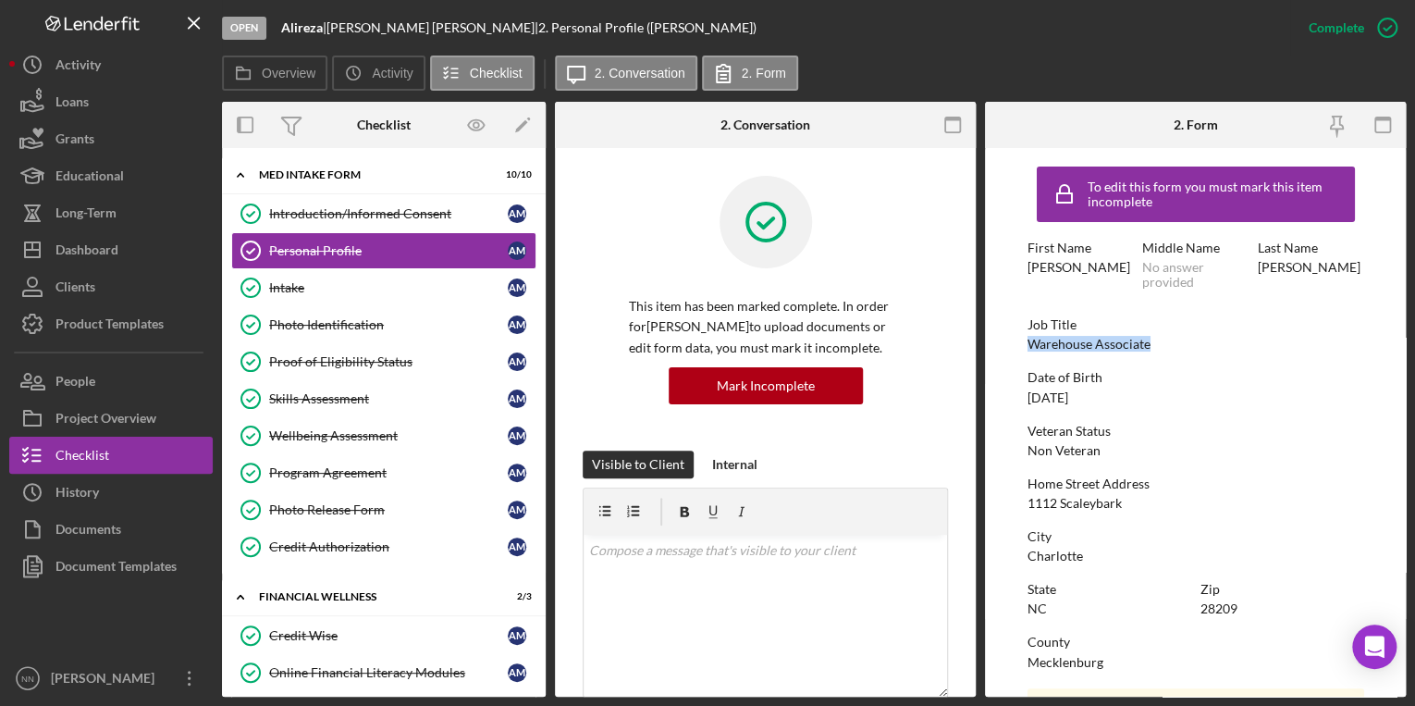
drag, startPoint x: 1171, startPoint y: 343, endPoint x: 1026, endPoint y: 349, distance: 145.3
click at [1027, 349] on div "Job Title Warehouse Associate" at bounding box center [1195, 334] width 337 height 34
drag, startPoint x: 1026, startPoint y: 349, endPoint x: 1033, endPoint y: 340, distance: 11.1
copy div "Warehouse Associate"
drag, startPoint x: 1122, startPoint y: 399, endPoint x: 1025, endPoint y: 400, distance: 97.1
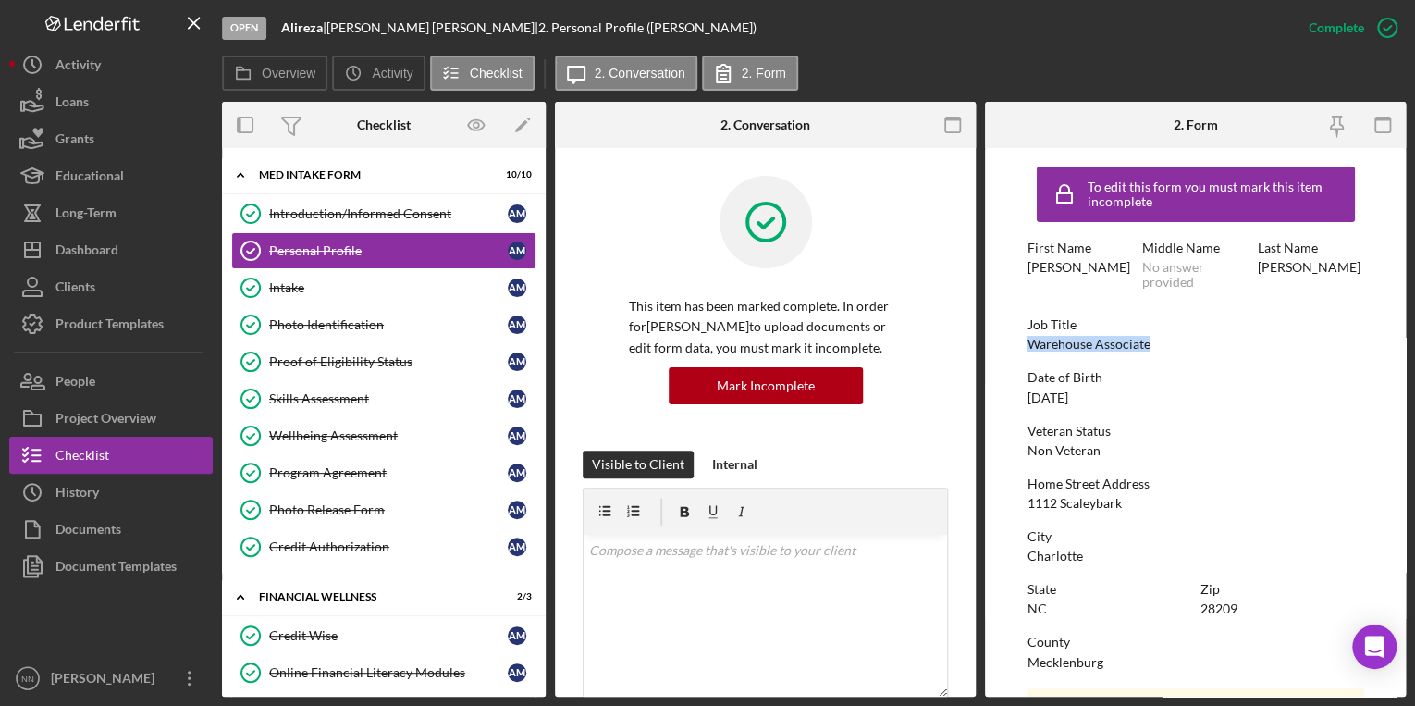
click at [1025, 400] on form "To edit this form you must mark this item incomplete First Name [PERSON_NAME] M…" at bounding box center [1195, 422] width 421 height 548
drag, startPoint x: 1025, startPoint y: 400, endPoint x: 1034, endPoint y: 394, distance: 11.3
copy div "07/03/1984"
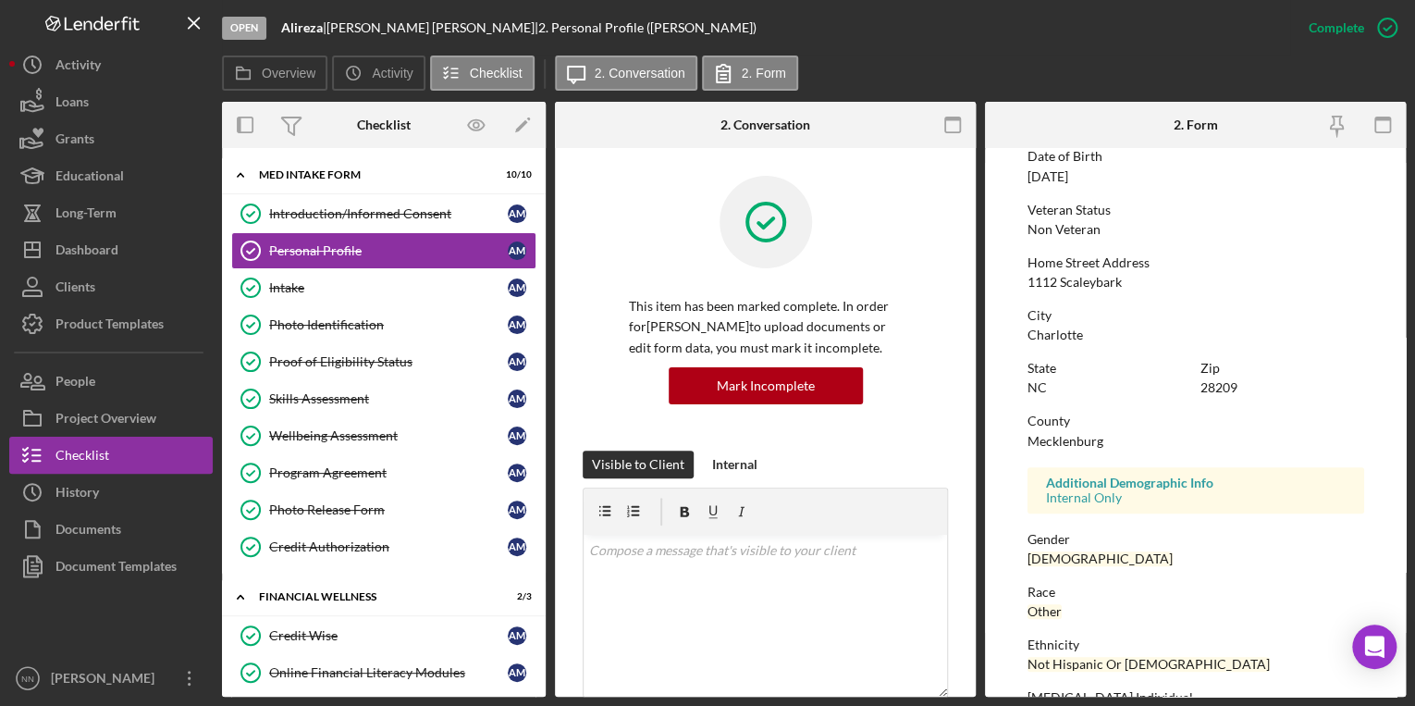
scroll to position [222, 0]
drag, startPoint x: 1138, startPoint y: 280, endPoint x: 1021, endPoint y: 285, distance: 117.5
click at [1021, 285] on form "To edit this form you must mark this item incomplete First Name Ali Reza Middle…" at bounding box center [1195, 422] width 421 height 548
copy div "1112 Scaleybark"
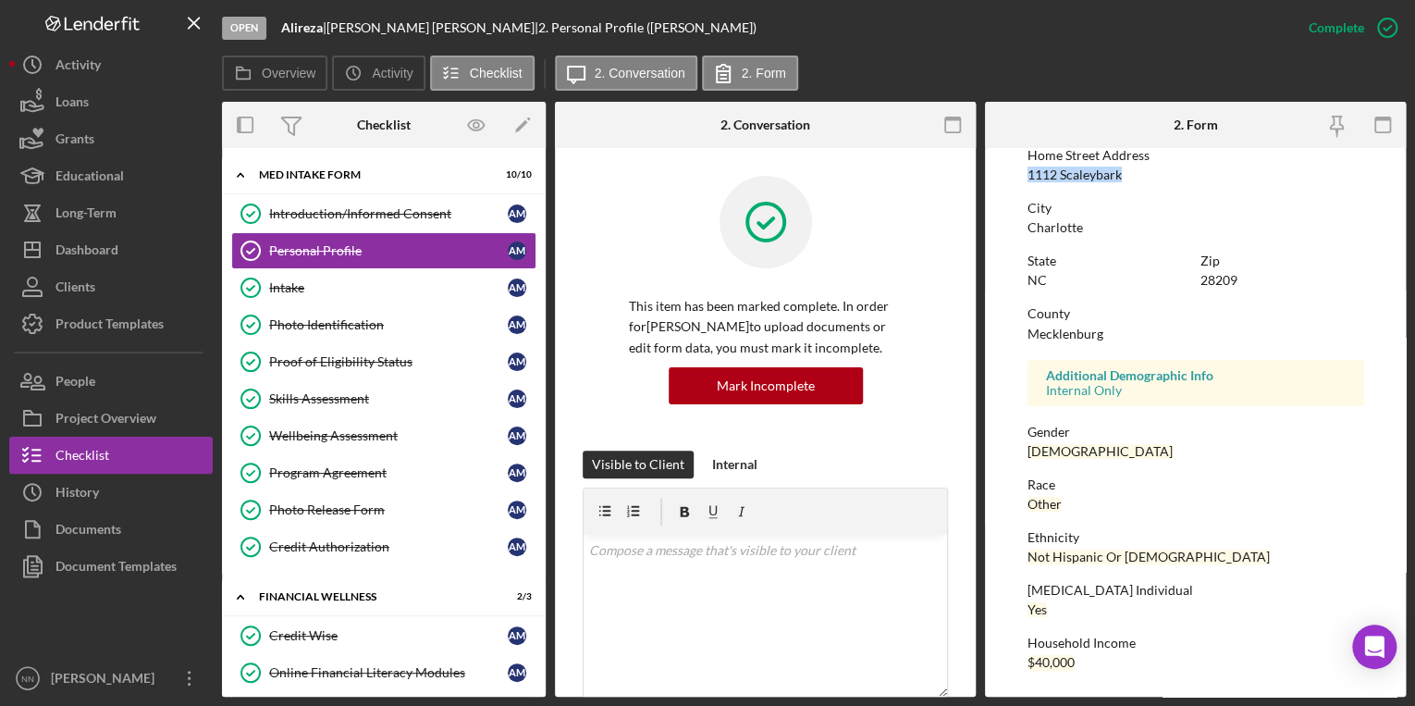
scroll to position [329, 0]
drag, startPoint x: 1054, startPoint y: 332, endPoint x: 1022, endPoint y: 333, distance: 32.4
click at [1022, 333] on form "To edit this form you must mark this item incomplete First Name Ali Reza Middle…" at bounding box center [1195, 422] width 421 height 548
drag, startPoint x: 1022, startPoint y: 333, endPoint x: 1041, endPoint y: 333, distance: 19.4
copy div "Mecklenburg"
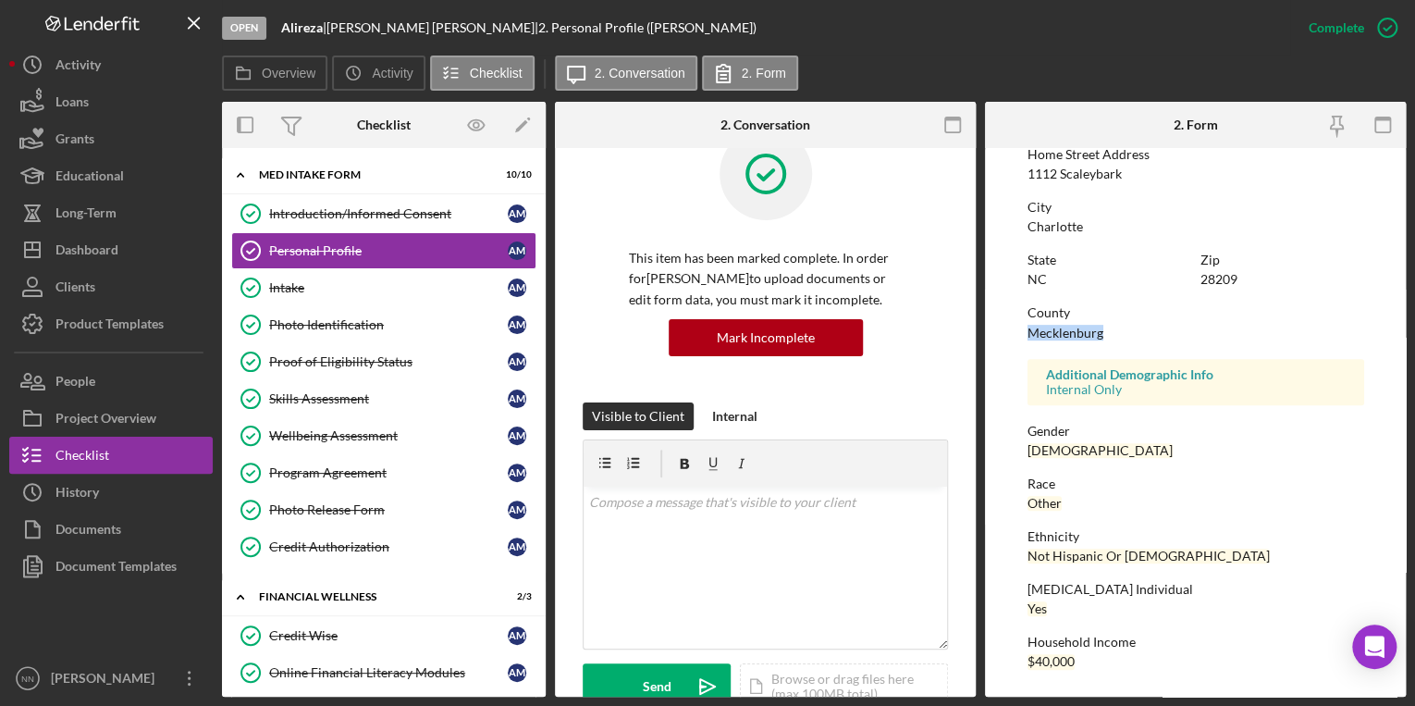
scroll to position [74, 0]
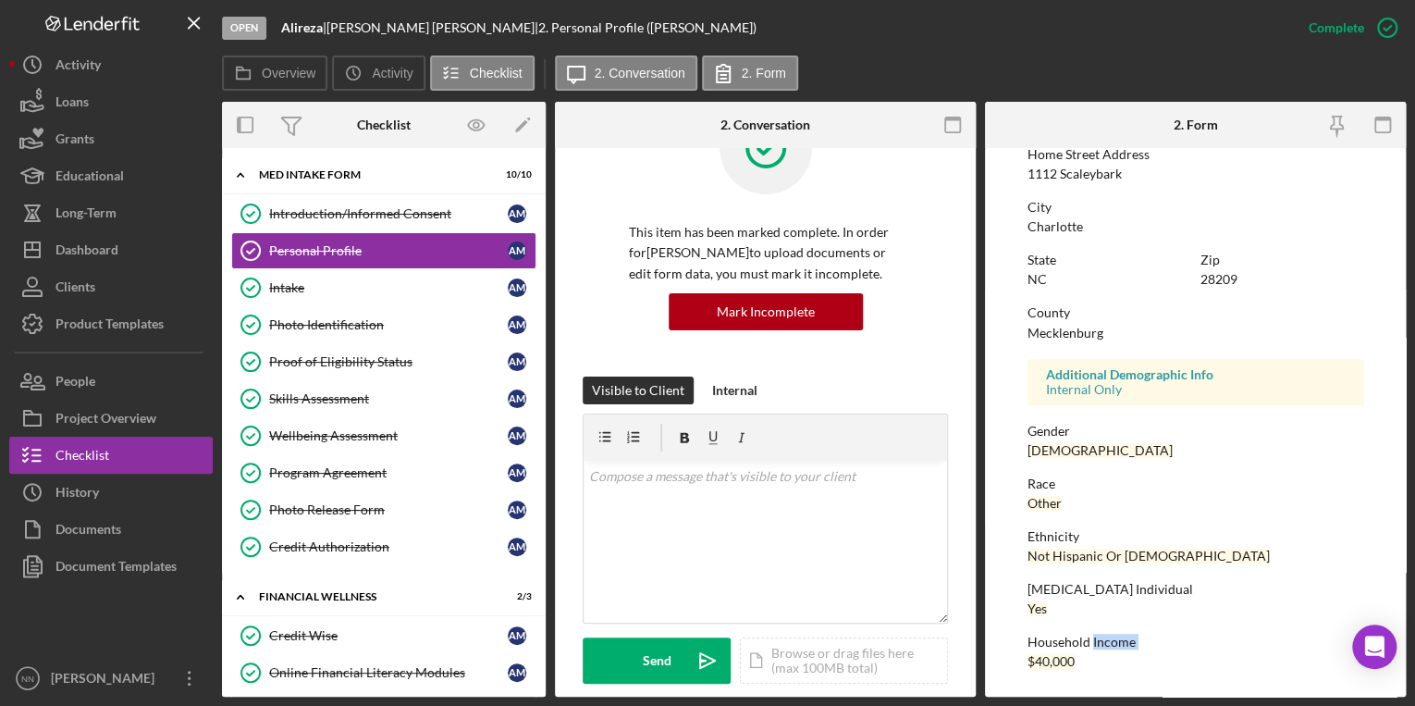
drag, startPoint x: 1073, startPoint y: 646, endPoint x: 1018, endPoint y: 655, distance: 55.3
click at [1018, 655] on form "To edit this form you must mark this item incomplete First Name Ali Reza Middle…" at bounding box center [1195, 422] width 421 height 548
drag, startPoint x: 1018, startPoint y: 655, endPoint x: 1029, endPoint y: 666, distance: 15.7
click at [1029, 666] on div "Household Income $40,000" at bounding box center [1195, 651] width 337 height 34
copy div "$40,000"
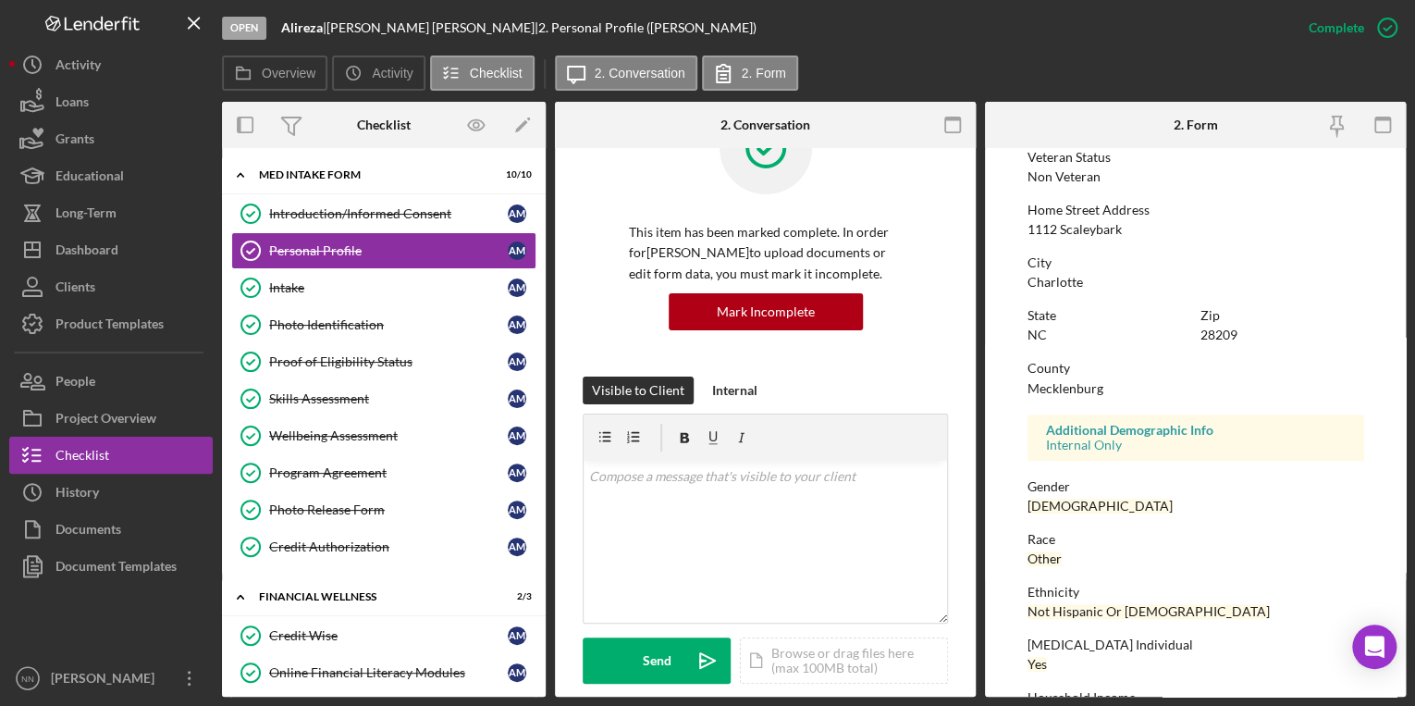
scroll to position [181, 0]
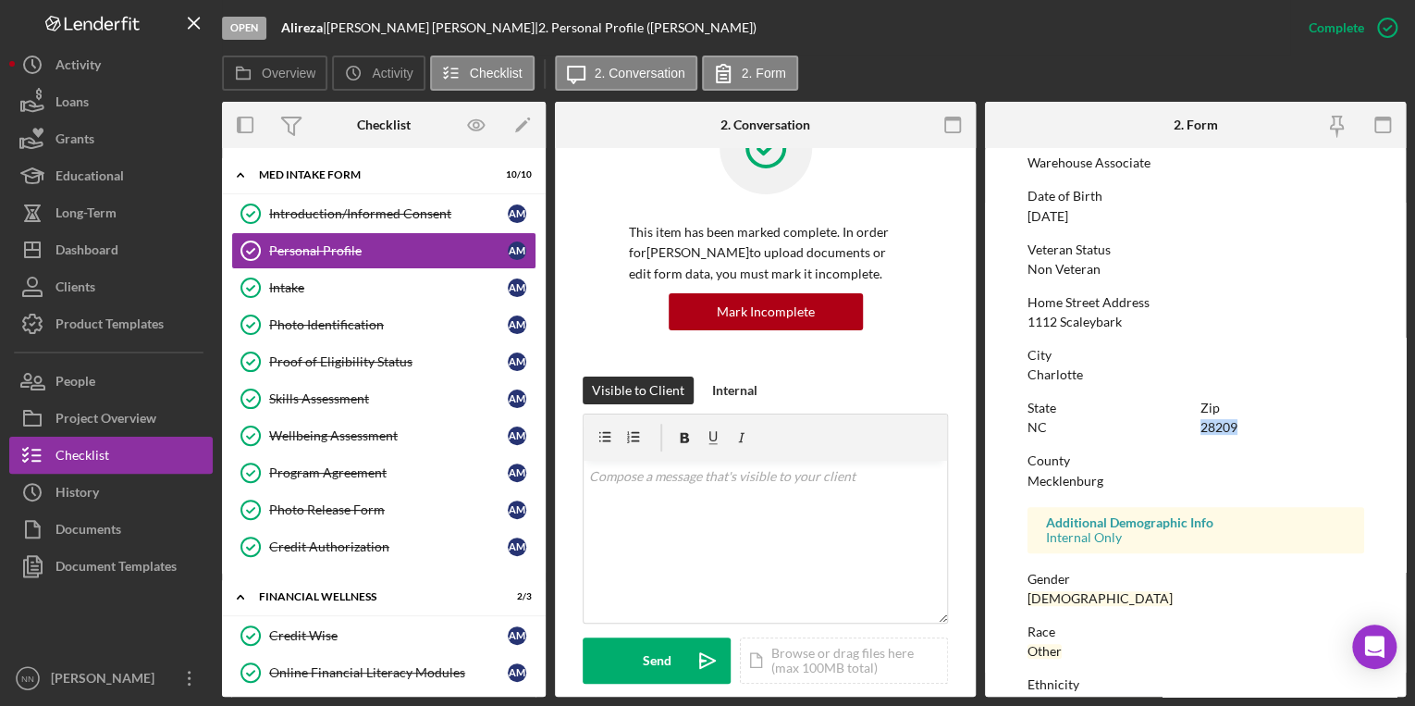
drag, startPoint x: 1243, startPoint y: 422, endPoint x: 1192, endPoint y: 428, distance: 51.3
click at [1192, 428] on div "State NC Zip 28209" at bounding box center [1195, 426] width 337 height 53
copy div "28209"
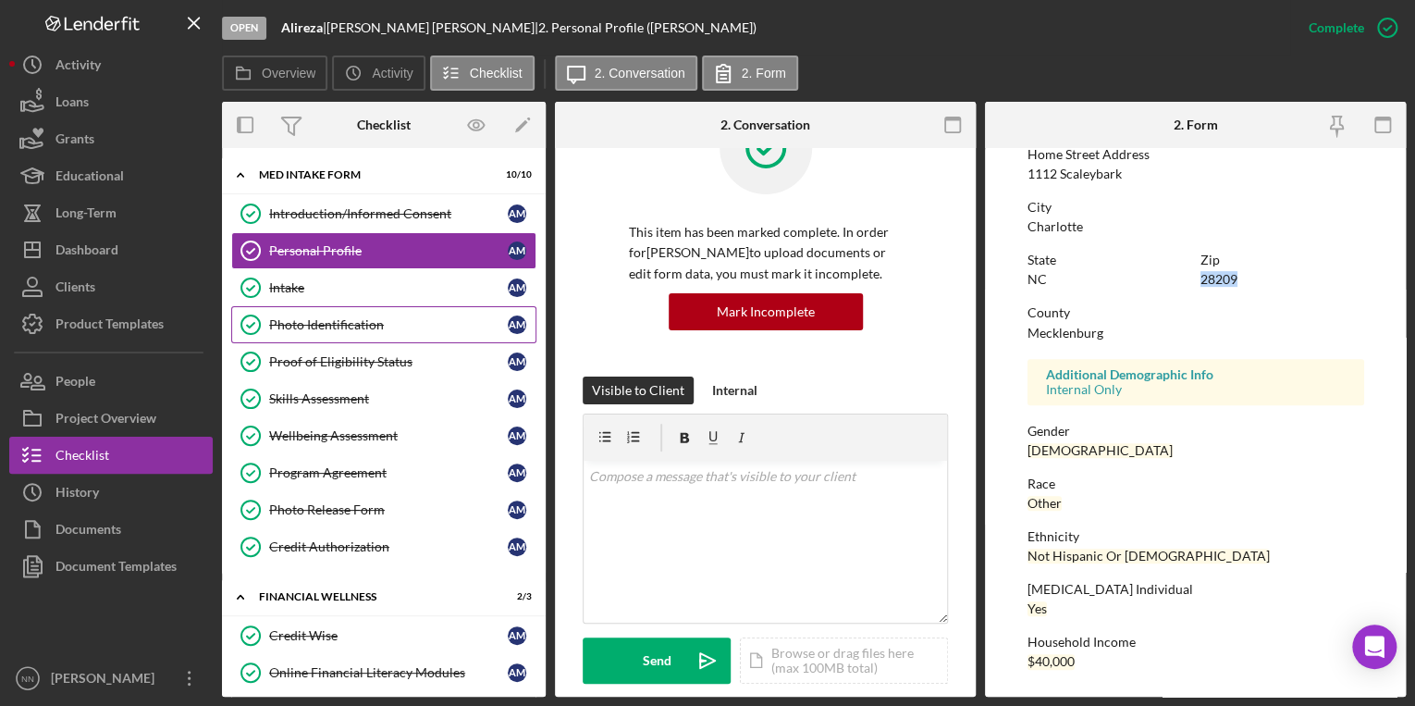
scroll to position [0, 0]
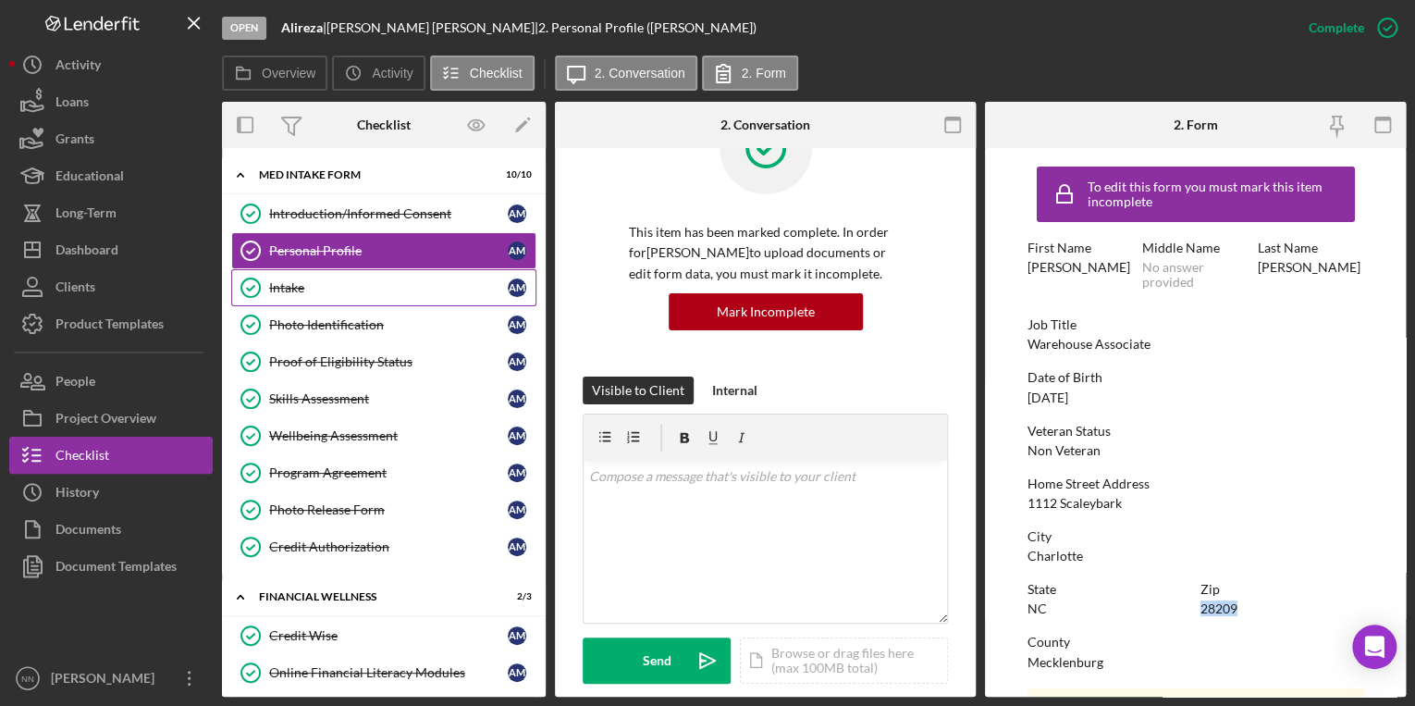
click at [403, 289] on div "Intake" at bounding box center [388, 287] width 239 height 15
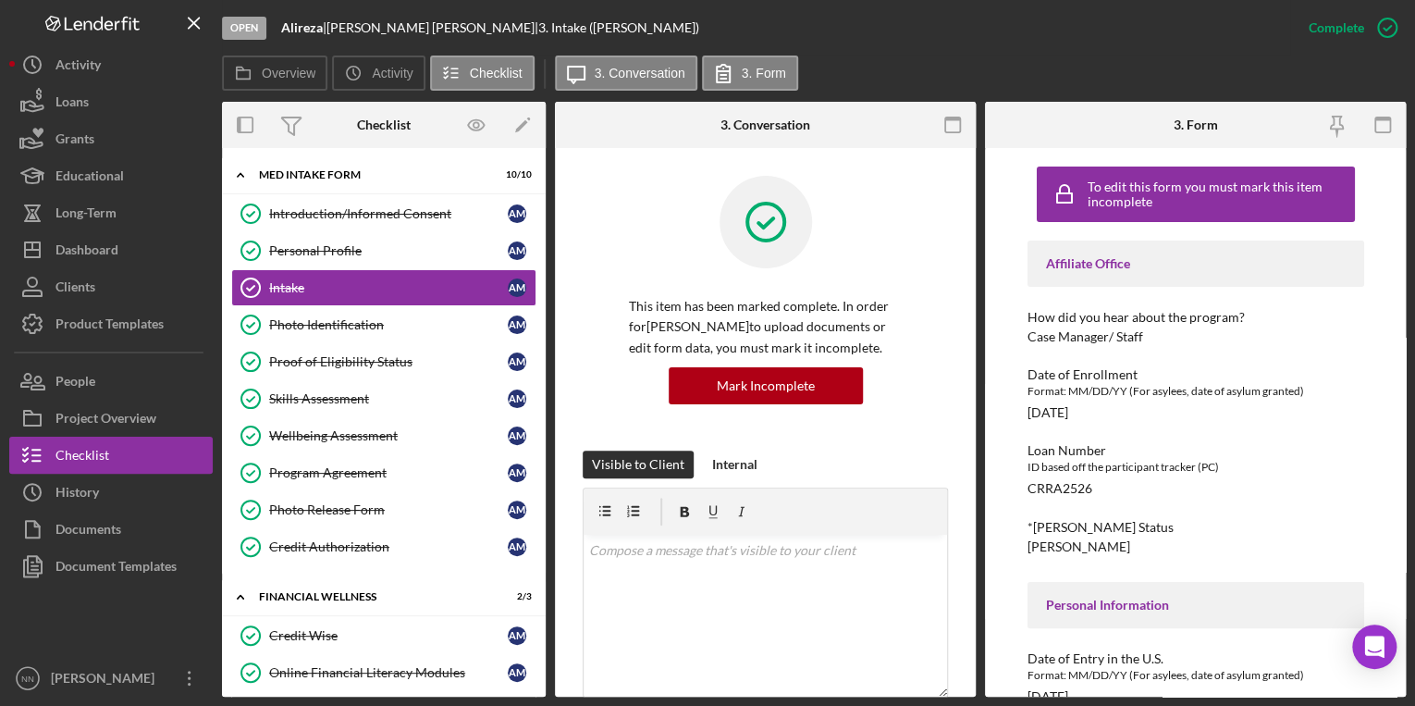
drag, startPoint x: 1110, startPoint y: 419, endPoint x: 1016, endPoint y: 419, distance: 93.4
click at [1016, 419] on div "To edit this form you must mark this item incomplete Affiliate Office How did y…" at bounding box center [1195, 422] width 421 height 548
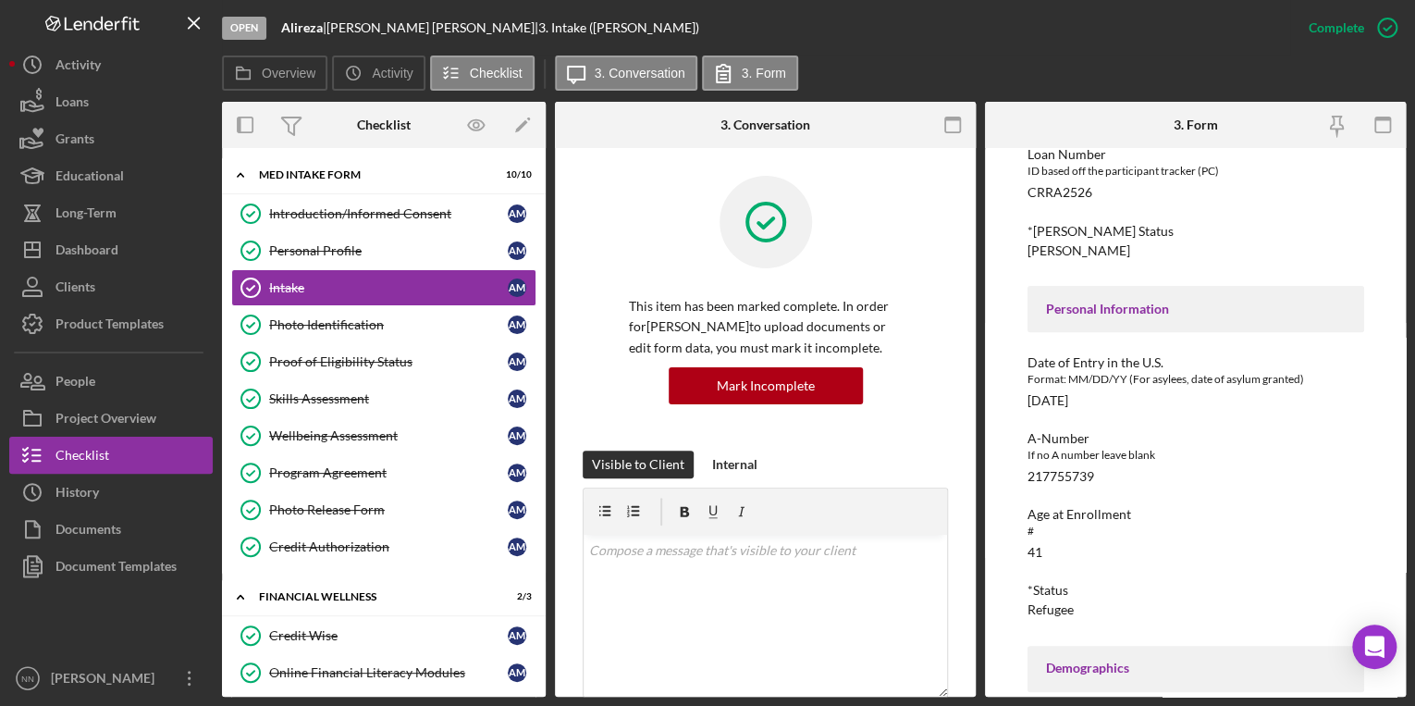
drag, startPoint x: 1117, startPoint y: 400, endPoint x: 1020, endPoint y: 404, distance: 97.2
click at [1020, 404] on div "To edit this form you must mark this item incomplete Affiliate Office How did y…" at bounding box center [1195, 422] width 421 height 548
copy div "10/15/2024"
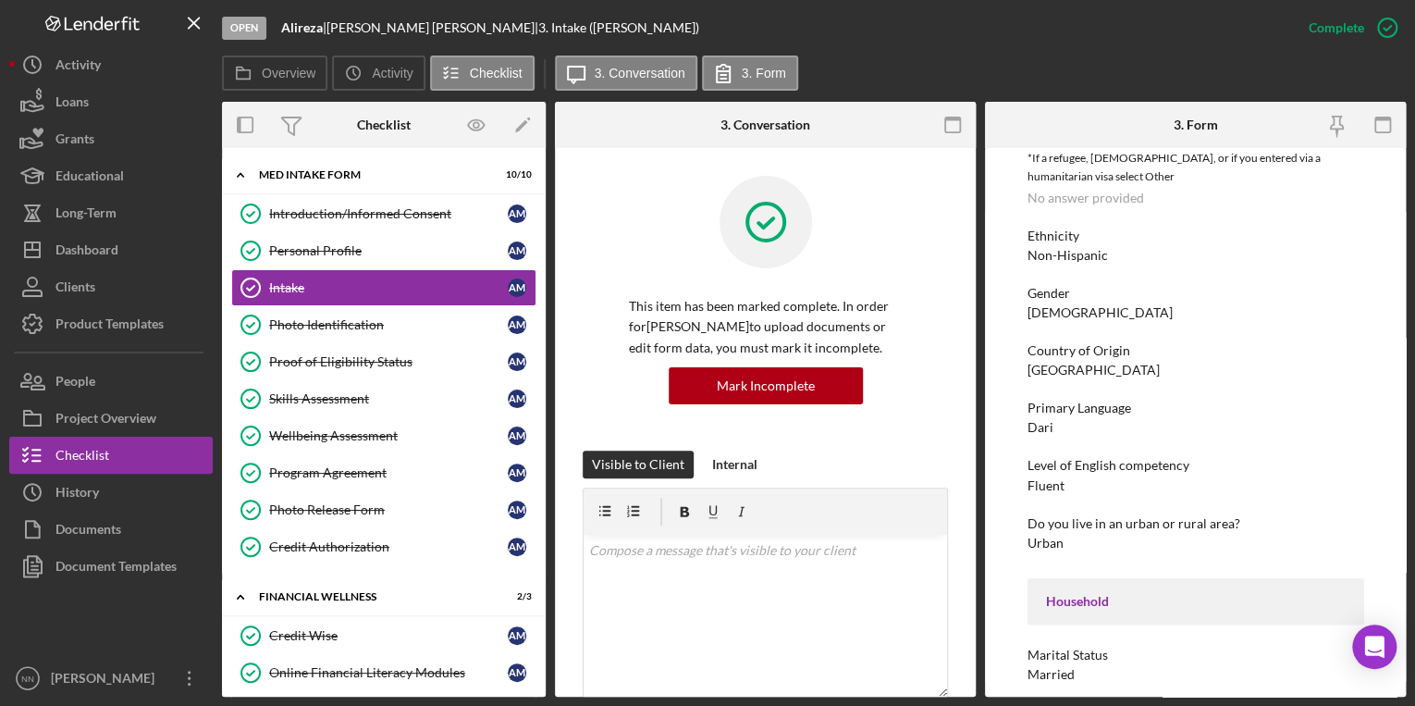
scroll to position [962, 0]
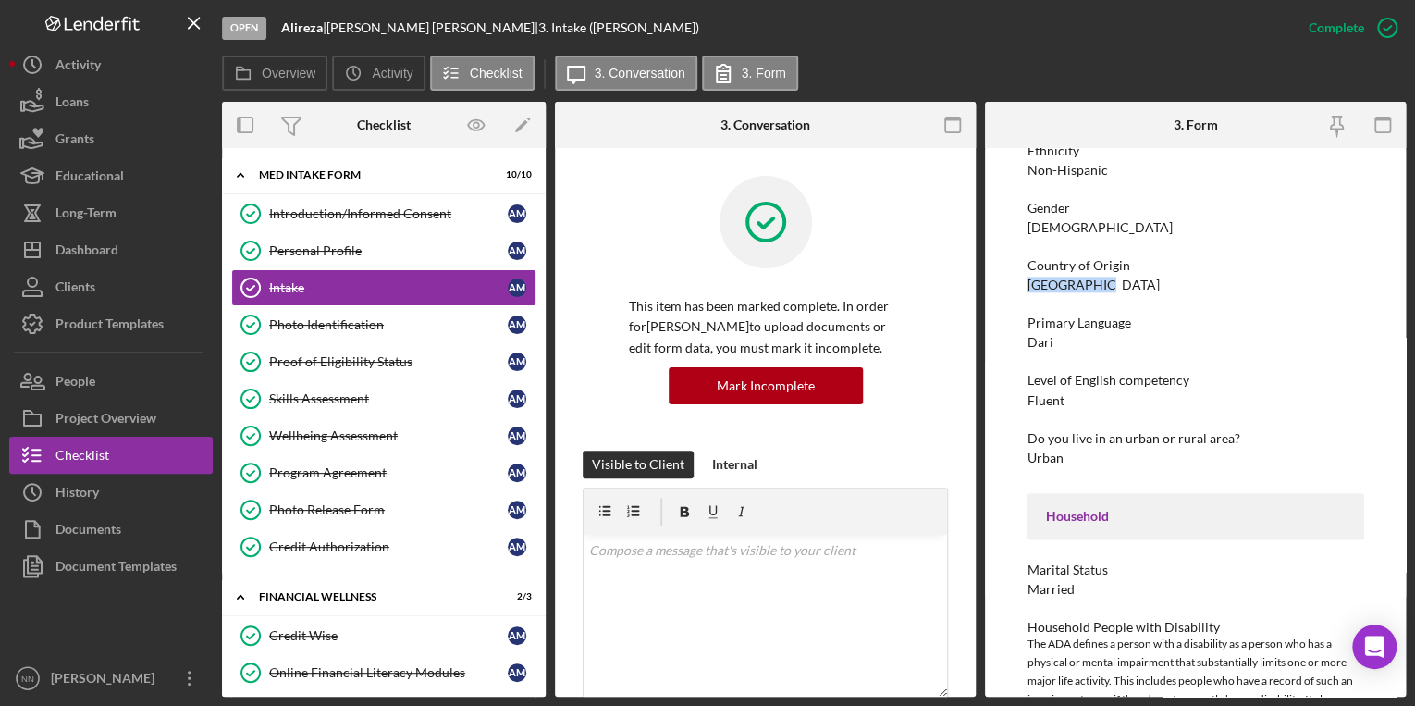
drag, startPoint x: 1095, startPoint y: 285, endPoint x: 1014, endPoint y: 285, distance: 81.4
click at [1014, 285] on div "To edit this form you must mark this item incomplete Affiliate Office How did y…" at bounding box center [1195, 422] width 421 height 548
copy div "Afghanistan"
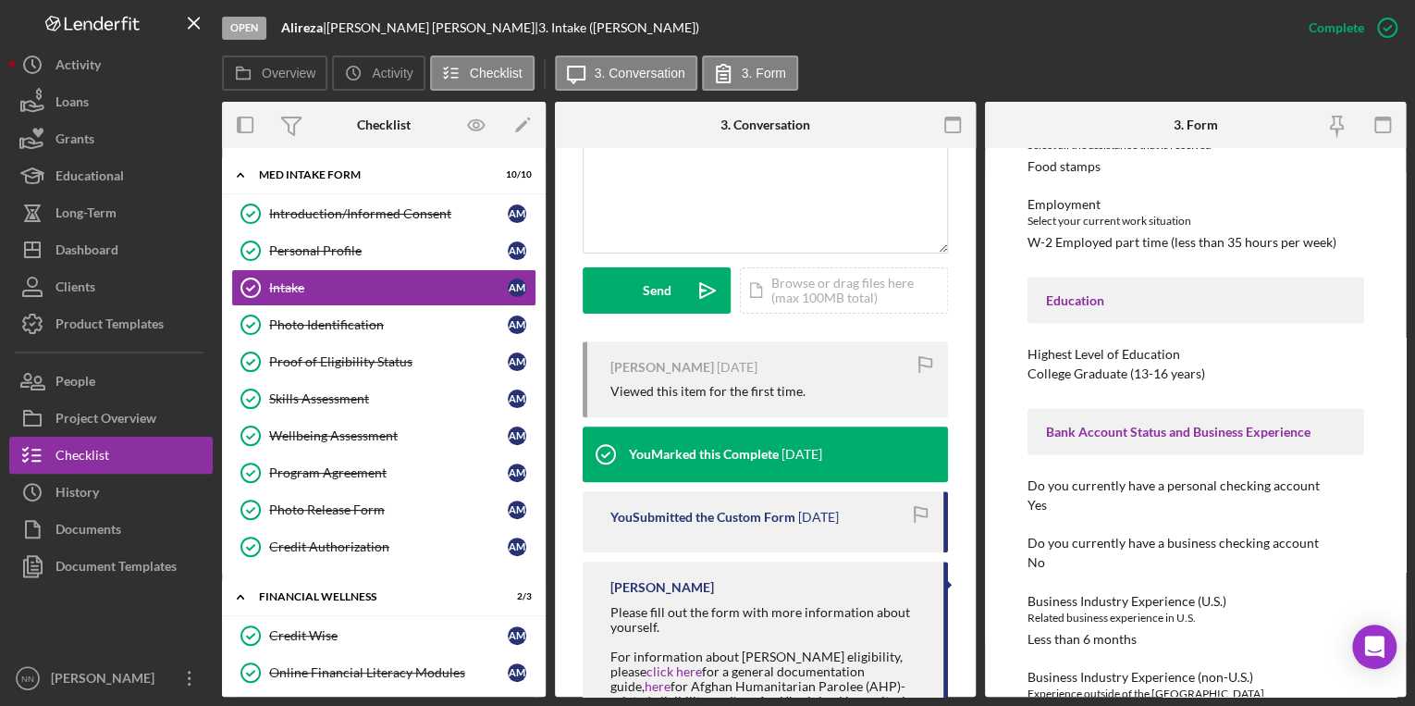
scroll to position [1909, 0]
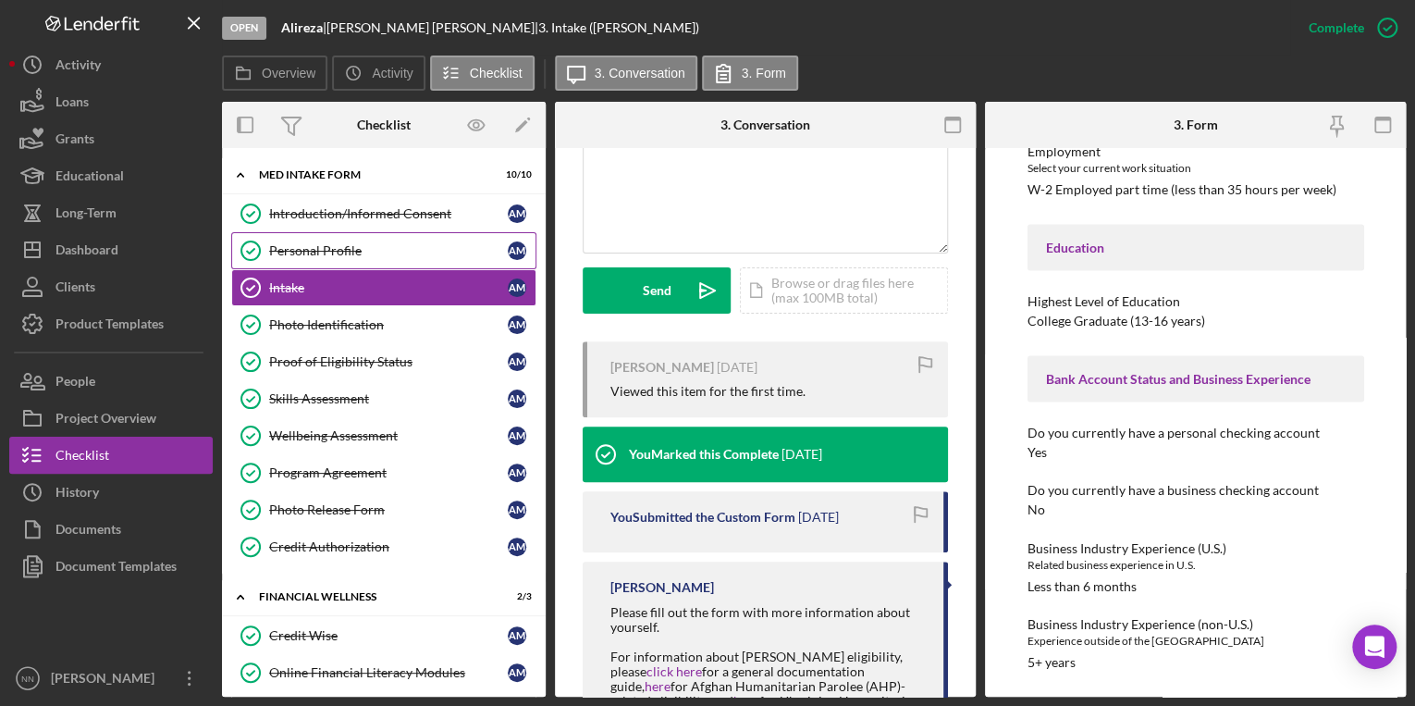
click at [420, 233] on link "Personal Profile Personal Profile A M" at bounding box center [383, 250] width 305 height 37
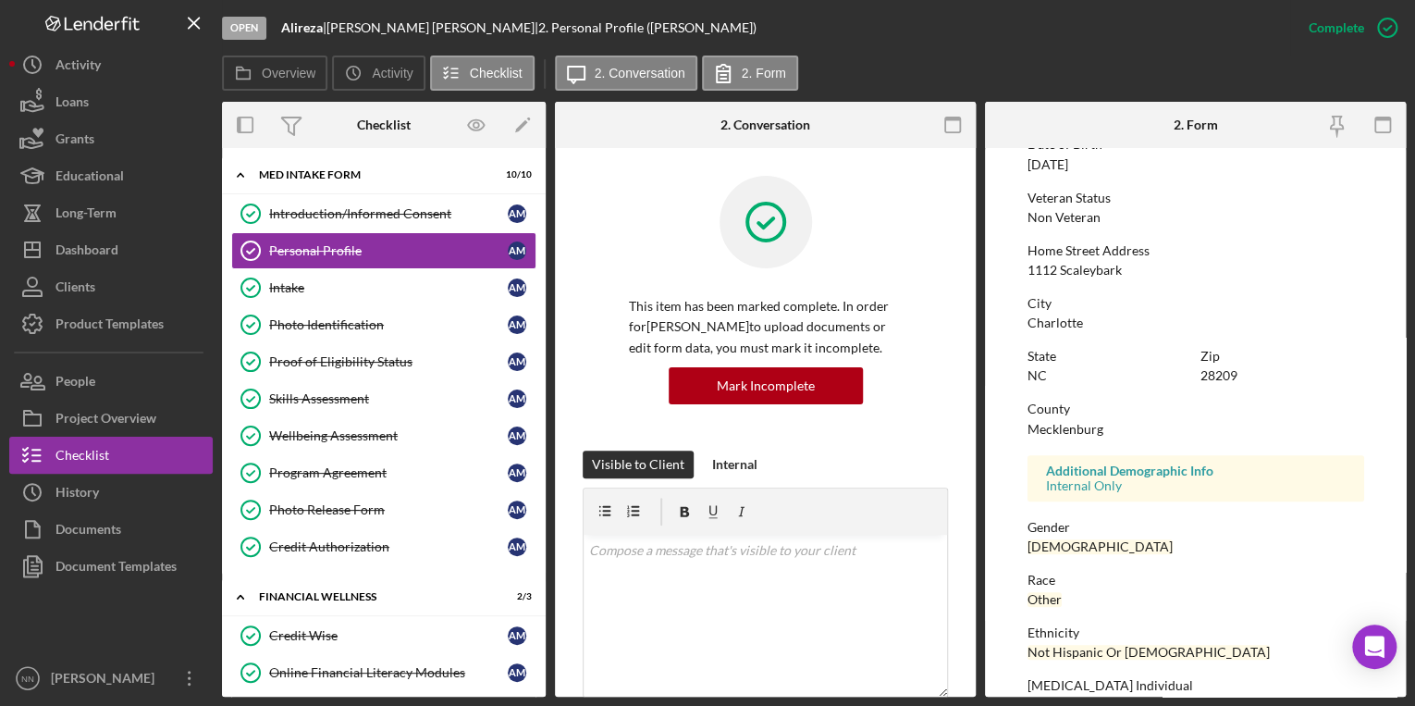
scroll to position [107, 0]
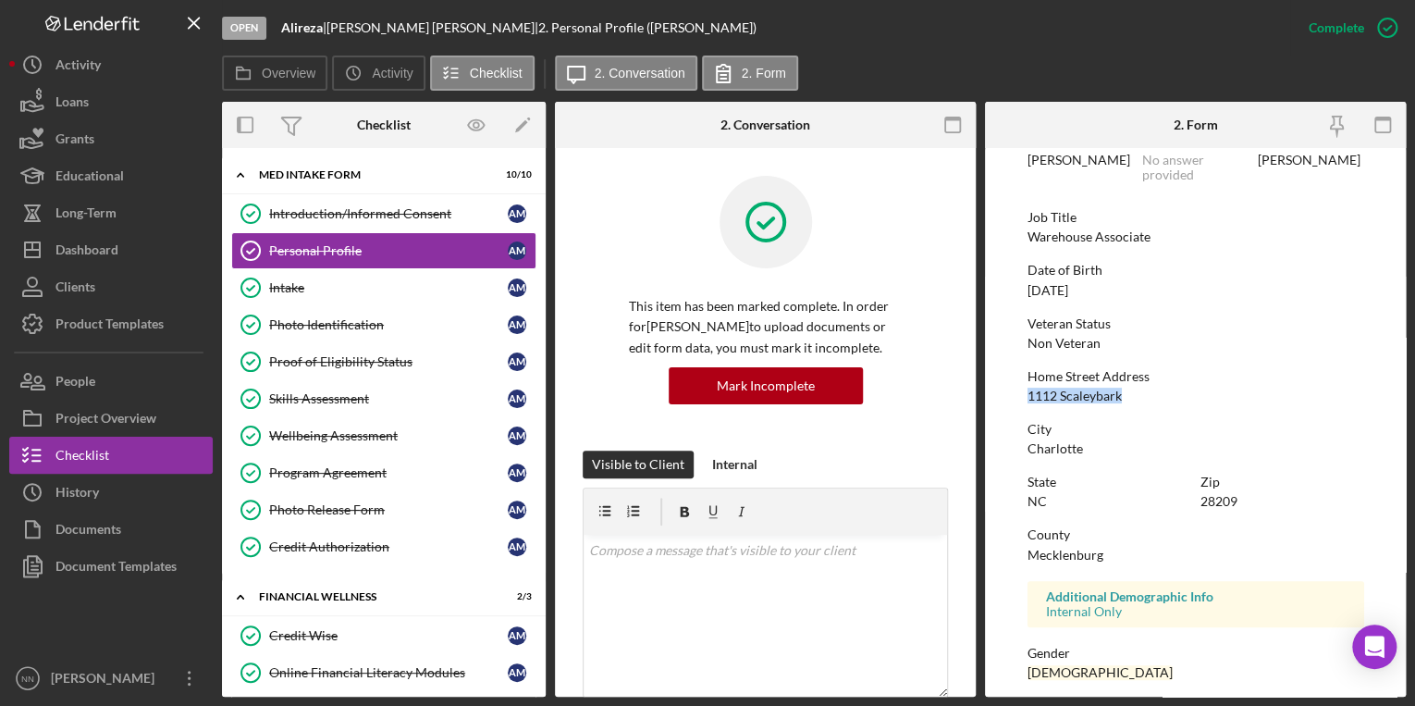
drag, startPoint x: 1145, startPoint y: 391, endPoint x: 1027, endPoint y: 394, distance: 118.4
click at [1027, 394] on div "Home Street Address 1112 Scaleybark" at bounding box center [1195, 386] width 337 height 34
copy div "1112 Scaleybark"
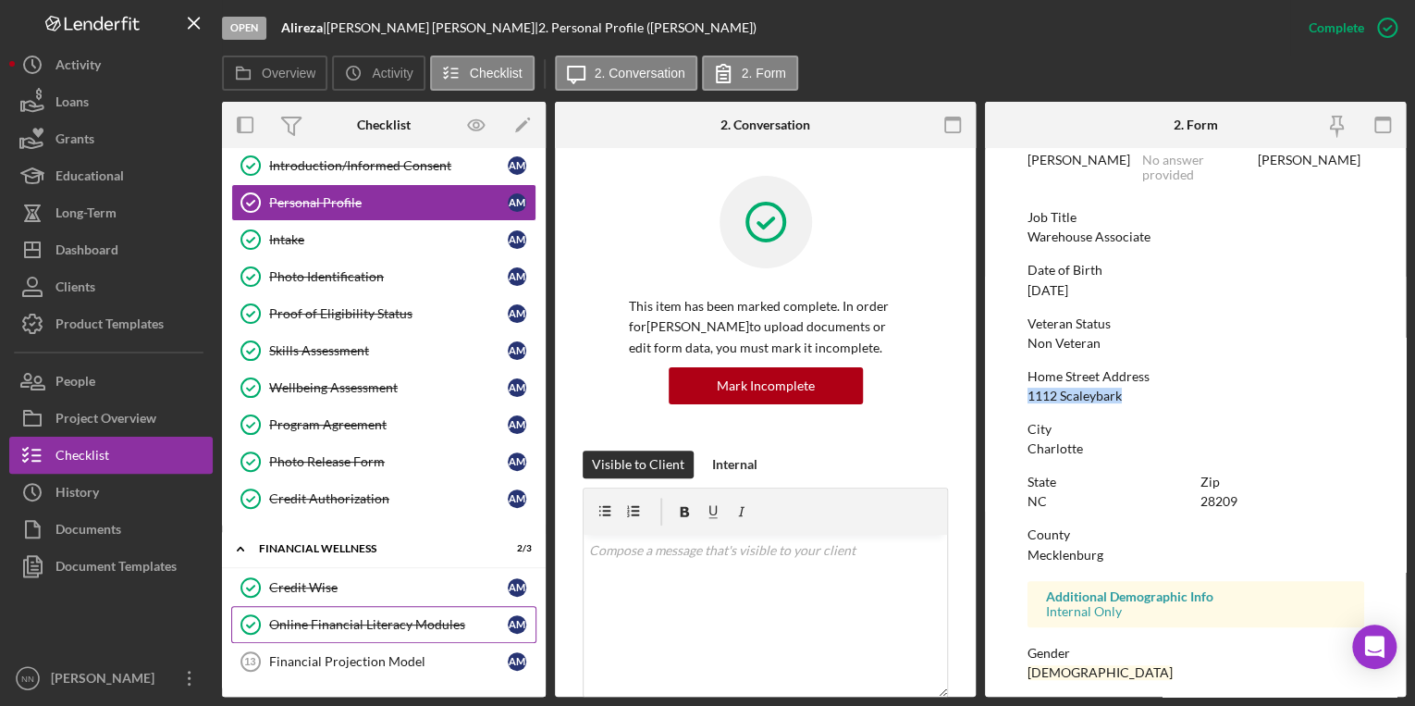
scroll to position [85, 0]
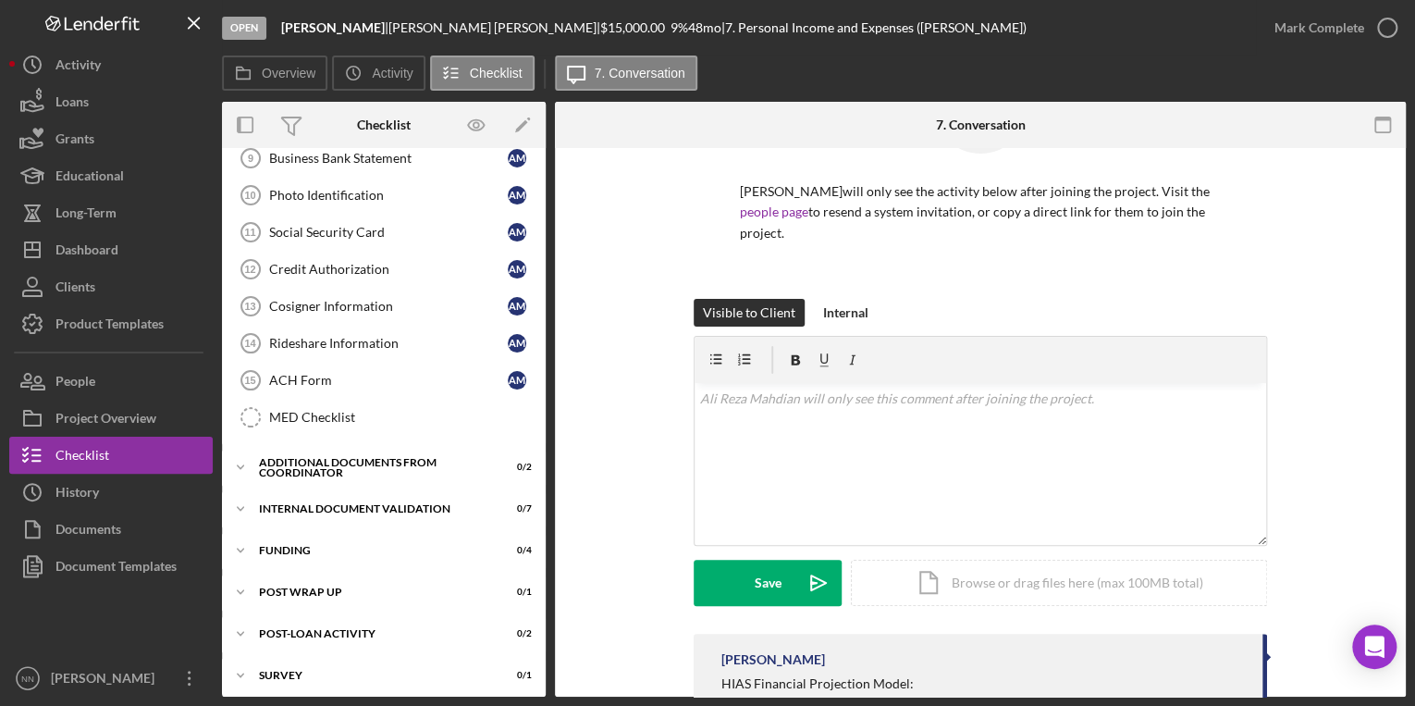
scroll to position [299, 0]
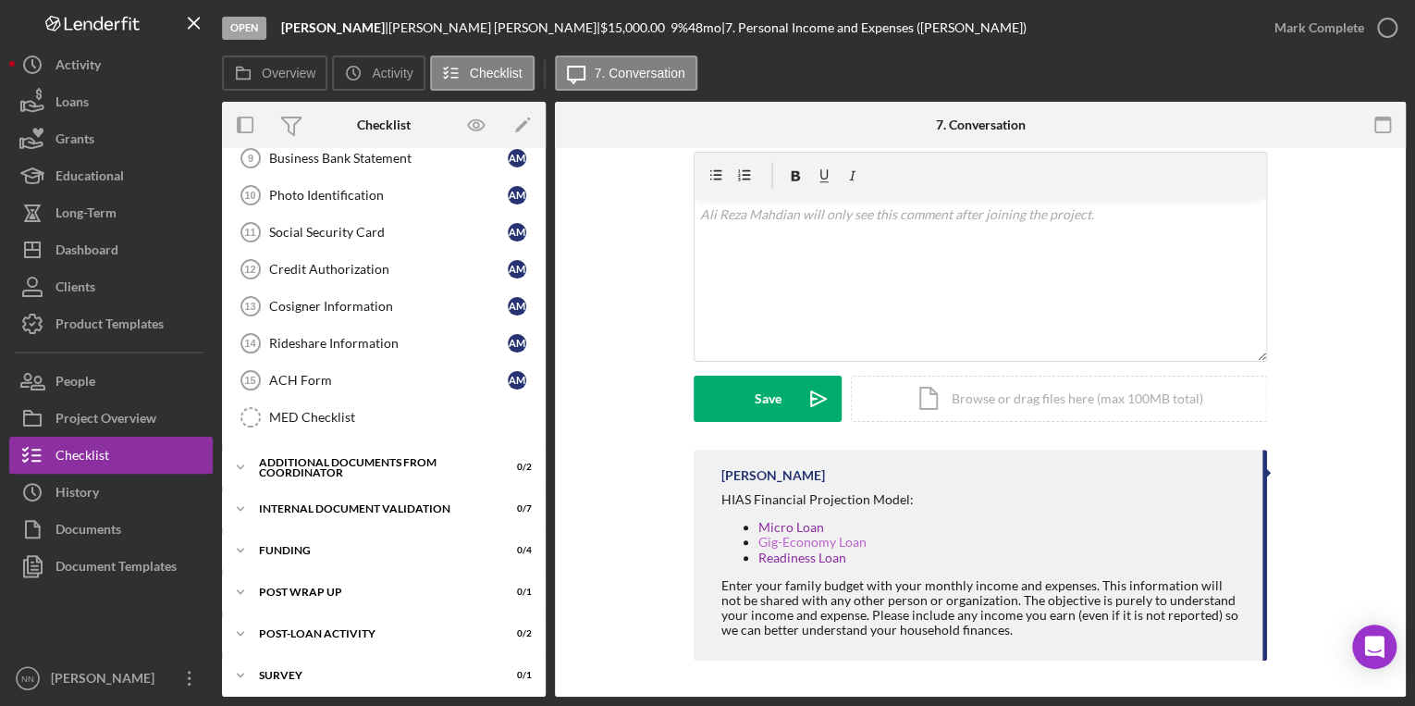
click at [772, 543] on link "Gig-Economy Loan" at bounding box center [812, 542] width 108 height 16
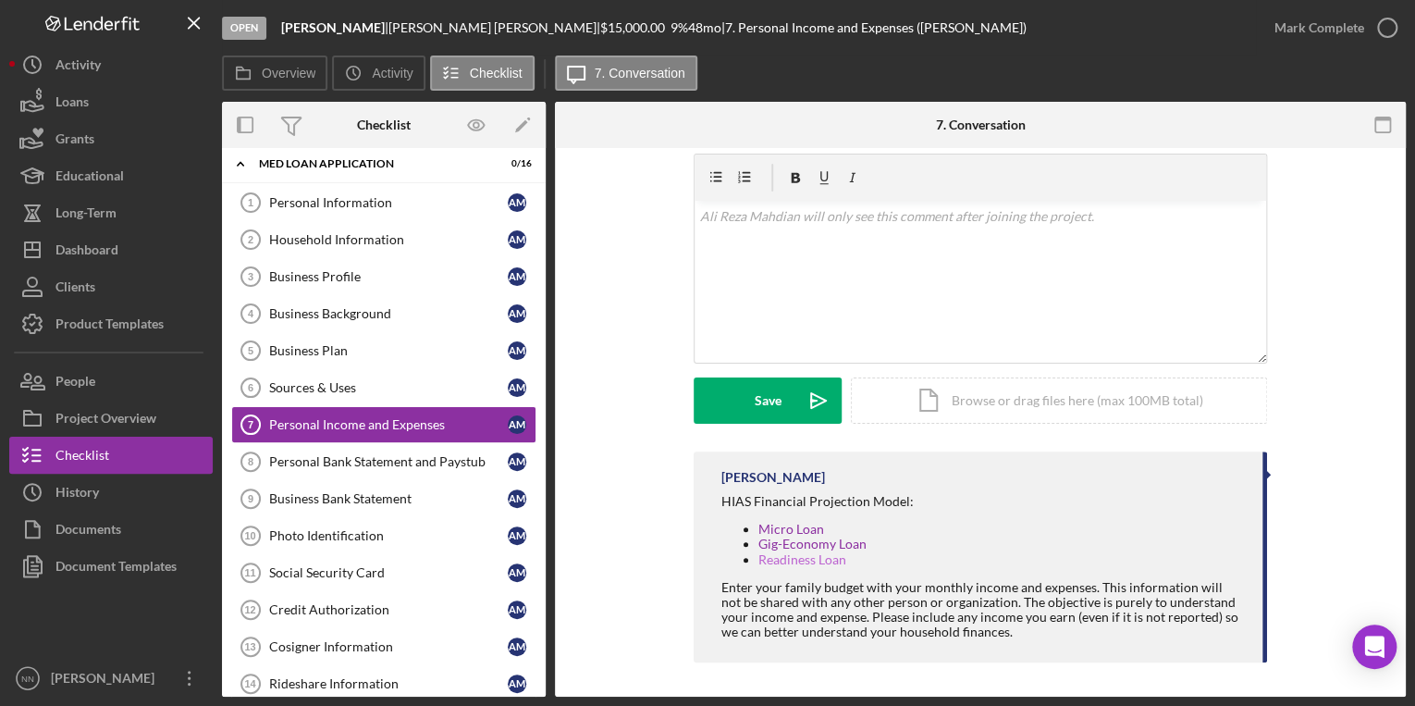
scroll to position [299, 0]
click at [383, 469] on link "Personal Bank Statement and Paystub 8 Personal Bank Statement and Paystub A M" at bounding box center [383, 461] width 305 height 37
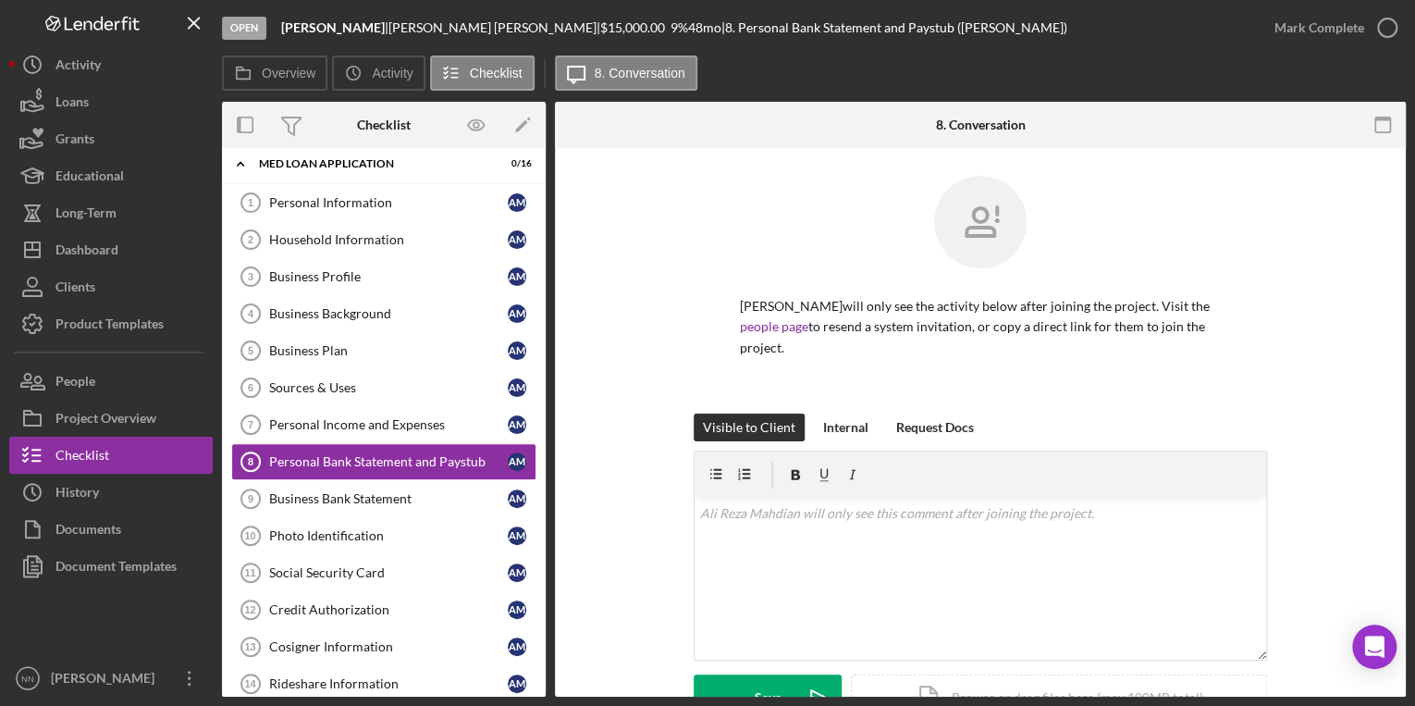
scroll to position [284, 0]
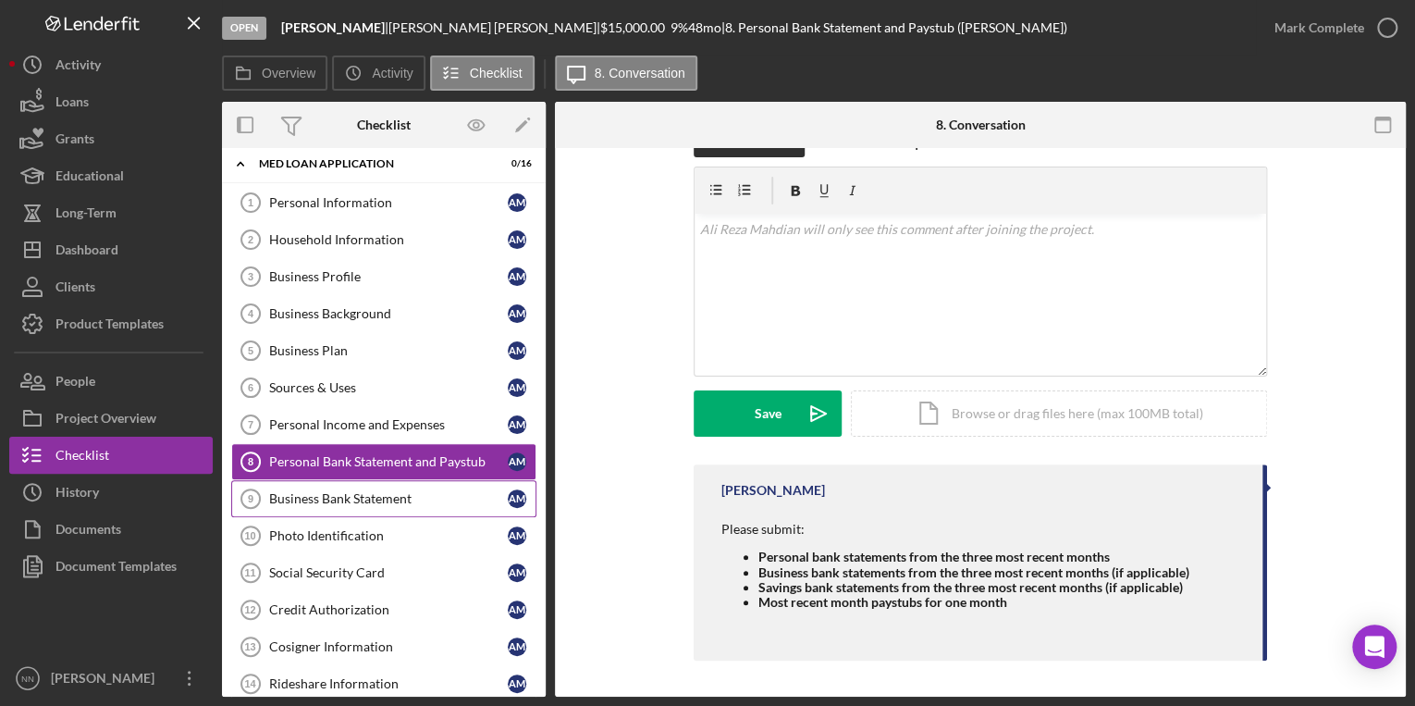
click at [414, 497] on div "Business Bank Statement" at bounding box center [388, 498] width 239 height 15
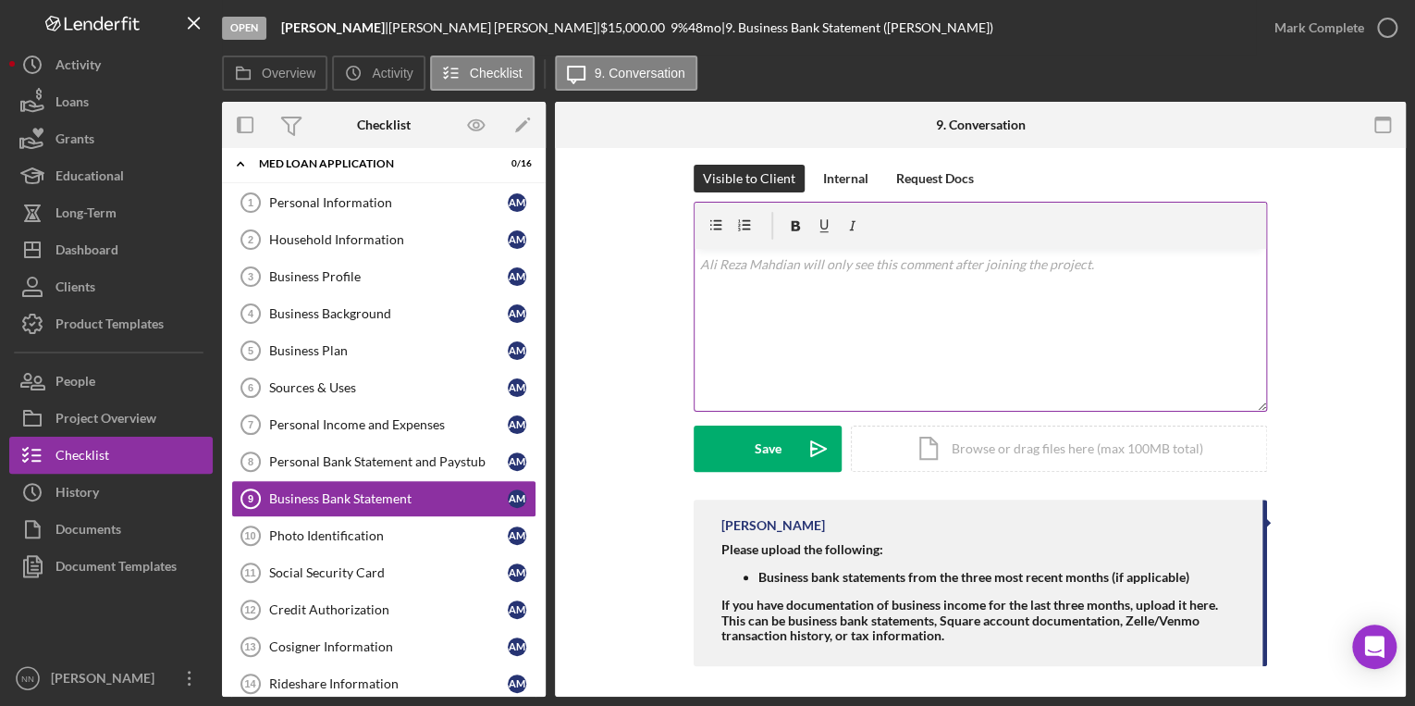
scroll to position [254, 0]
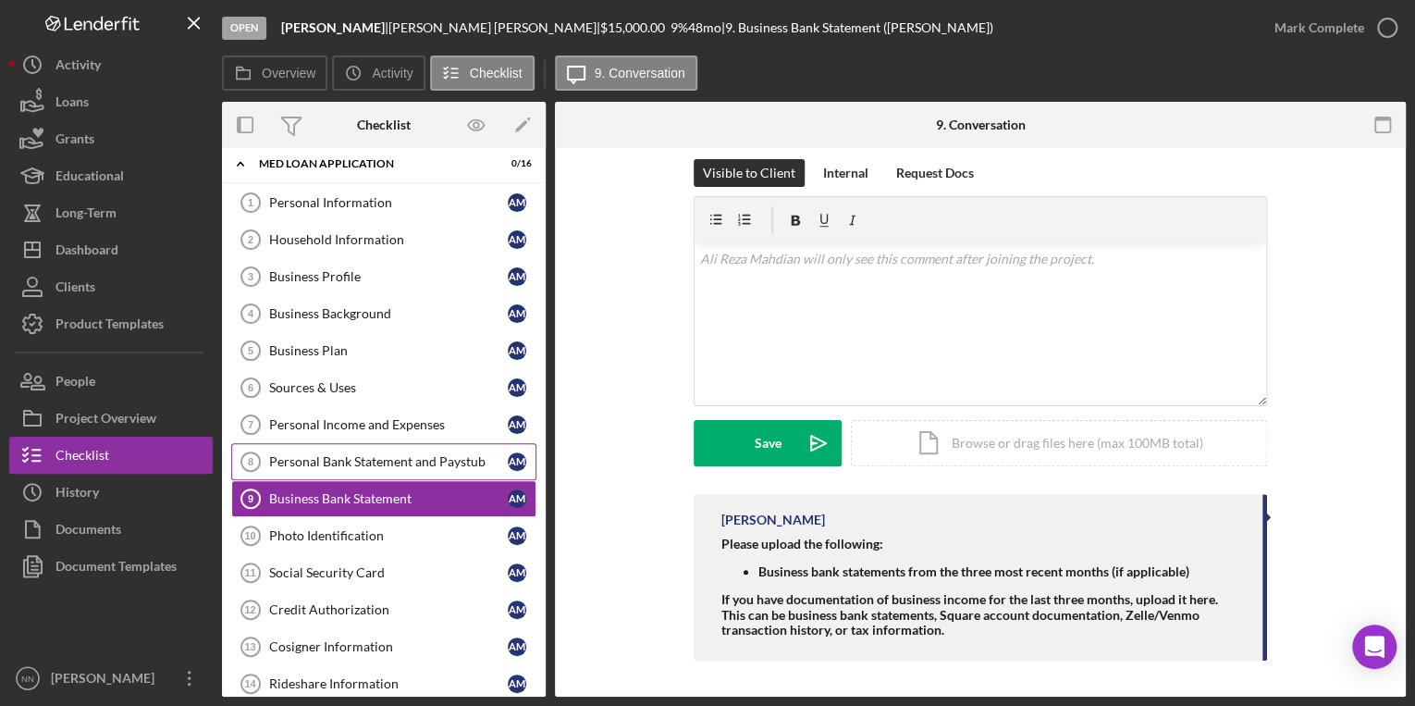
click at [435, 455] on div "Personal Bank Statement and Paystub" at bounding box center [388, 461] width 239 height 15
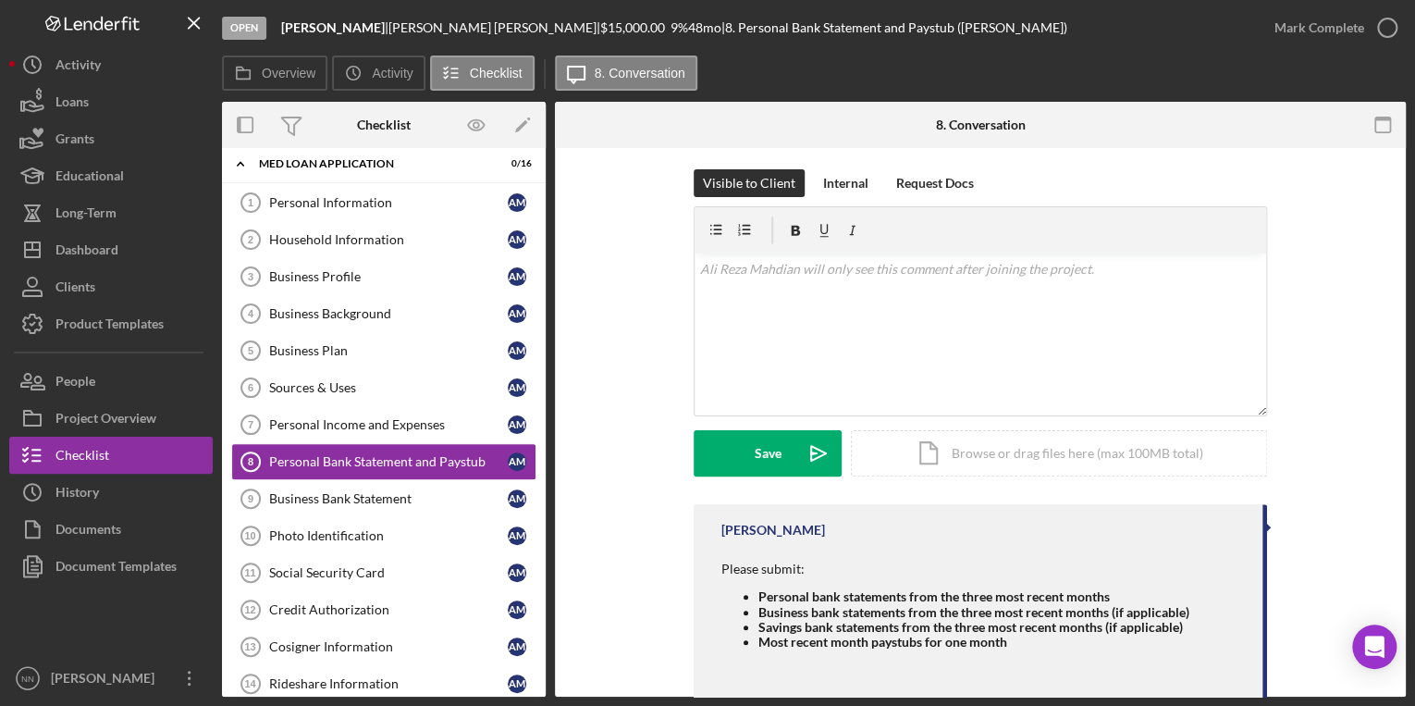
scroll to position [284, 0]
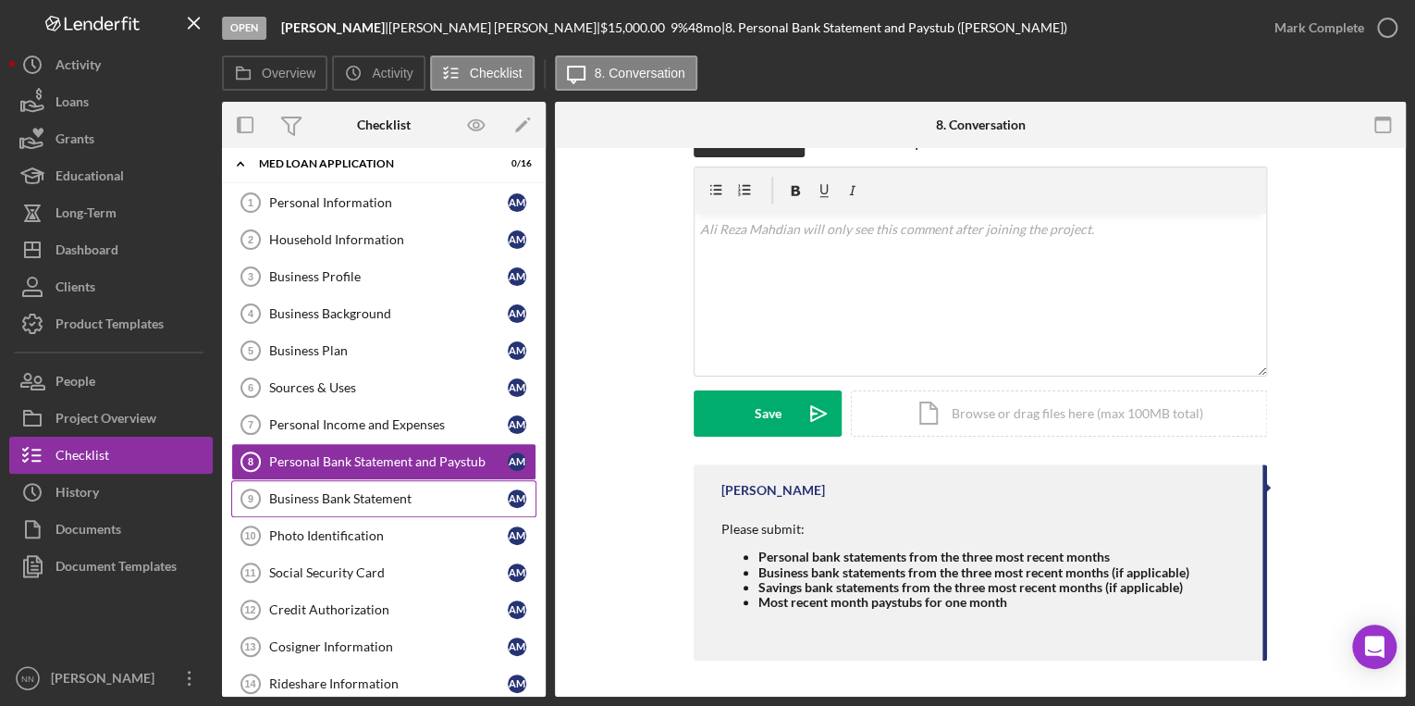
click at [387, 497] on div "Business Bank Statement" at bounding box center [388, 498] width 239 height 15
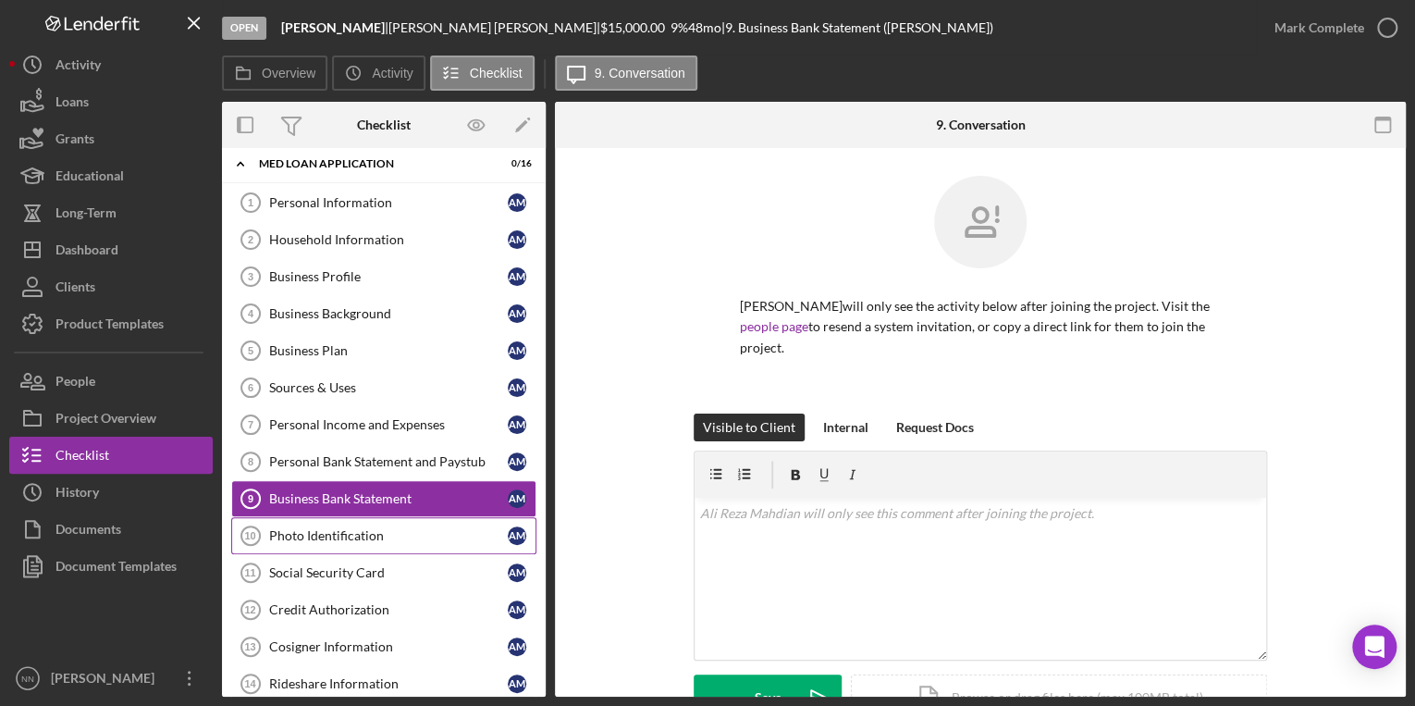
click at [387, 522] on link "Photo Identification 10 Photo Identification A M" at bounding box center [383, 535] width 305 height 37
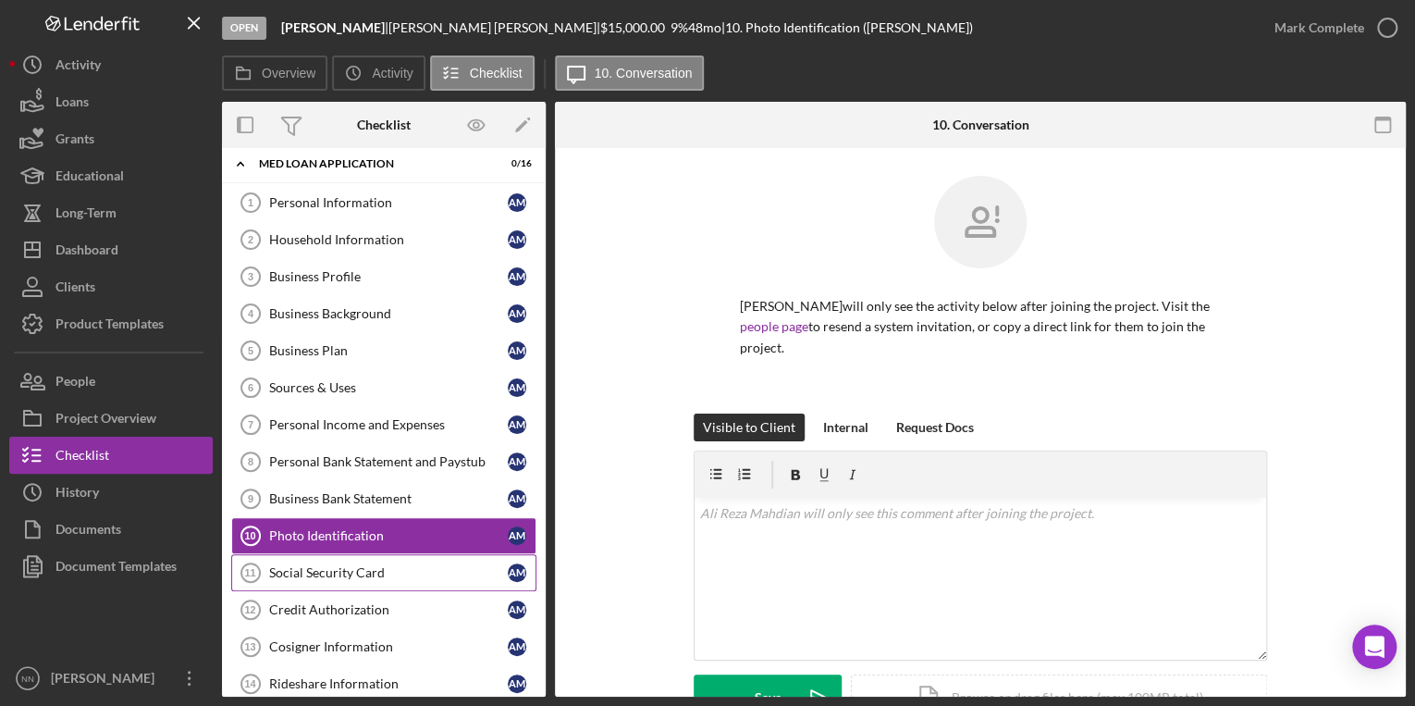
click at [388, 565] on div "Social Security Card" at bounding box center [388, 572] width 239 height 15
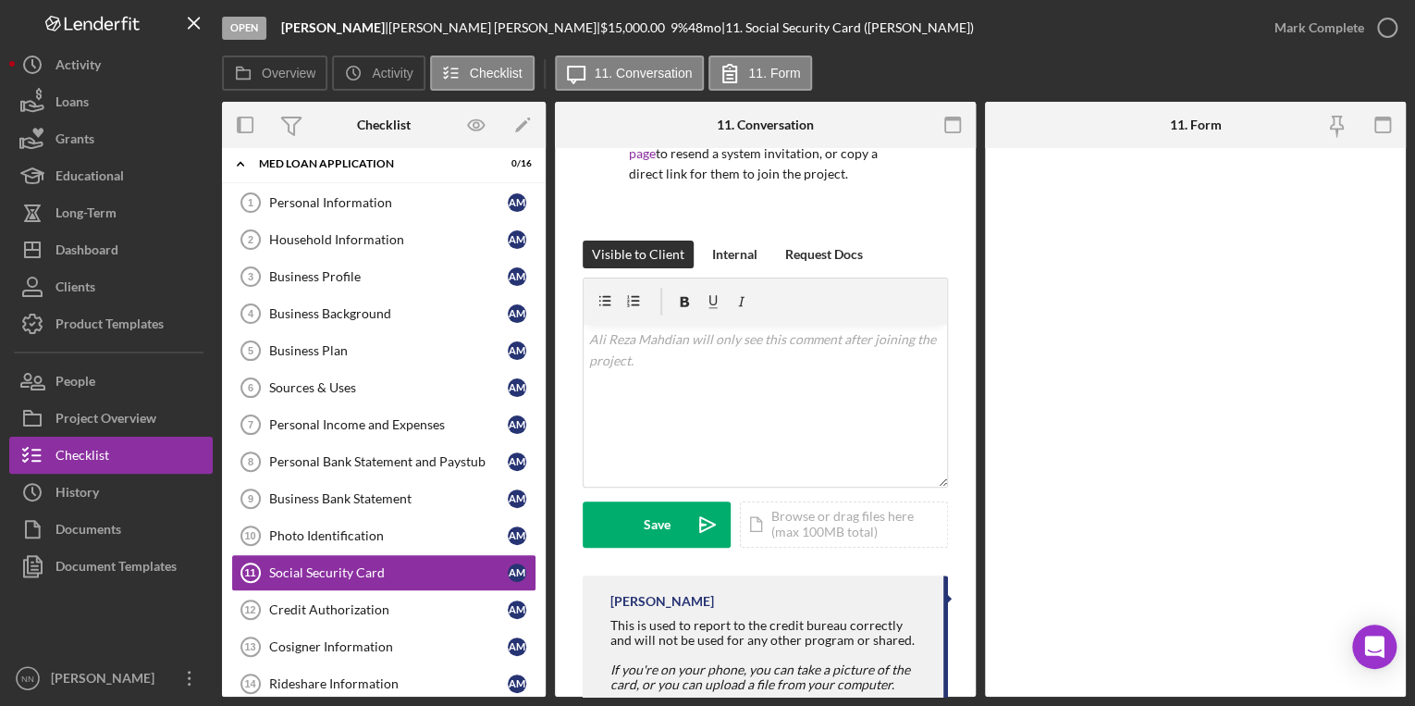
scroll to position [249, 0]
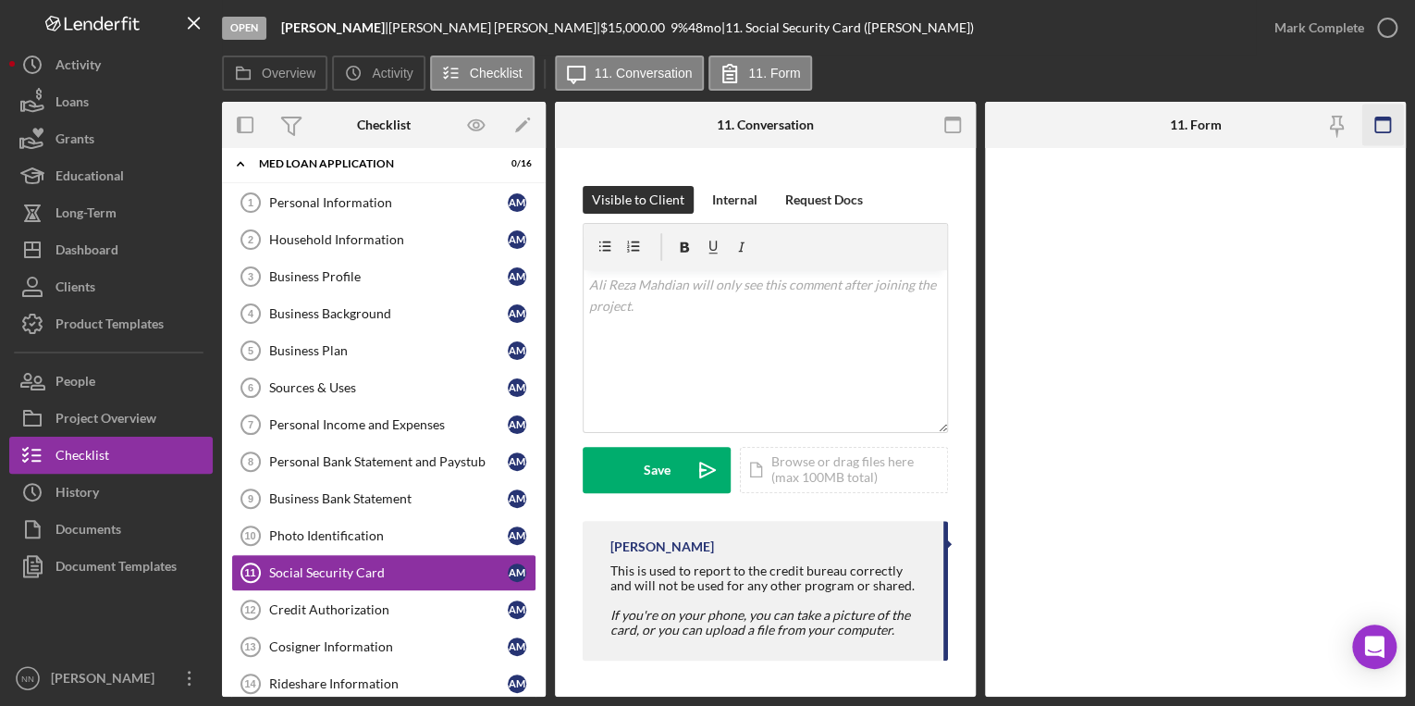
click at [1381, 118] on rect "button" at bounding box center [1382, 119] width 15 height 4
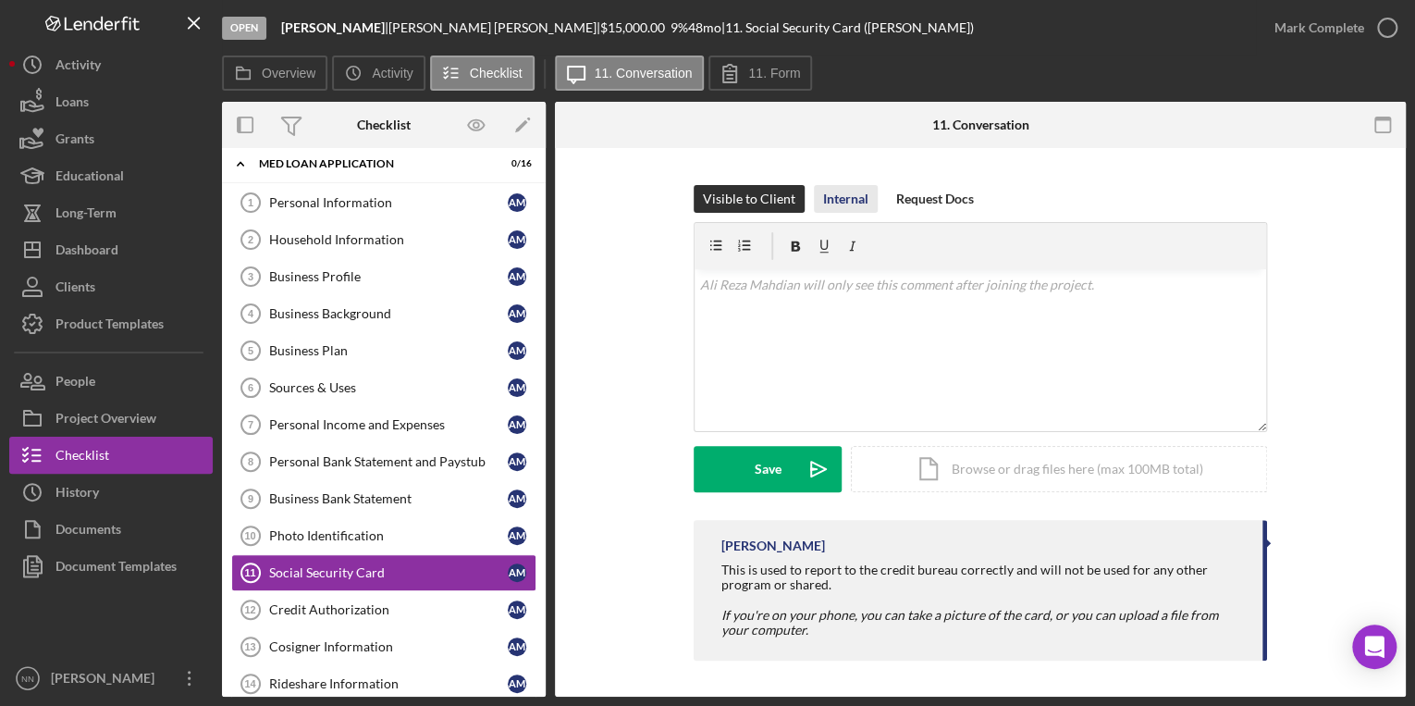
click at [838, 197] on div "Internal" at bounding box center [845, 199] width 45 height 28
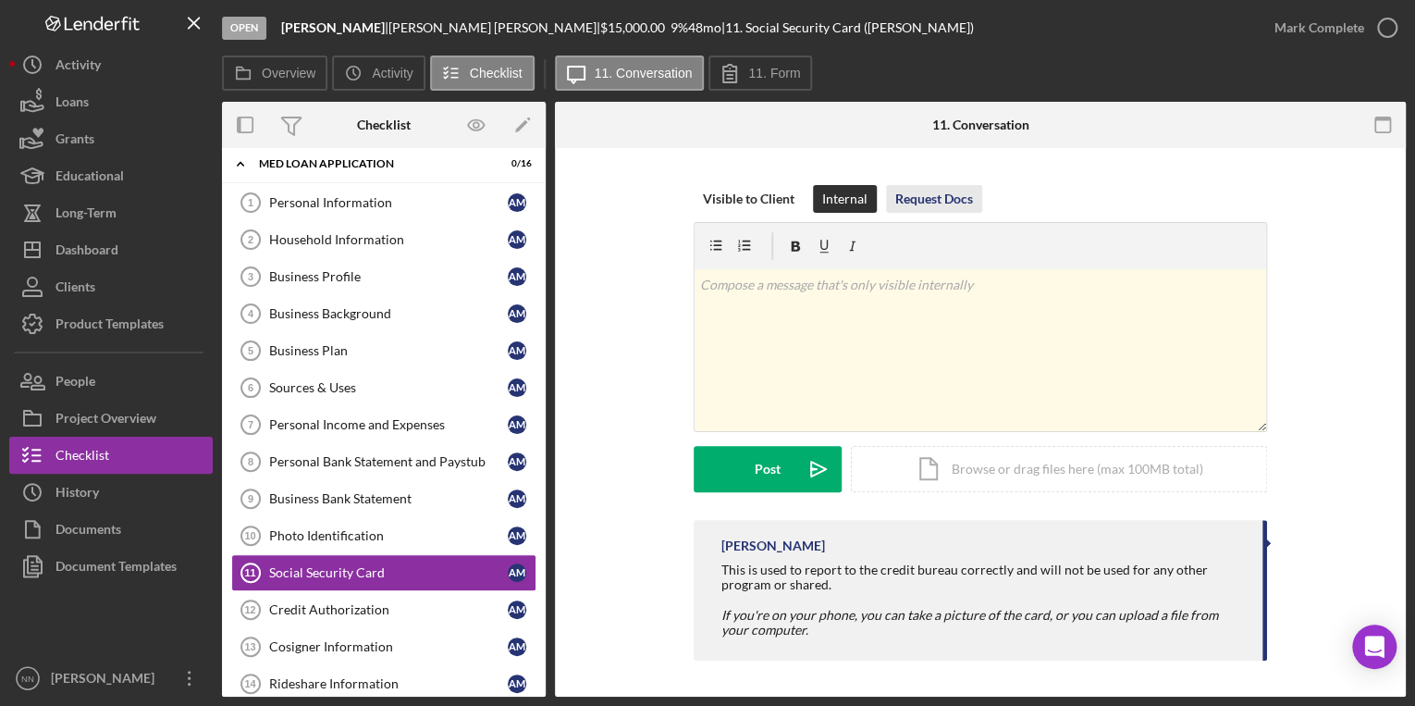
click at [931, 189] on div "Request Docs" at bounding box center [934, 199] width 78 height 28
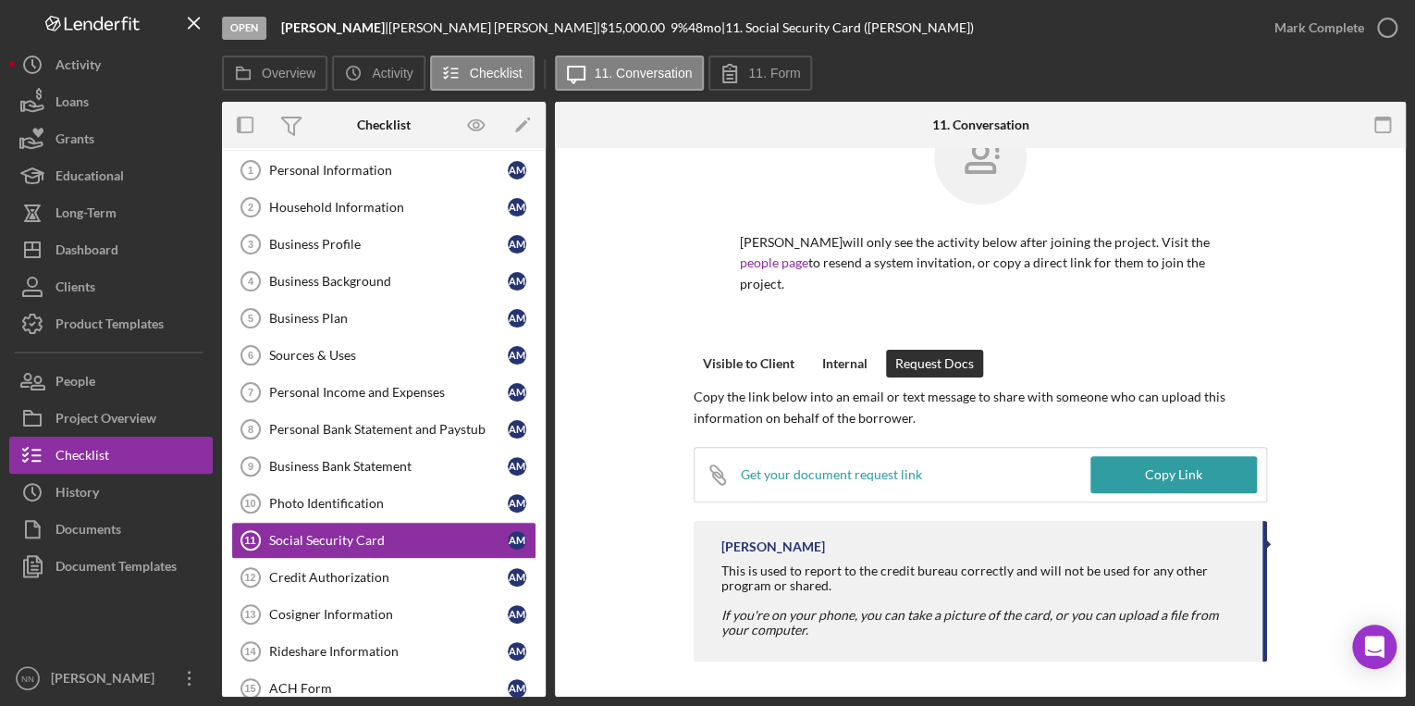
scroll to position [44, 0]
click at [781, 350] on div "Visible to Client" at bounding box center [749, 364] width 92 height 28
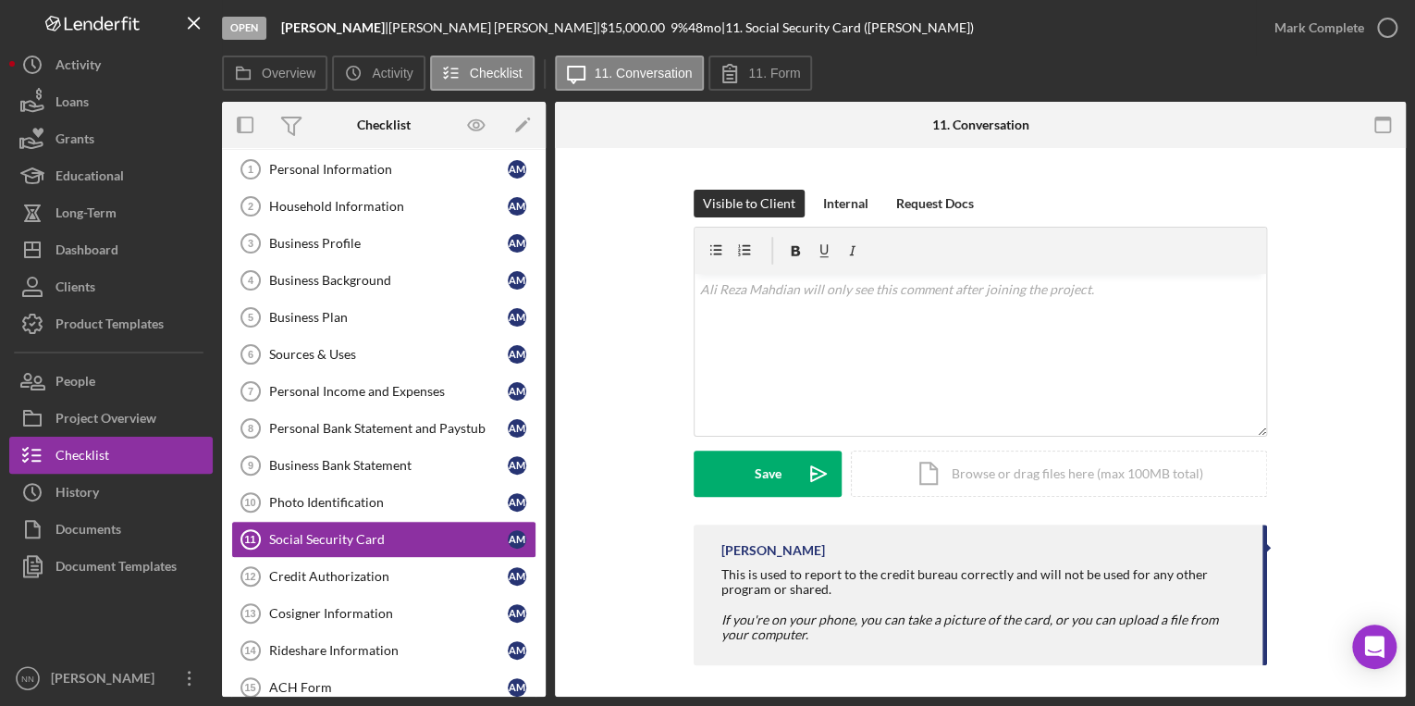
scroll to position [228, 0]
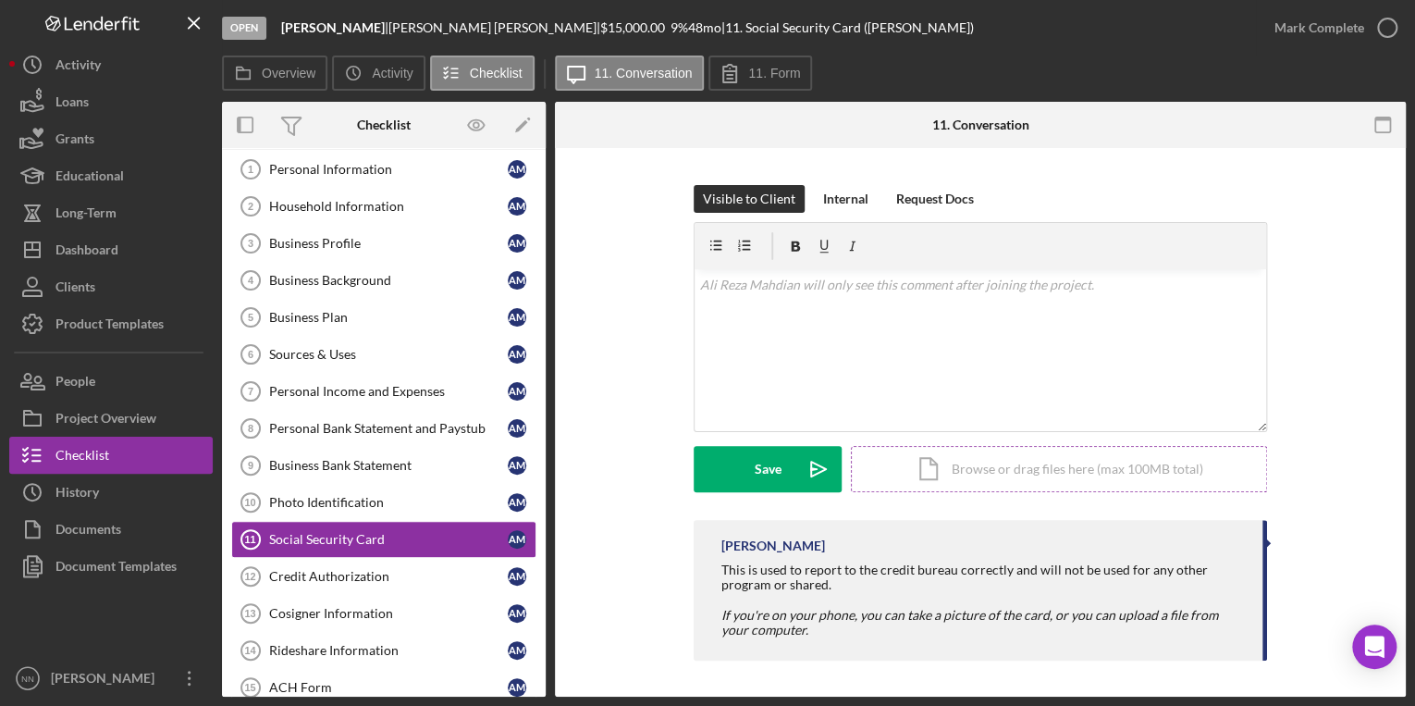
click at [1012, 474] on div "Icon/Document Browse or drag files here (max 100MB total) Tap to choose files o…" at bounding box center [1059, 469] width 416 height 46
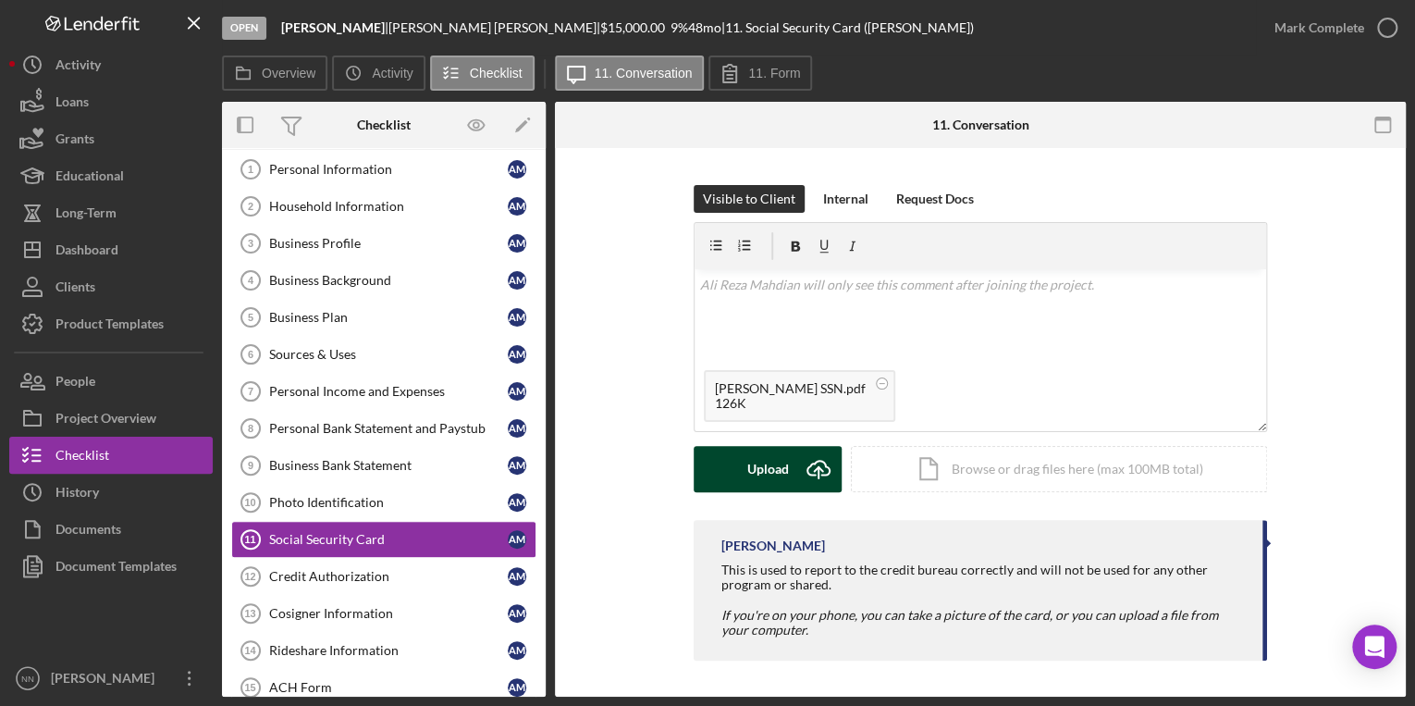
click at [769, 472] on div "Upload" at bounding box center [768, 469] width 42 height 46
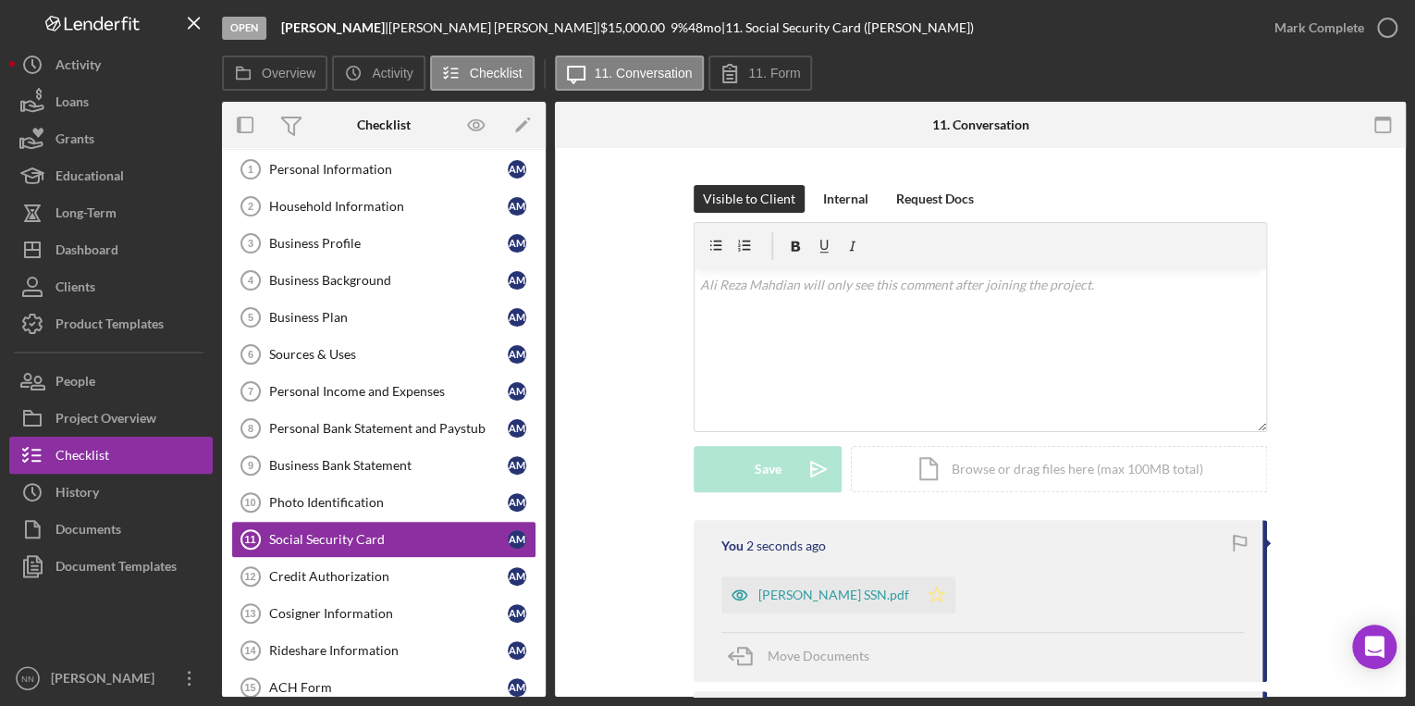
click at [929, 594] on polygon "button" at bounding box center [937, 593] width 16 height 15
click at [1387, 21] on icon "button" at bounding box center [1387, 28] width 46 height 46
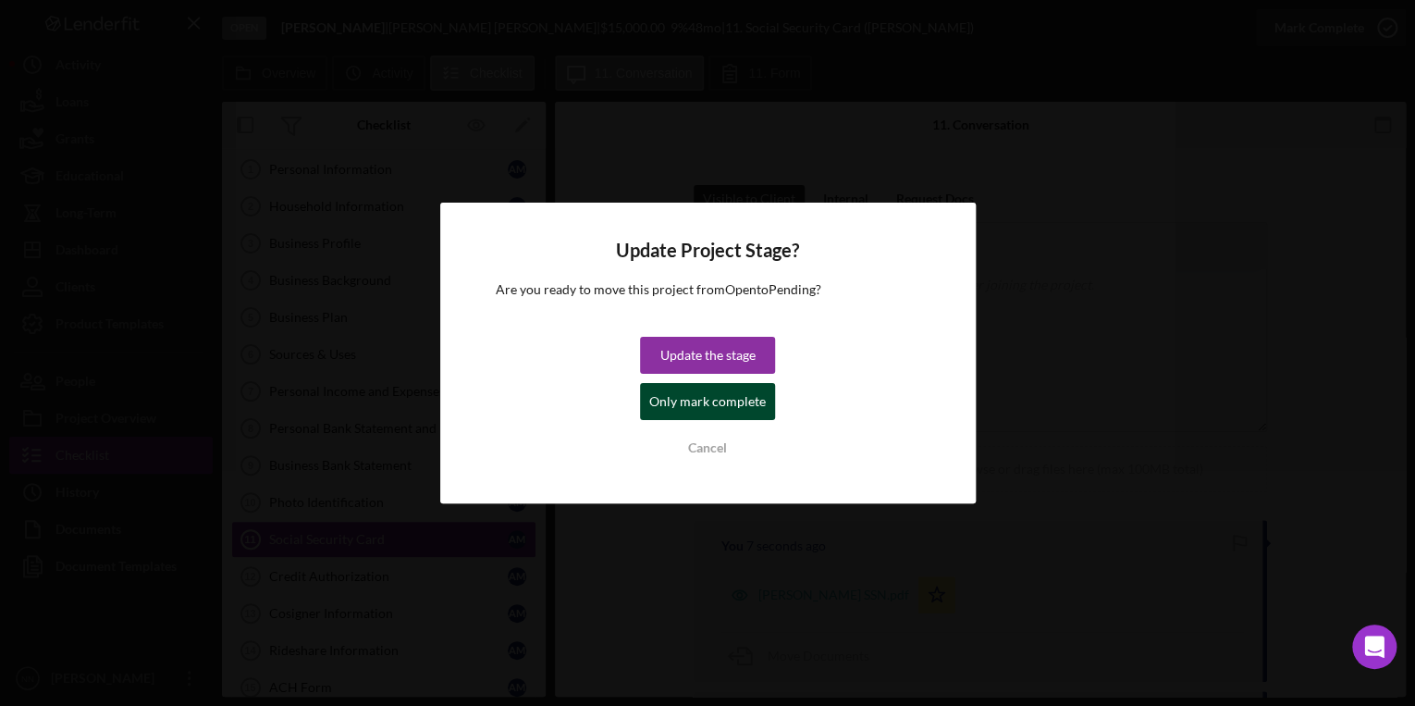
click at [730, 410] on div "Only mark complete" at bounding box center [707, 401] width 117 height 37
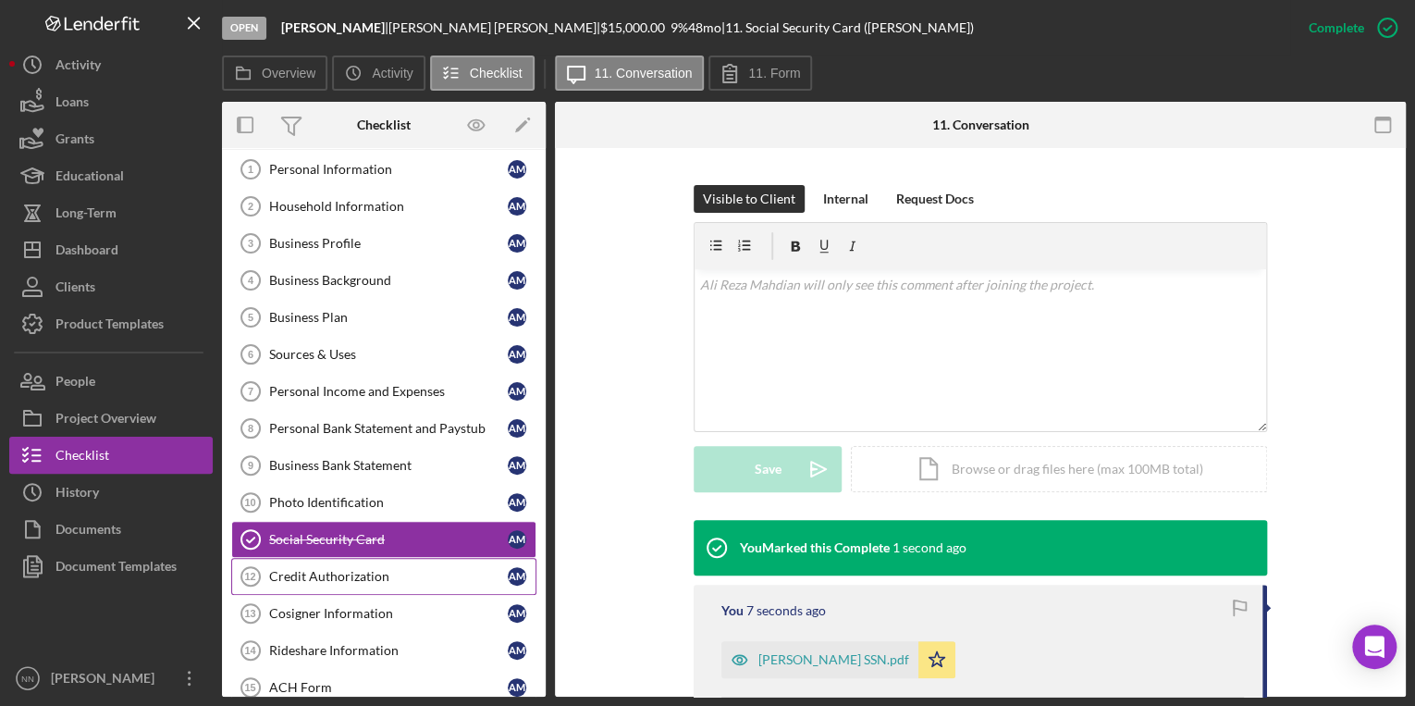
click at [340, 569] on div "Credit Authorization" at bounding box center [388, 576] width 239 height 15
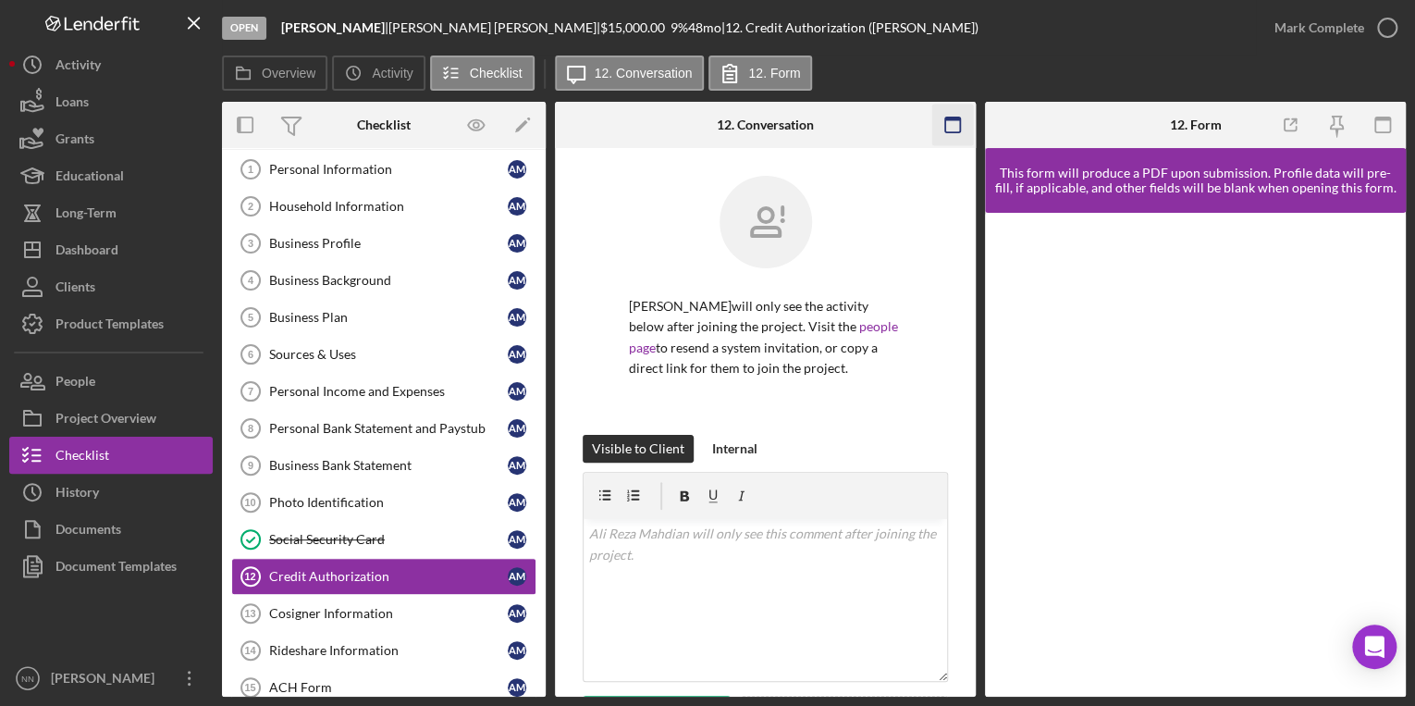
click at [951, 131] on icon "button" at bounding box center [953, 126] width 42 height 42
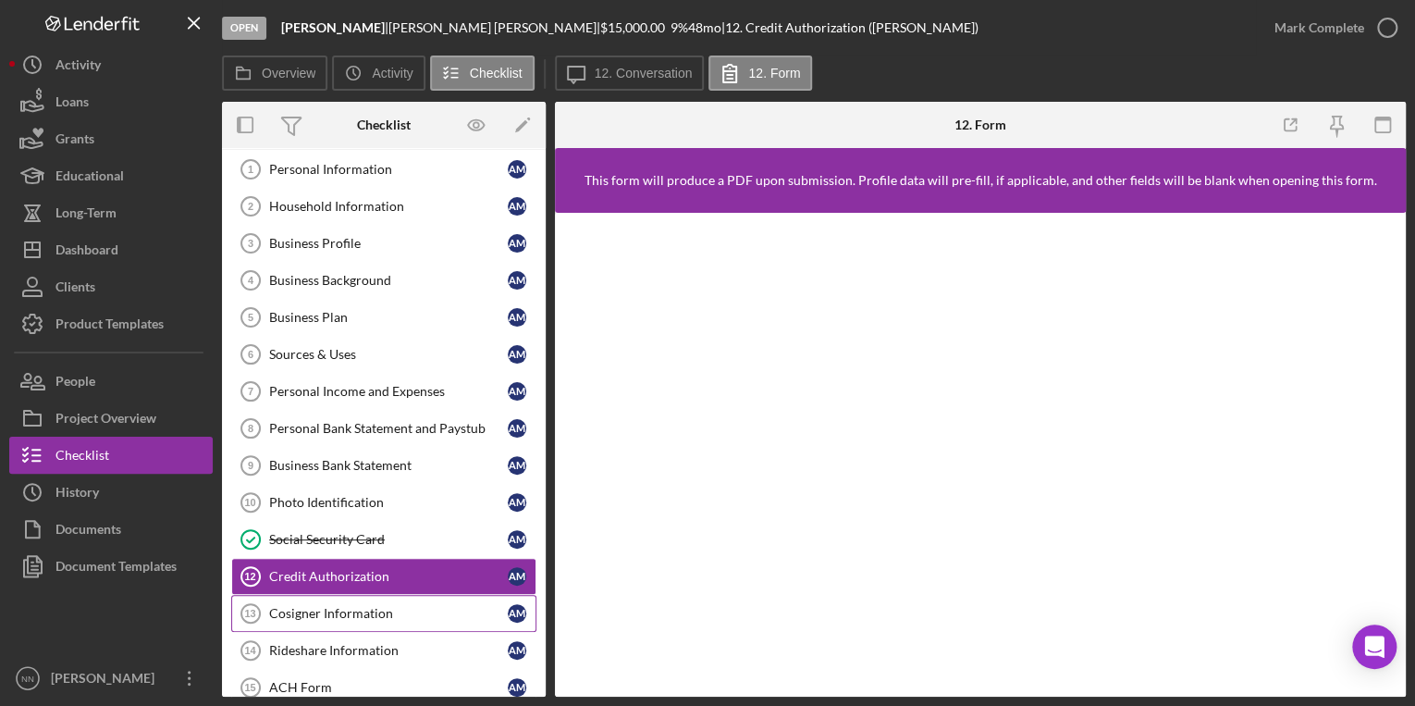
click at [405, 618] on link "Cosigner Information 13 Cosigner Information A M" at bounding box center [383, 613] width 305 height 37
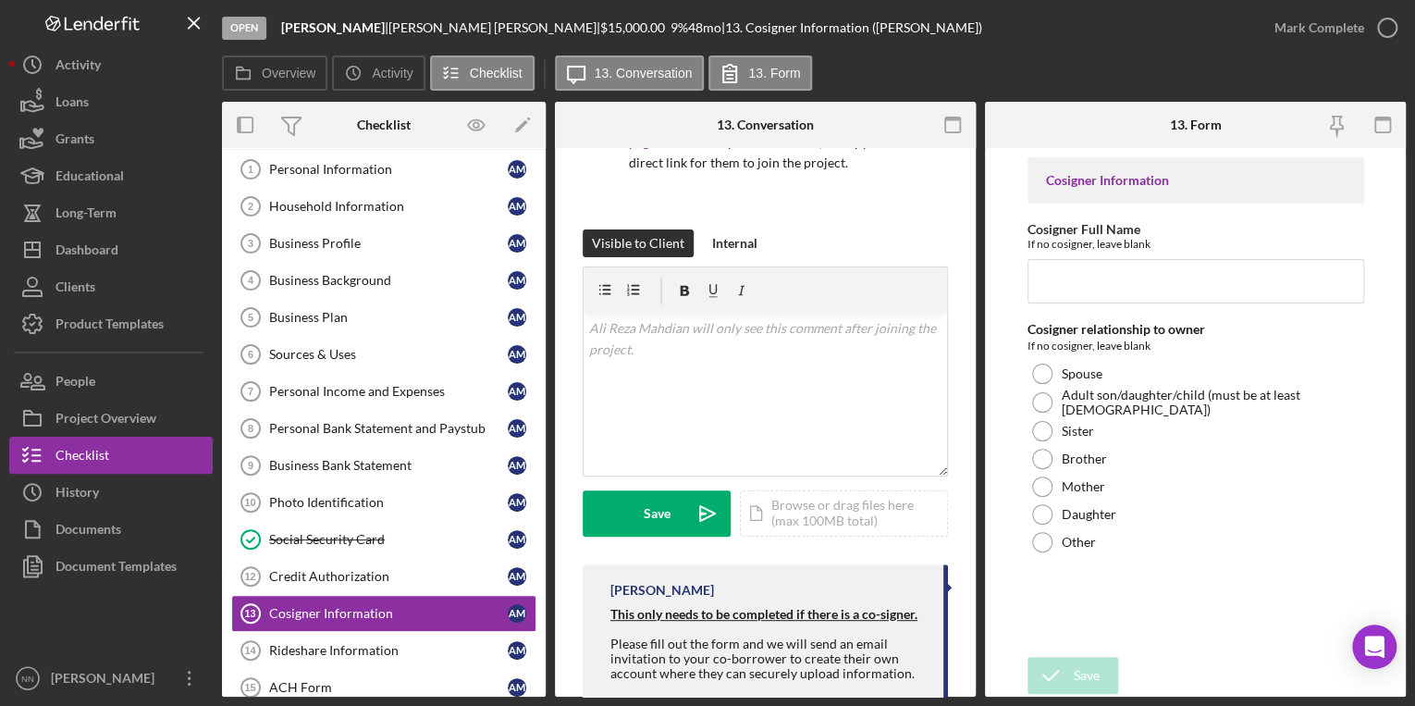
scroll to position [249, 0]
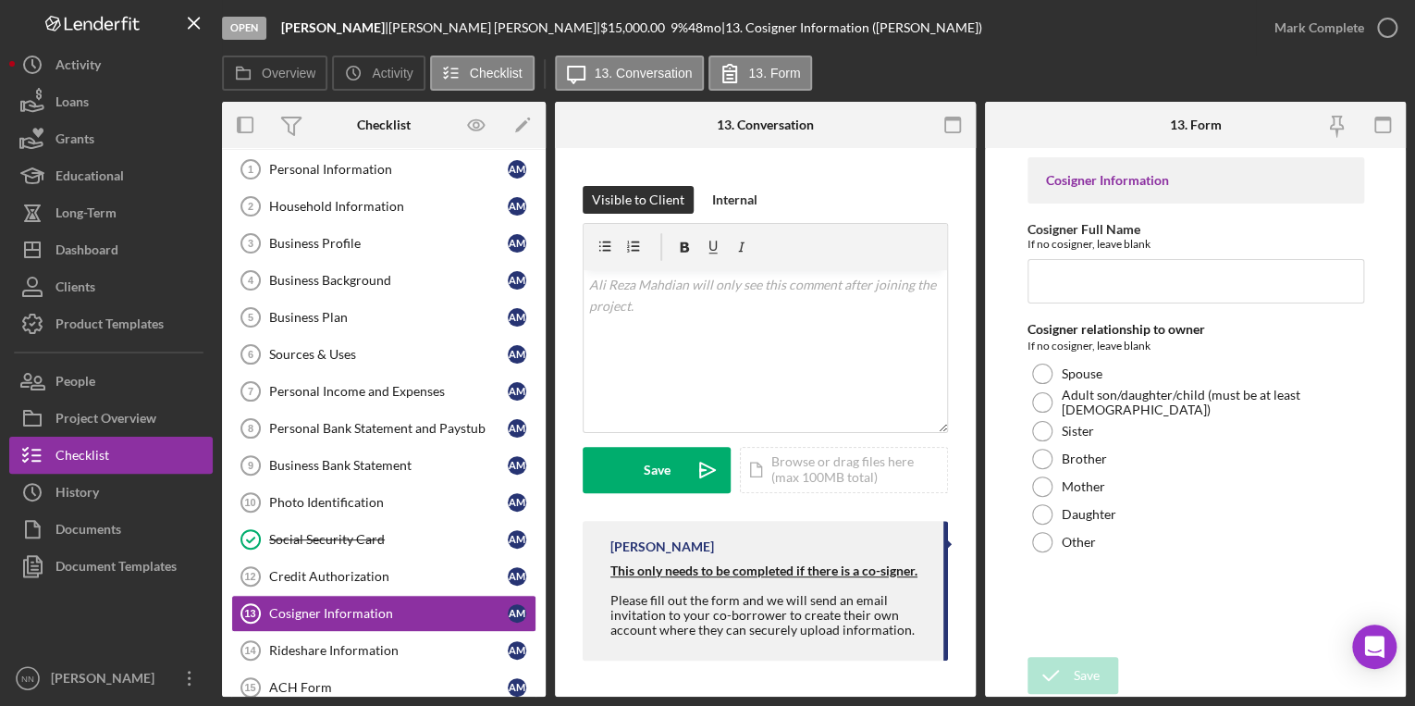
drag, startPoint x: 510, startPoint y: 620, endPoint x: 262, endPoint y: 744, distance: 277.9
drag, startPoint x: 262, startPoint y: 744, endPoint x: 601, endPoint y: 628, distance: 358.6
click at [601, 628] on div "[PERSON_NAME] This only needs to be completed if there is a co-signer. Please f…" at bounding box center [765, 591] width 365 height 141
click at [404, 648] on div "Rideshare Information" at bounding box center [388, 650] width 239 height 15
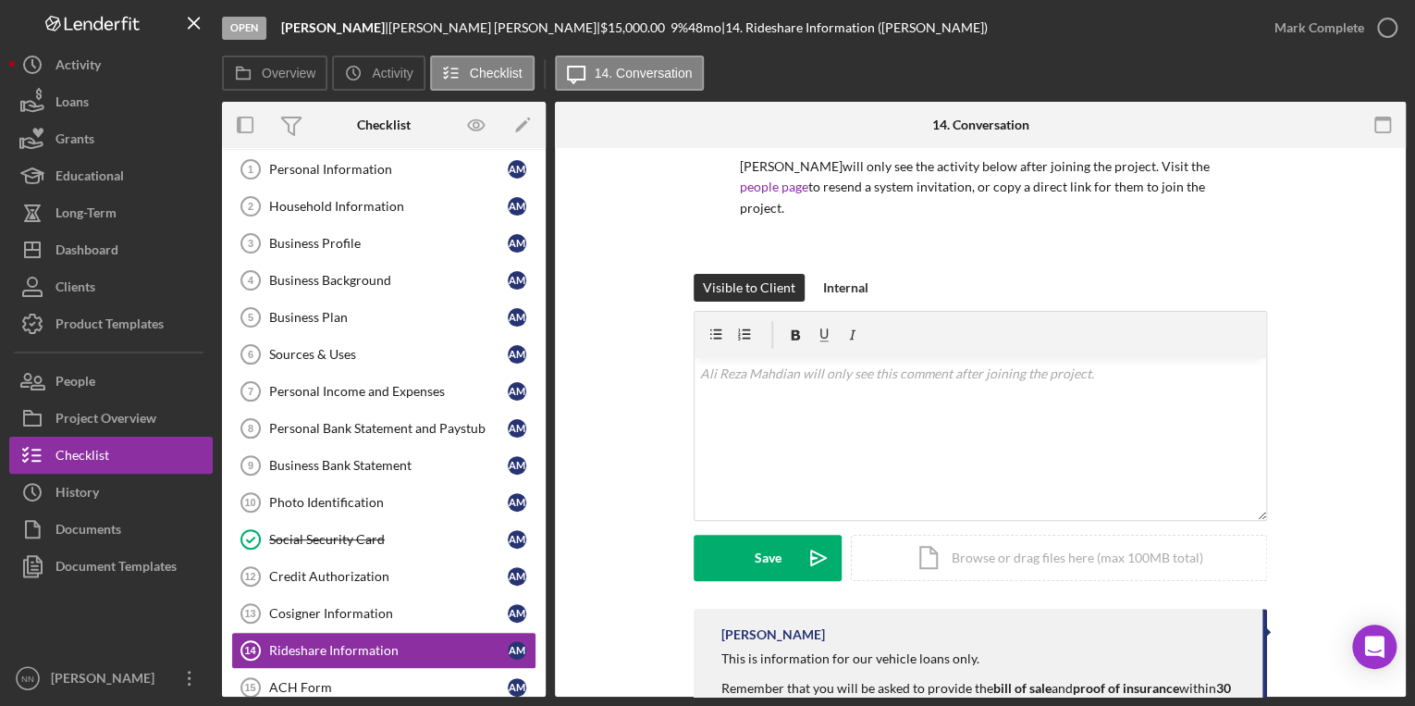
scroll to position [289, 0]
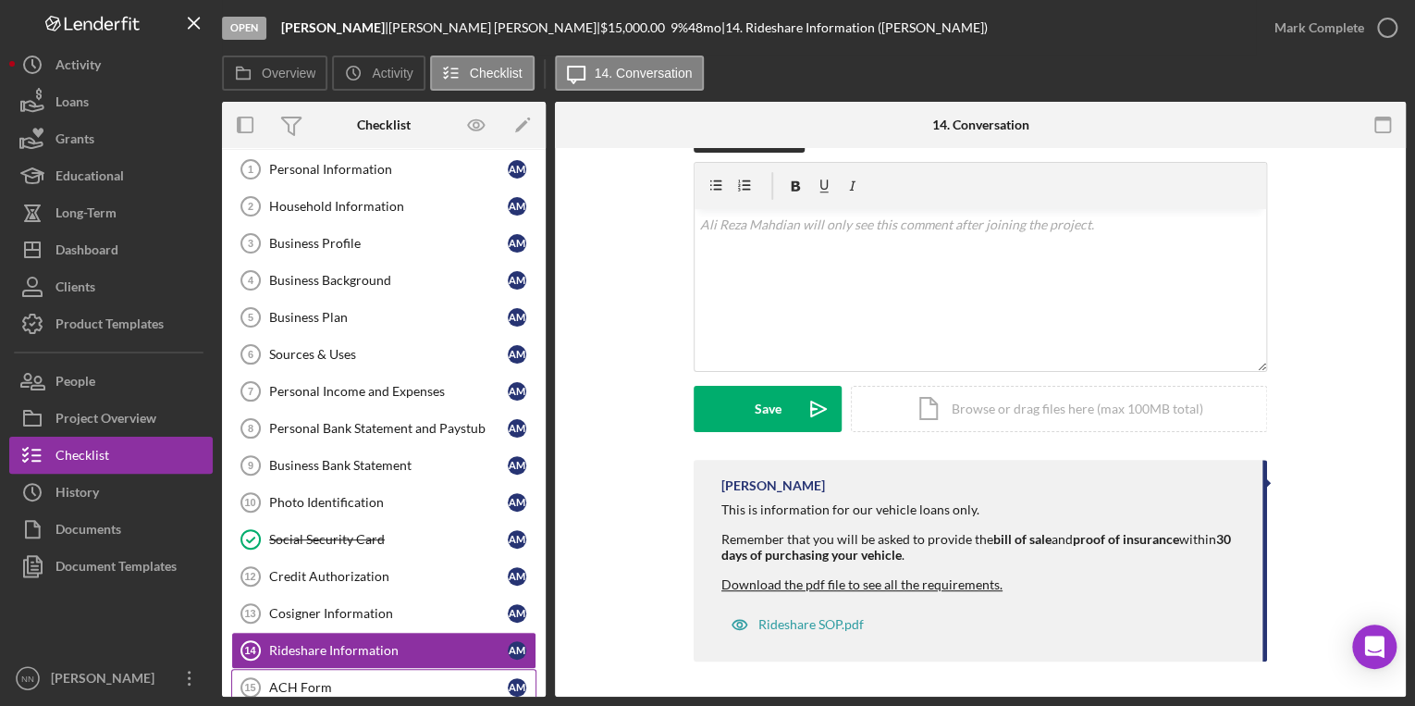
click at [385, 680] on div "ACH Form" at bounding box center [388, 687] width 239 height 15
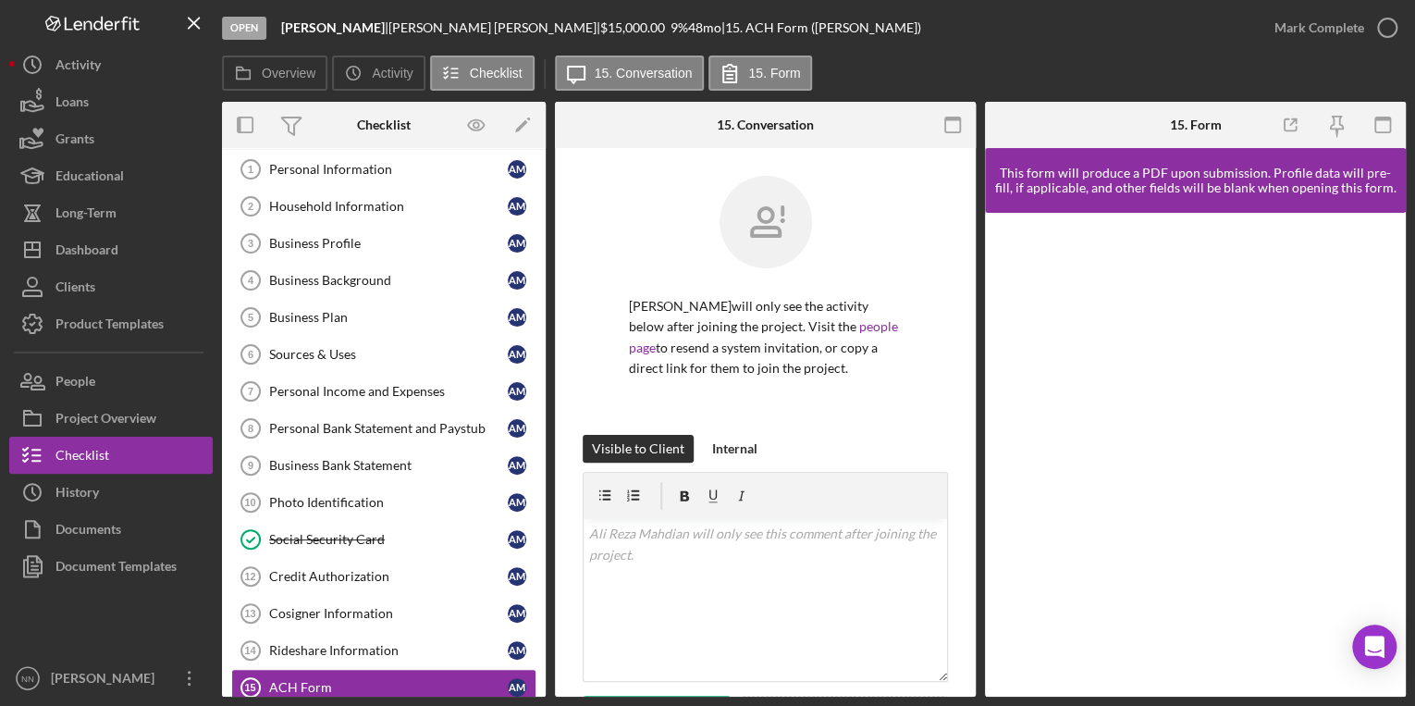
click at [948, 130] on icon "button" at bounding box center [953, 126] width 42 height 42
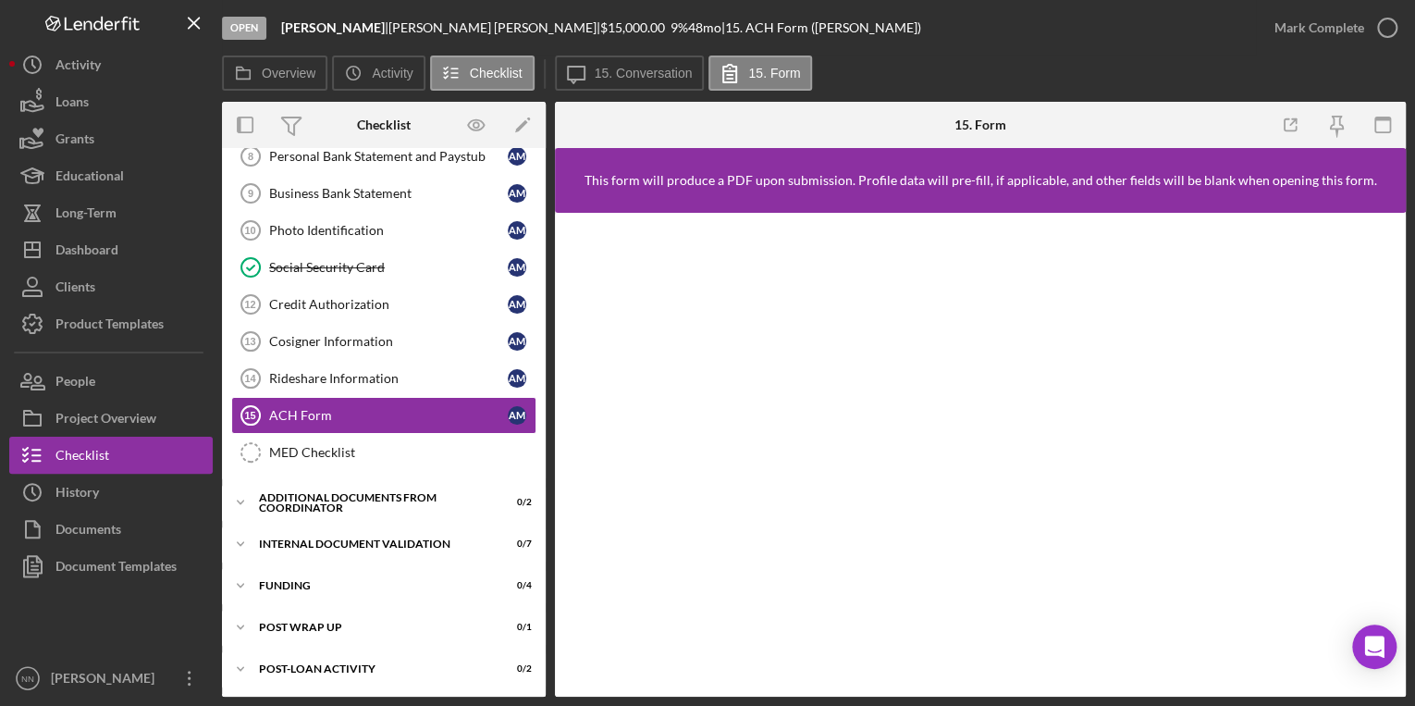
scroll to position [324, 0]
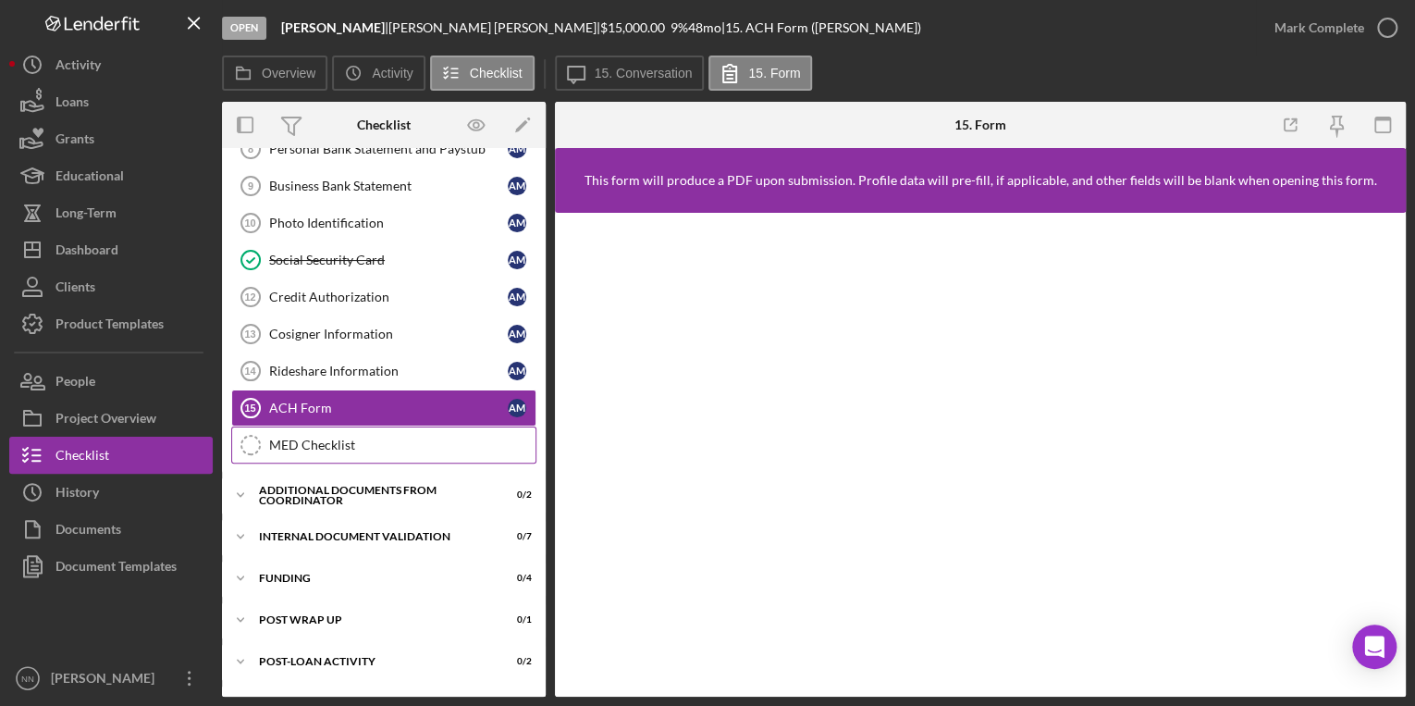
click at [316, 437] on div "MED Checklist" at bounding box center [402, 444] width 266 height 15
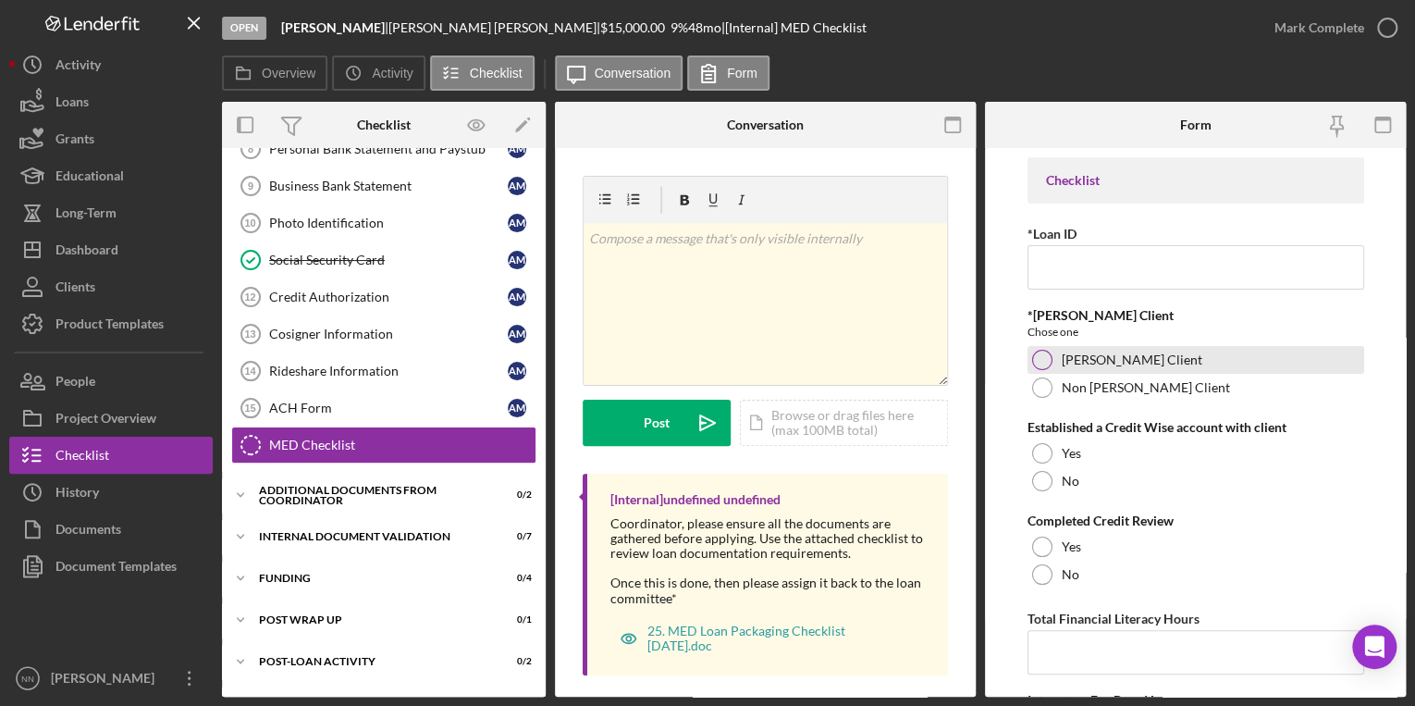
click at [1039, 364] on div at bounding box center [1042, 360] width 20 height 20
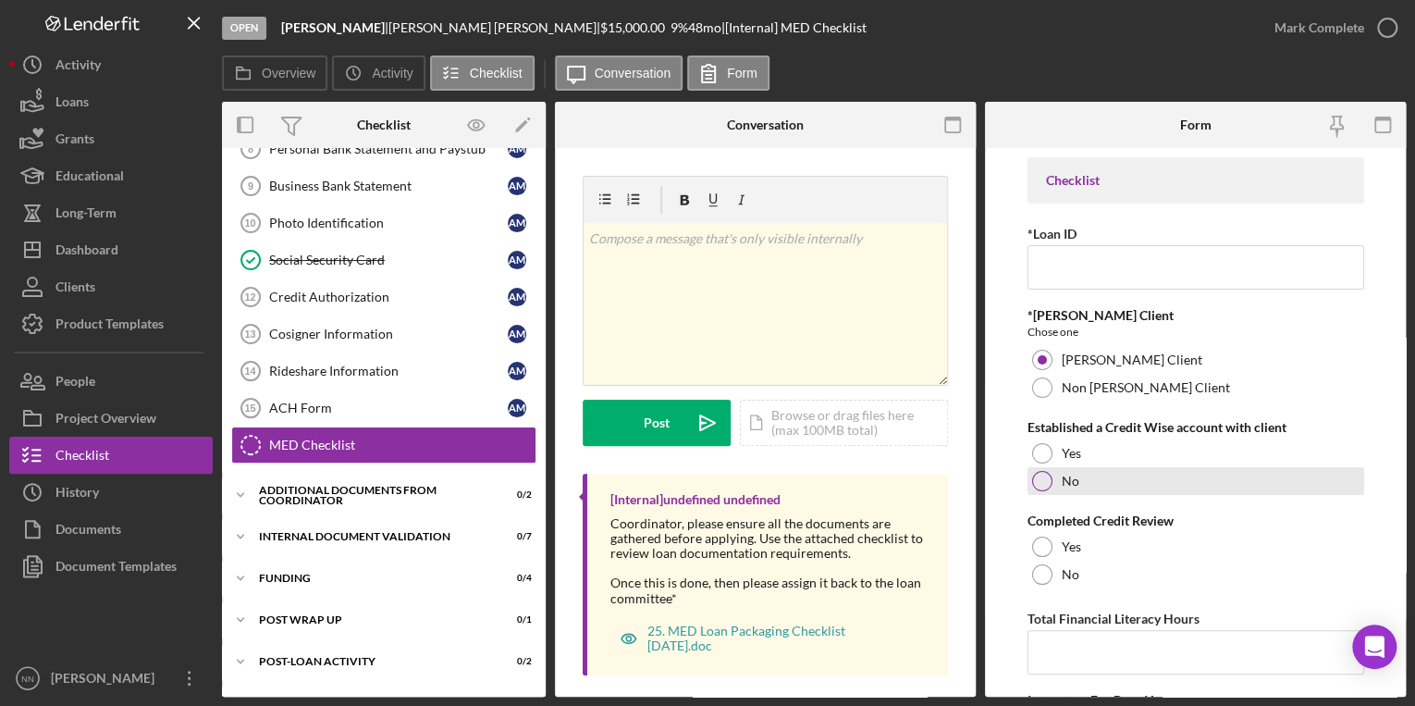
click at [1042, 481] on div at bounding box center [1042, 481] width 20 height 20
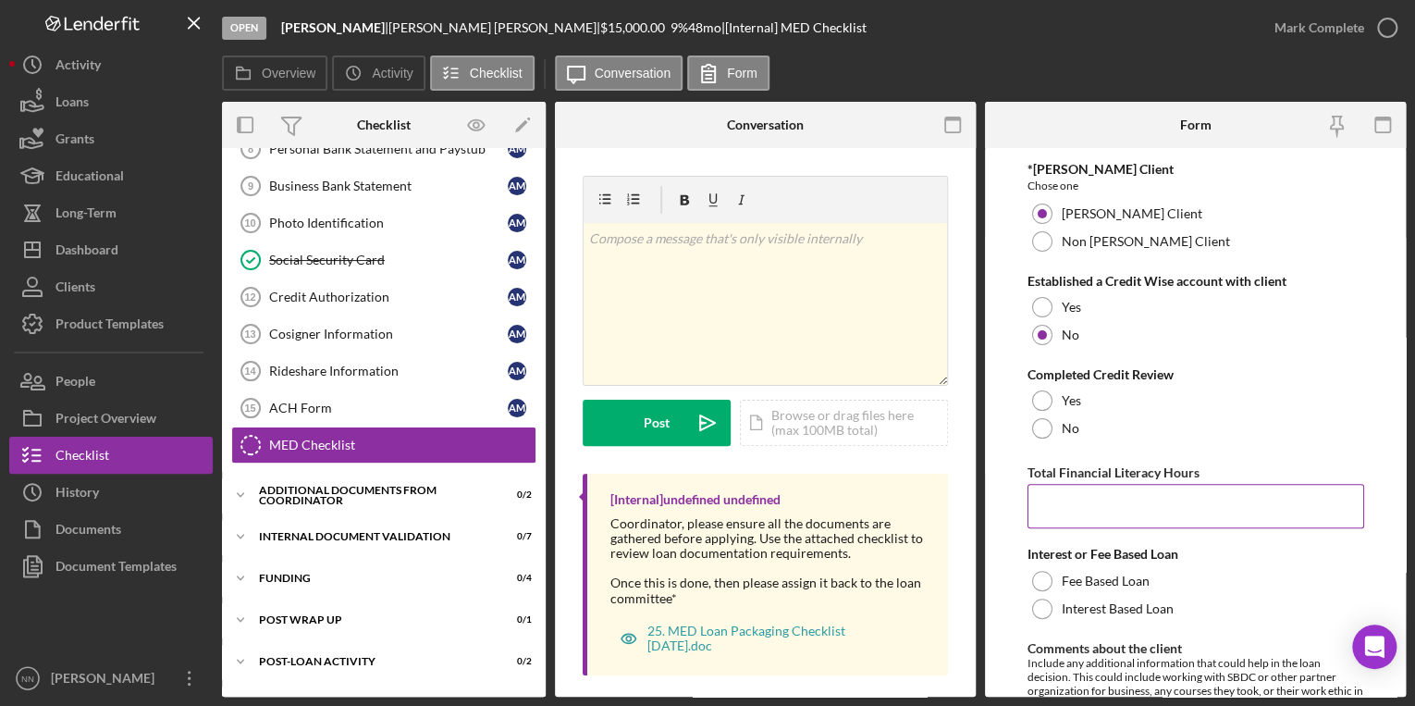
scroll to position [148, 0]
click at [1062, 401] on label "Yes" at bounding box center [1071, 398] width 19 height 15
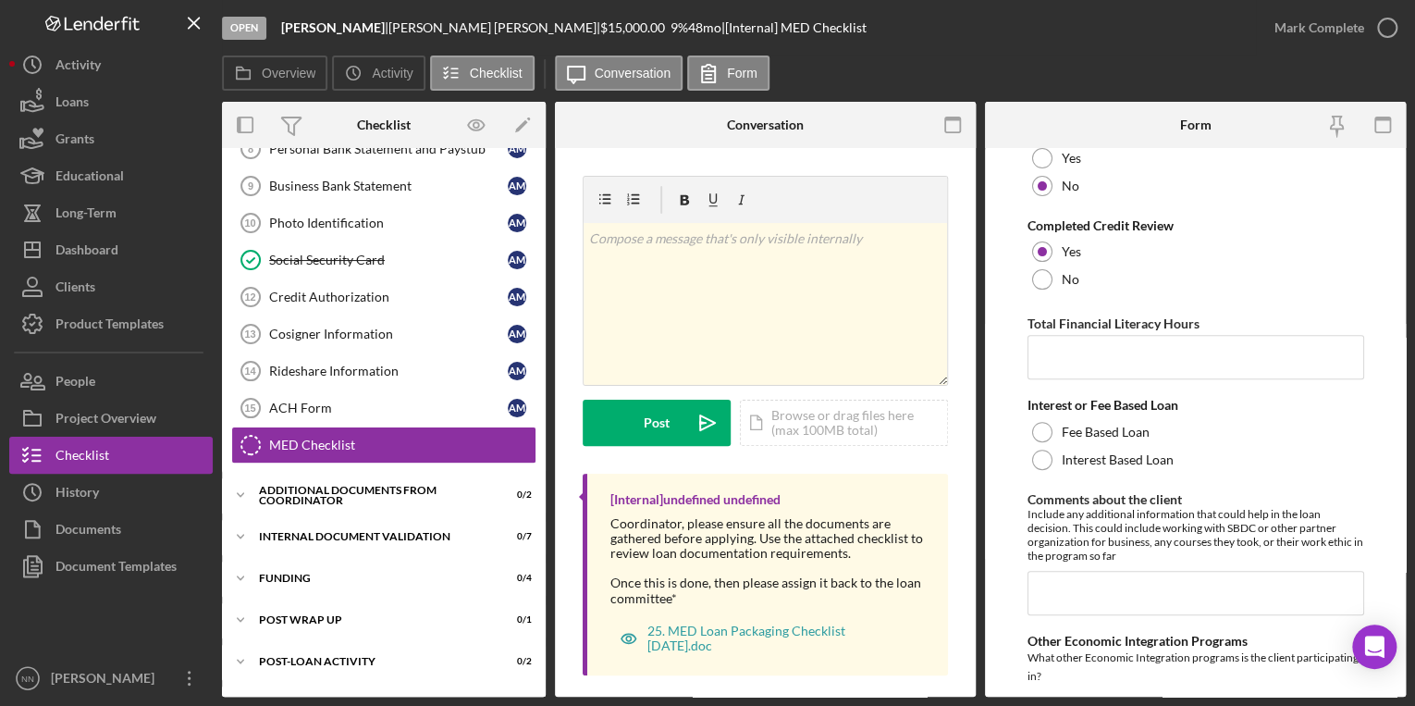
scroll to position [296, 0]
click at [1039, 437] on div at bounding box center [1042, 431] width 20 height 20
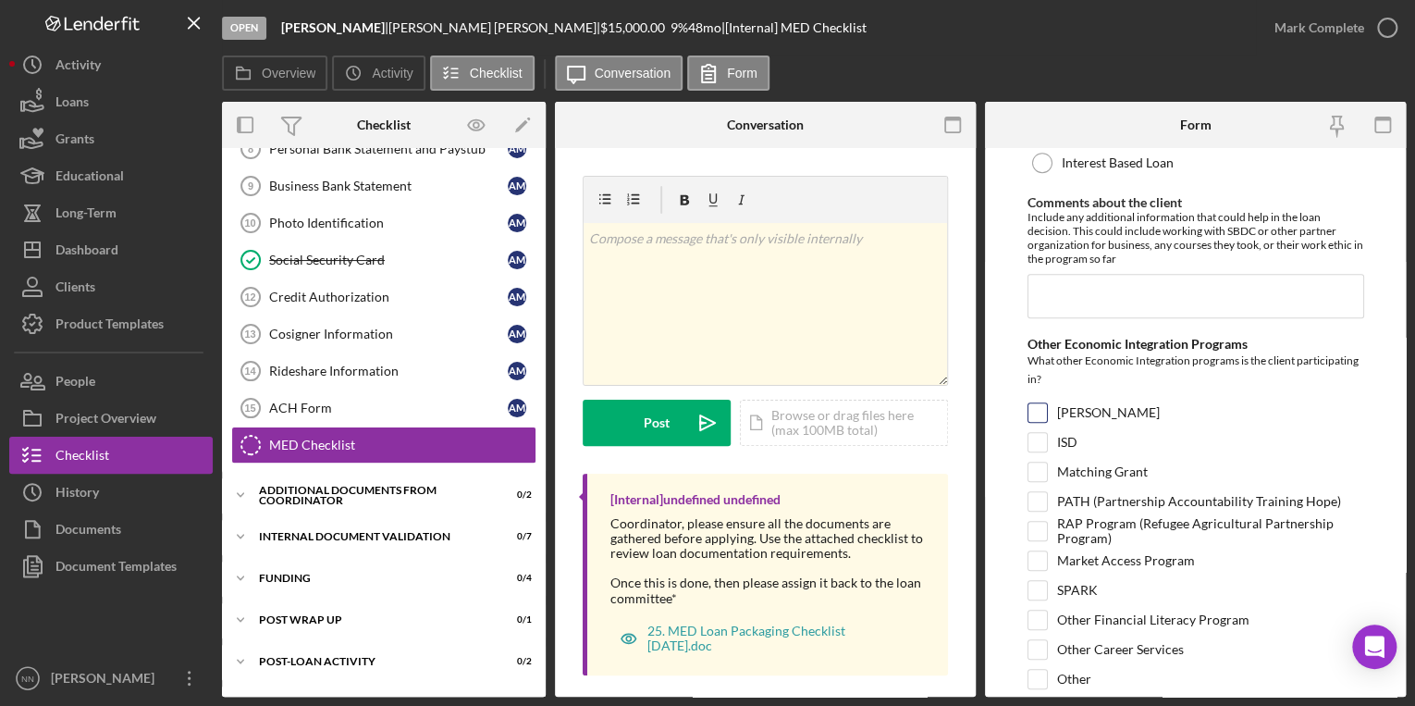
scroll to position [656, 0]
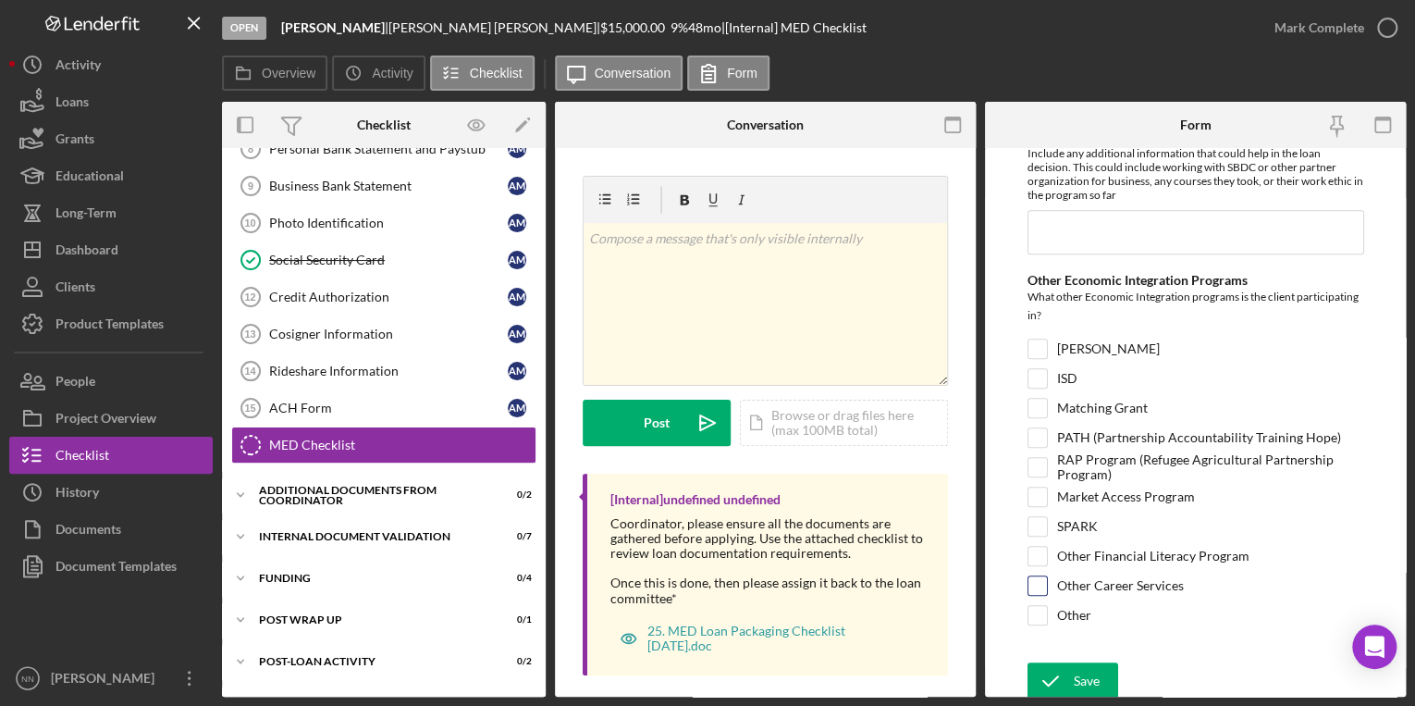
click at [1045, 584] on input "Other Career Services" at bounding box center [1037, 585] width 18 height 18
checkbox input "true"
click at [400, 489] on div "Additional Documents from Coordinator" at bounding box center [391, 494] width 264 height 11
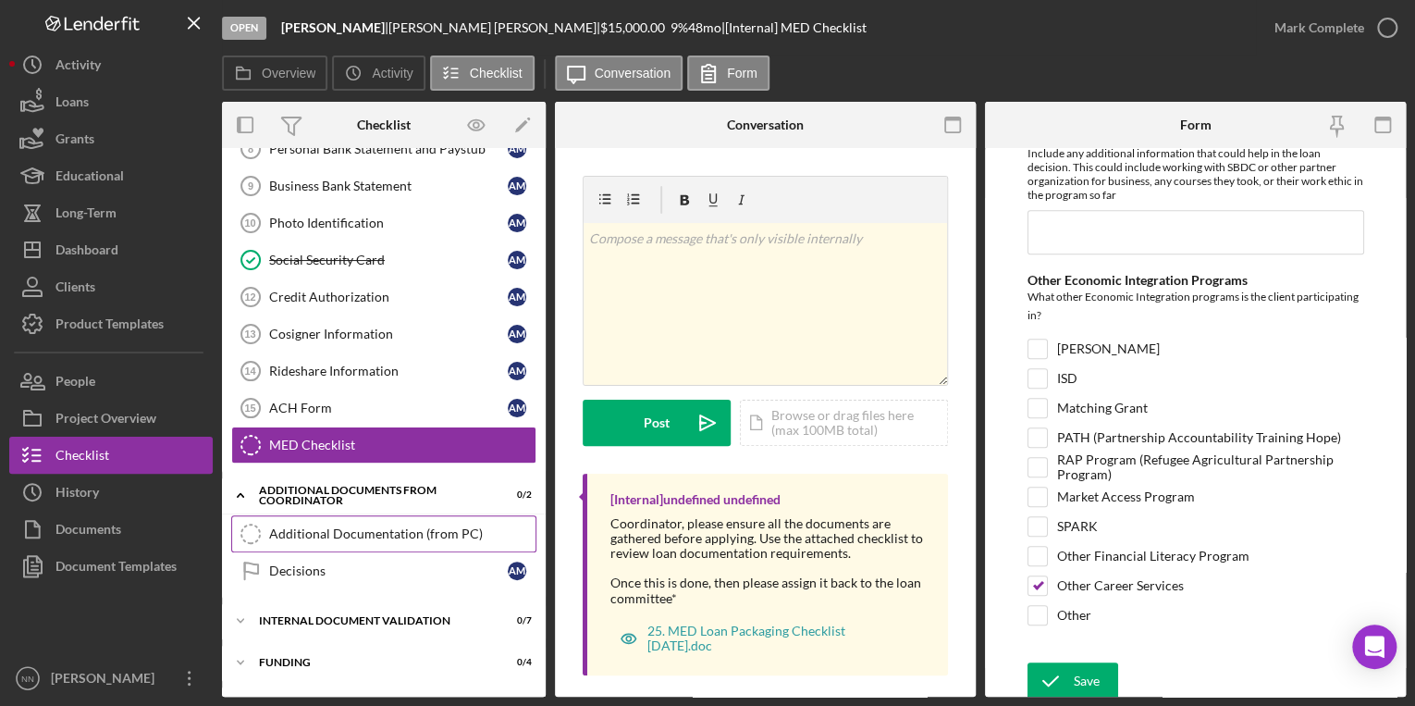
click at [345, 529] on div "Additional Documentation (from PC)" at bounding box center [402, 533] width 266 height 15
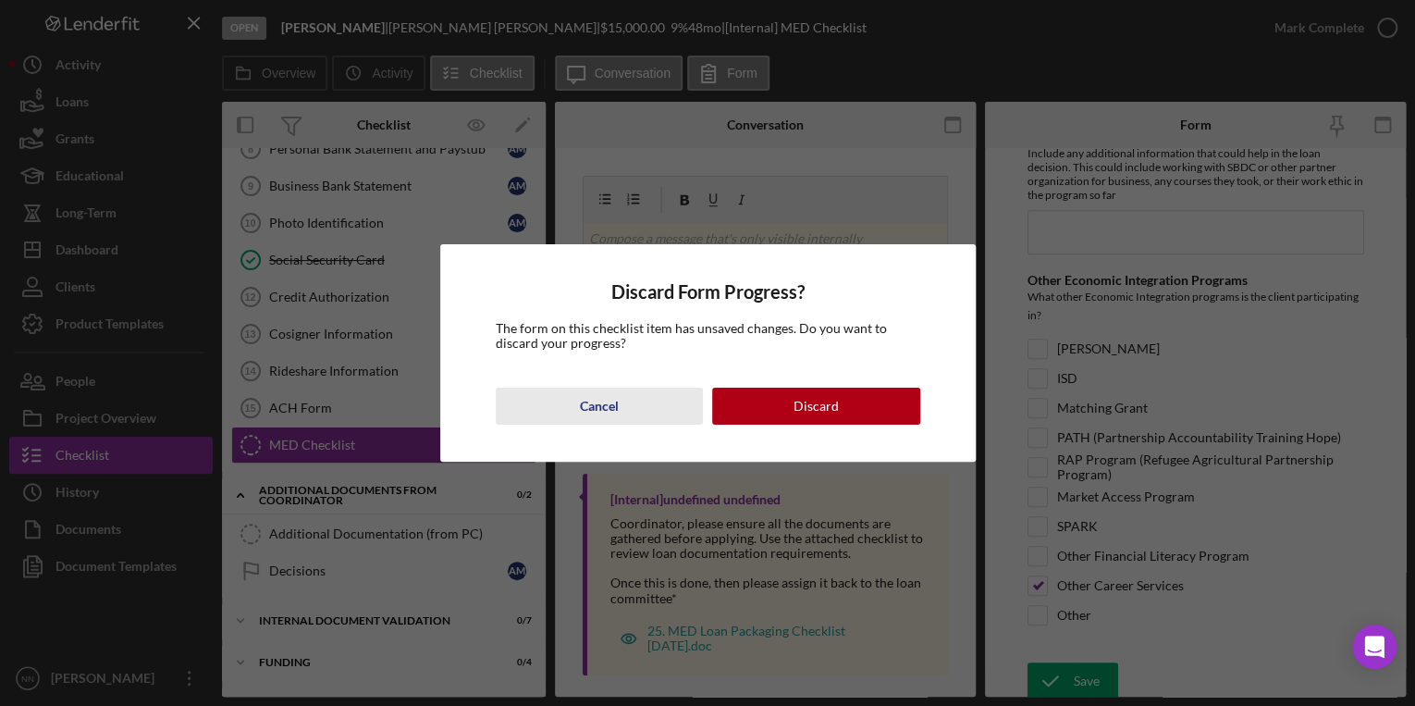
click at [629, 408] on button "Cancel" at bounding box center [600, 405] width 208 height 37
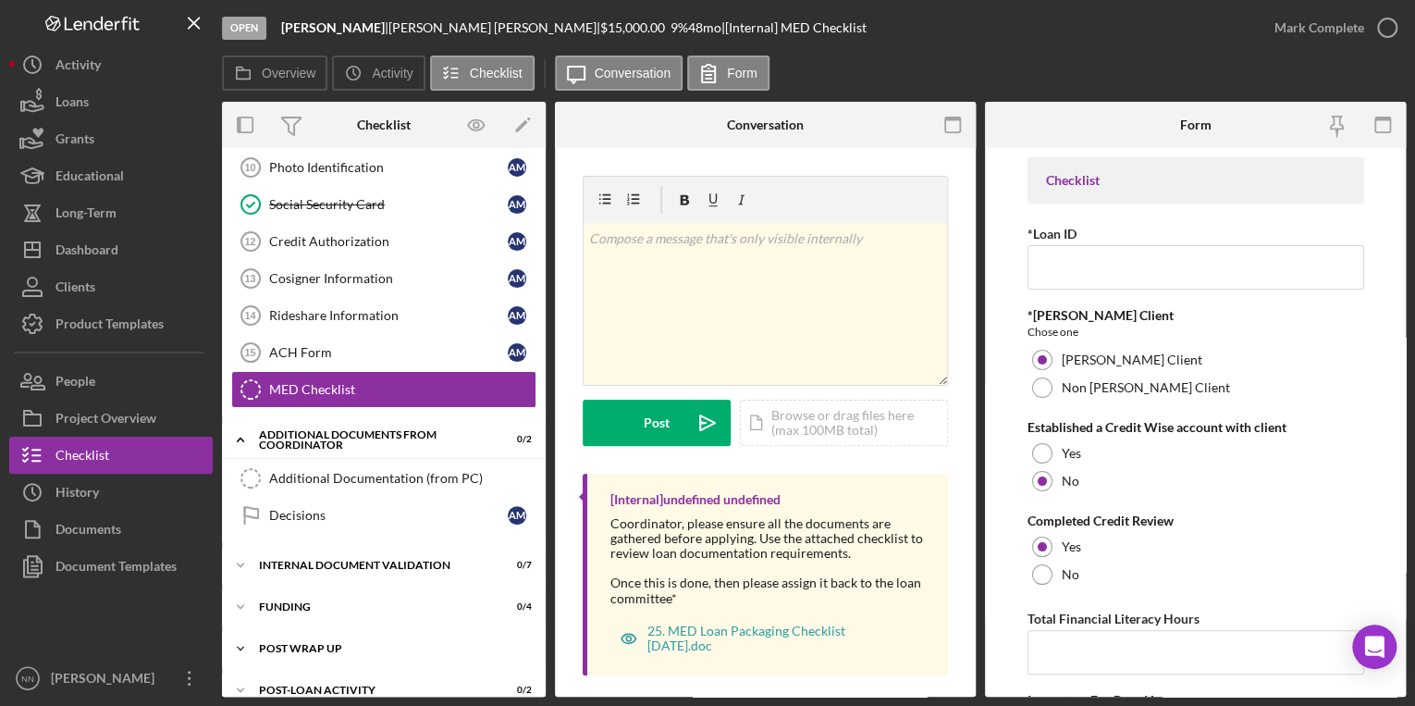
scroll to position [436, 0]
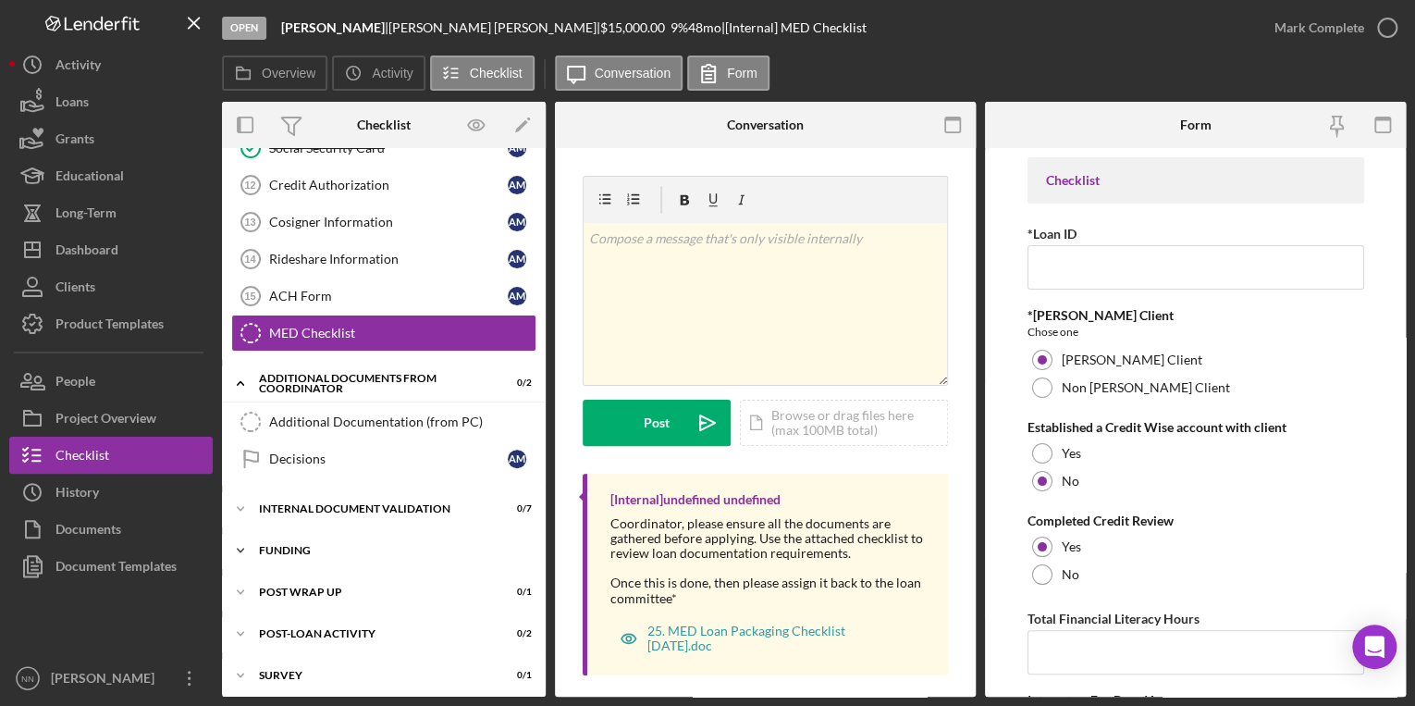
click at [289, 545] on div "Funding" at bounding box center [391, 550] width 264 height 11
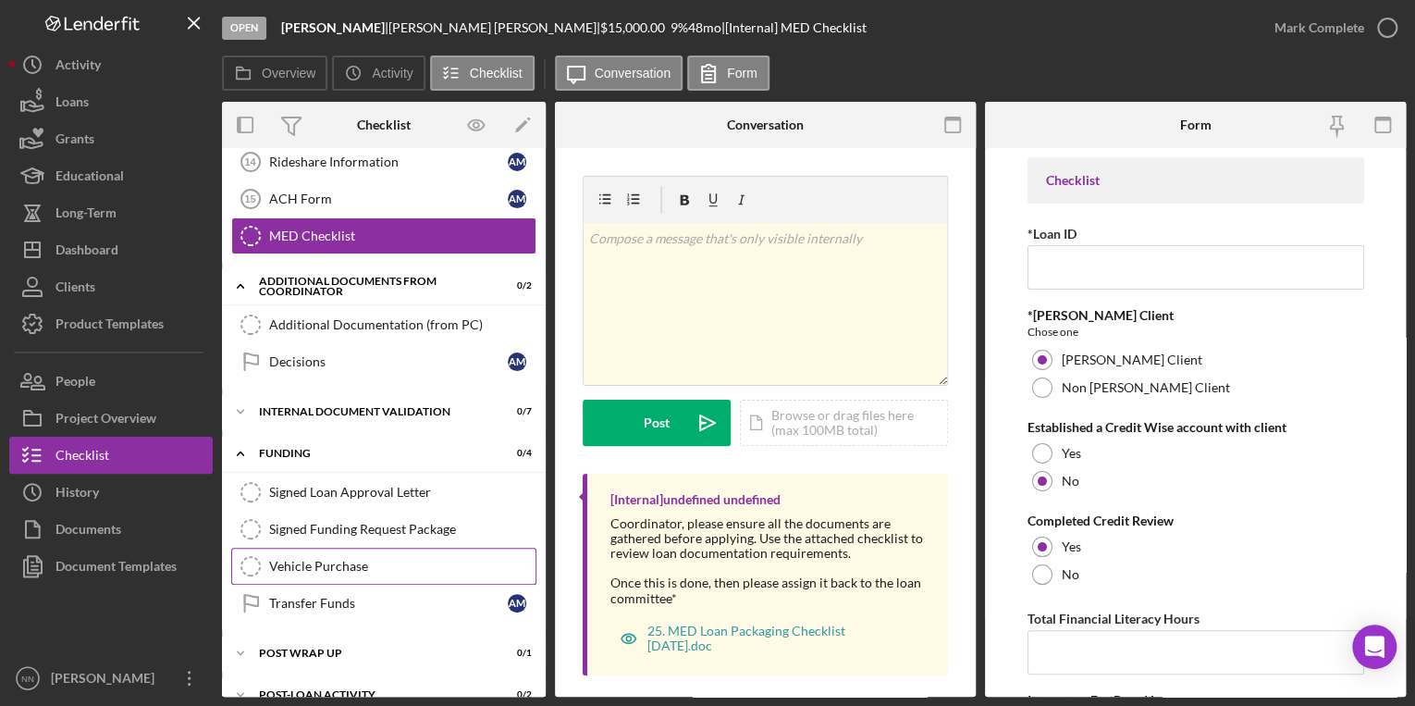
scroll to position [584, 0]
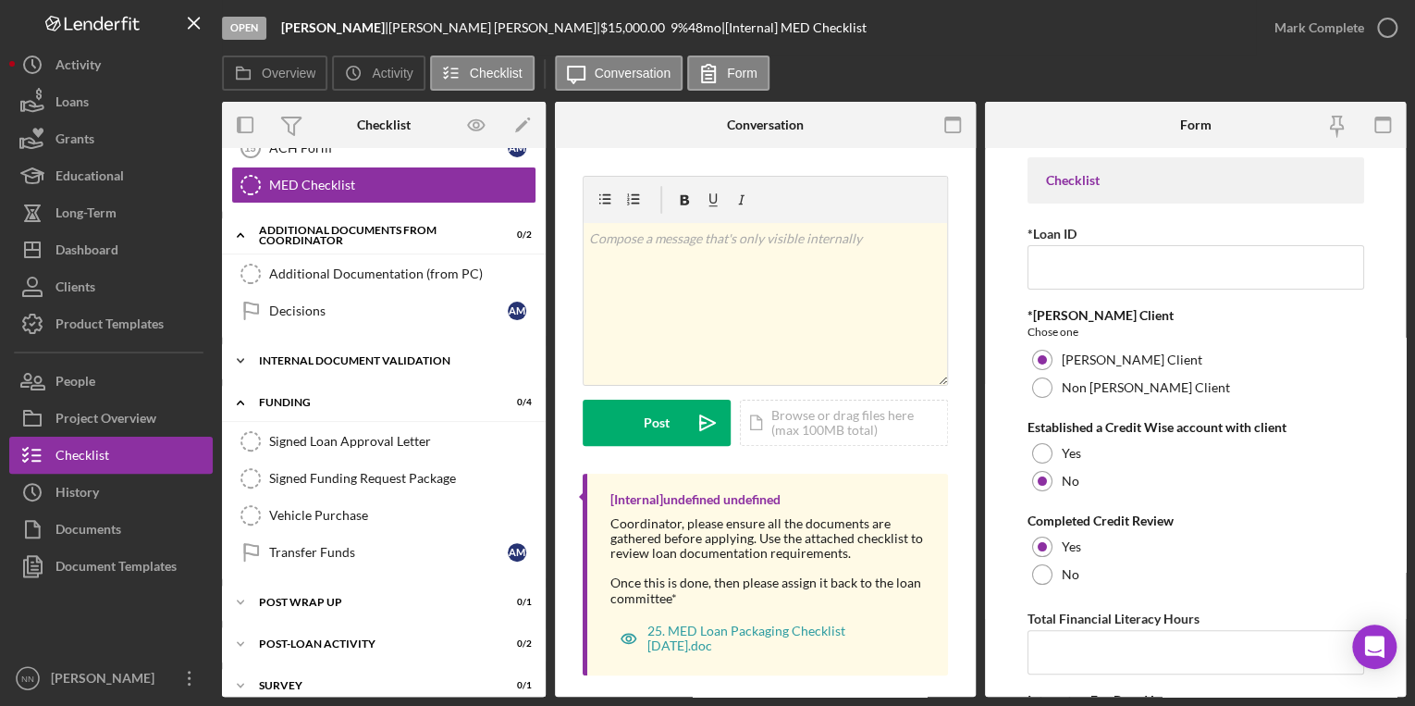
click at [338, 355] on div "Internal Document Validation" at bounding box center [391, 360] width 264 height 11
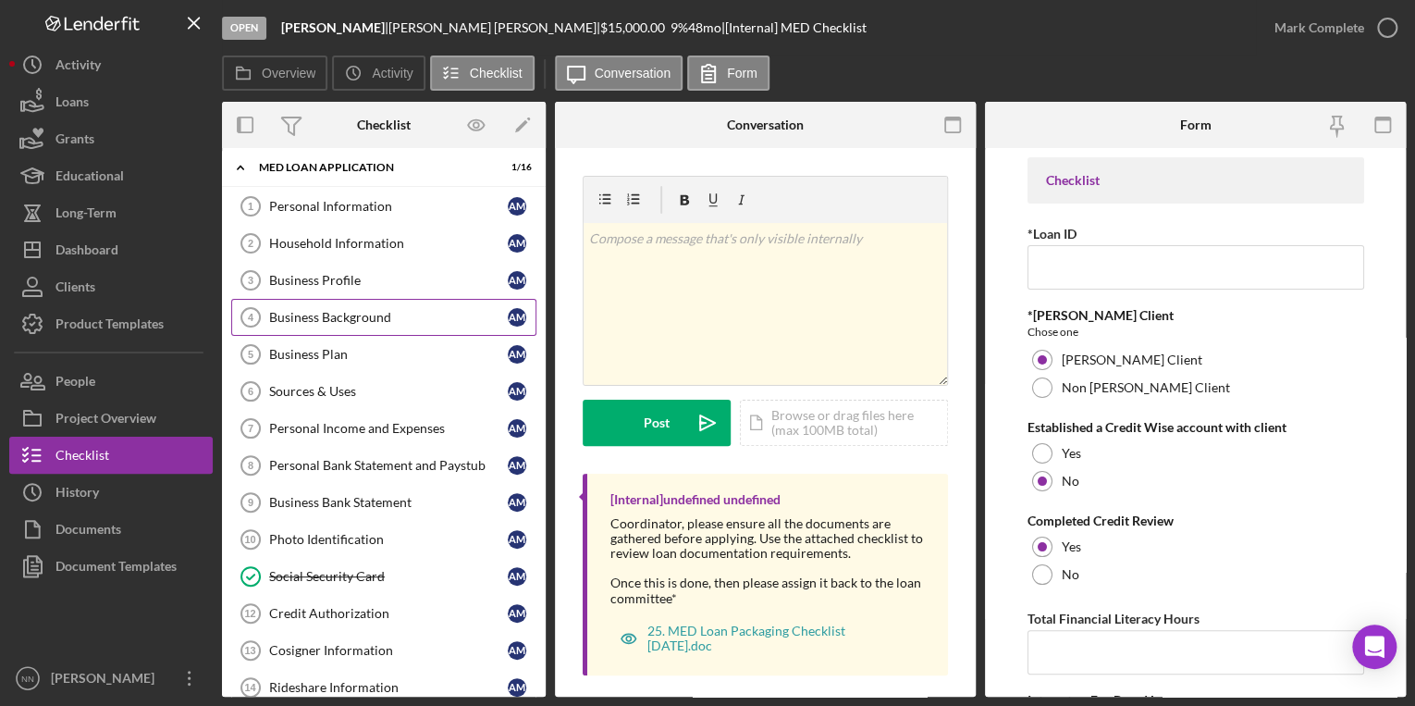
scroll to position [0, 0]
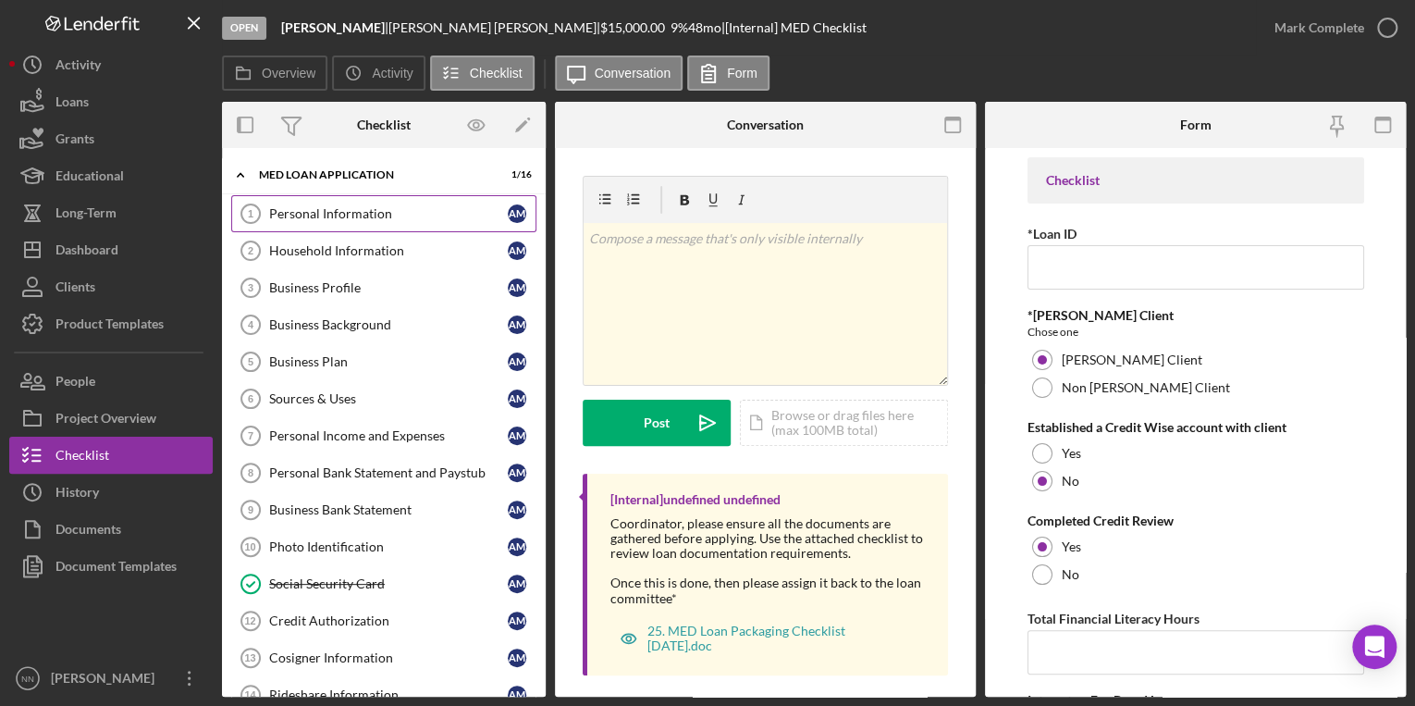
click at [365, 210] on div "Personal Information" at bounding box center [388, 213] width 239 height 15
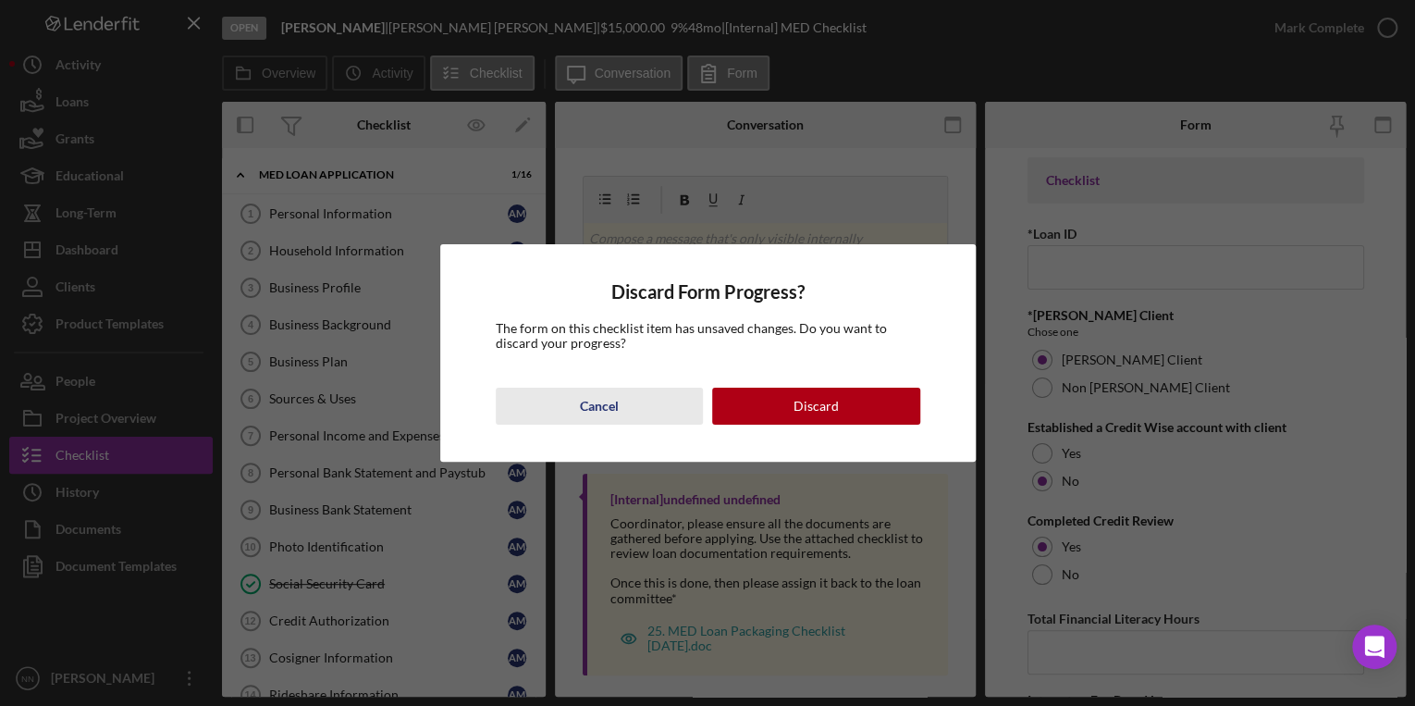
click at [658, 406] on button "Cancel" at bounding box center [600, 405] width 208 height 37
